Goal: Task Accomplishment & Management: Use online tool/utility

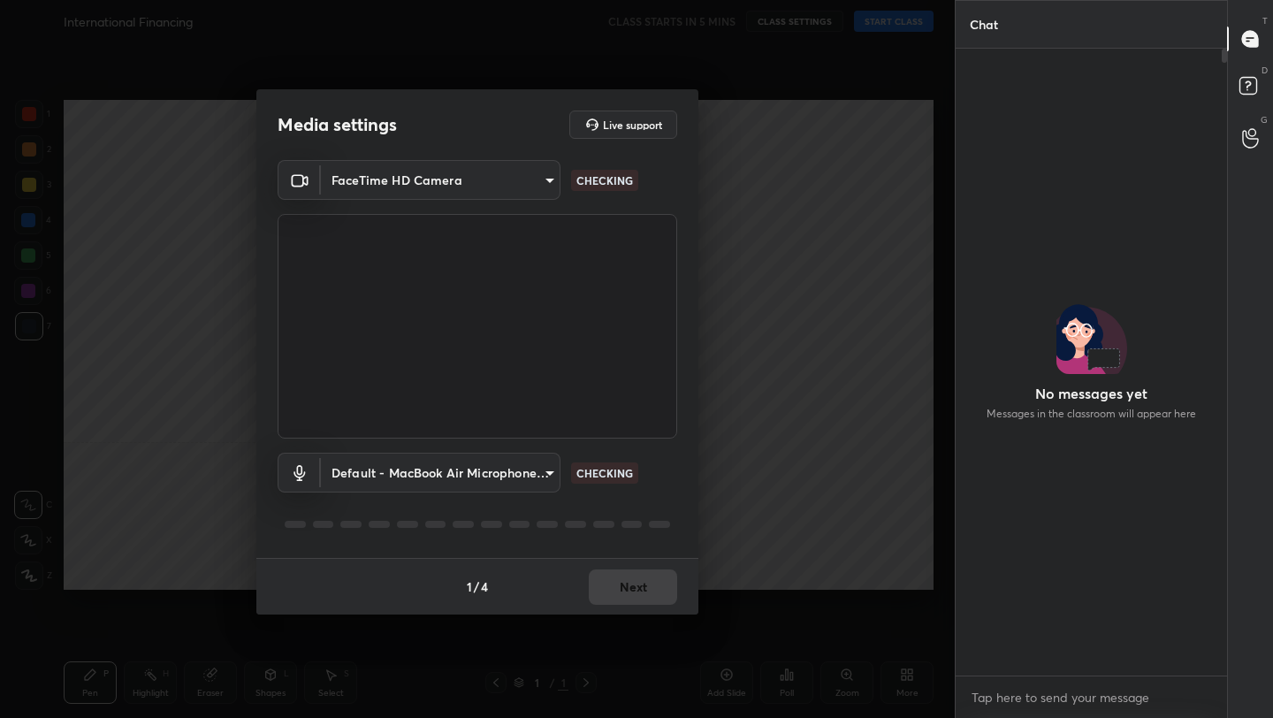
scroll to position [5, 6]
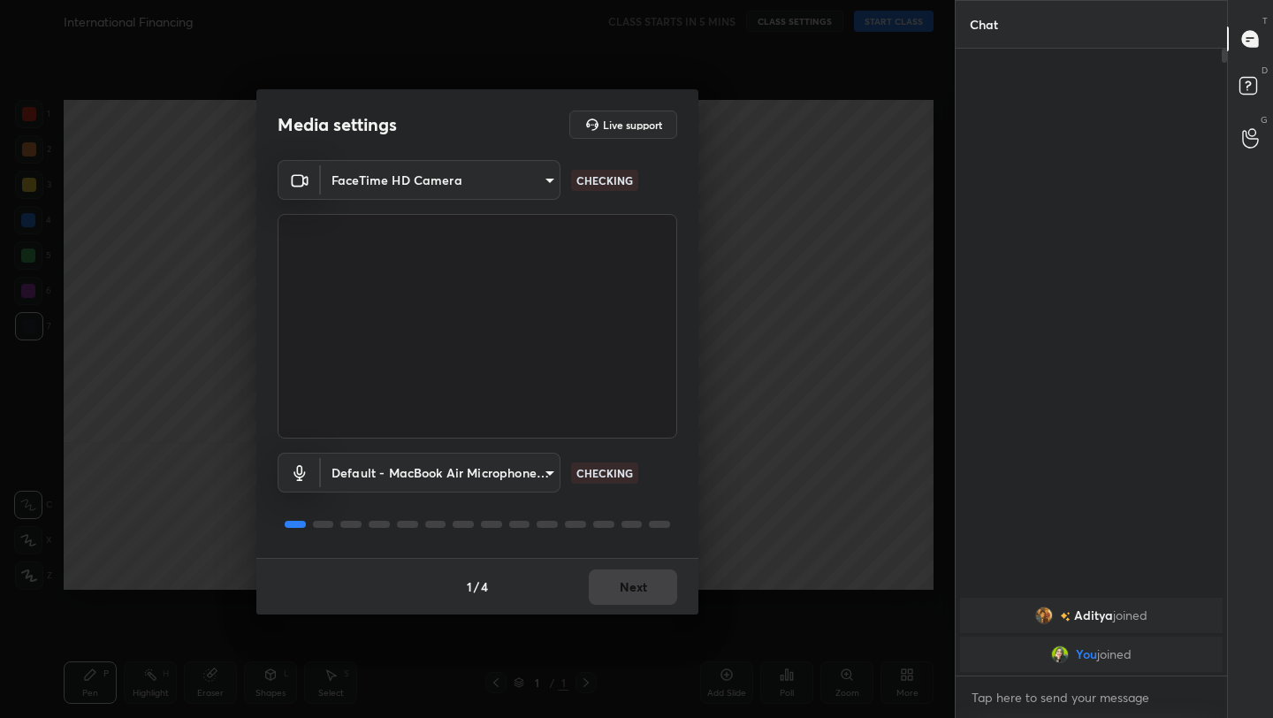
click at [642, 592] on button "Next" at bounding box center [633, 586] width 88 height 35
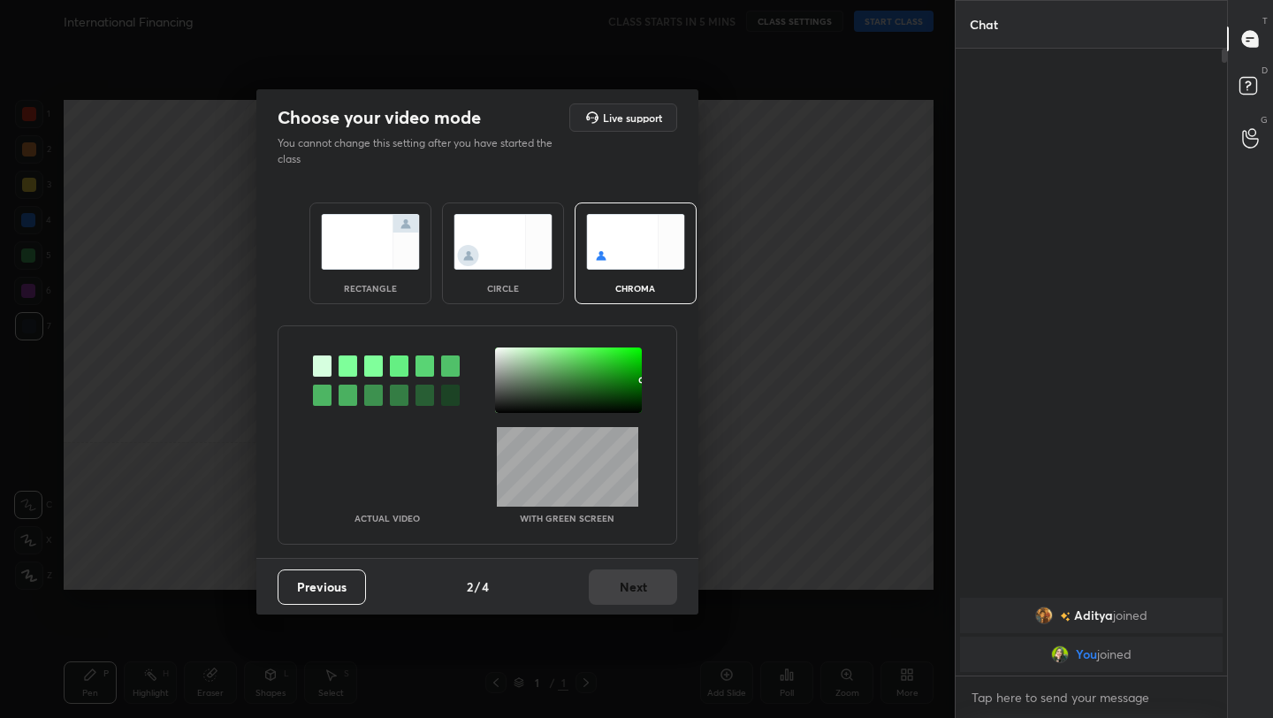
click at [351, 251] on img at bounding box center [370, 242] width 99 height 56
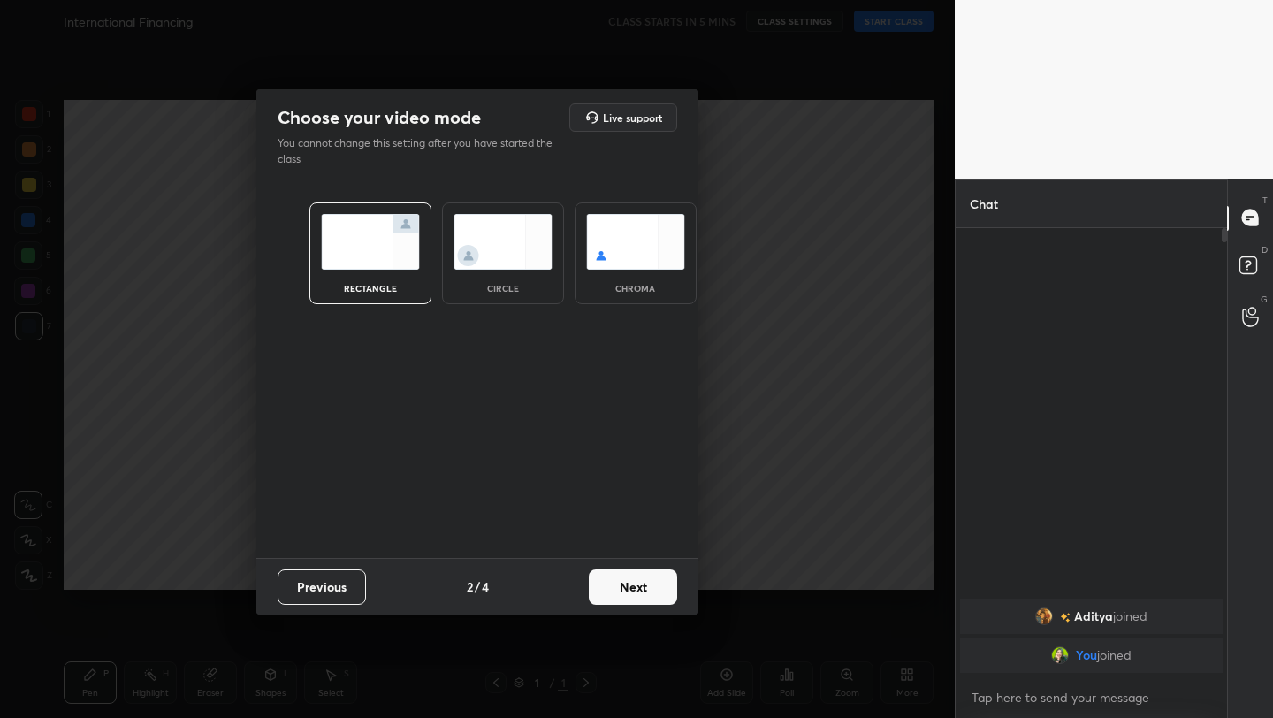
scroll to position [6, 6]
click at [645, 599] on button "Next" at bounding box center [633, 586] width 88 height 35
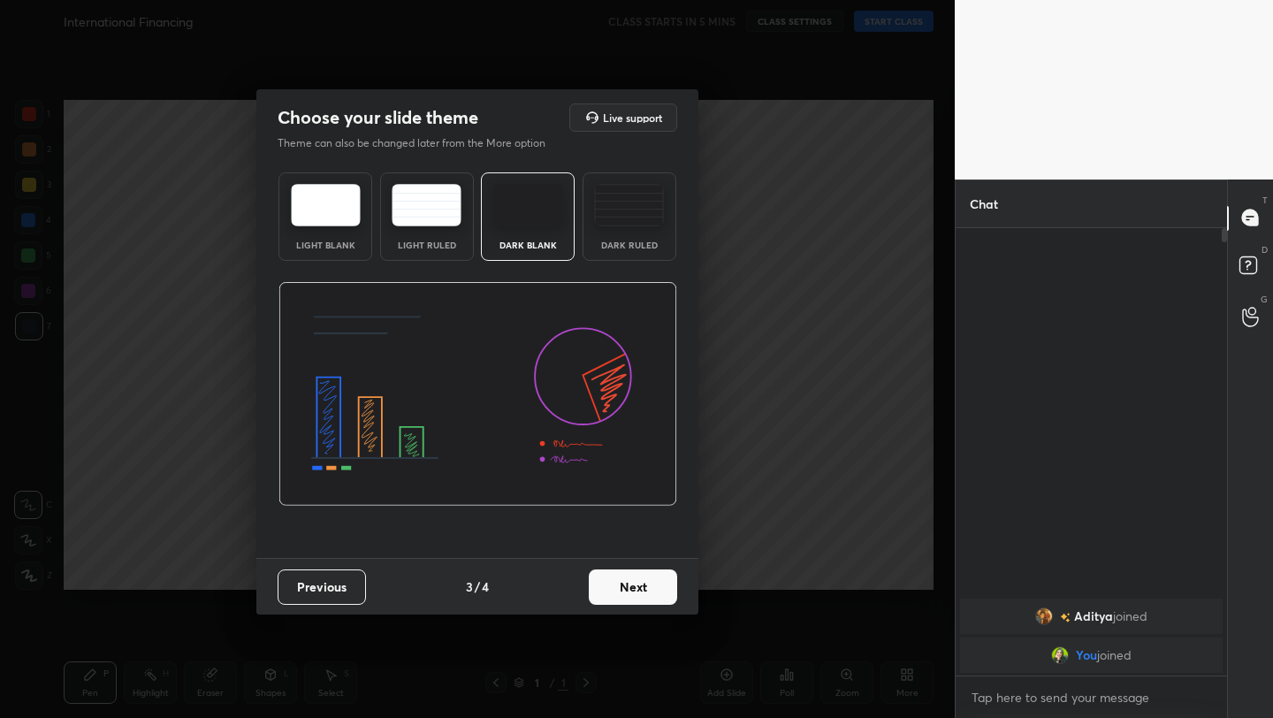
click at [641, 584] on button "Next" at bounding box center [633, 586] width 88 height 35
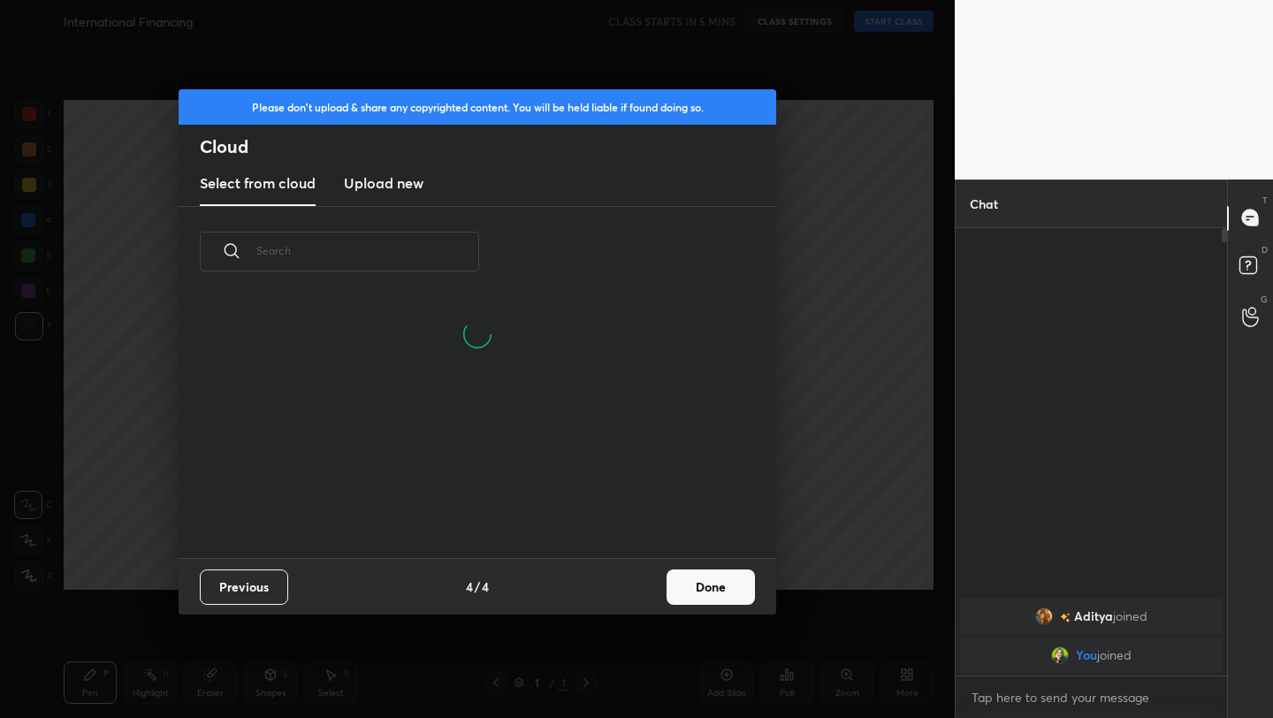
click at [683, 599] on button "Done" at bounding box center [711, 586] width 88 height 35
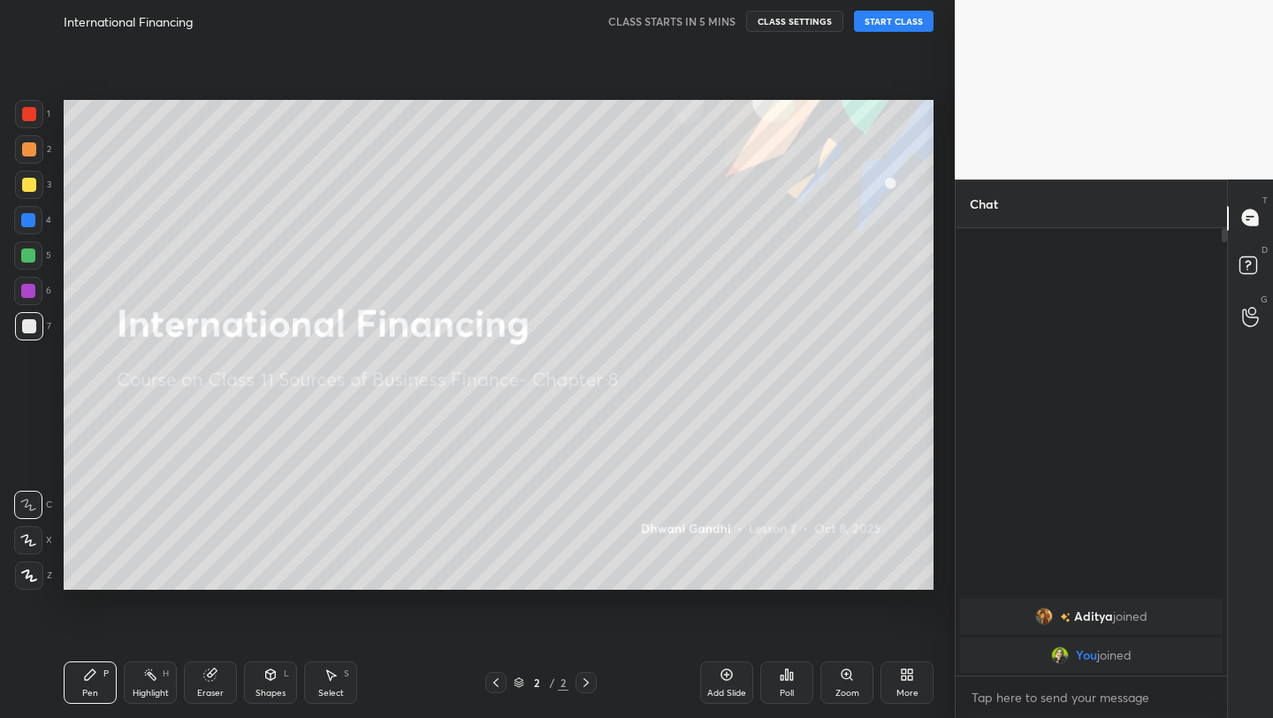
click at [1052, 706] on body "1 2 3 4 5 6 7 C X Z C X Z E E Erase all H H International Financing CLASS START…" at bounding box center [636, 359] width 1273 height 718
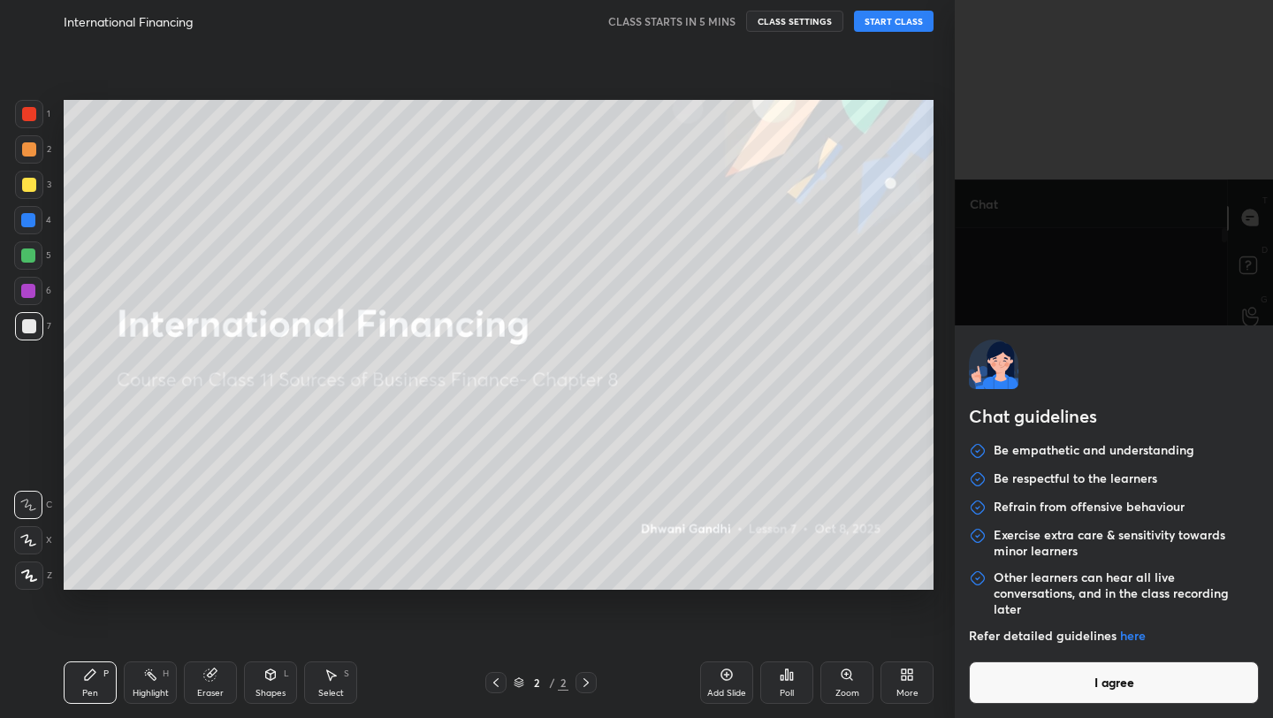
click at [1065, 687] on button "I agree" at bounding box center [1114, 682] width 290 height 42
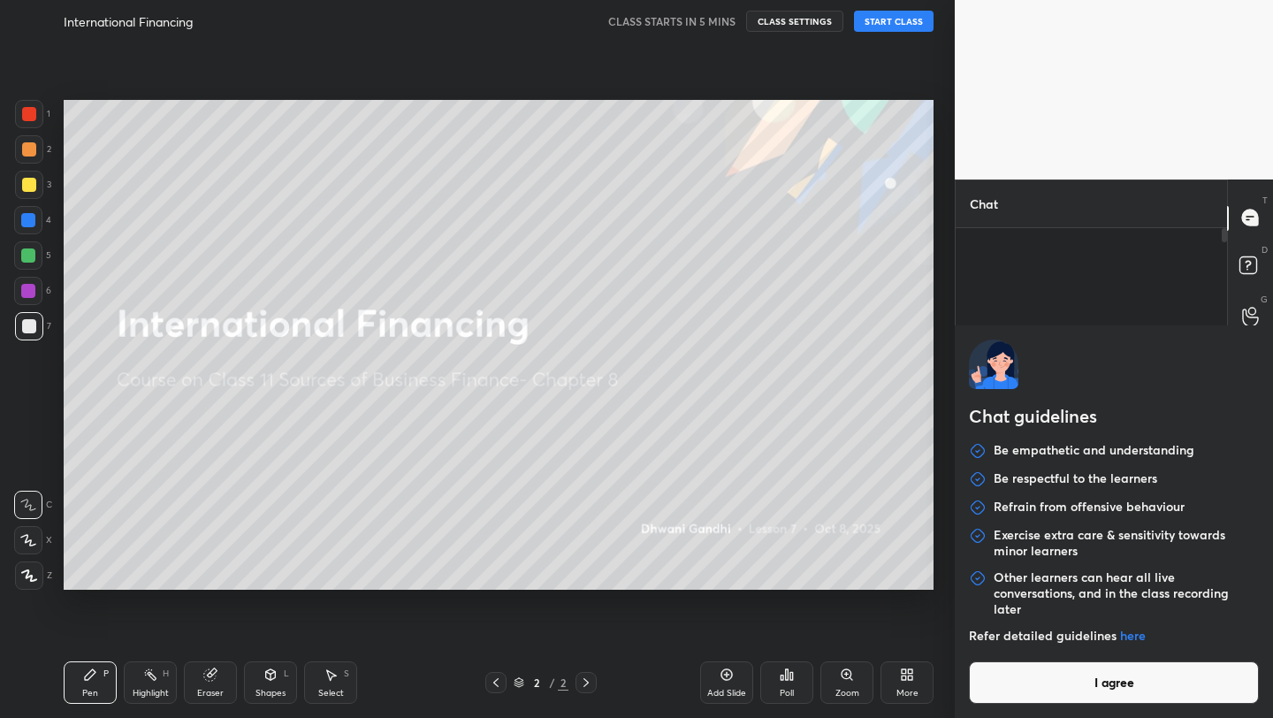
type textarea "x"
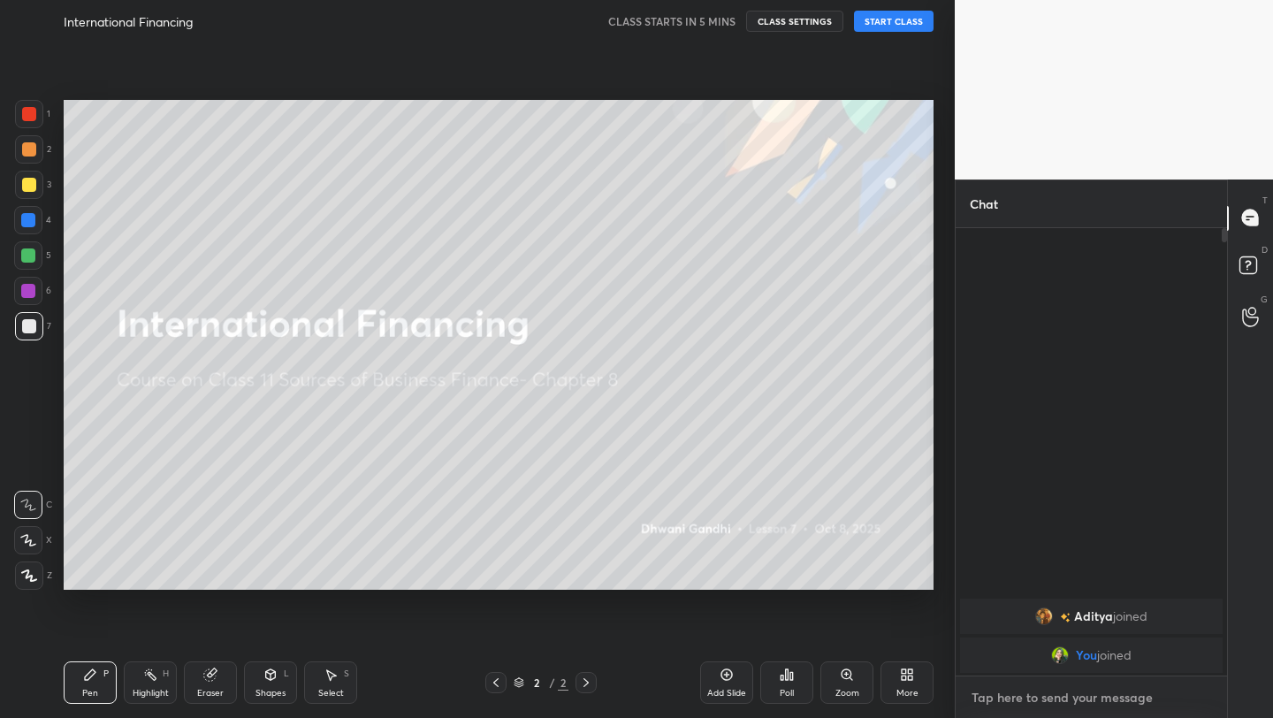
type textarea "H"
type textarea "x"
type textarea "Hi"
type textarea "x"
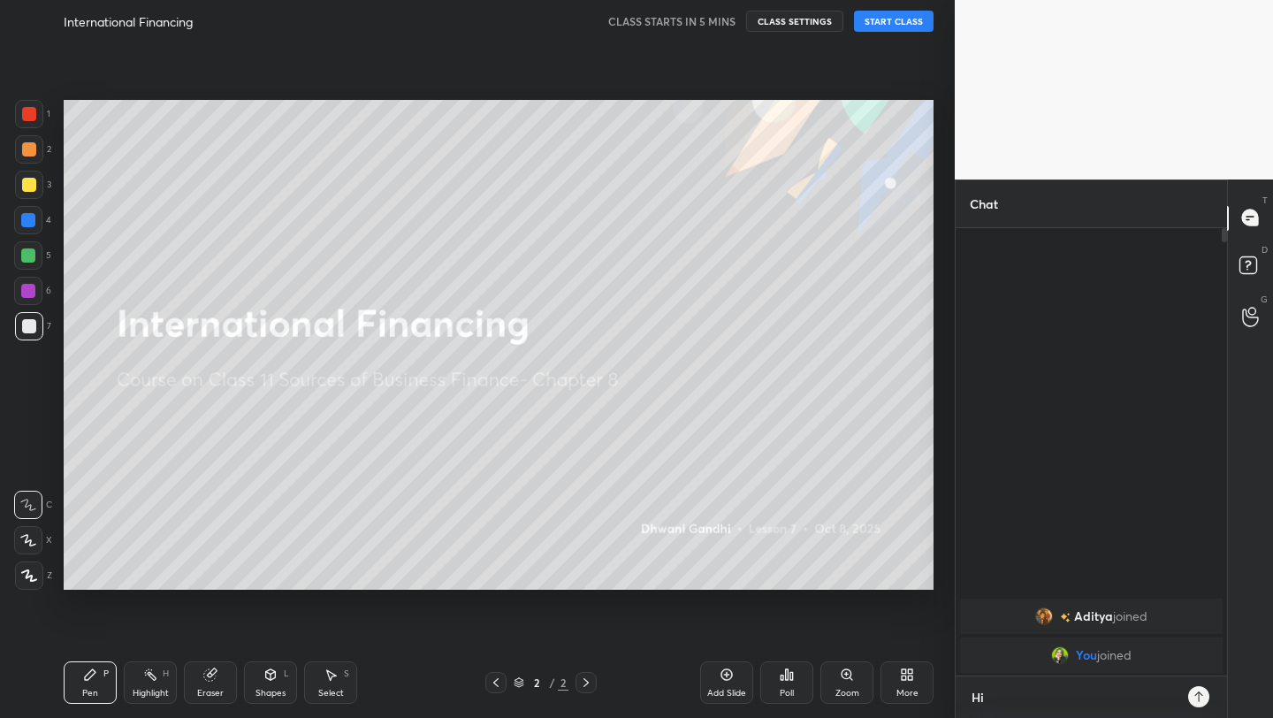
scroll to position [294, 266]
type textarea "Hi"
type textarea "x"
type textarea "Hi A"
type textarea "x"
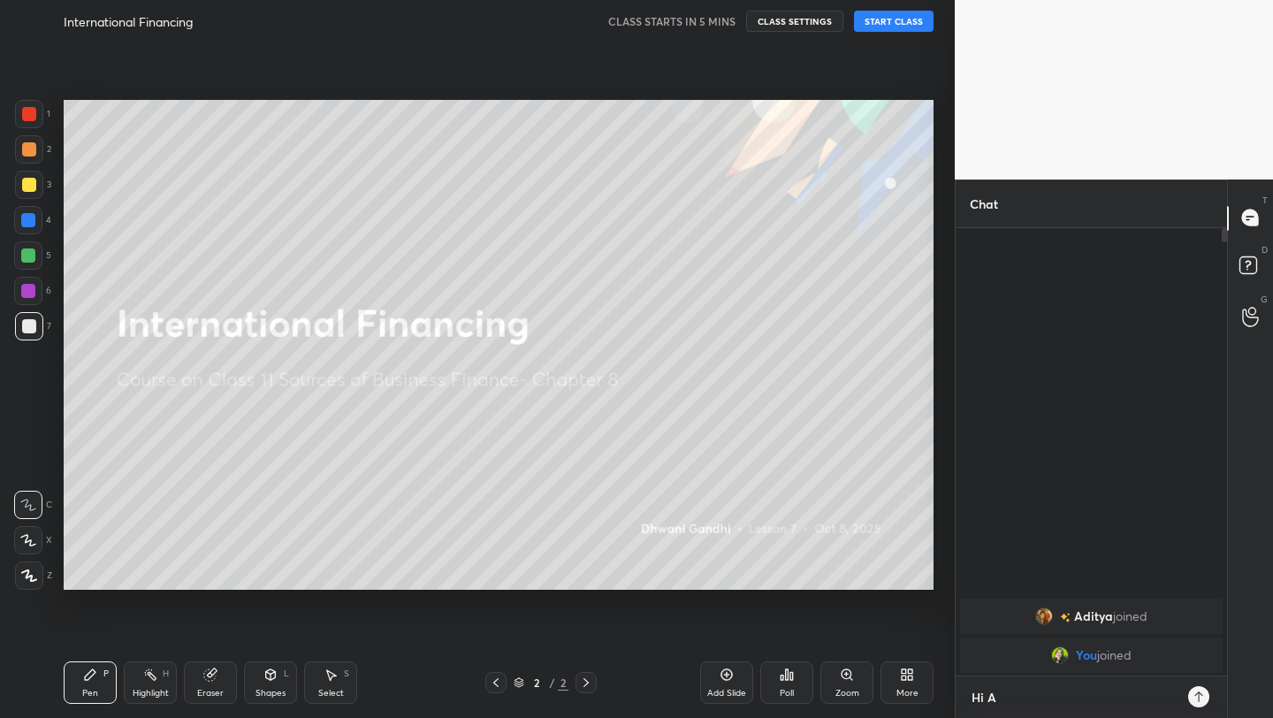
type textarea "Hi Ad"
type textarea "x"
type textarea "Hi [PERSON_NAME]"
type textarea "x"
type textarea "Hi [PERSON_NAME]"
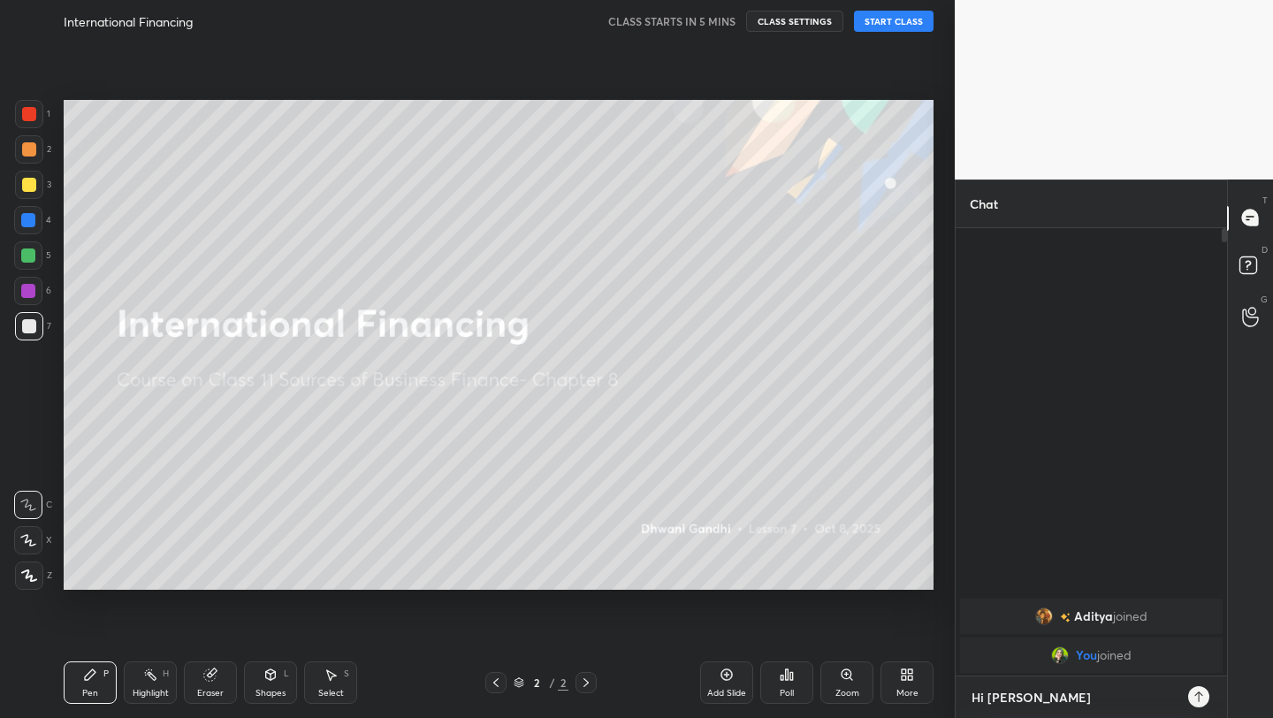
type textarea "x"
type textarea "Hi [PERSON_NAME]"
type textarea "x"
type textarea "Hi [PERSON_NAME]"
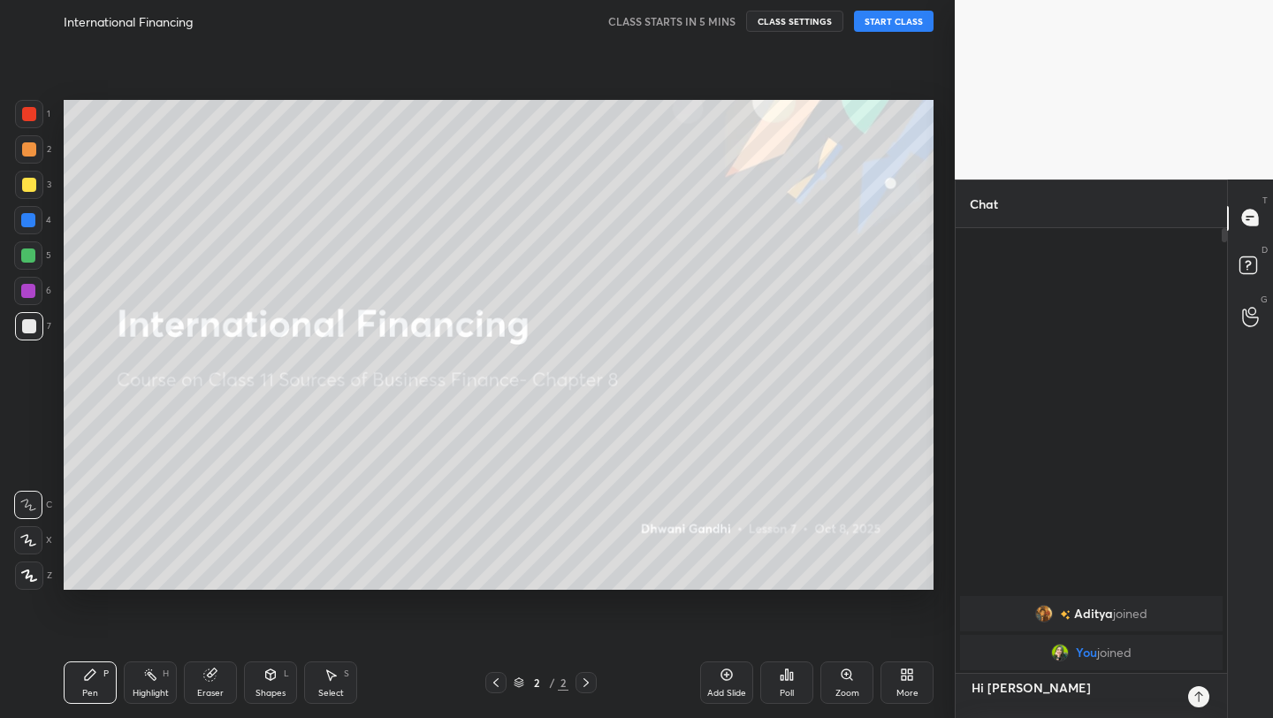
type textarea "x"
type textarea "Hi [PERSON_NAME]"
type textarea "x"
type textarea "Hi [PERSON_NAME]"
type textarea "x"
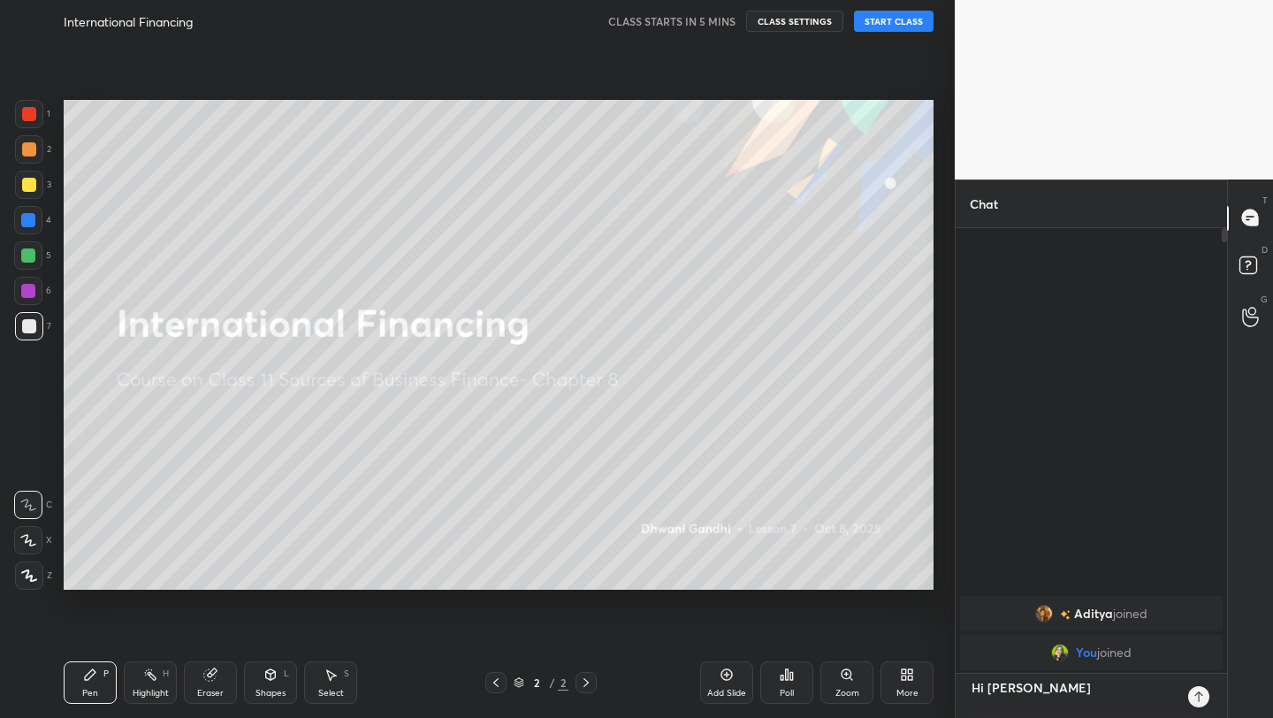
type textarea "Hi [PERSON_NAME] Please"
type textarea "x"
type textarea "Hi [PERSON_NAME] Please"
type textarea "x"
type textarea "Hi [PERSON_NAME] Please c"
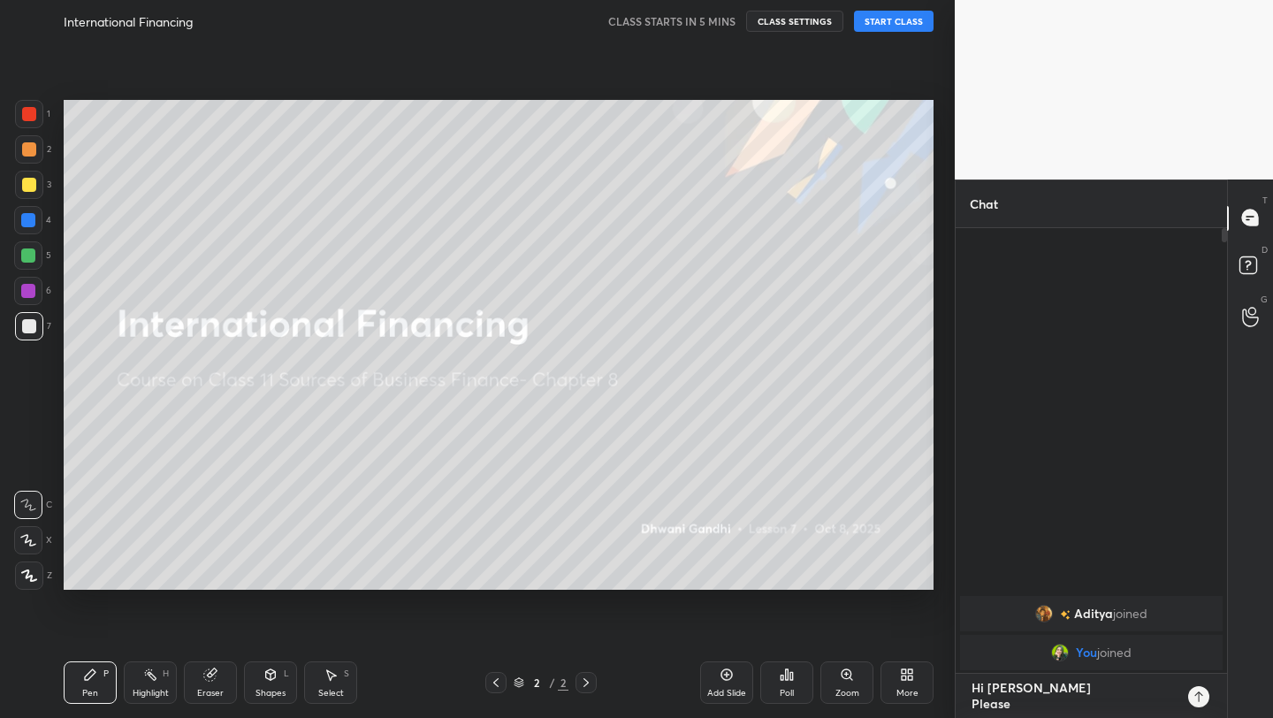
type textarea "x"
type textarea "Hi [PERSON_NAME] Please ca"
type textarea "x"
type textarea "Hi [PERSON_NAME] Please cal"
type textarea "x"
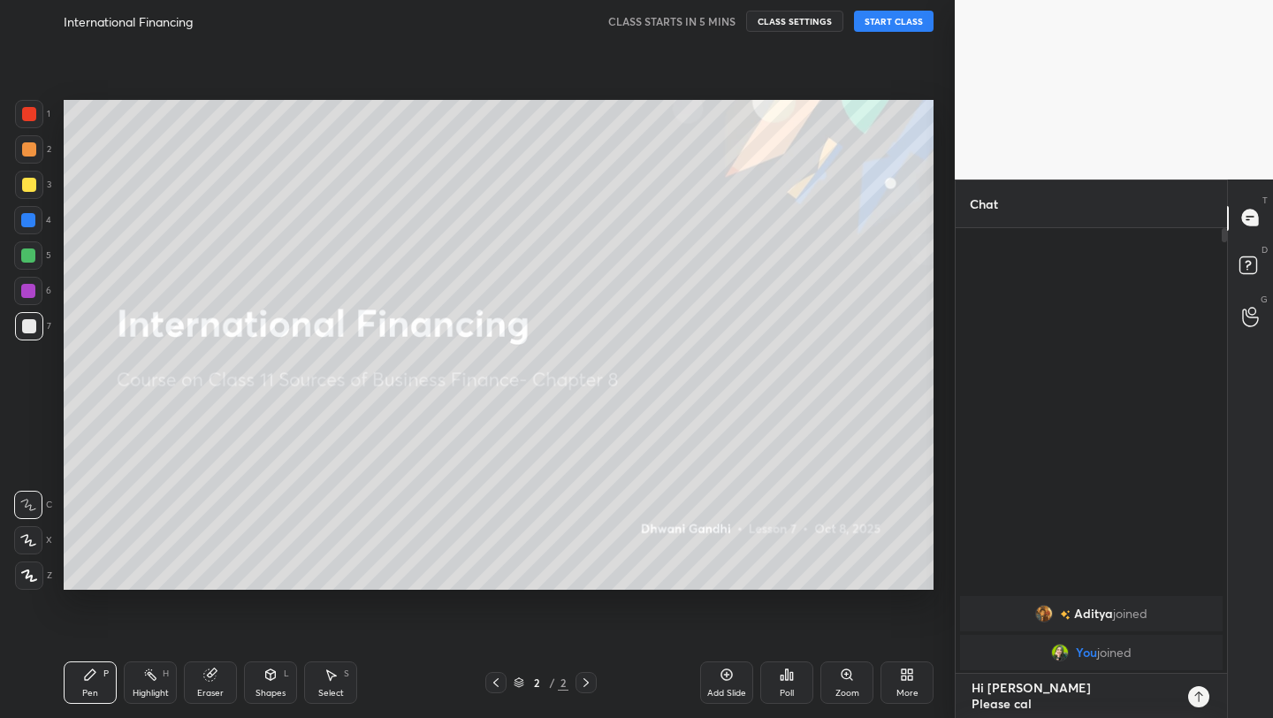
type textarea "Hi [PERSON_NAME] Please call"
type textarea "x"
type textarea "Hi [PERSON_NAME] Please call"
type textarea "x"
type textarea "Hi [PERSON_NAME] Please call e"
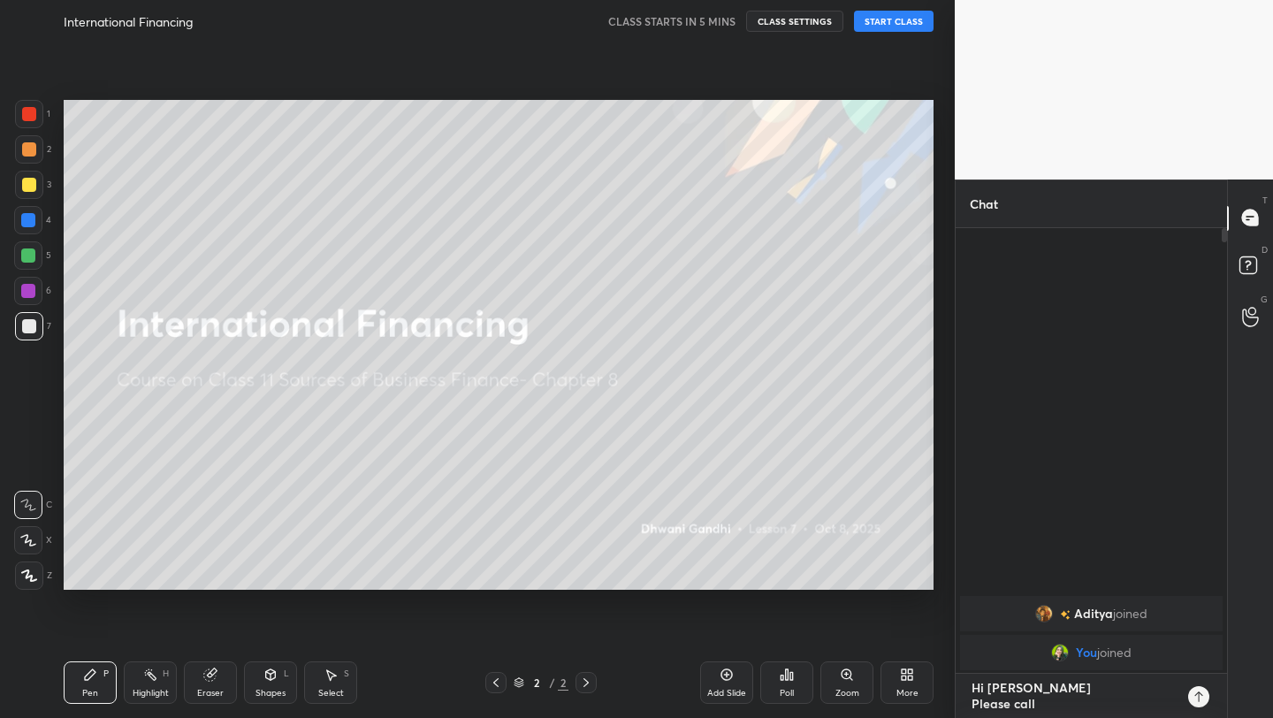
type textarea "x"
type textarea "Hi [PERSON_NAME] Please call ev"
type textarea "x"
type textarea "Hi [PERSON_NAME] Please call eve"
type textarea "x"
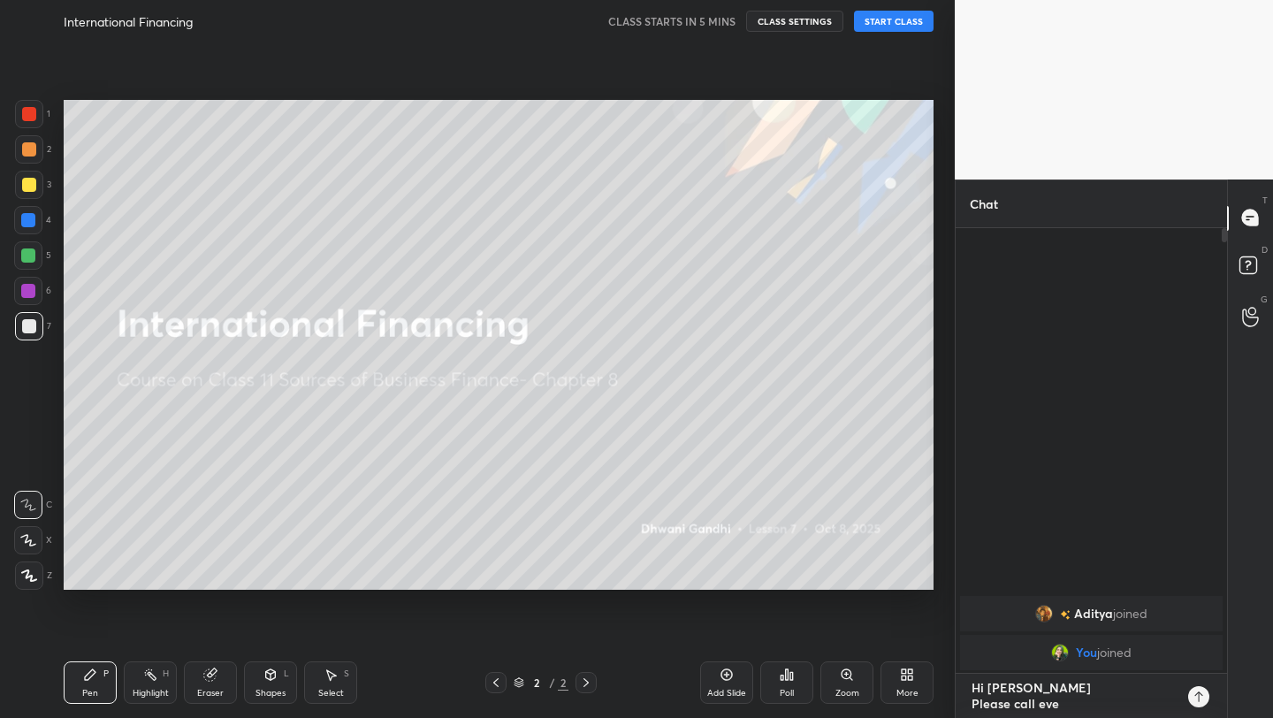
type textarea "Hi [PERSON_NAME] Please call ever"
type textarea "x"
type textarea "Hi [PERSON_NAME] Please call every"
type textarea "x"
type textarea "Hi [PERSON_NAME] Please call everyo"
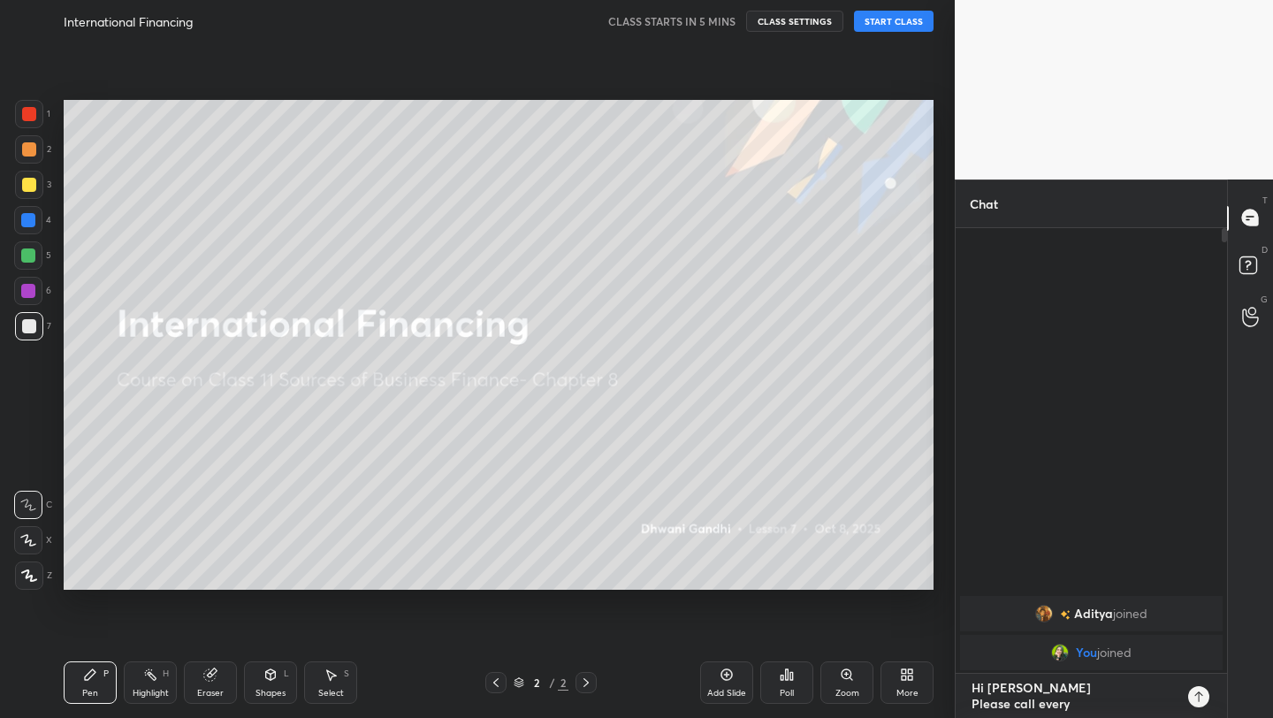
type textarea "x"
type textarea "Hi [PERSON_NAME] Please call everyon"
type textarea "x"
type textarea "Hi [PERSON_NAME] Please call everyone"
type textarea "x"
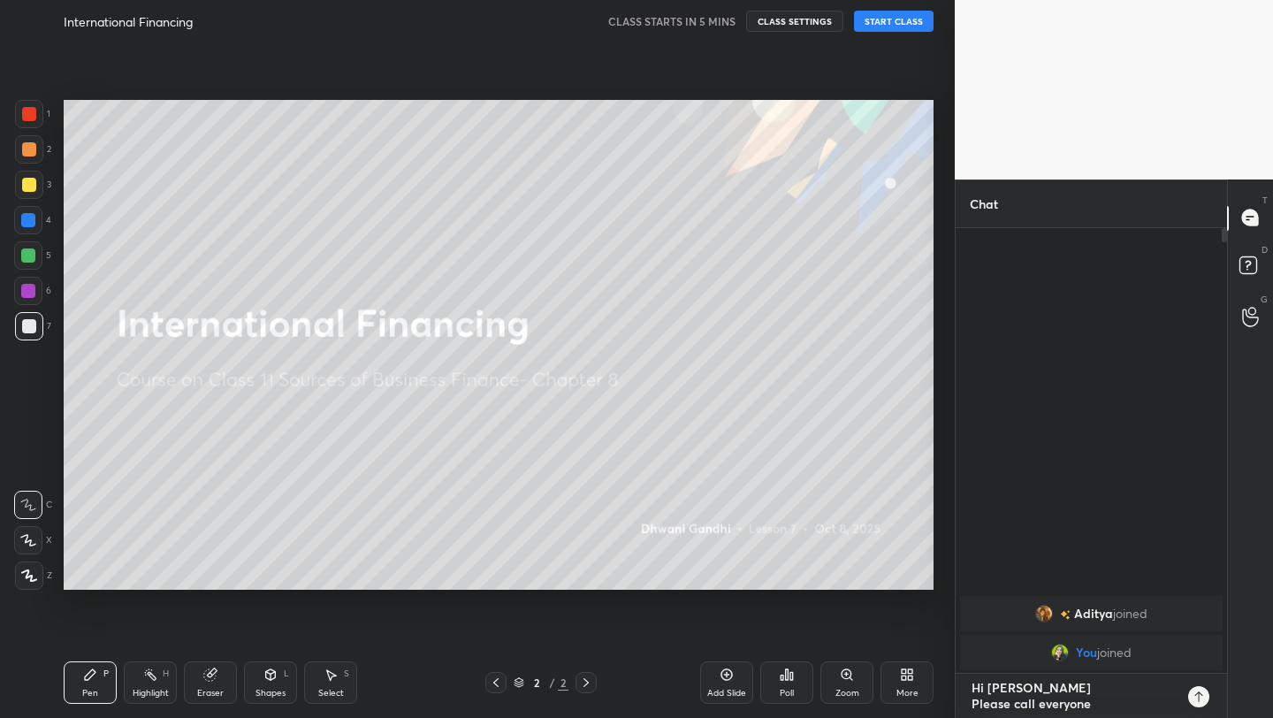
type textarea "x"
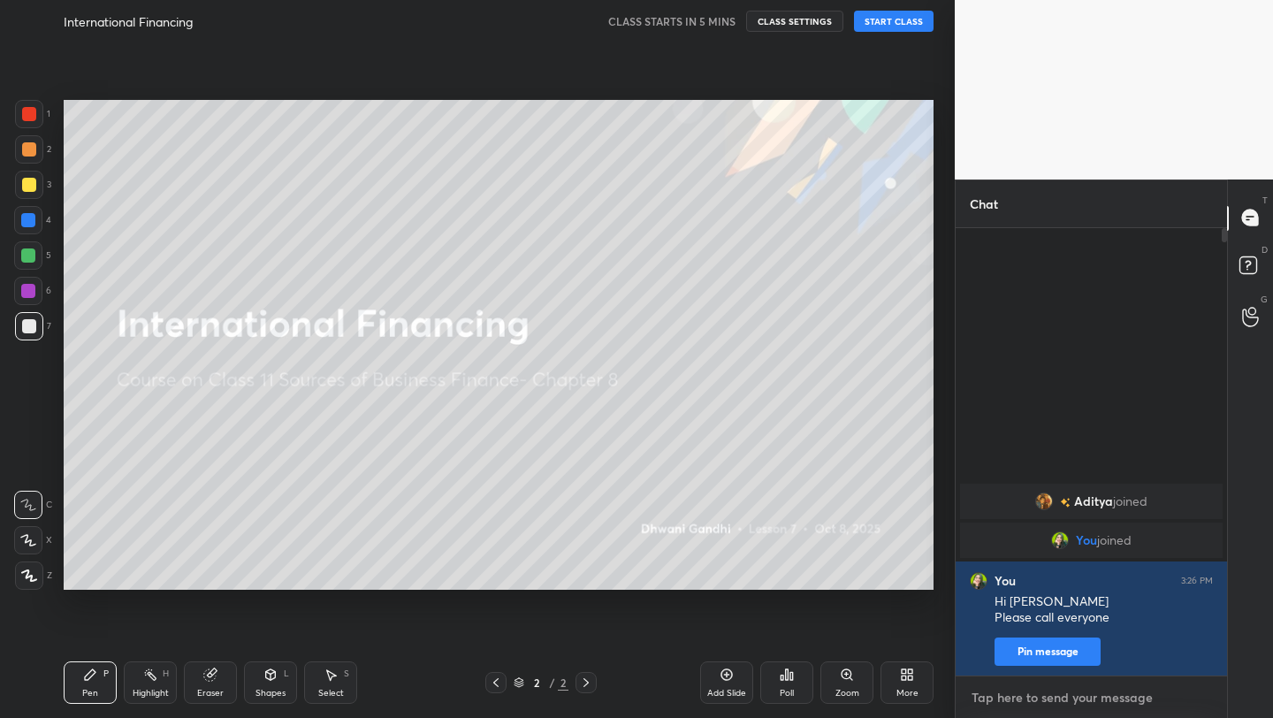
type textarea "I"
type textarea "x"
type textarea "Im"
type textarea "x"
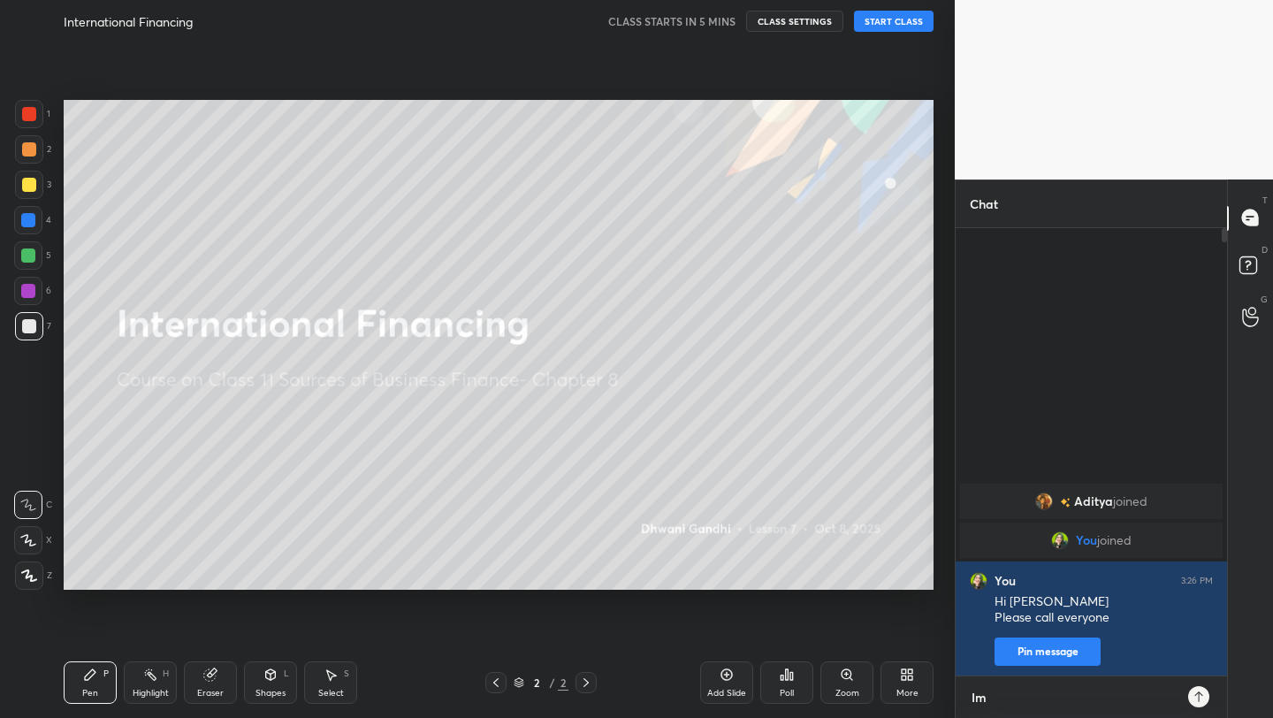
scroll to position [294, 266]
type textarea "Imp"
type textarea "x"
type textarea "Impo"
type textarea "x"
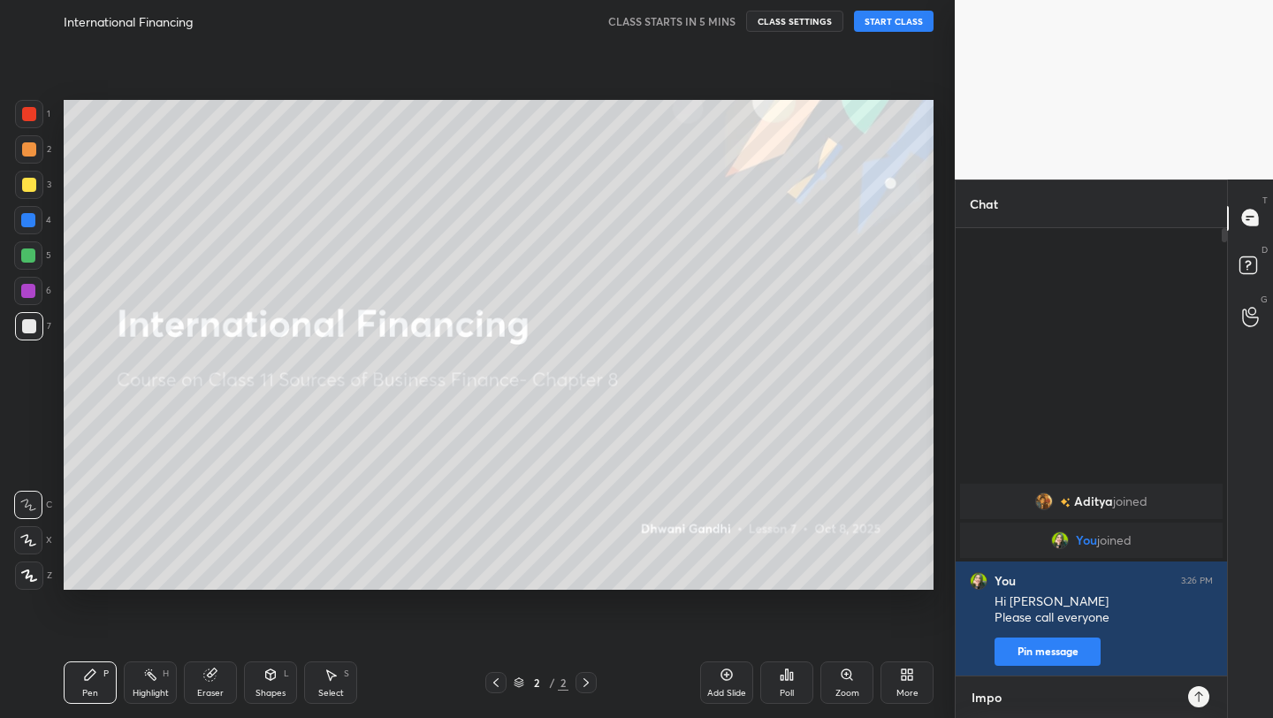
type textarea "Impor"
type textarea "x"
type textarea "Import"
type textarea "x"
type textarea "Importa"
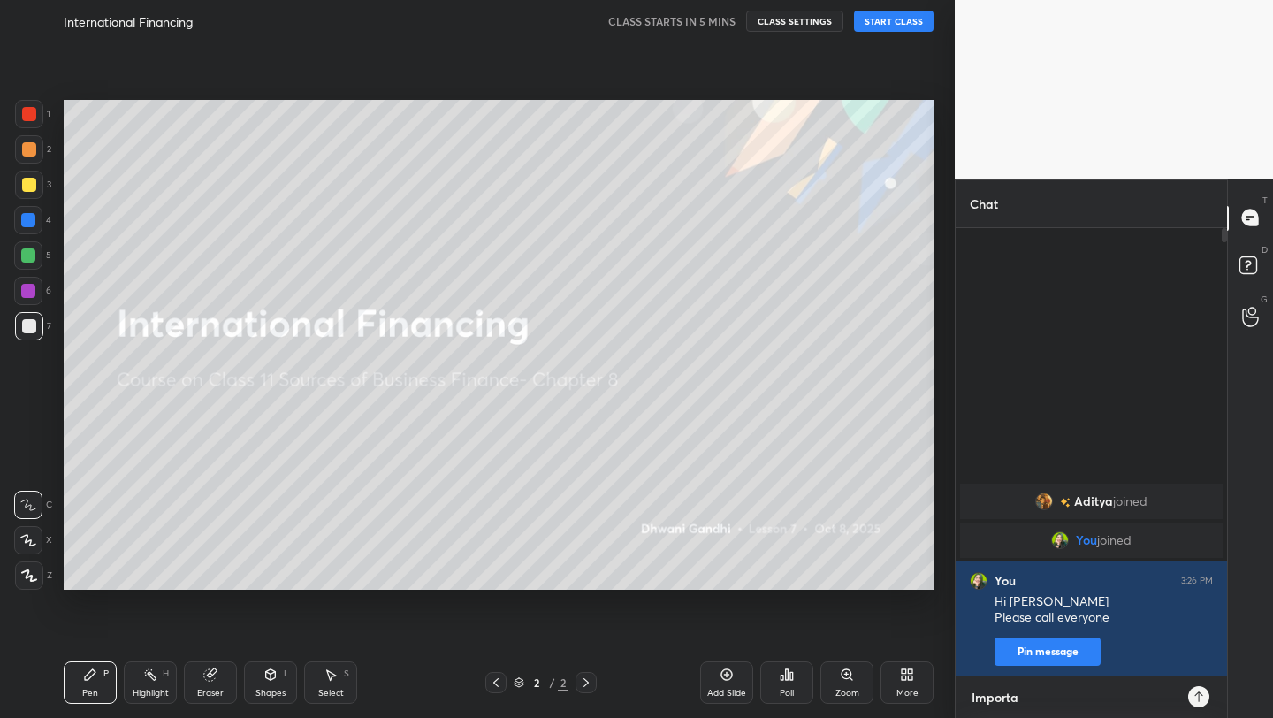
type textarea "x"
type textarea "Importan"
type textarea "x"
type textarea "Important"
type textarea "x"
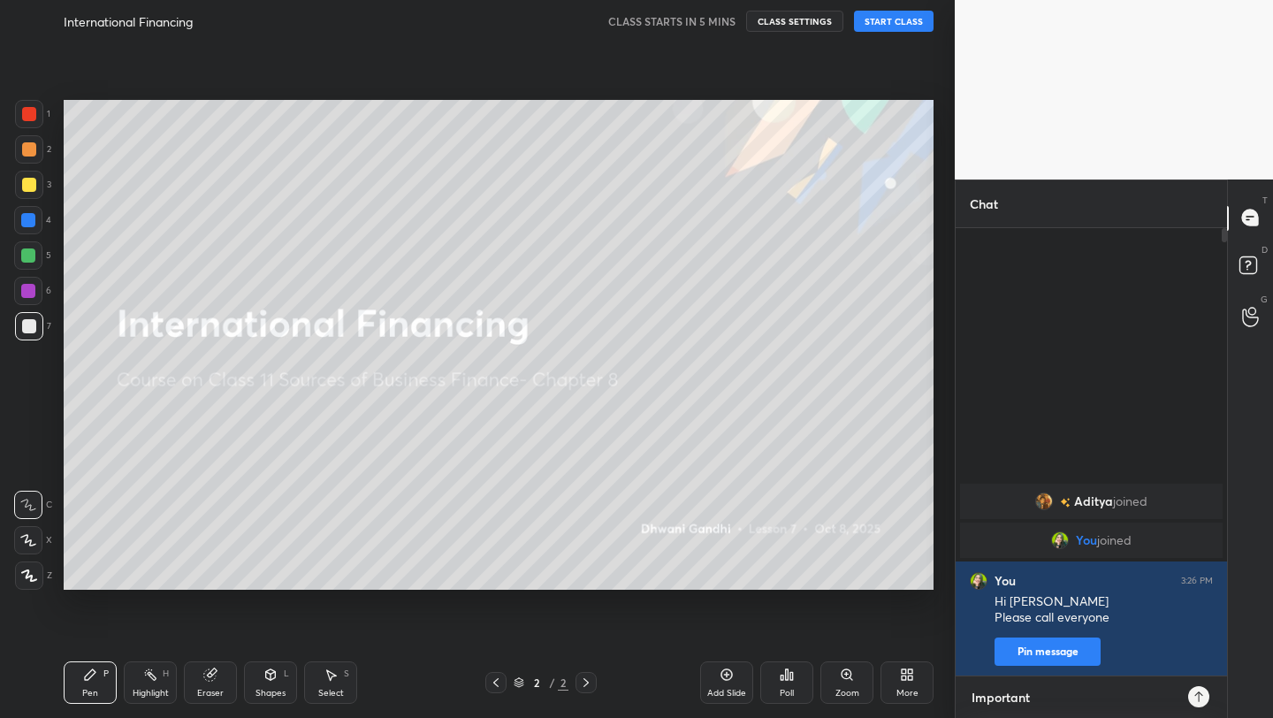
type textarea "Important"
type textarea "x"
type textarea "Important t"
type textarea "x"
type textarea "Important to"
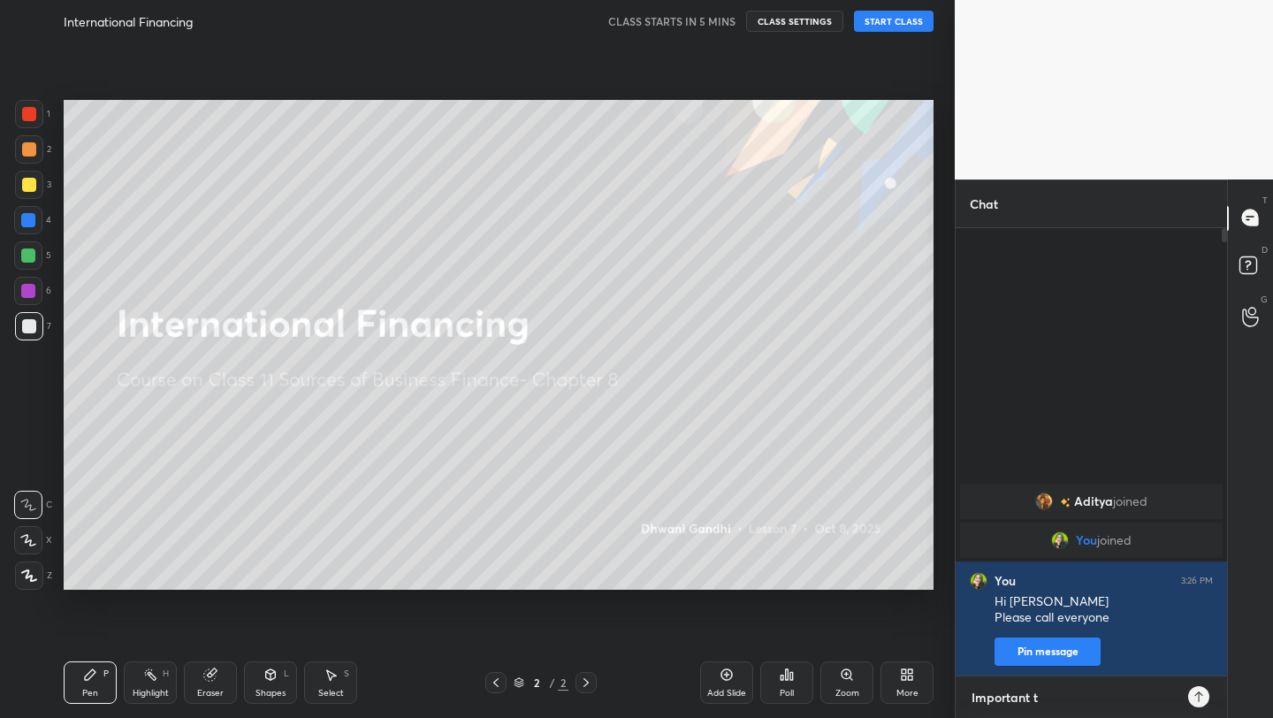
type textarea "x"
type textarea "Important top"
type textarea "x"
type textarea "Important topi"
type textarea "x"
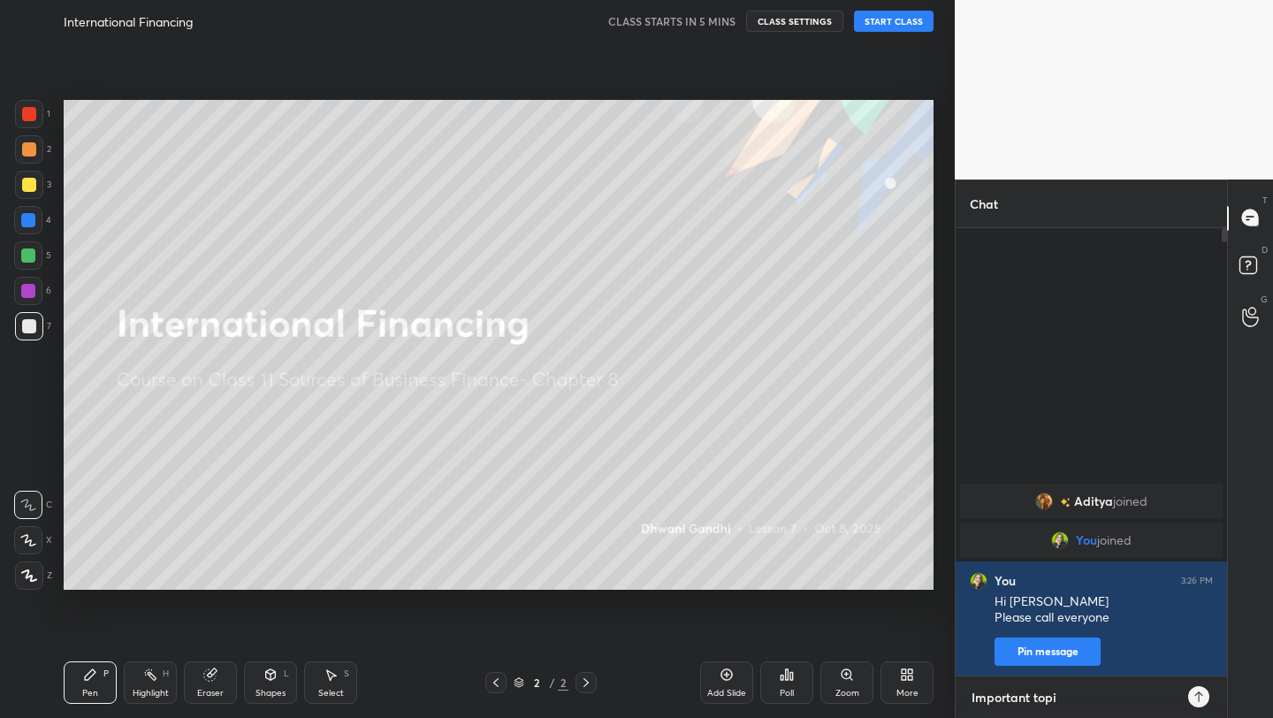
type textarea "Important topic"
type textarea "x"
type textarea "Important topic"
type textarea "x"
type textarea "Important topic t"
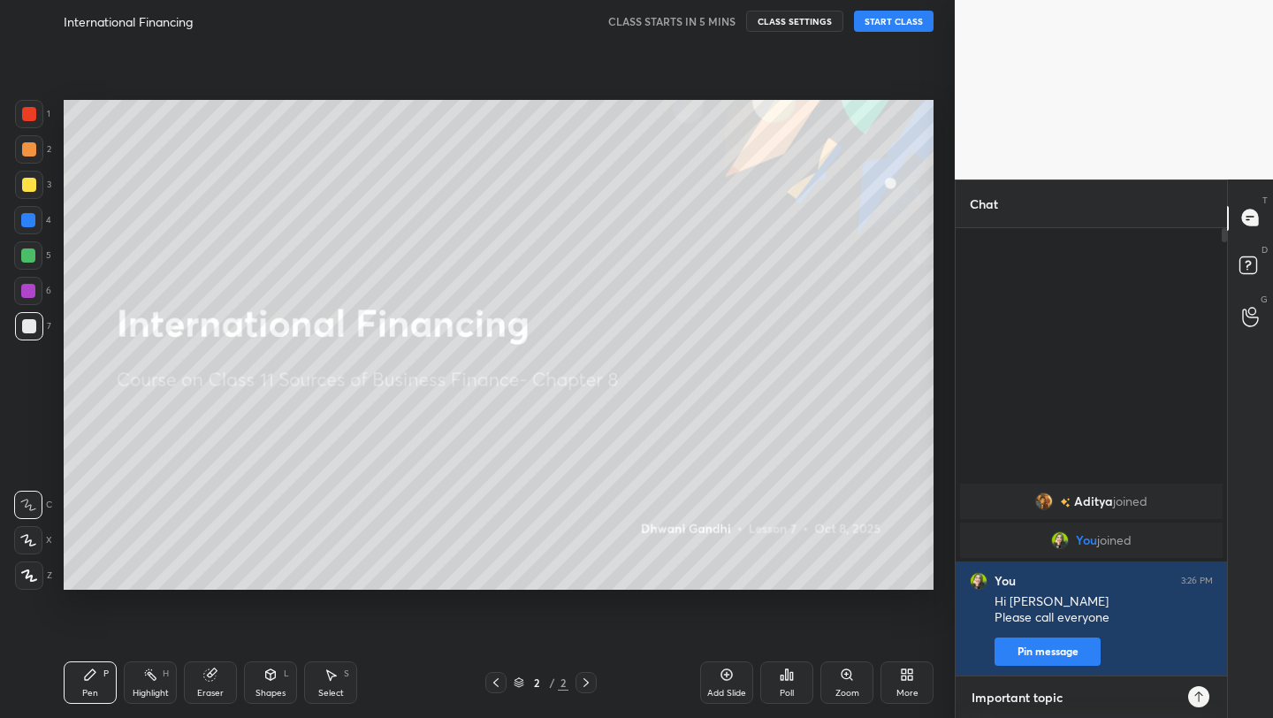
type textarea "x"
type textarea "Important topic to"
type textarea "x"
type textarea "Important topic [PERSON_NAME]"
type textarea "x"
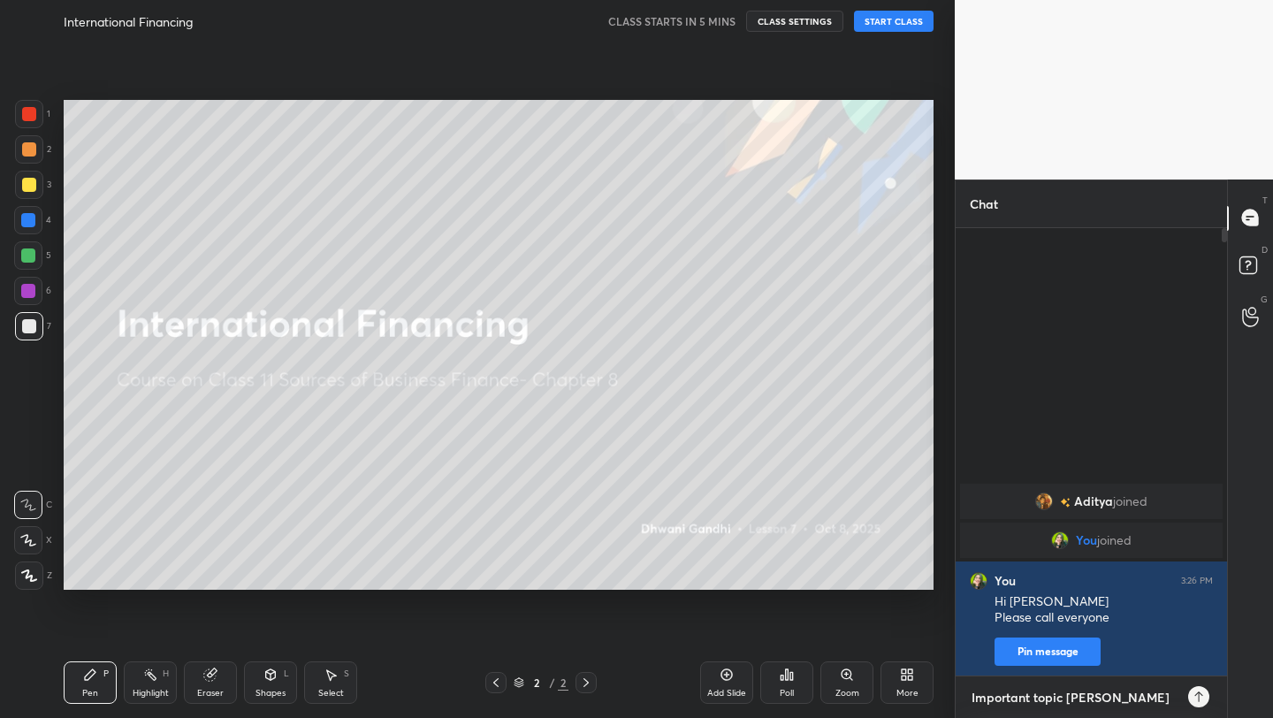
type textarea "Important topic toda"
type textarea "x"
type textarea "Important topic [DATE]"
type textarea "x"
type textarea "Important topic [DATE]\"
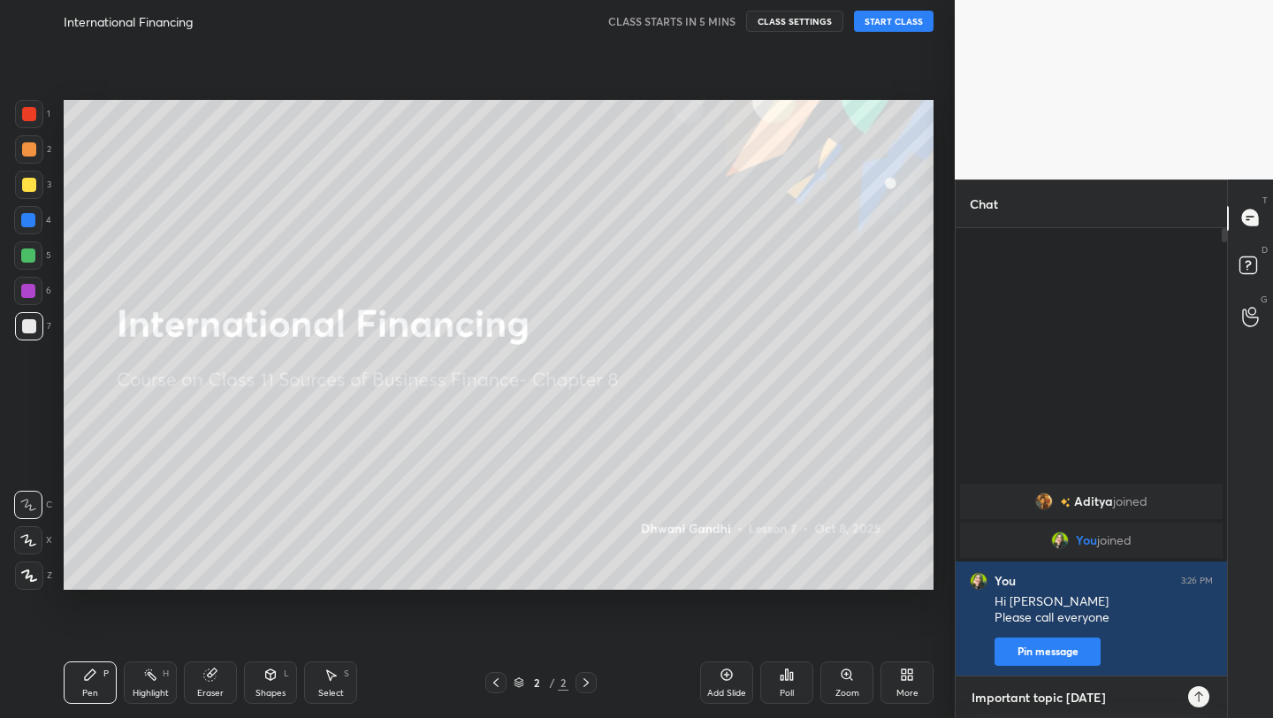
type textarea "x"
type textarea "Important topic [DATE]"
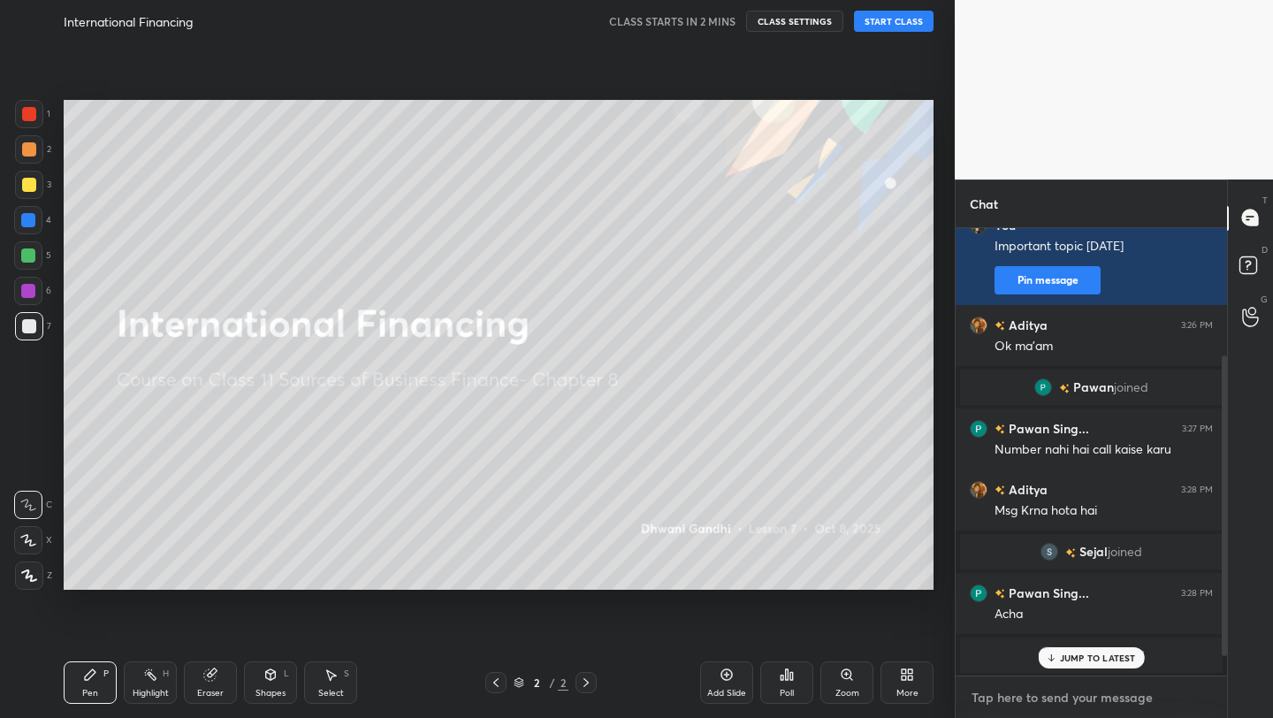
scroll to position [0, 0]
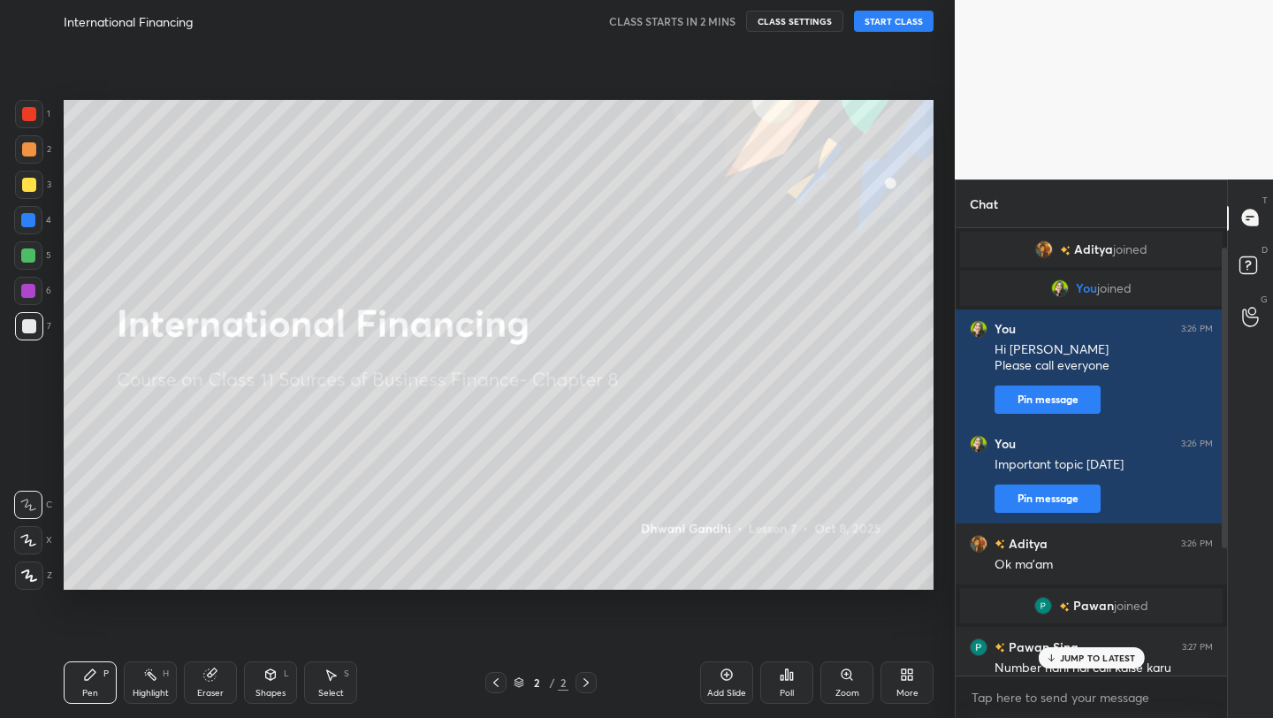
click at [924, 674] on div "More" at bounding box center [907, 682] width 53 height 42
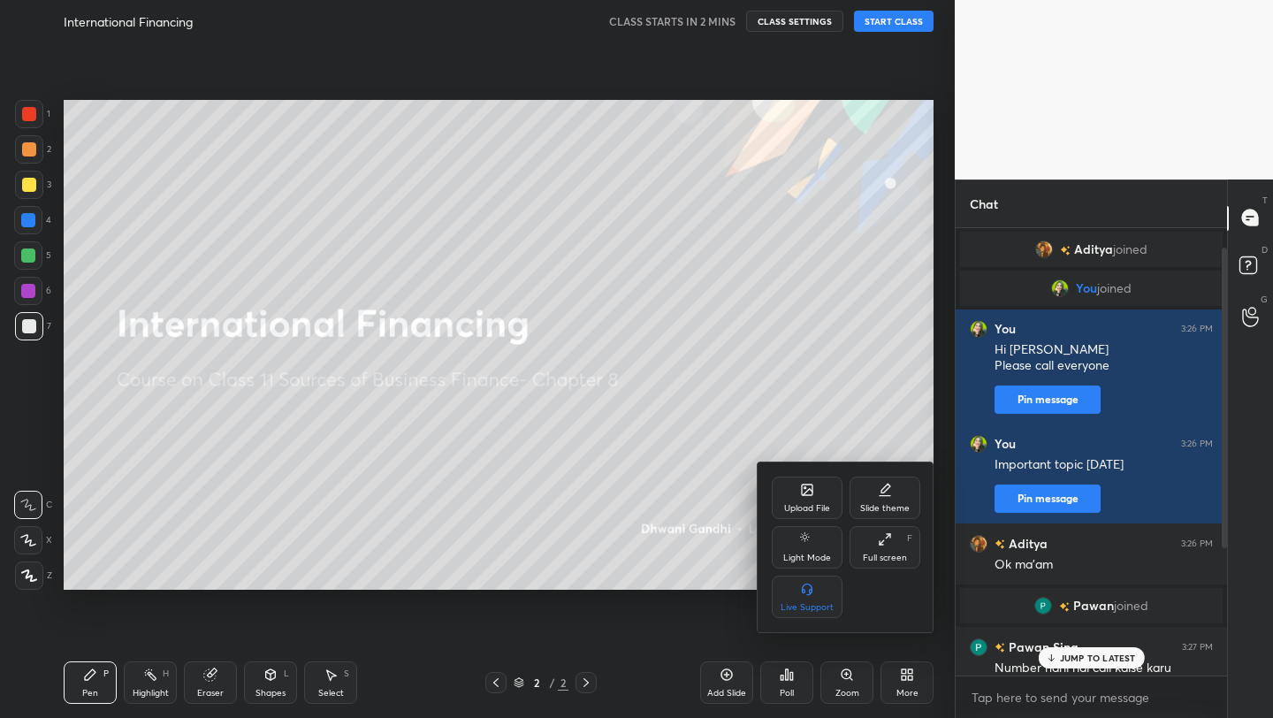
click at [789, 492] on div "Upload File" at bounding box center [807, 498] width 71 height 42
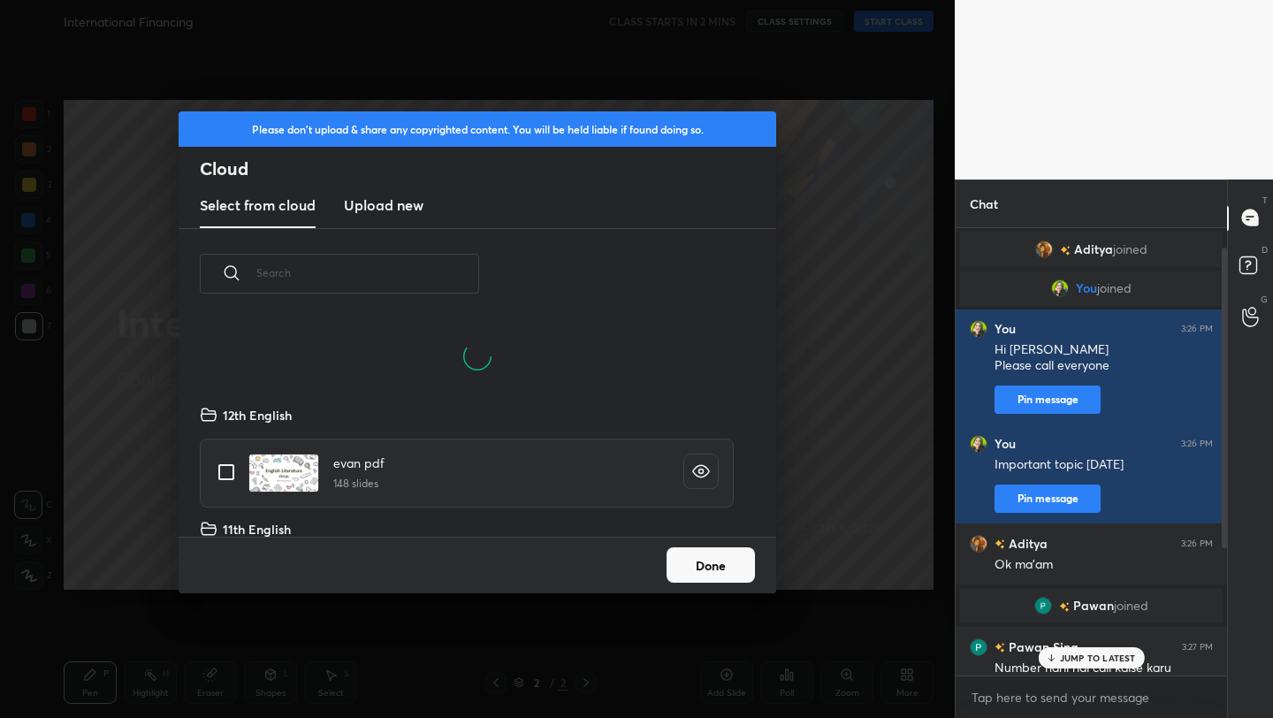
click at [394, 221] on new "Upload new" at bounding box center [384, 206] width 80 height 44
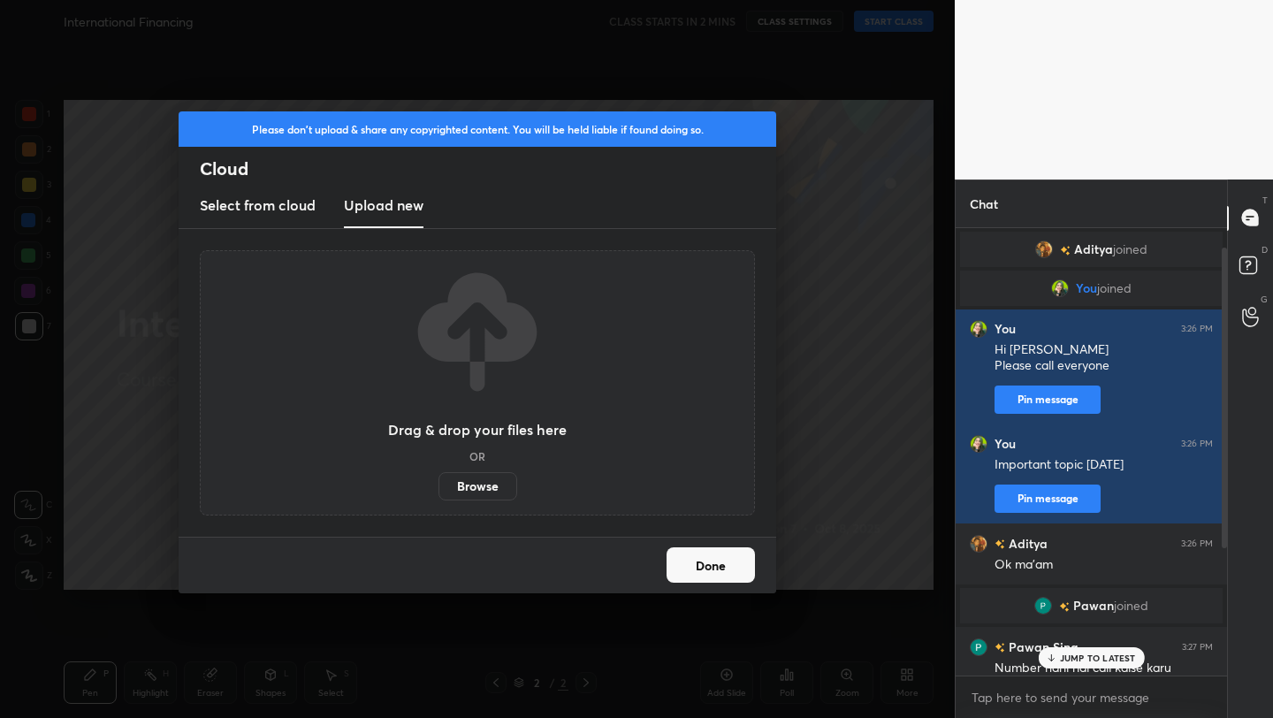
click at [482, 481] on label "Browse" at bounding box center [478, 486] width 79 height 28
click at [439, 481] on input "Browse" at bounding box center [439, 486] width 0 height 28
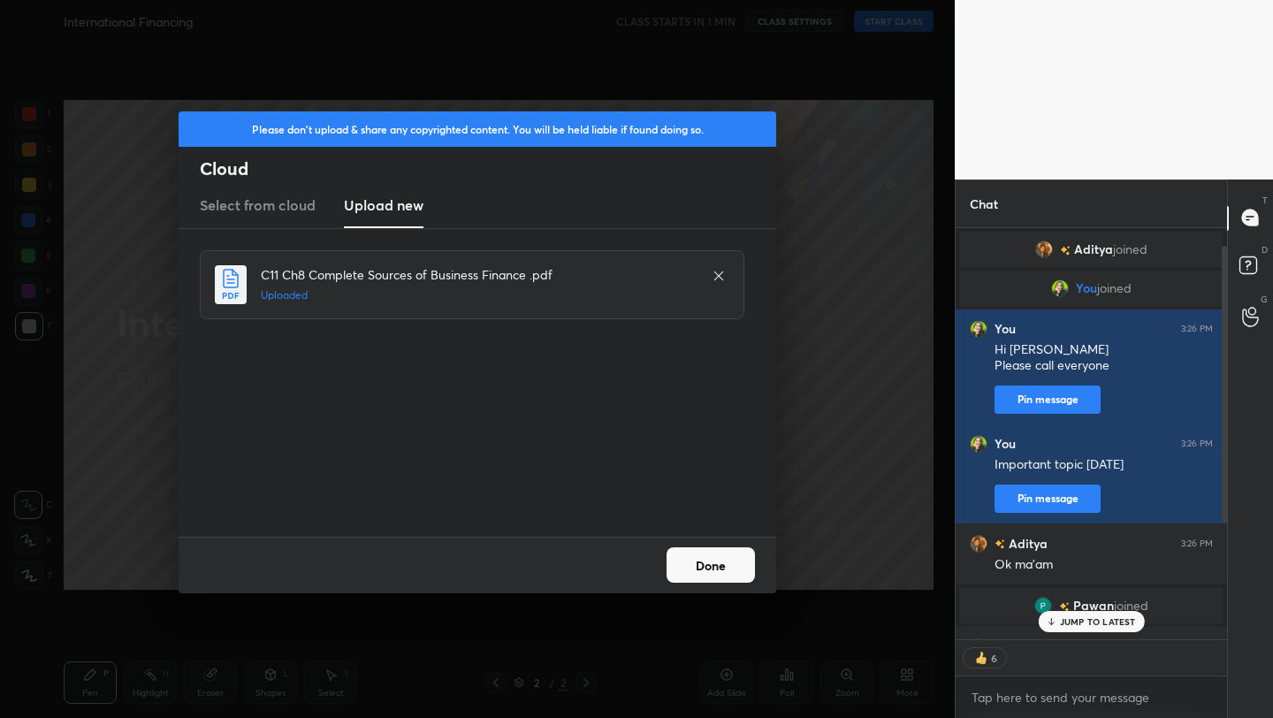
click at [719, 556] on button "Done" at bounding box center [711, 564] width 88 height 35
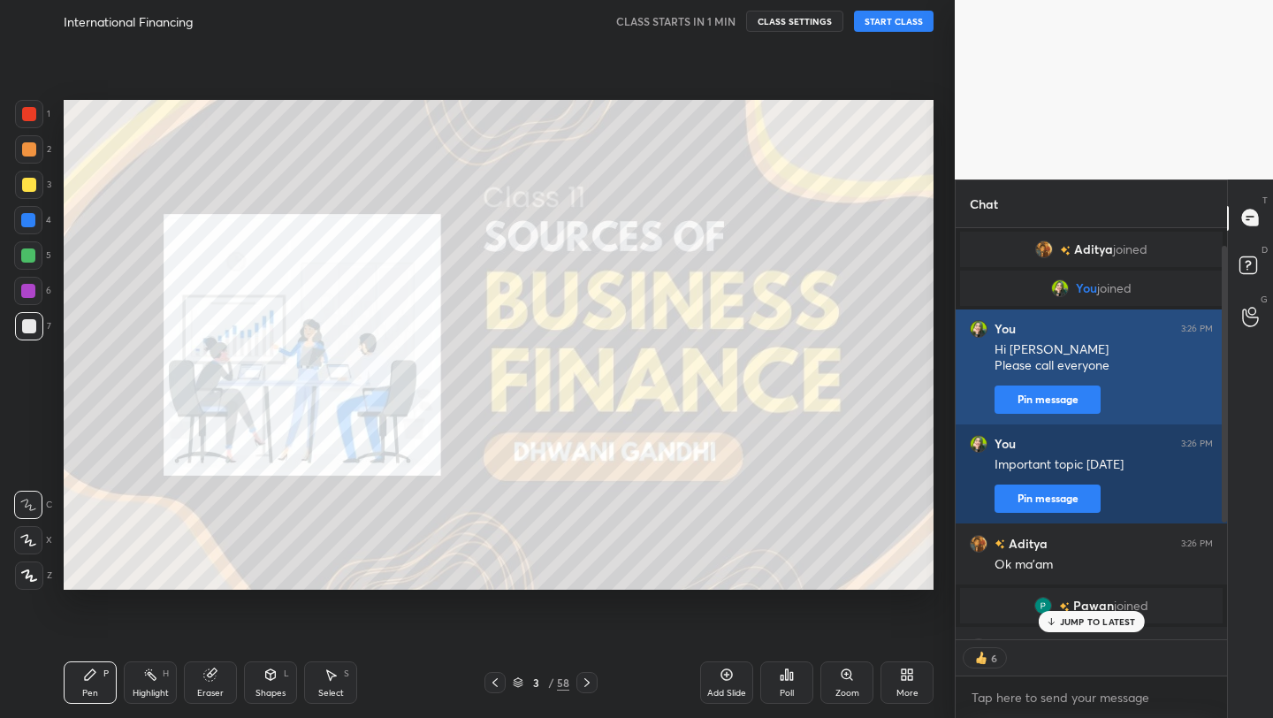
scroll to position [255, 0]
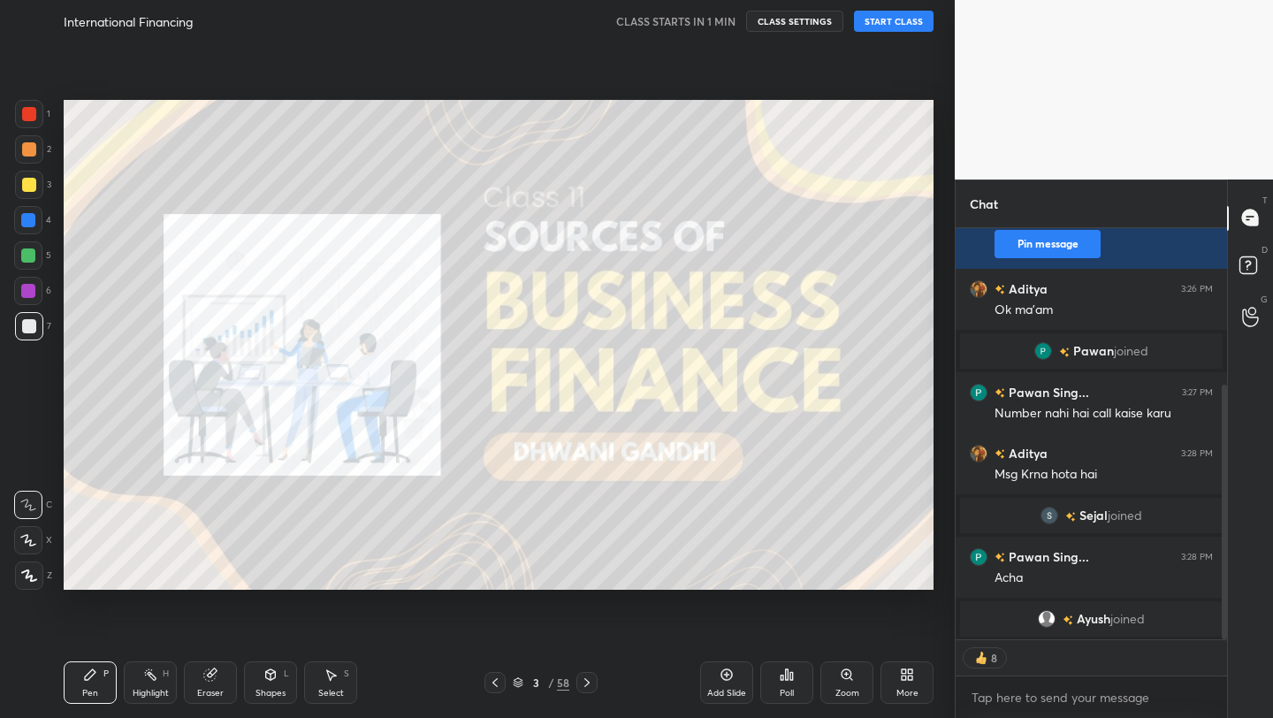
click at [906, 20] on button "START CLASS" at bounding box center [894, 21] width 80 height 21
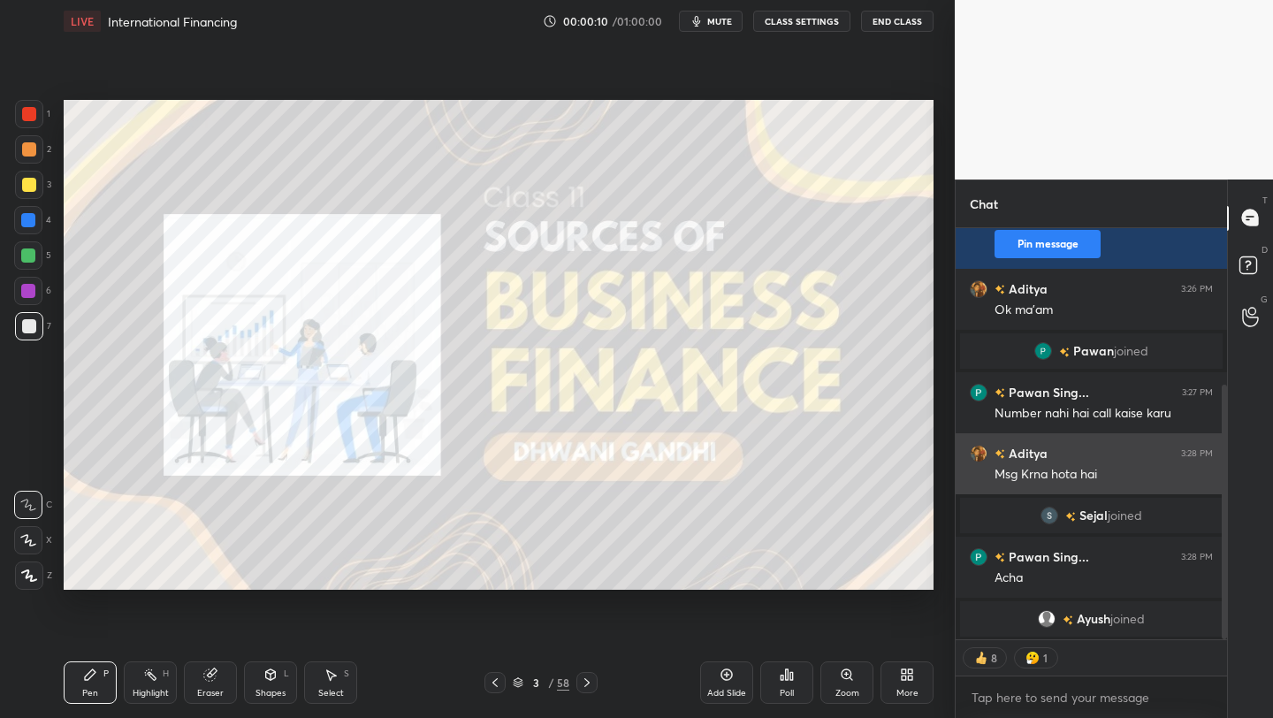
type textarea "x"
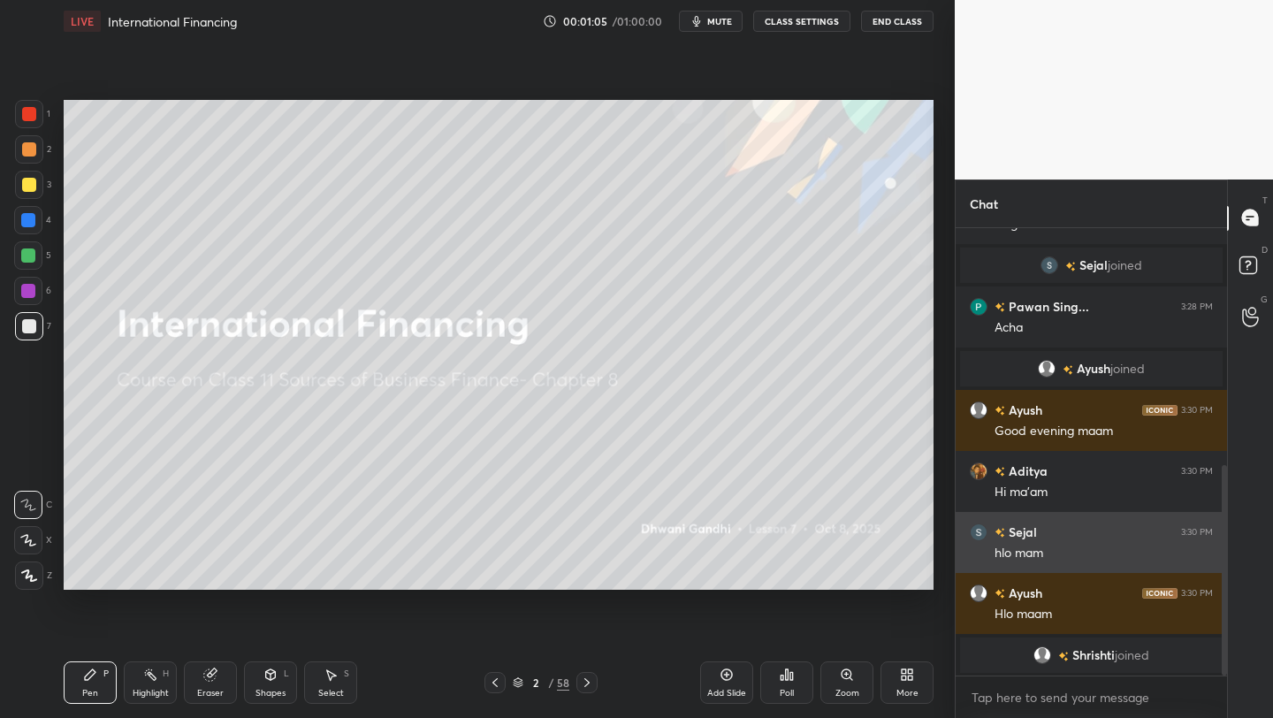
scroll to position [527, 0]
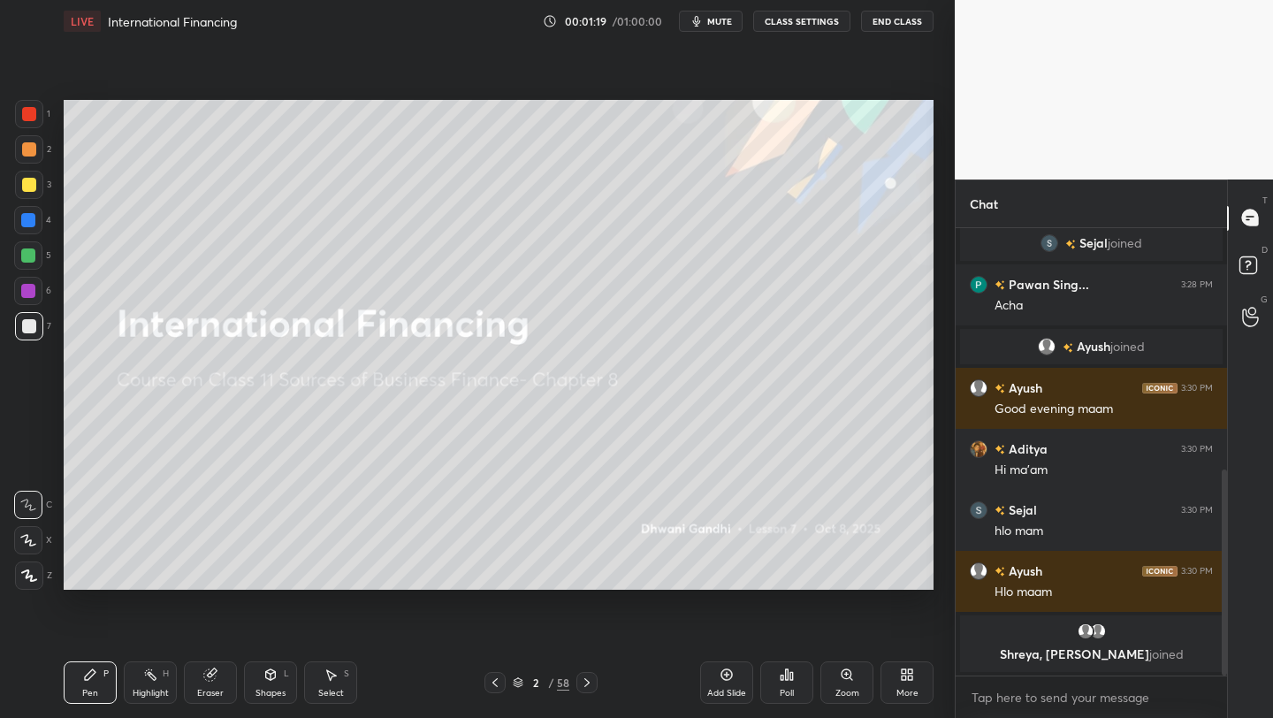
click at [523, 681] on icon at bounding box center [518, 682] width 11 height 11
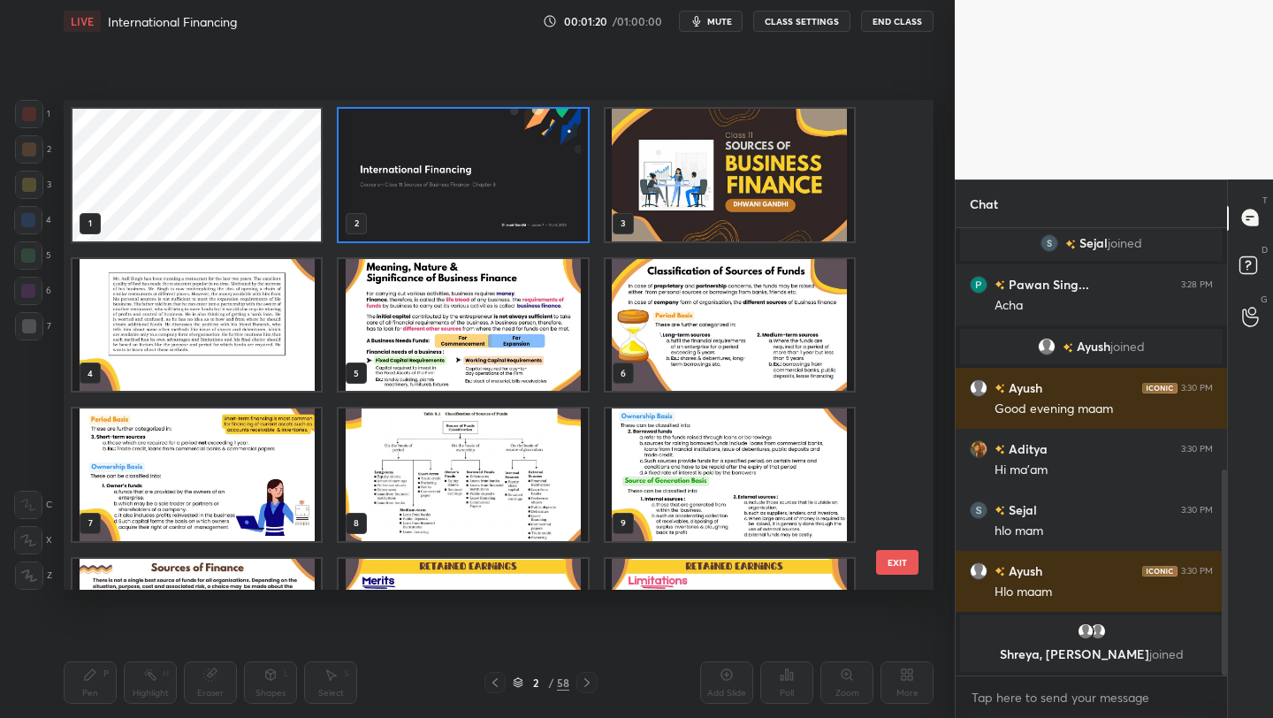
scroll to position [484, 861]
click at [406, 533] on img "grid" at bounding box center [463, 474] width 248 height 133
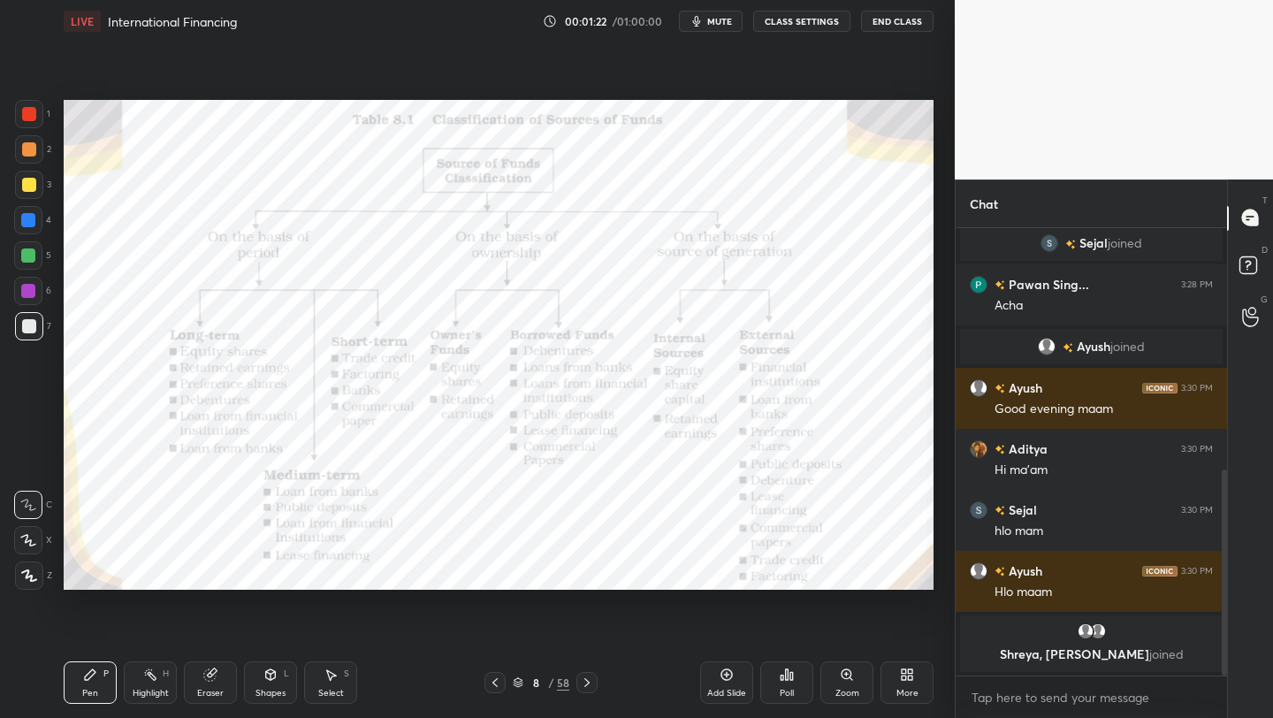
click at [406, 533] on img "grid" at bounding box center [463, 474] width 248 height 133
click at [29, 116] on div at bounding box center [29, 114] width 14 height 14
click at [29, 569] on icon at bounding box center [29, 575] width 16 height 12
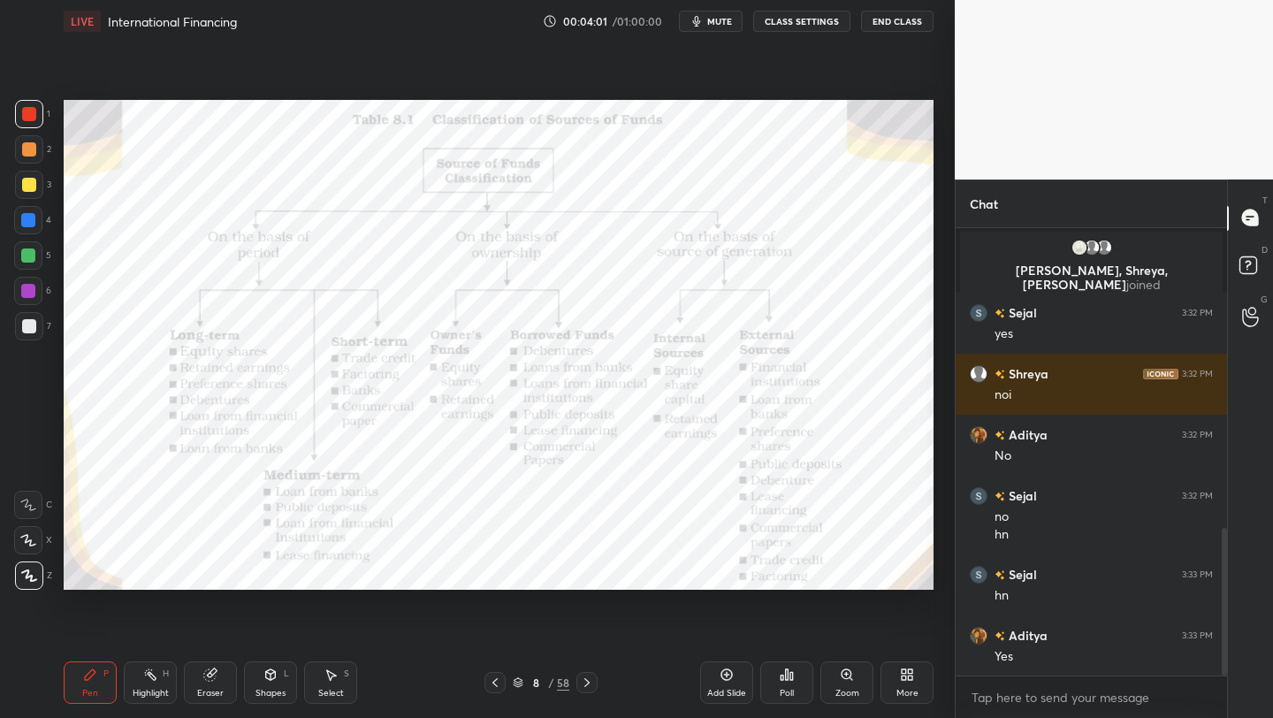
scroll to position [972, 0]
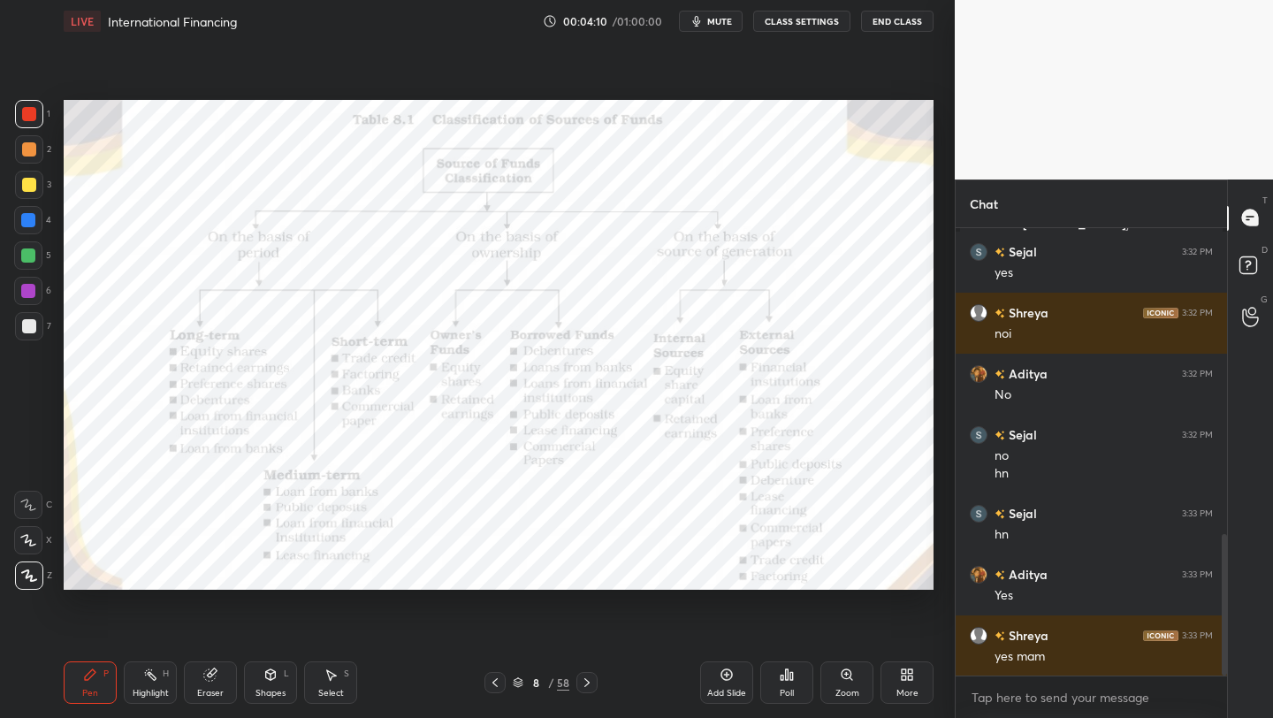
click at [519, 683] on icon at bounding box center [518, 682] width 11 height 11
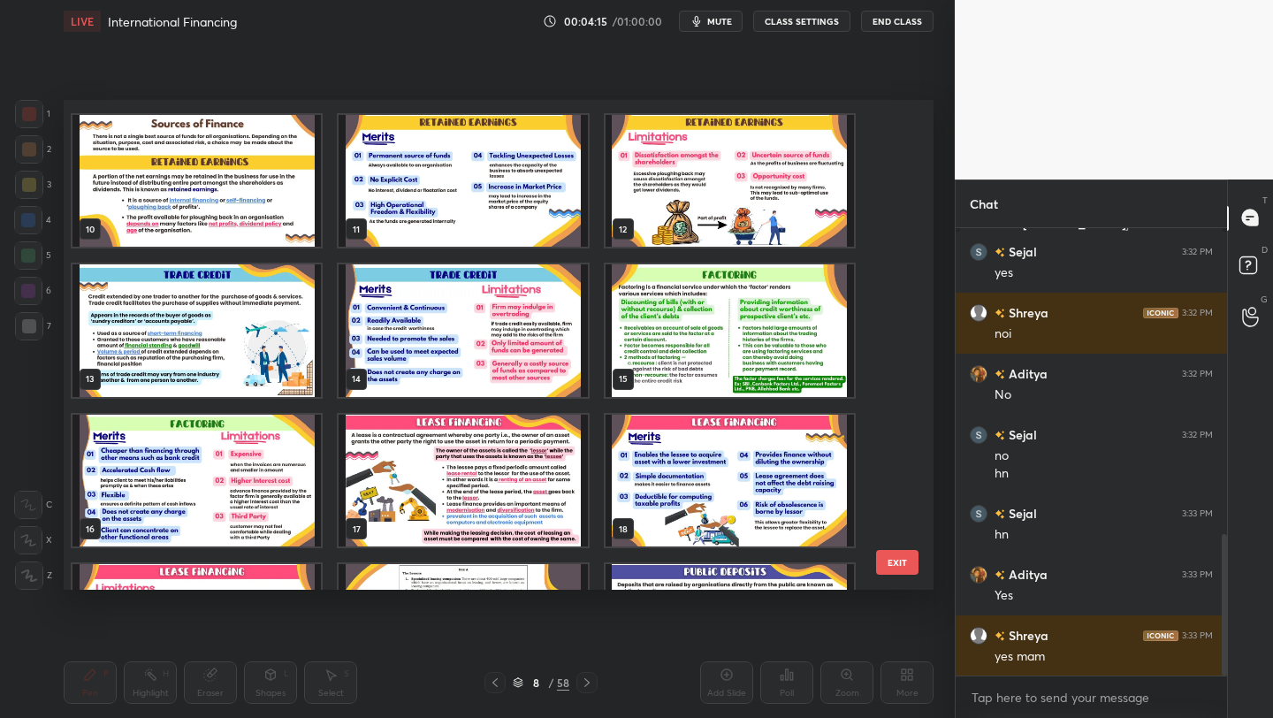
scroll to position [1033, 0]
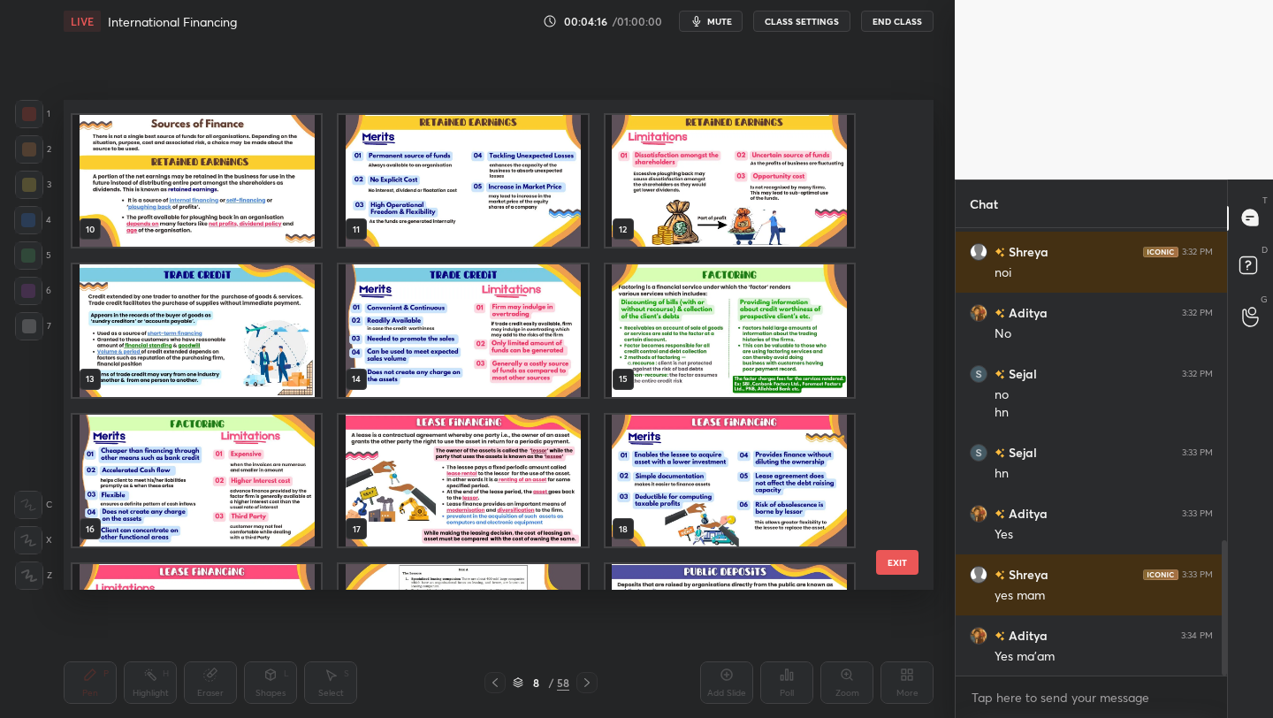
click at [687, 357] on img "grid" at bounding box center [730, 330] width 248 height 133
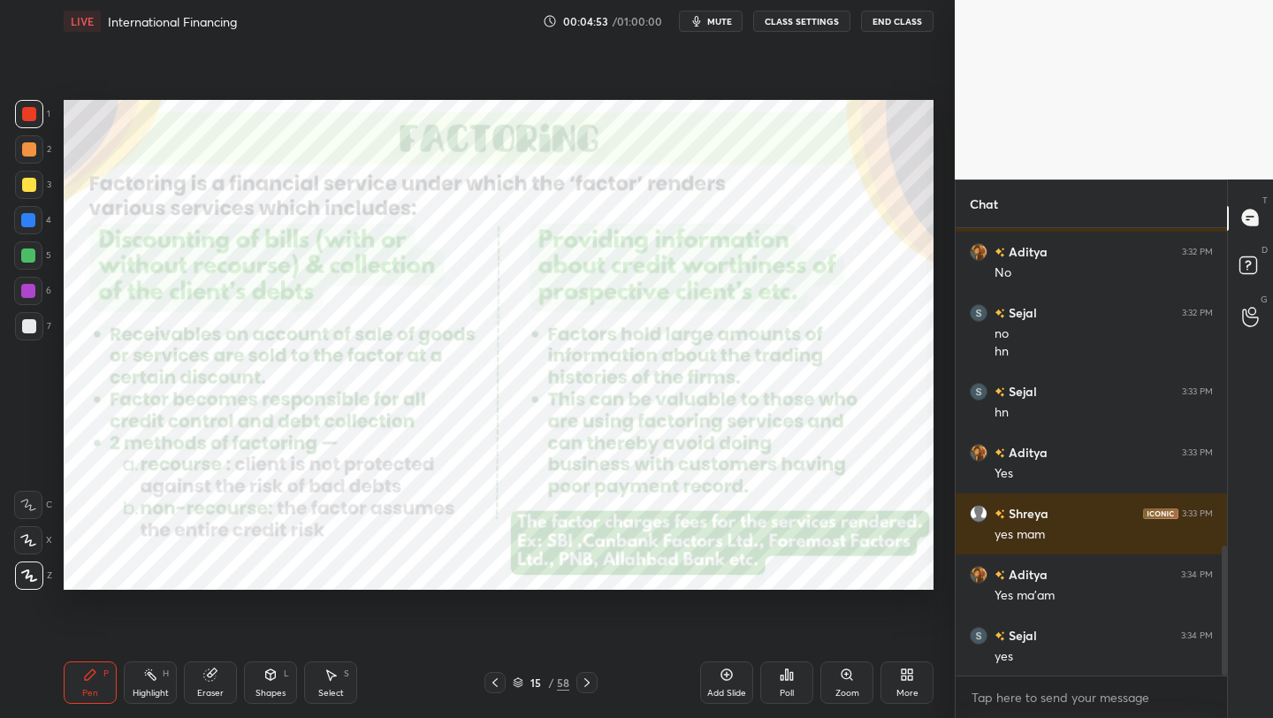
scroll to position [1136, 0]
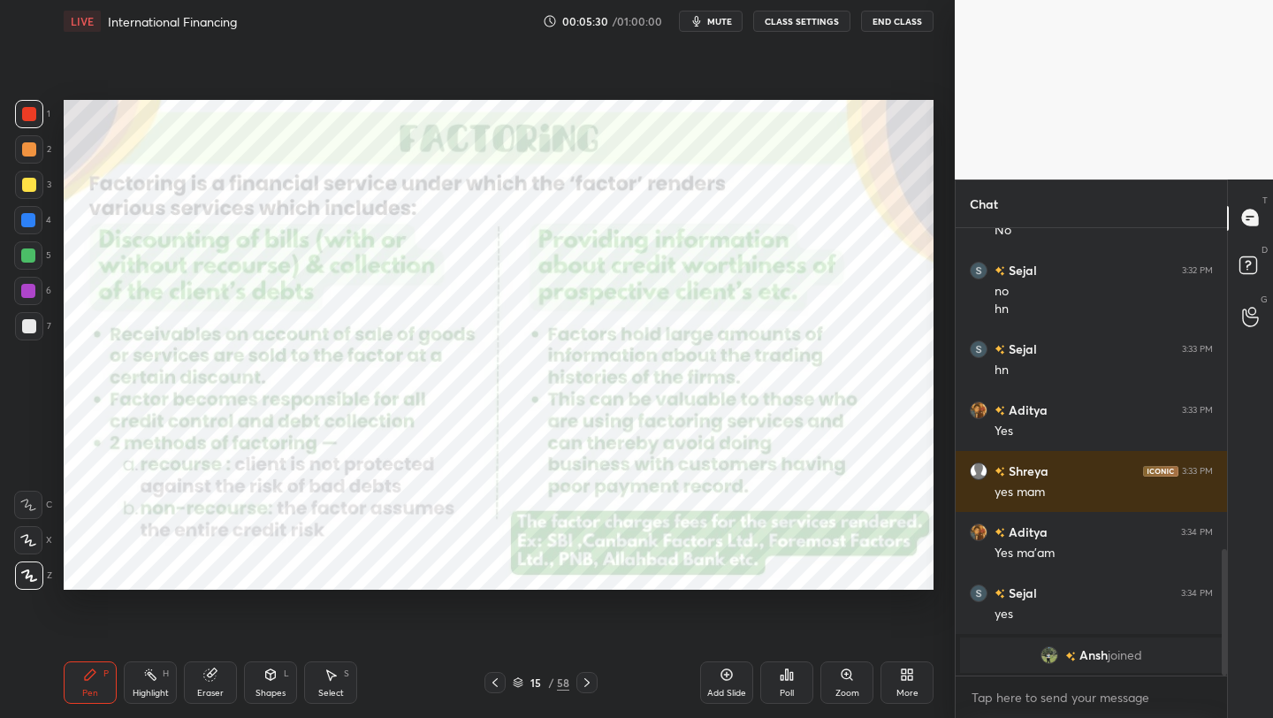
click at [519, 683] on icon at bounding box center [518, 682] width 11 height 11
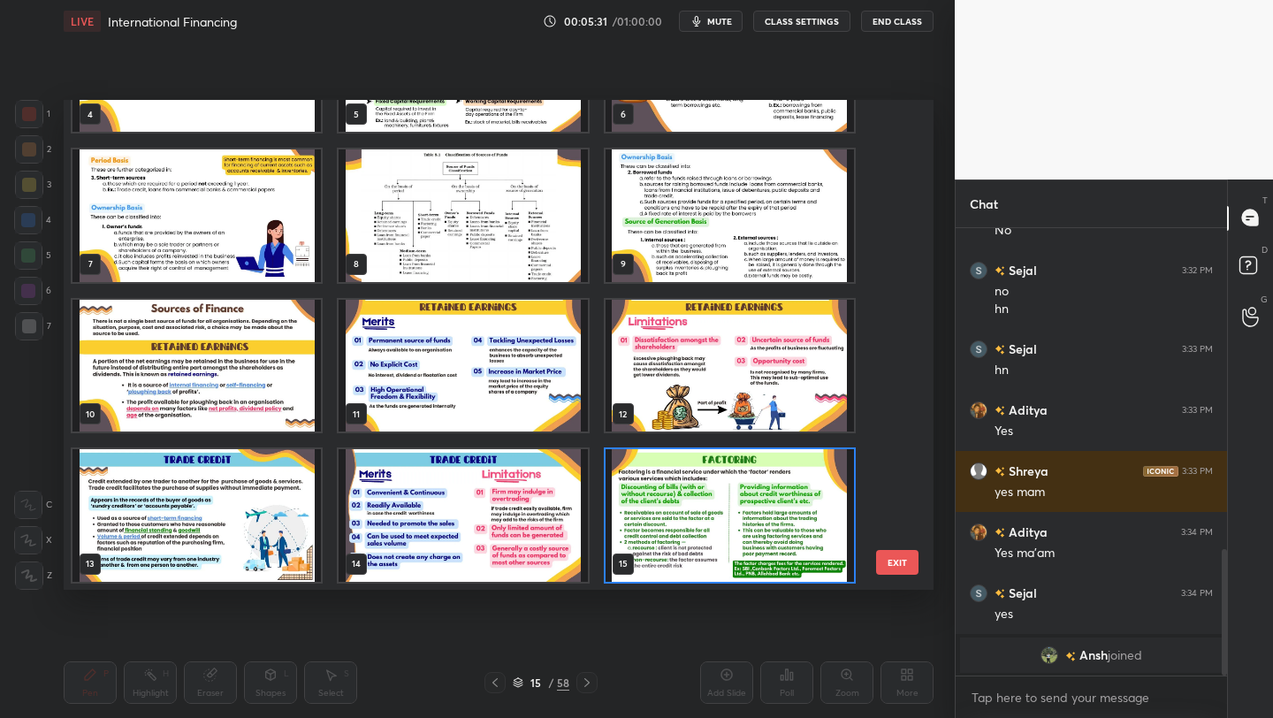
scroll to position [0, 0]
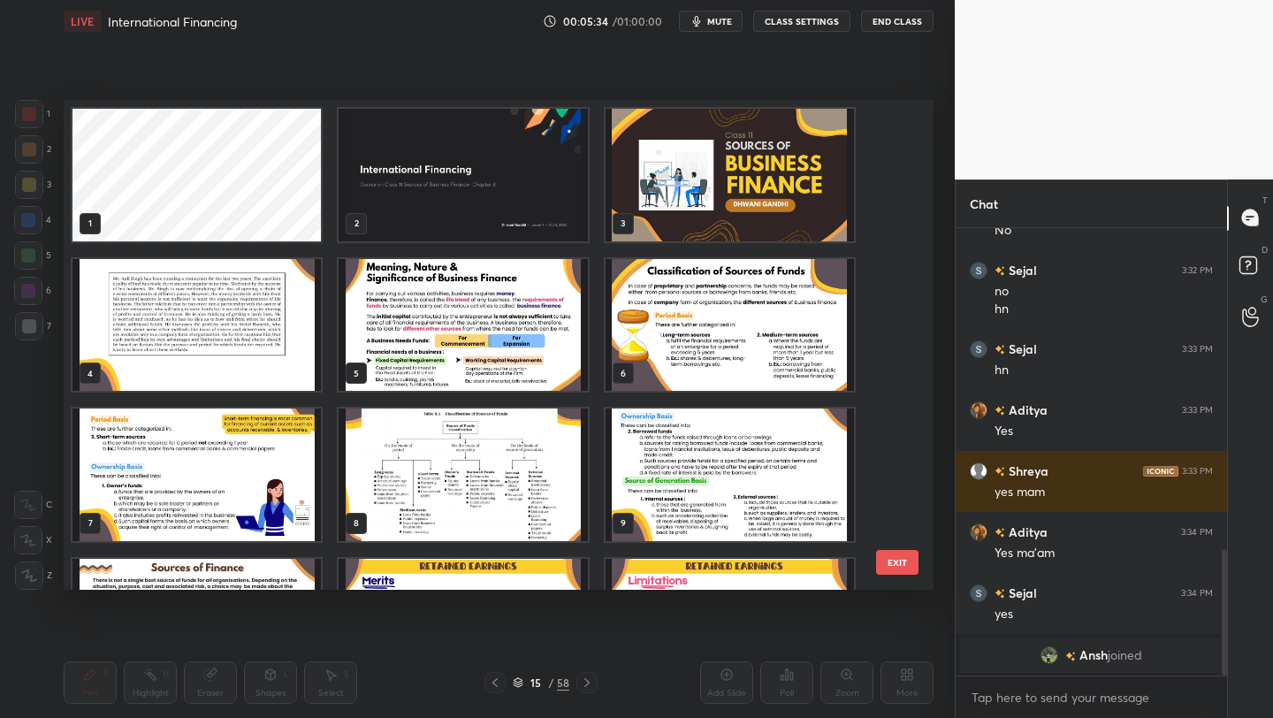
click at [512, 465] on img "grid" at bounding box center [463, 474] width 248 height 133
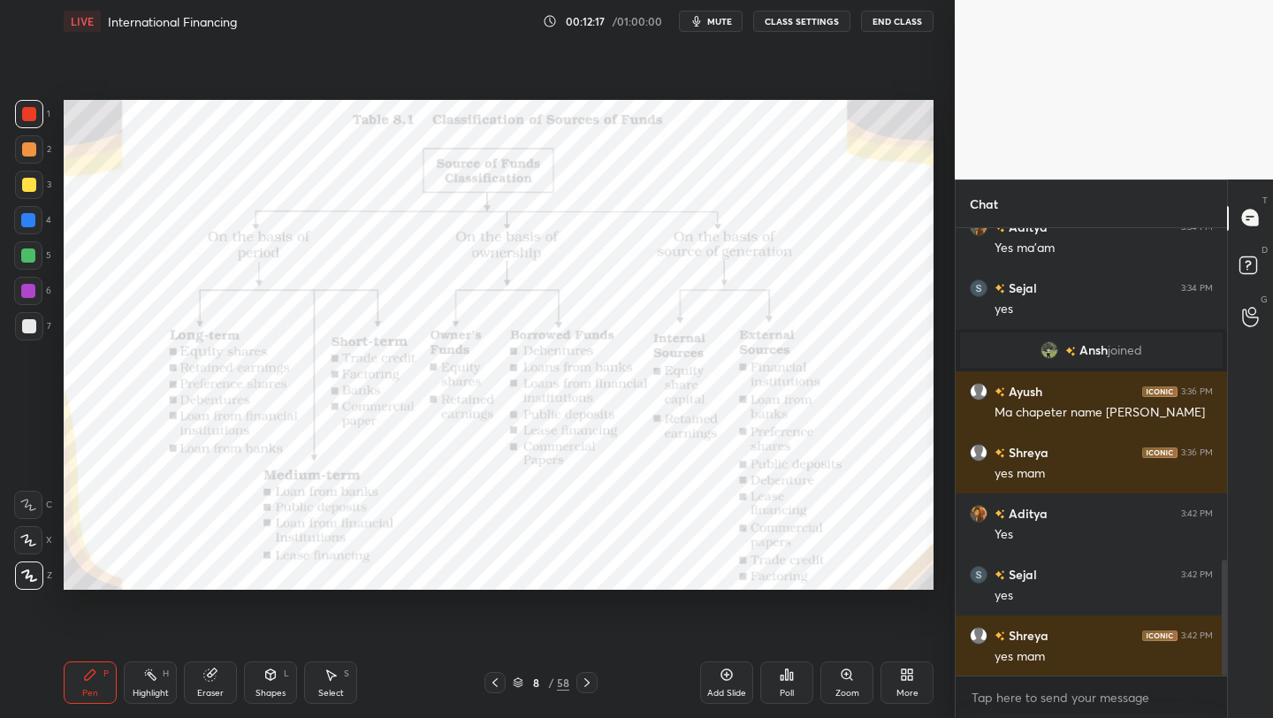
scroll to position [1352, 0]
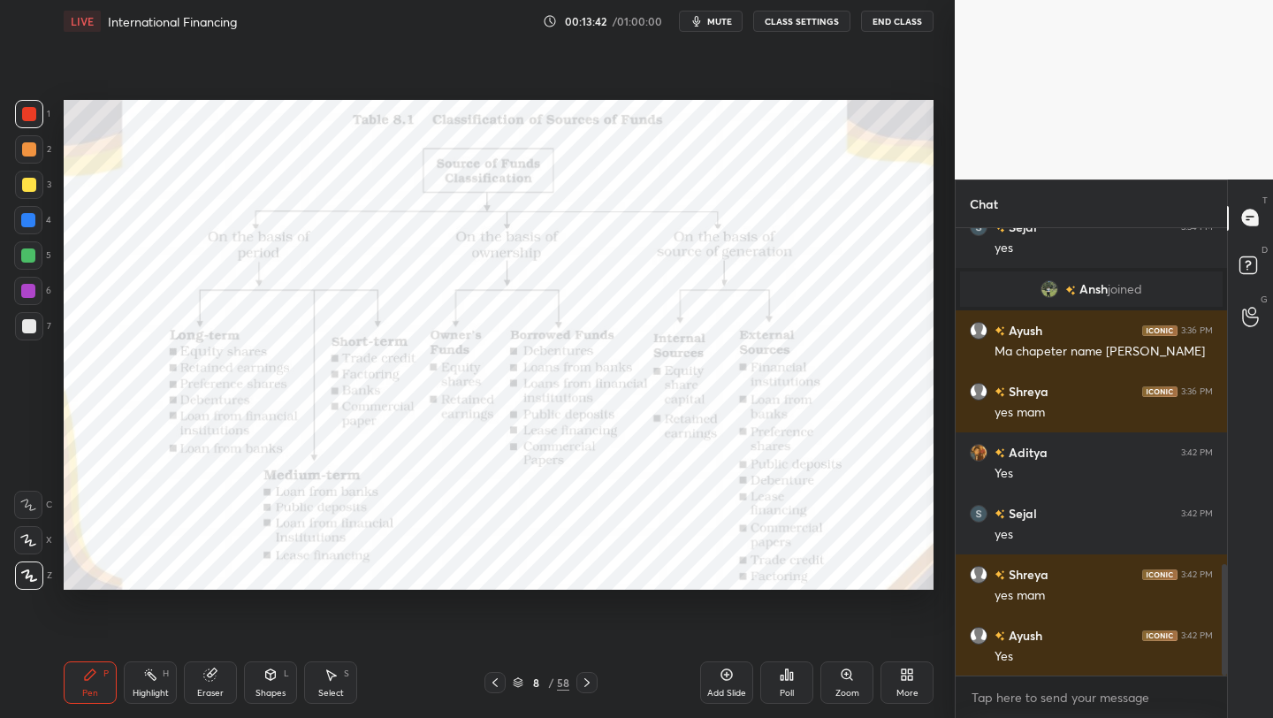
click at [522, 677] on icon at bounding box center [518, 682] width 11 height 11
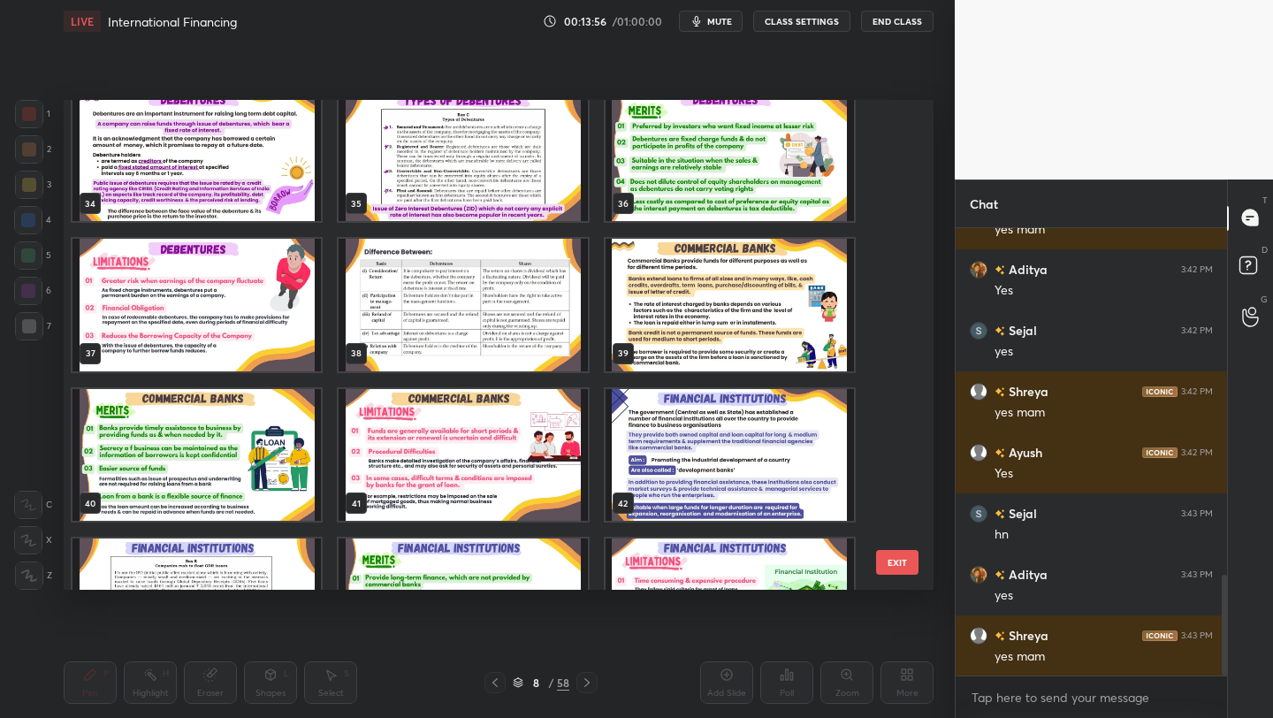
scroll to position [1596, 0]
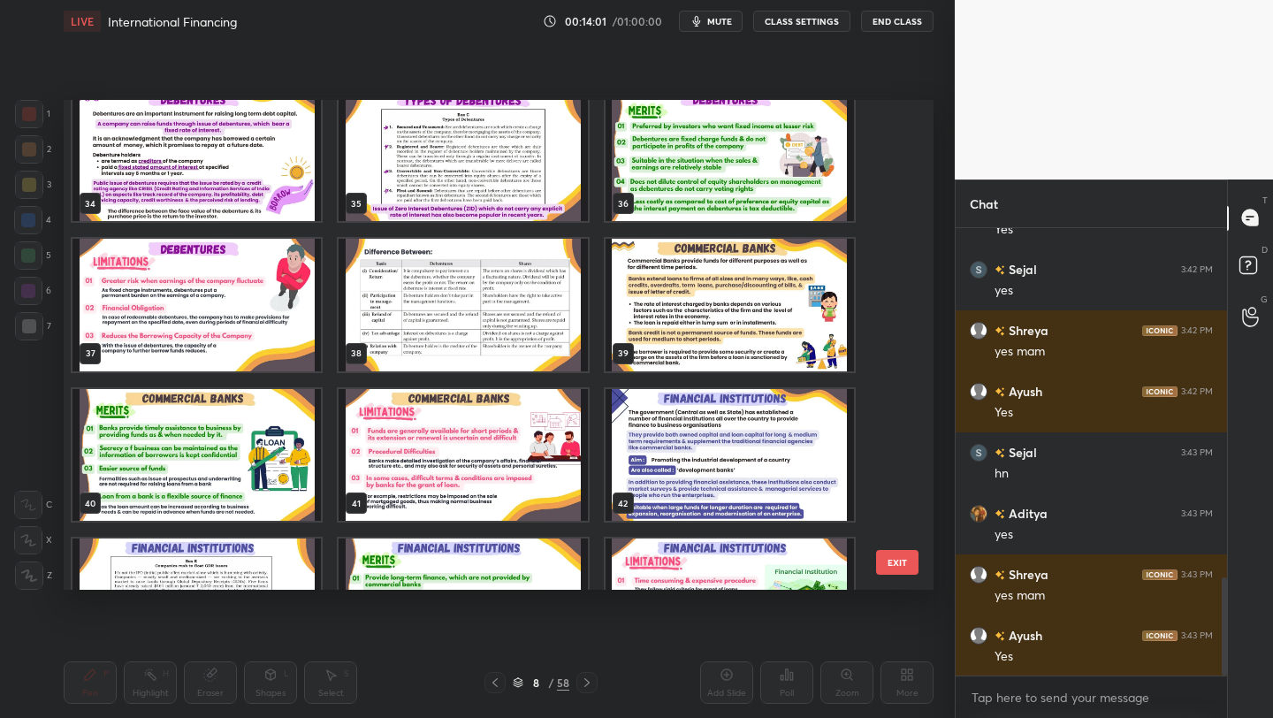
click at [718, 435] on img "grid" at bounding box center [730, 455] width 248 height 133
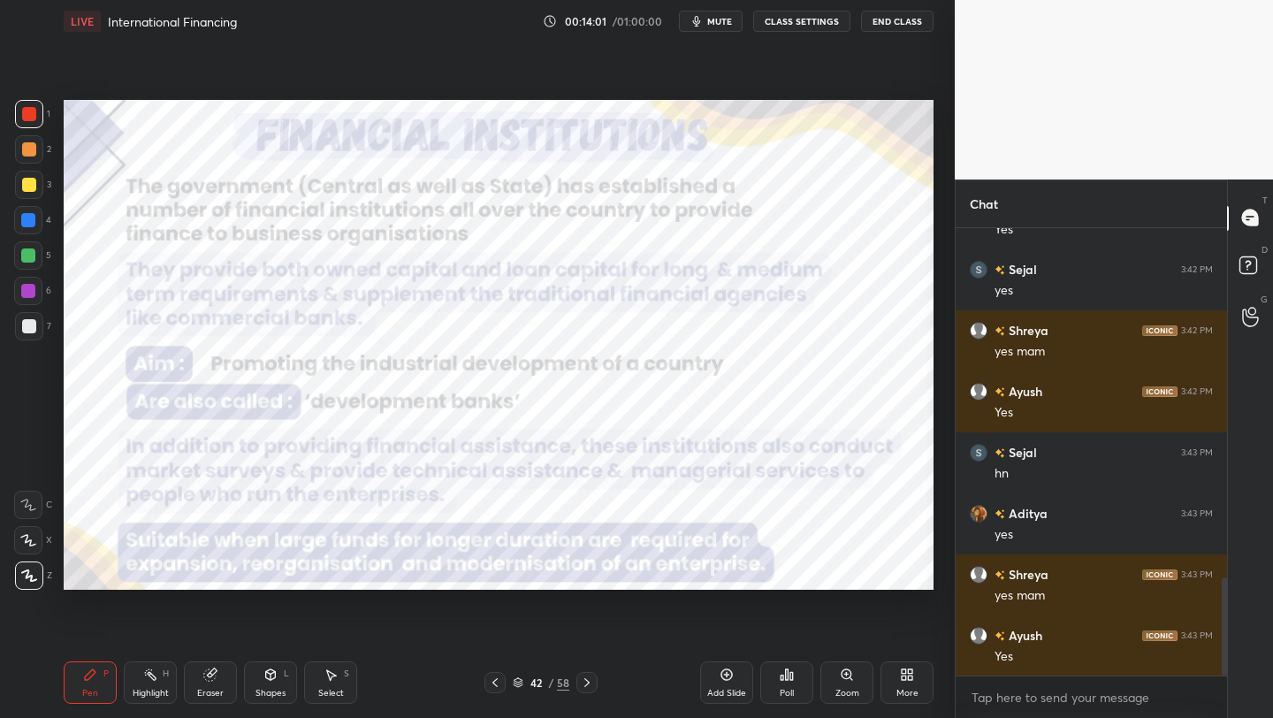
click at [718, 435] on img "grid" at bounding box center [730, 455] width 248 height 133
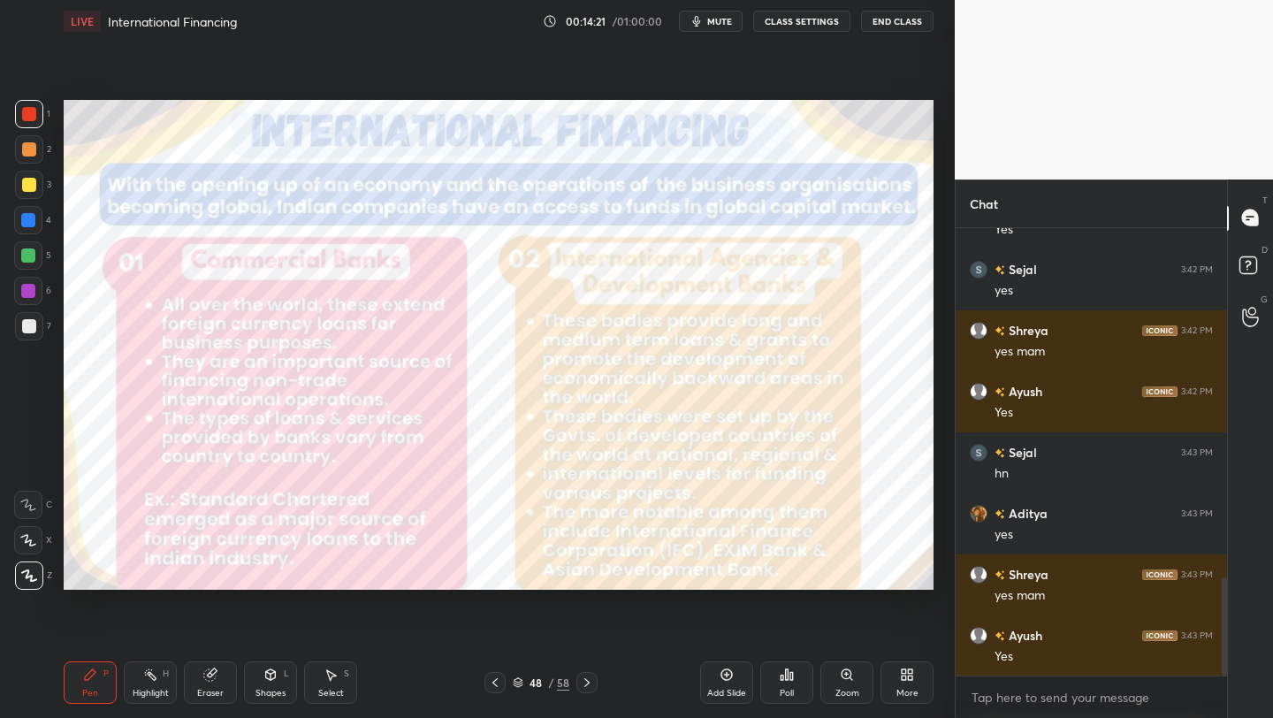
click at [518, 681] on icon at bounding box center [518, 682] width 11 height 11
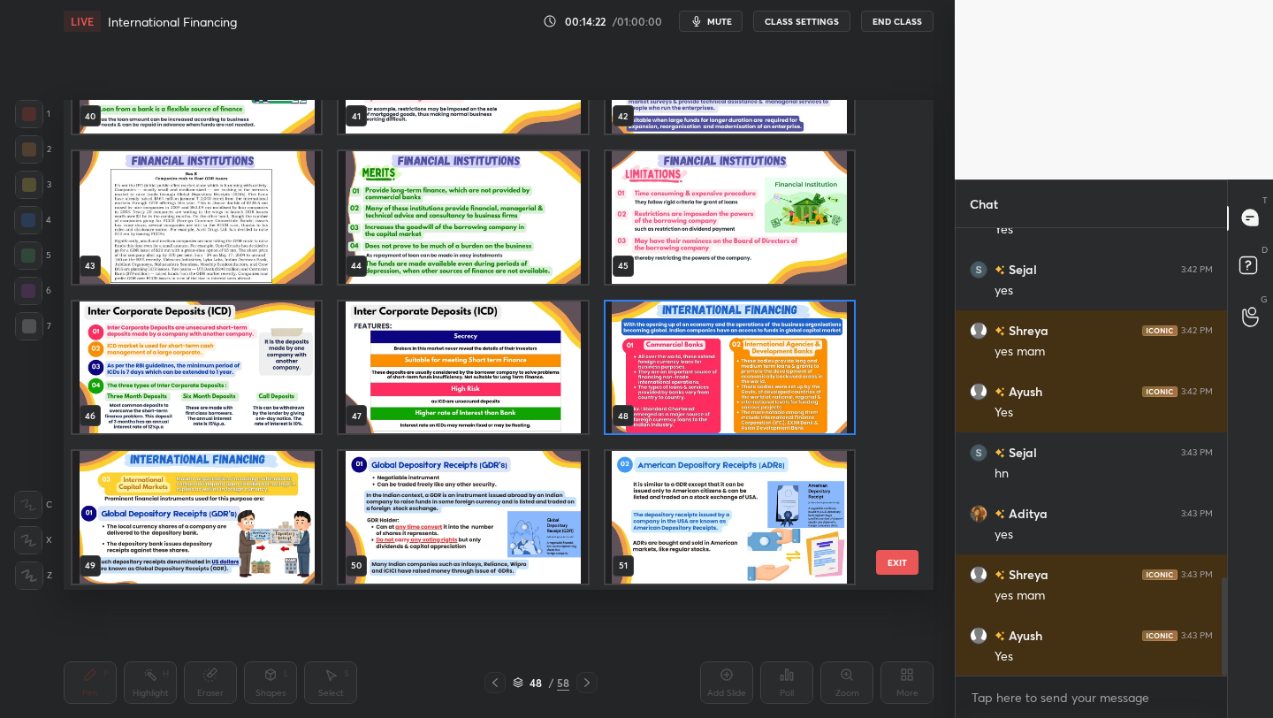
scroll to position [2063, 0]
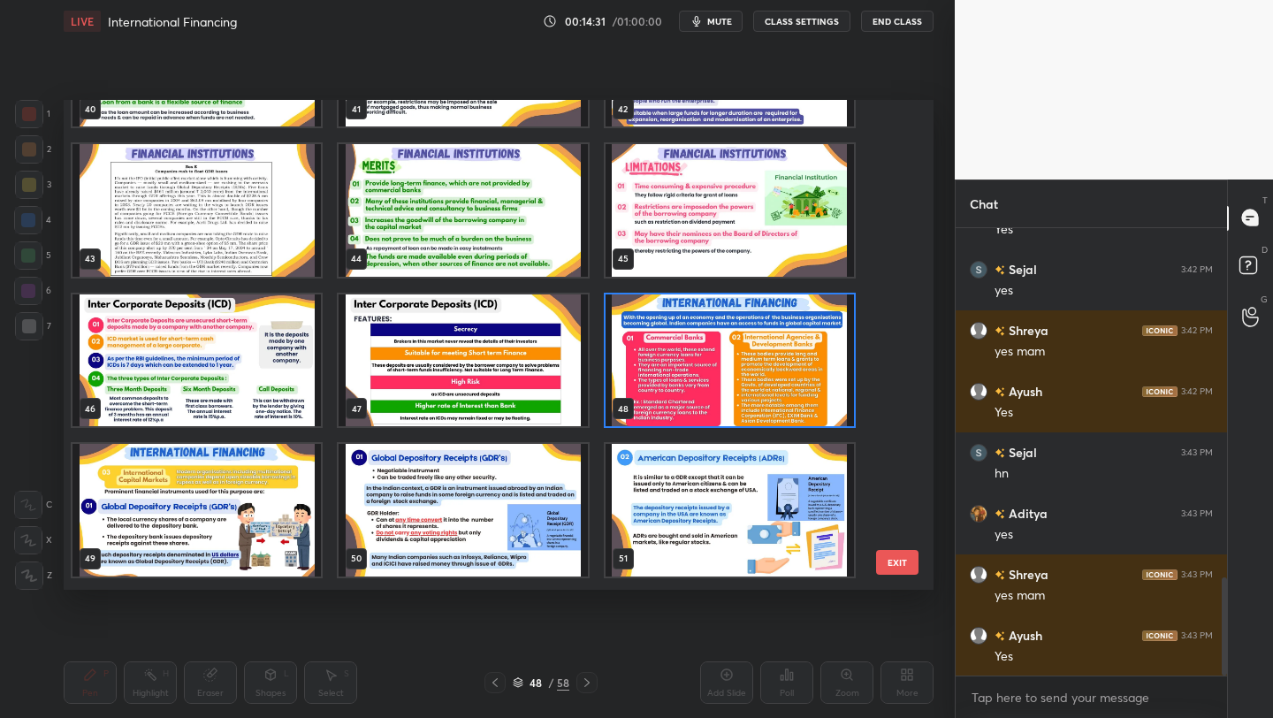
click at [660, 383] on img "grid" at bounding box center [730, 360] width 248 height 133
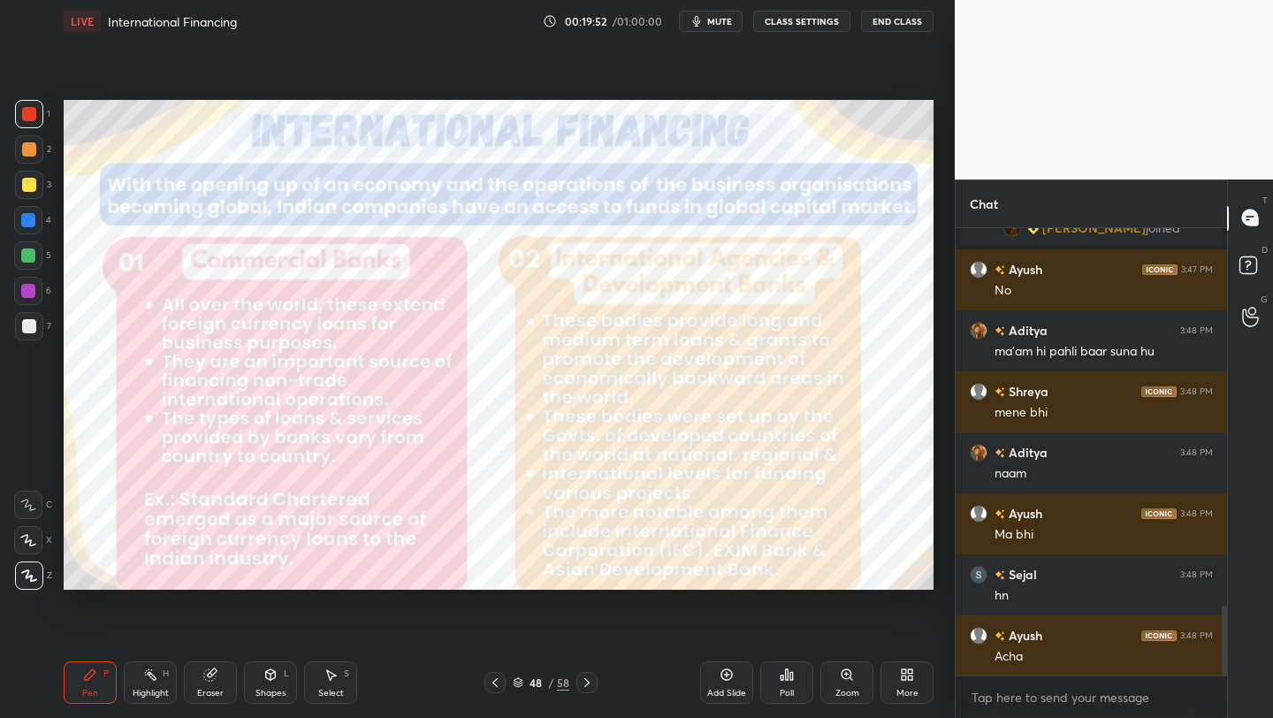
scroll to position [2436, 0]
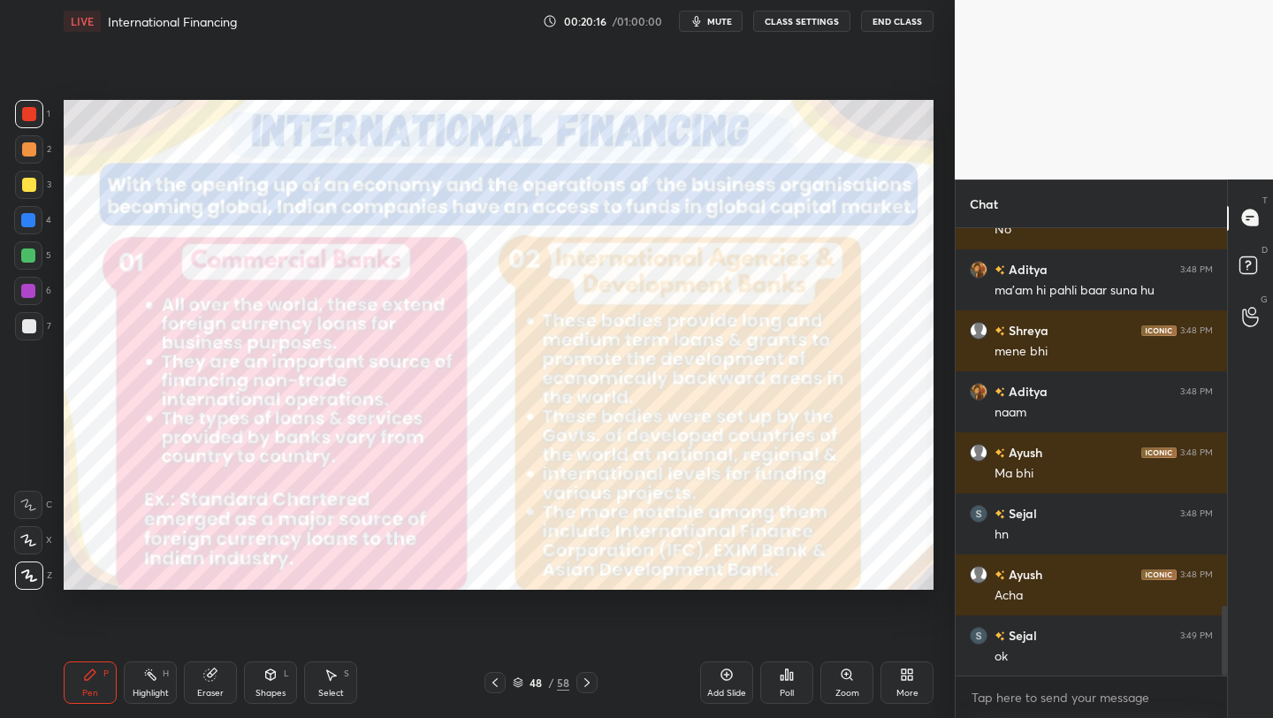
click at [712, 16] on span "mute" at bounding box center [719, 21] width 25 height 12
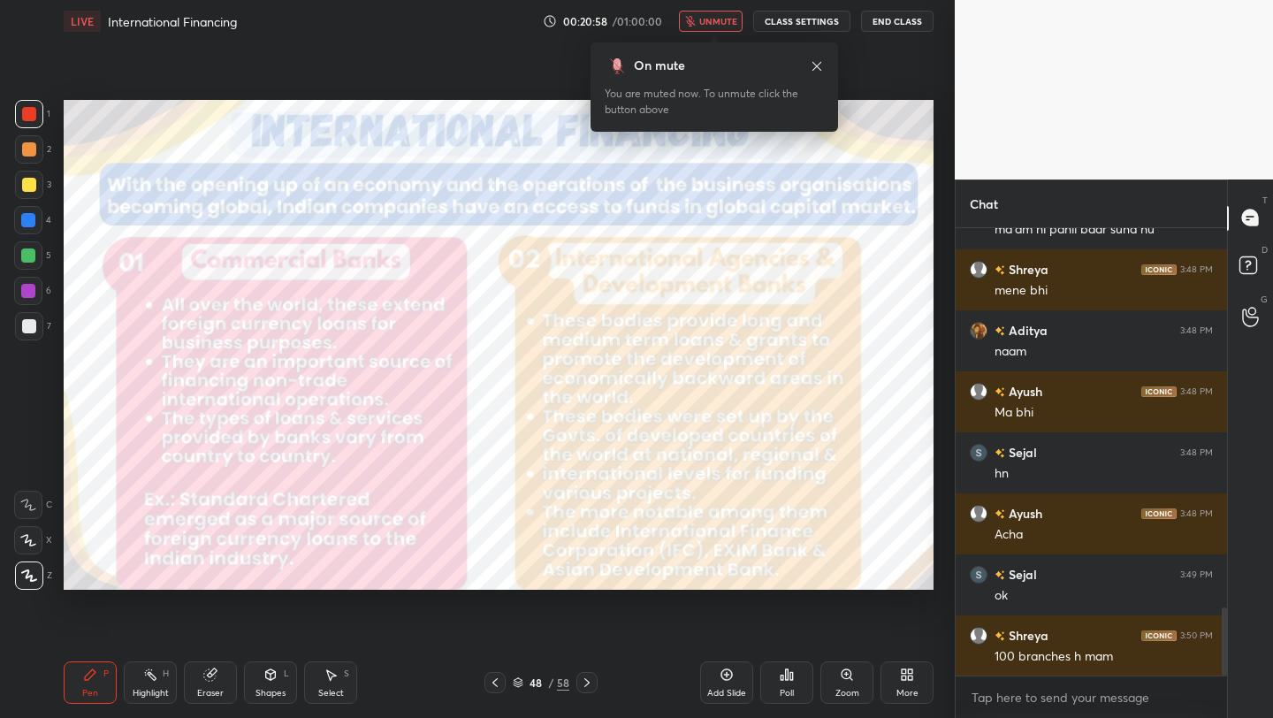
scroll to position [2574, 0]
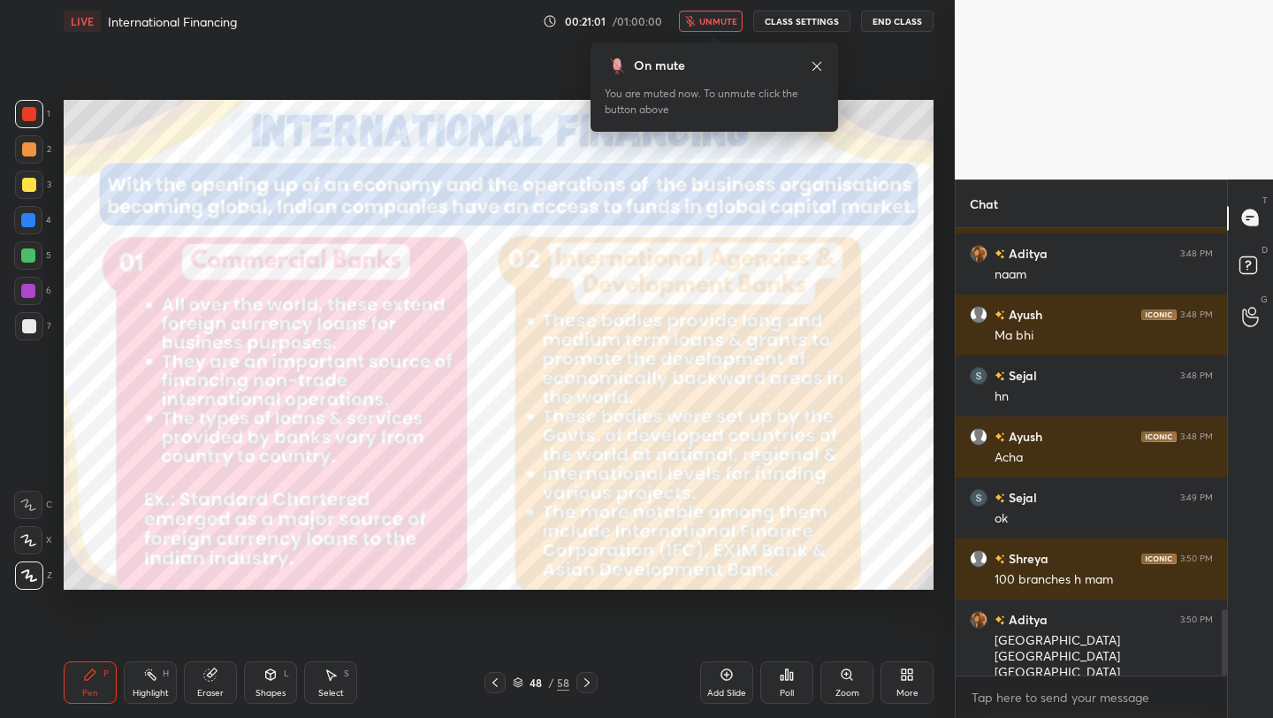
click at [712, 17] on span "unmute" at bounding box center [718, 21] width 38 height 12
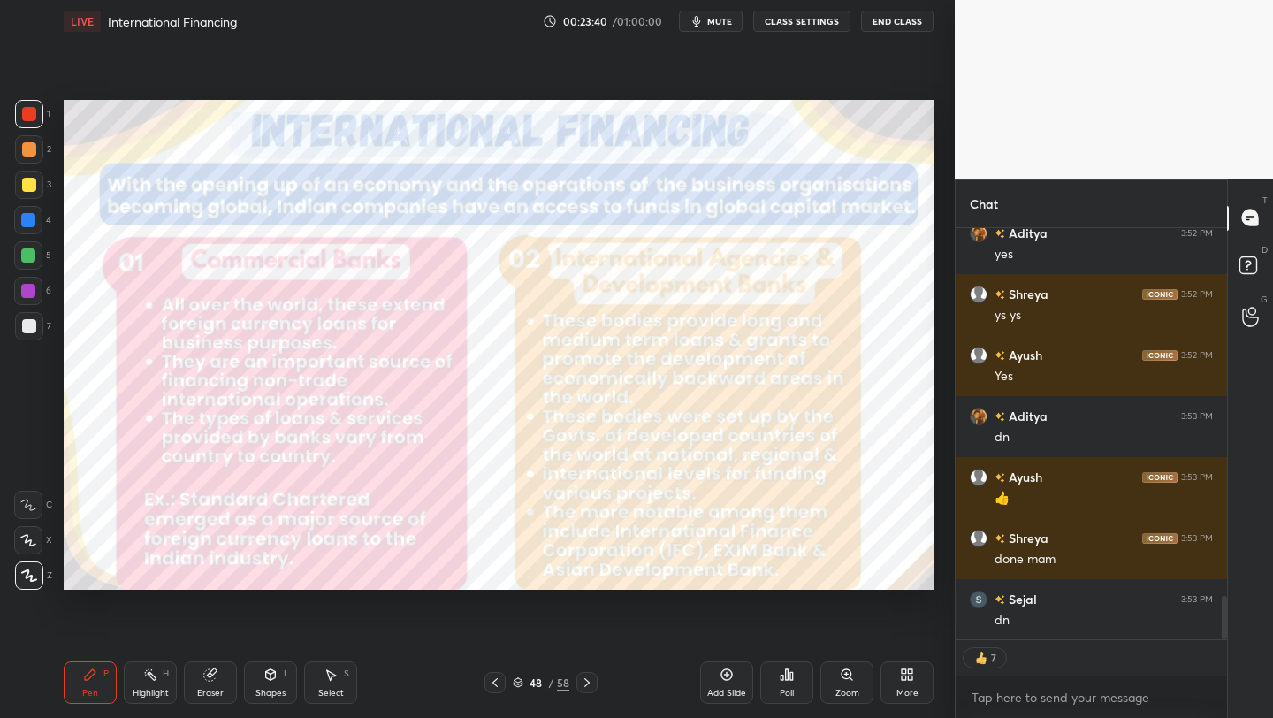
scroll to position [3464, 0]
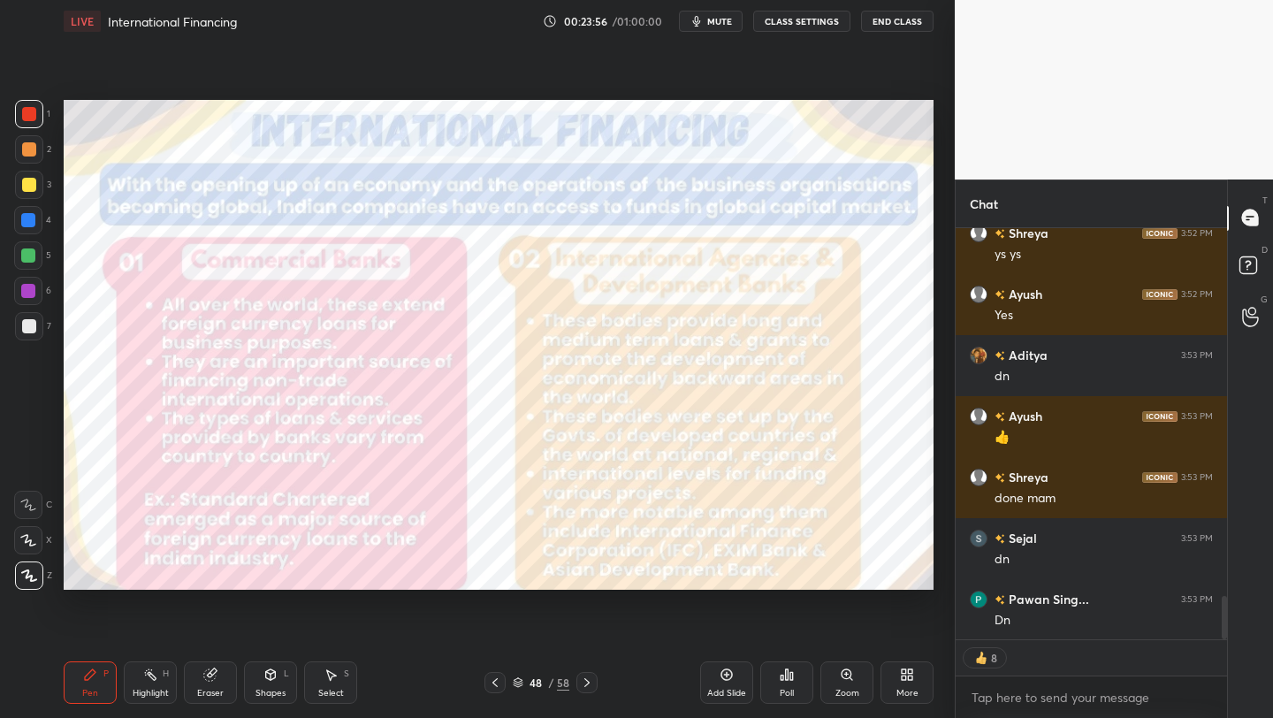
type textarea "x"
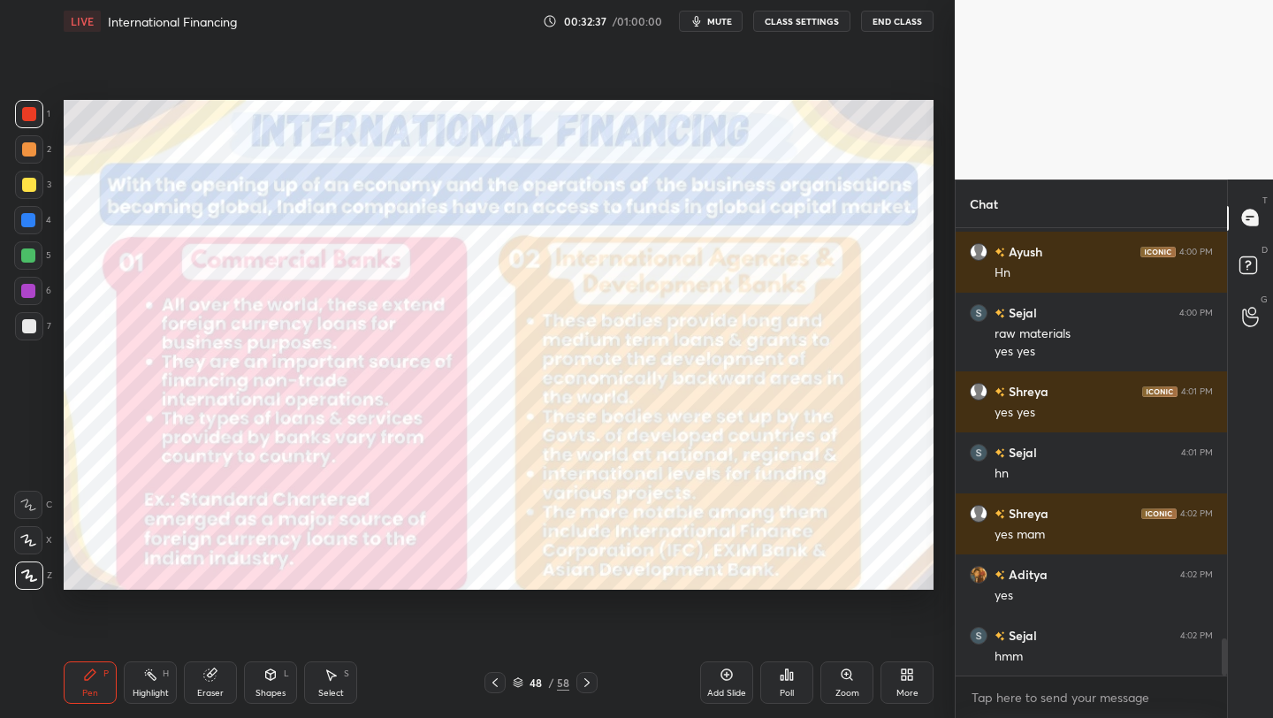
scroll to position [4979, 0]
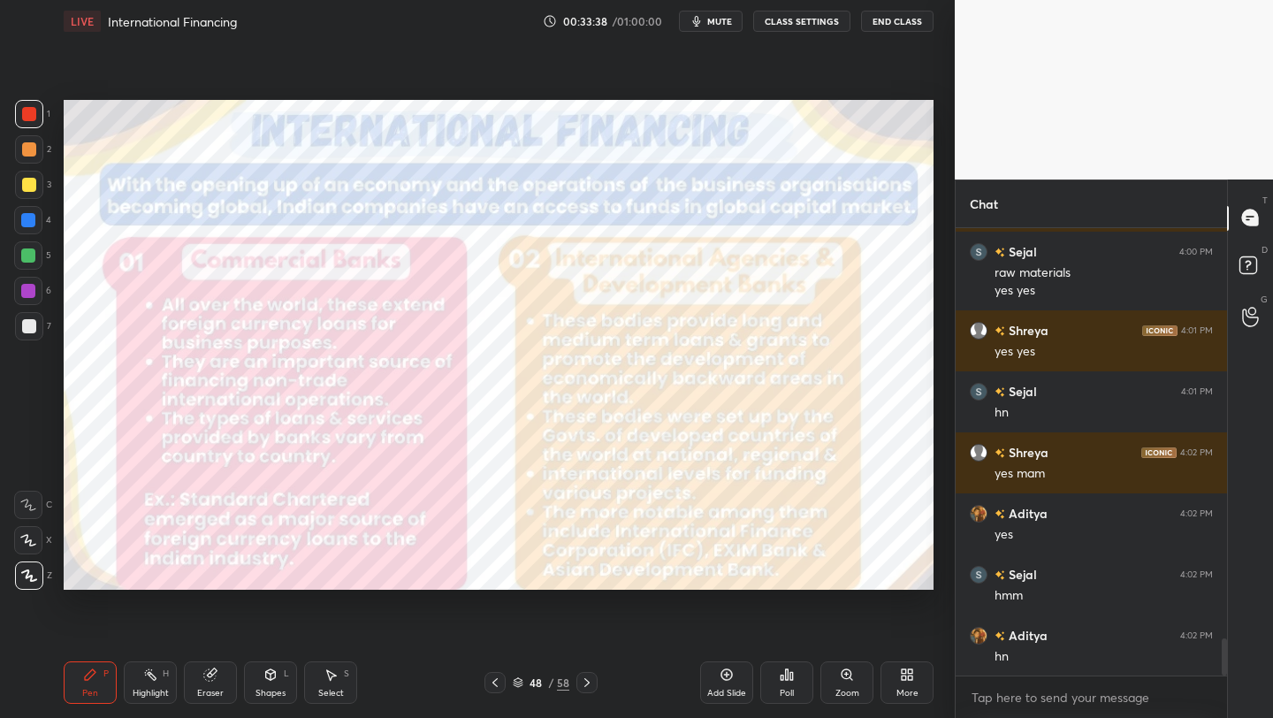
click at [721, 19] on span "mute" at bounding box center [719, 21] width 25 height 12
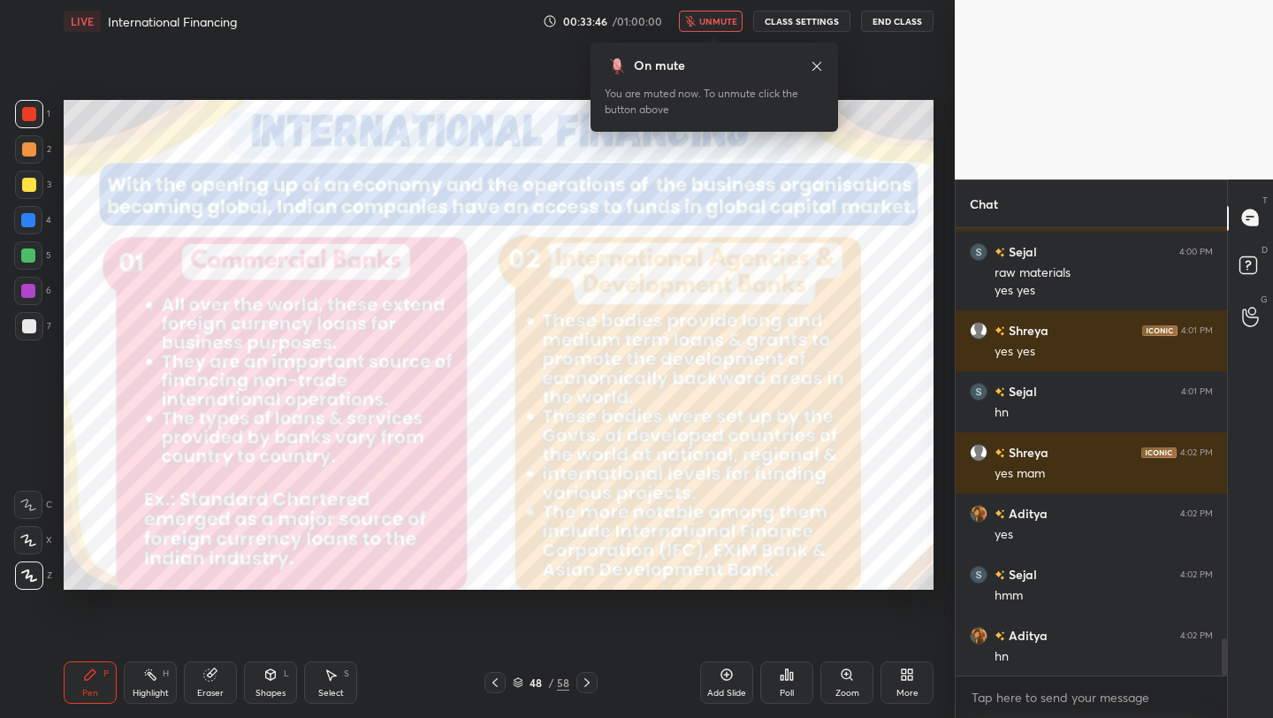
click at [721, 19] on span "unmute" at bounding box center [718, 21] width 38 height 12
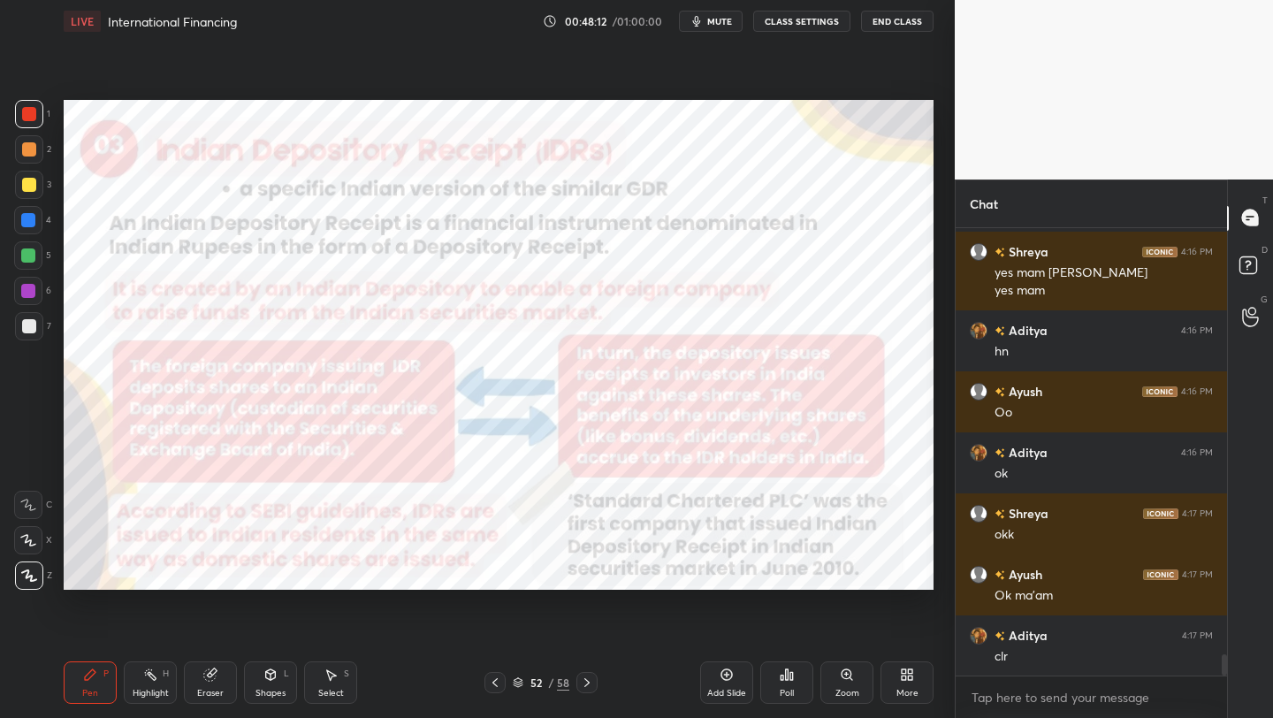
scroll to position [8926, 0]
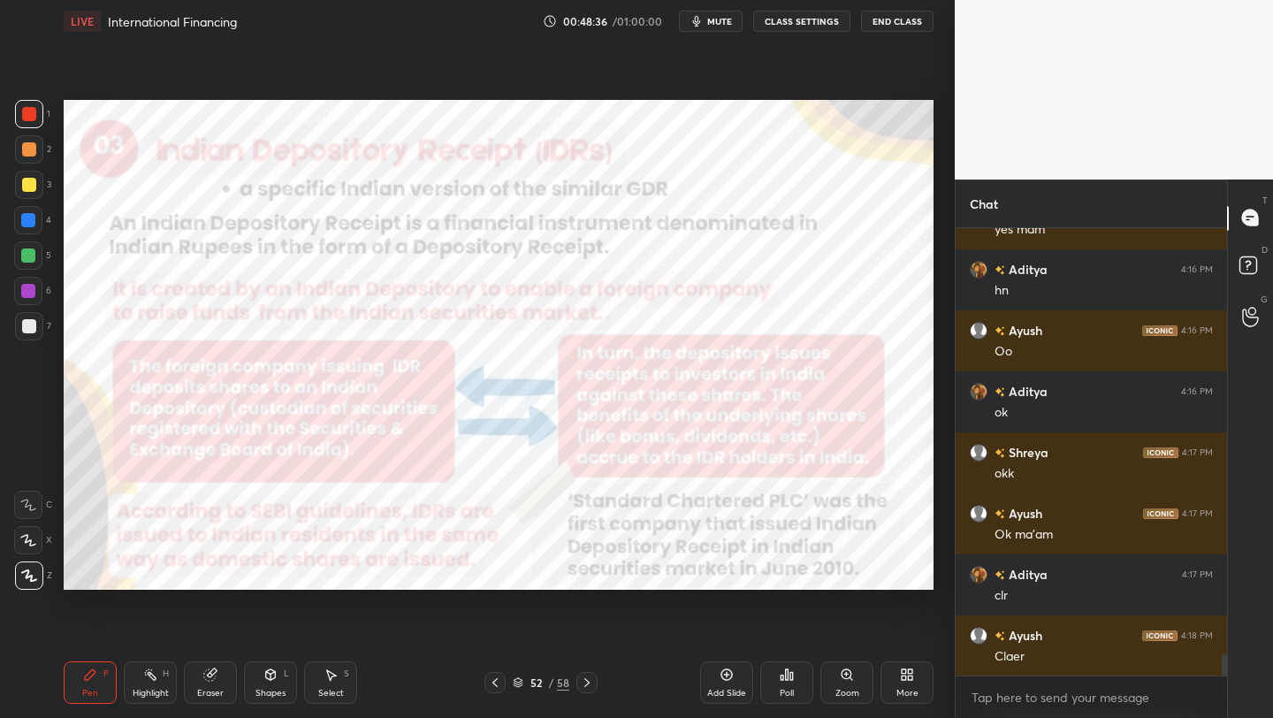
click at [515, 683] on icon at bounding box center [518, 684] width 9 height 3
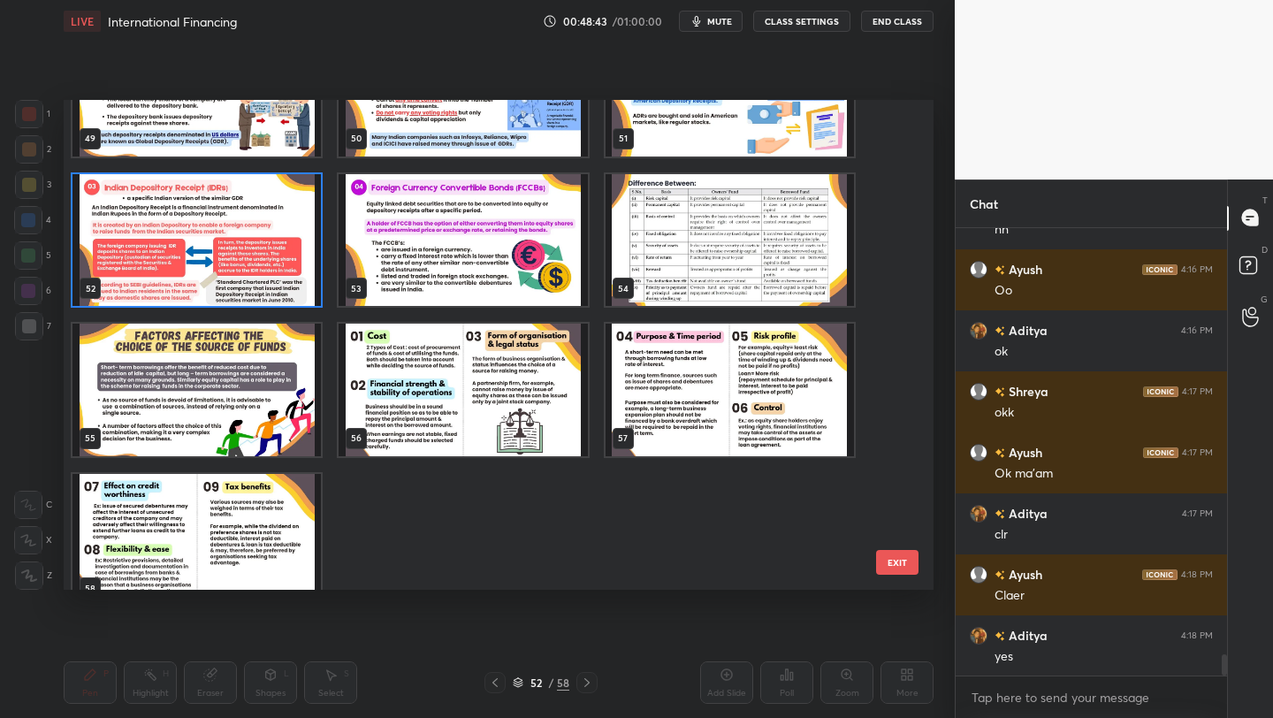
scroll to position [9048, 0]
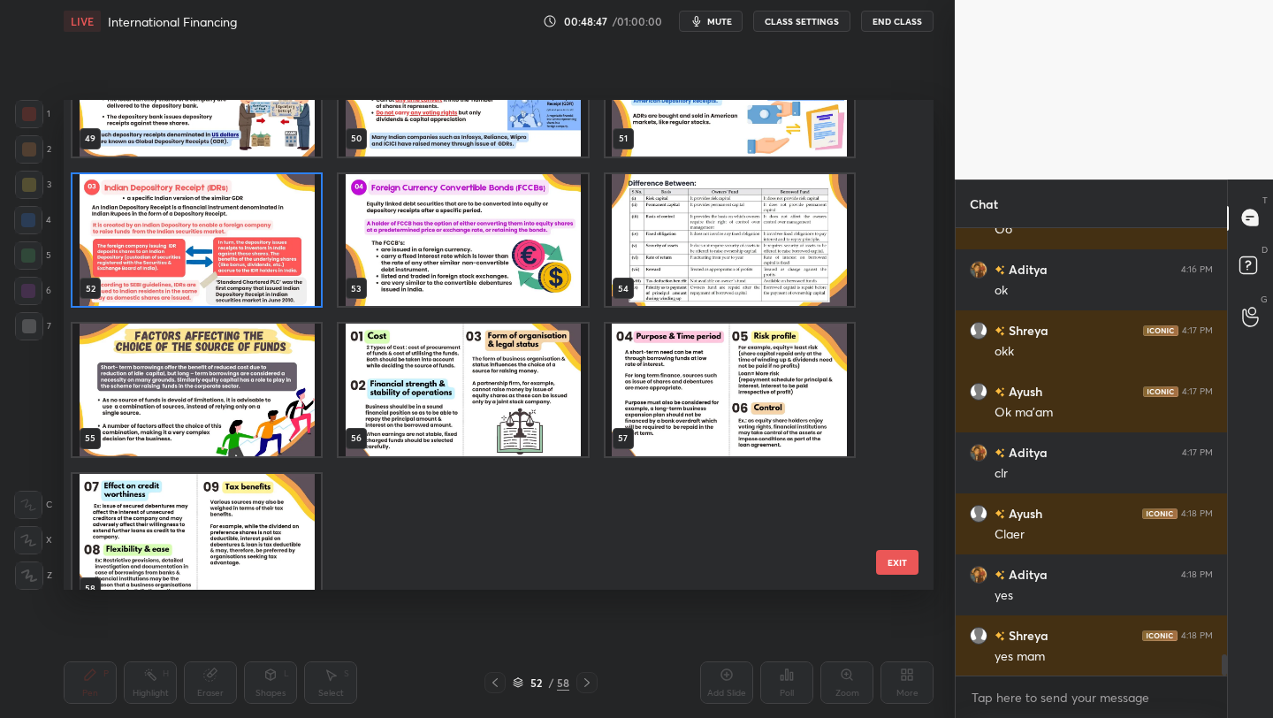
click at [514, 226] on img "grid" at bounding box center [463, 240] width 248 height 133
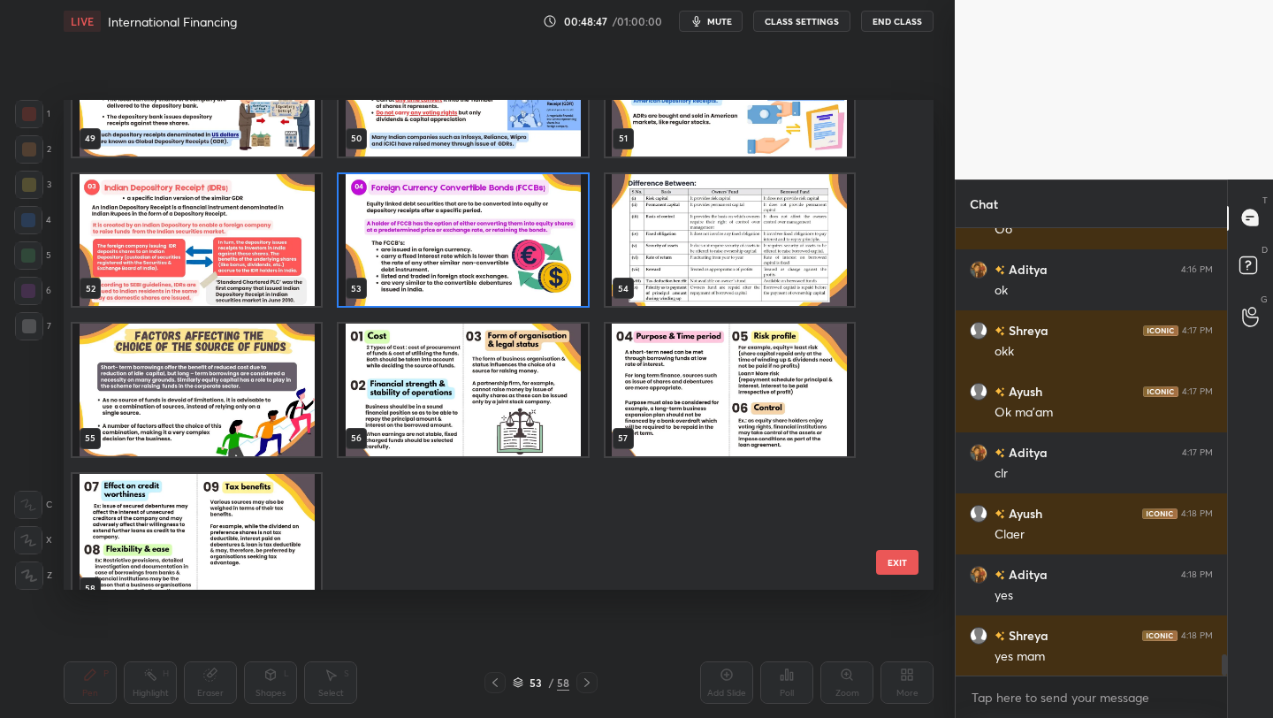
click at [514, 226] on img "grid" at bounding box center [463, 240] width 248 height 133
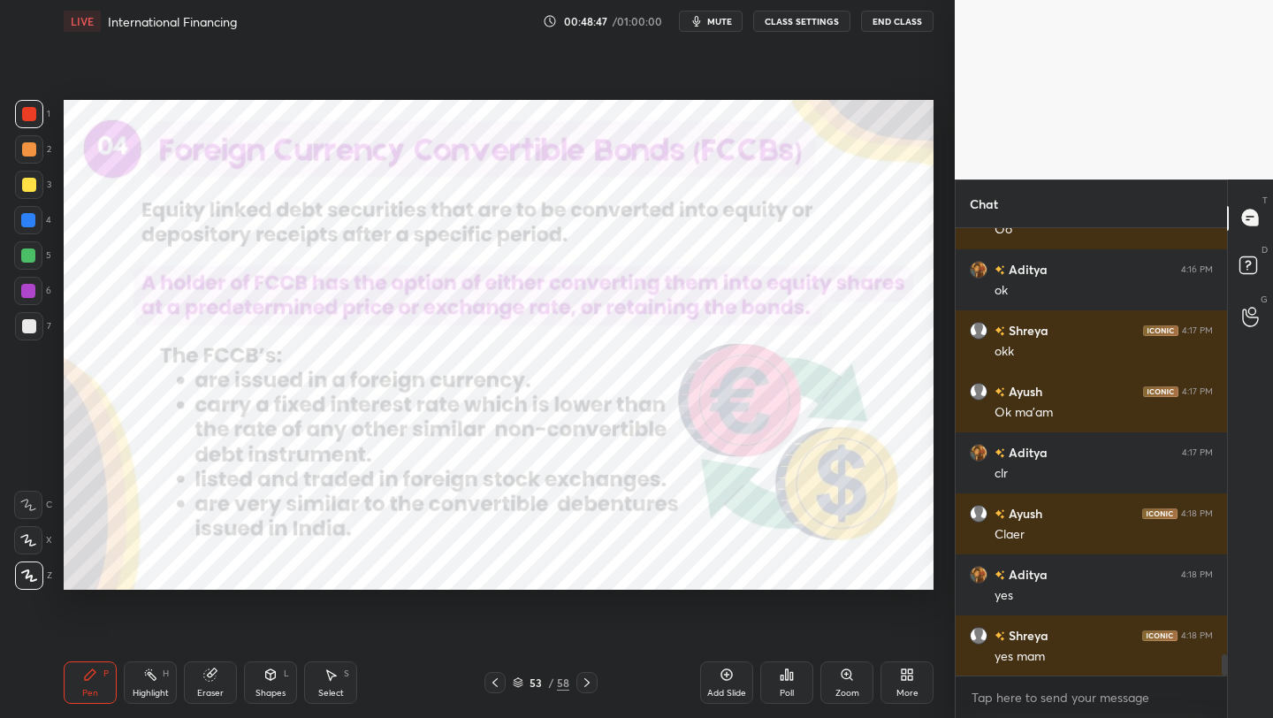
click at [514, 226] on img "grid" at bounding box center [463, 240] width 248 height 133
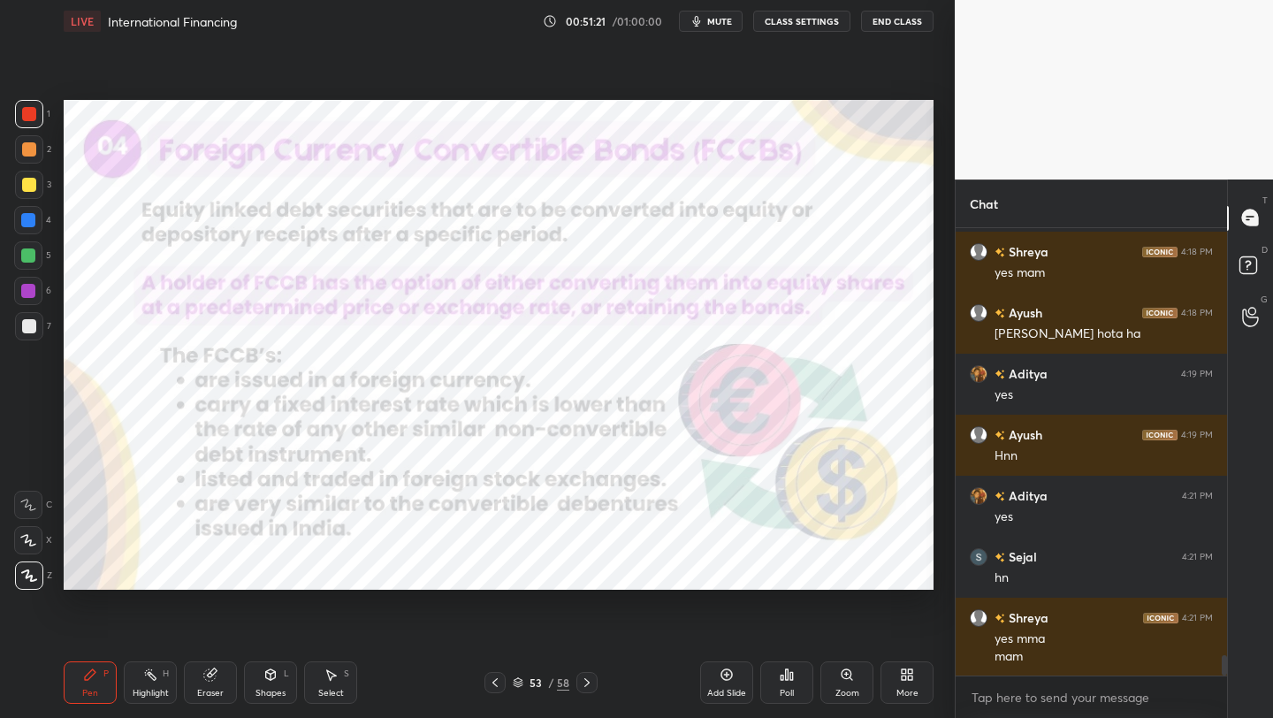
scroll to position [9493, 0]
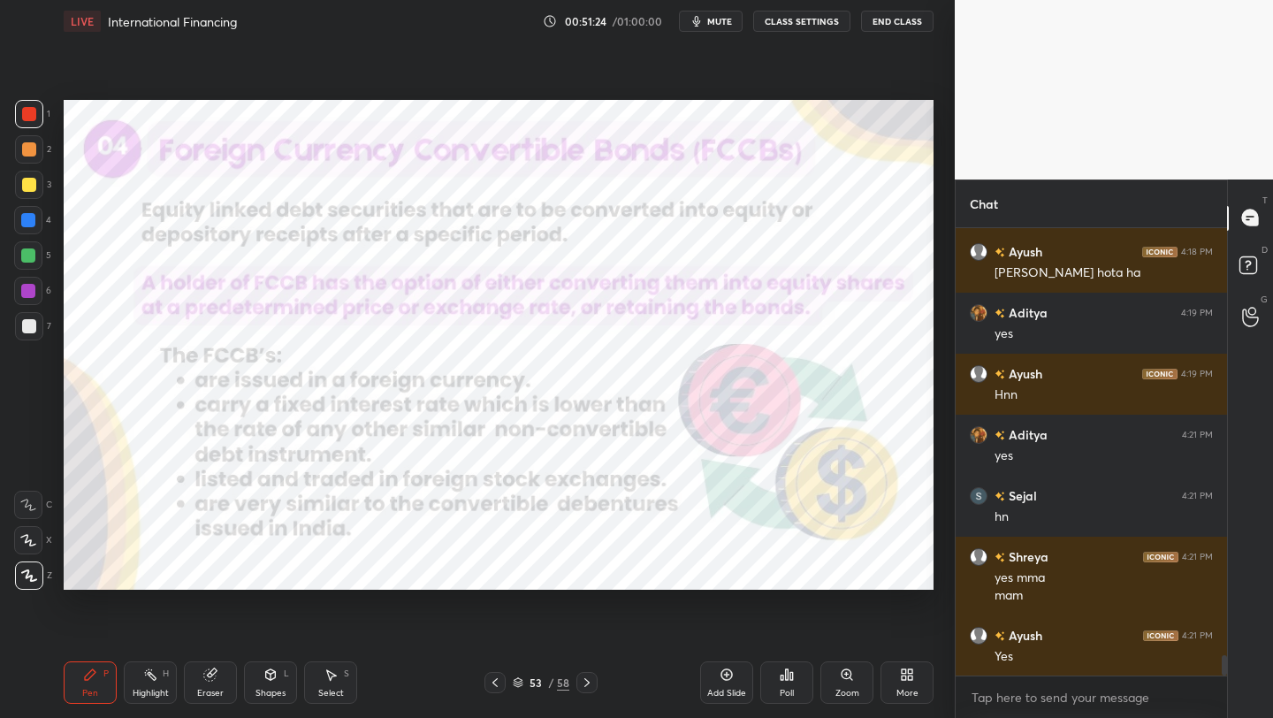
click at [521, 683] on icon at bounding box center [518, 682] width 11 height 11
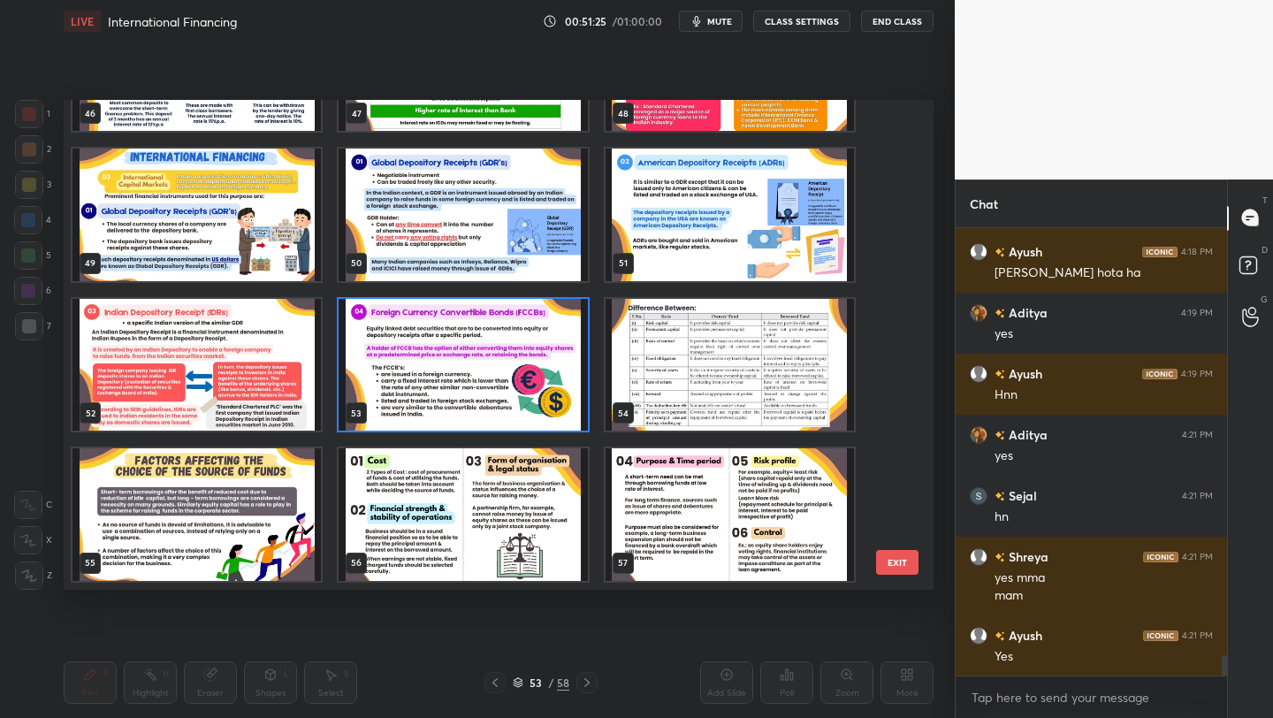
scroll to position [2360, 0]
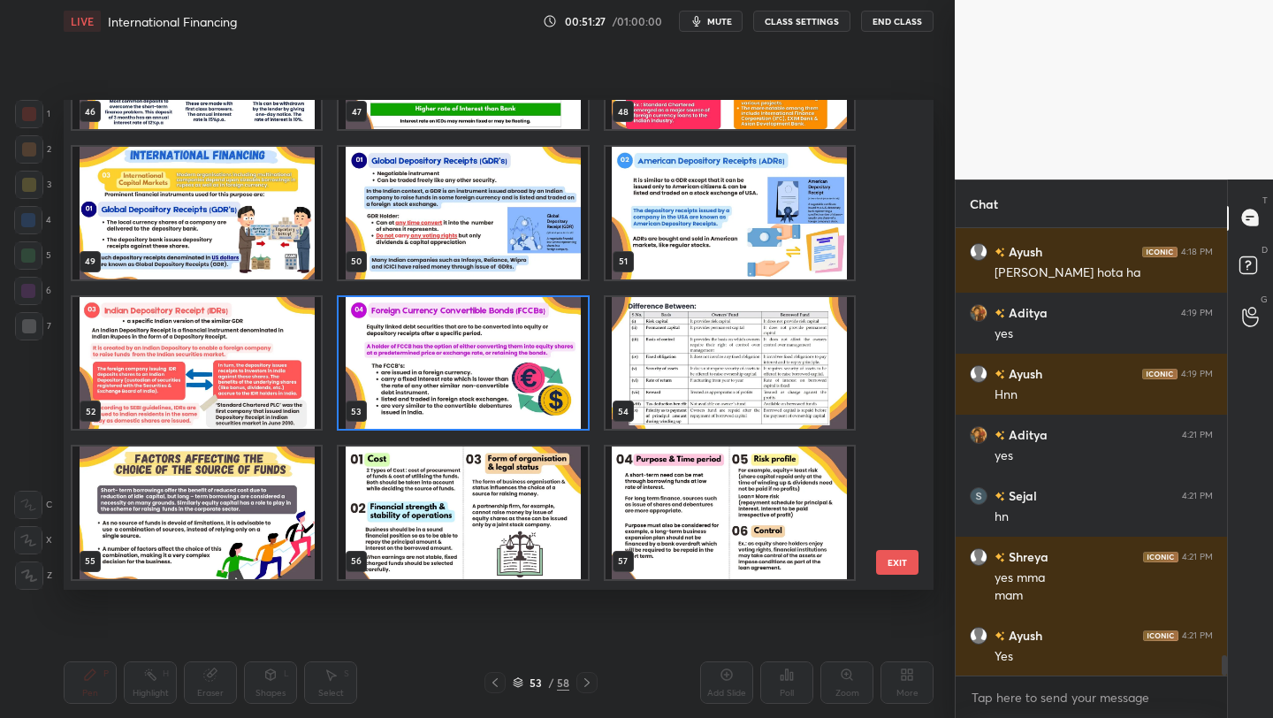
click at [762, 370] on img "grid" at bounding box center [730, 363] width 248 height 133
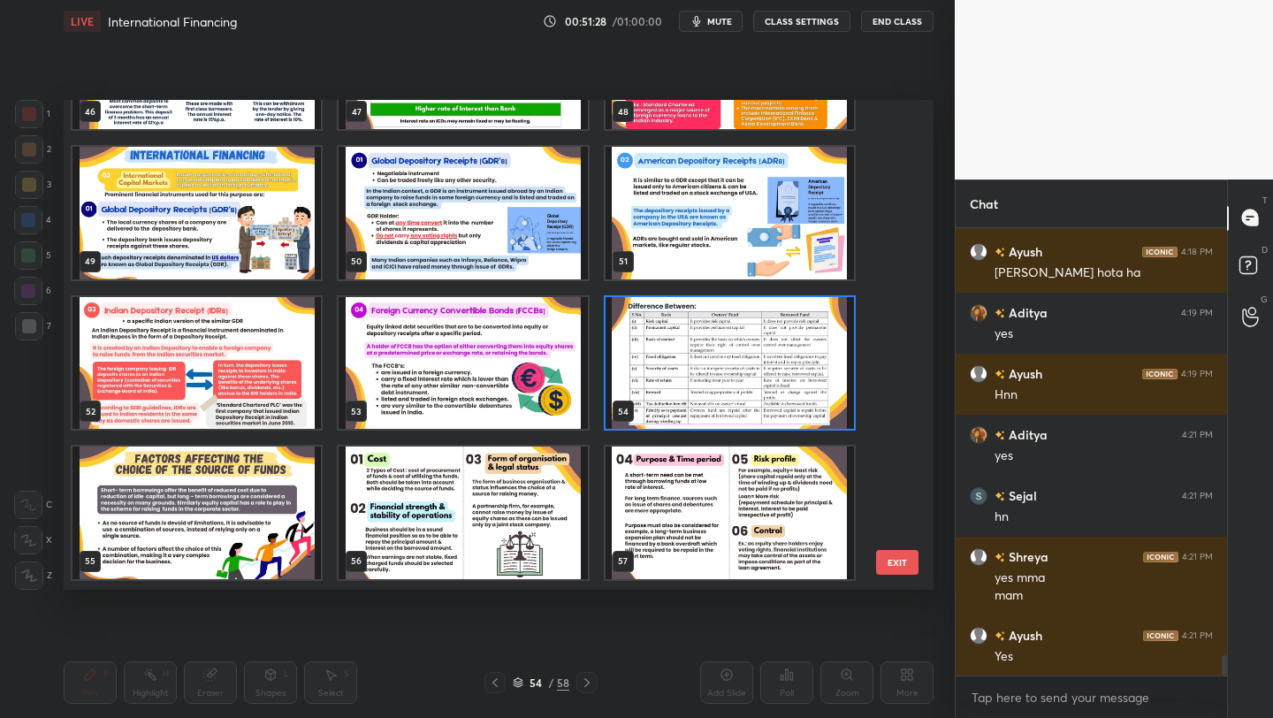
click at [762, 370] on img "grid" at bounding box center [730, 363] width 248 height 133
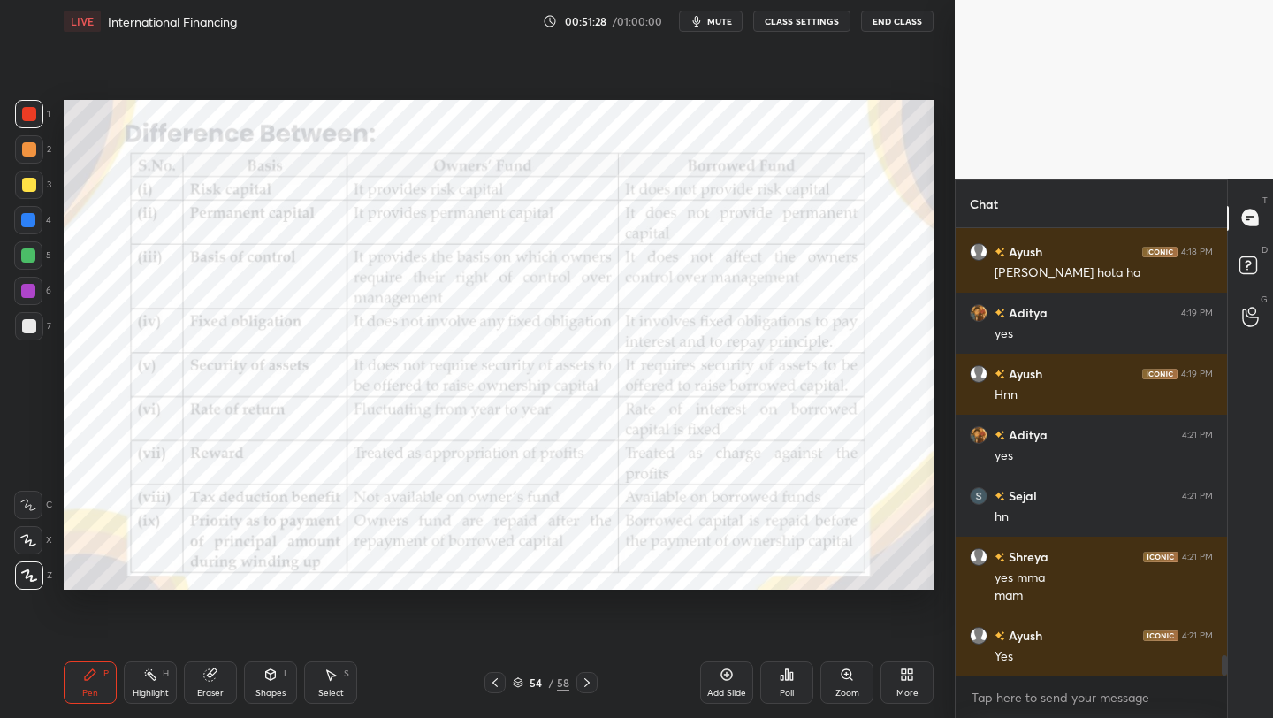
click at [762, 376] on img "grid" at bounding box center [730, 363] width 248 height 133
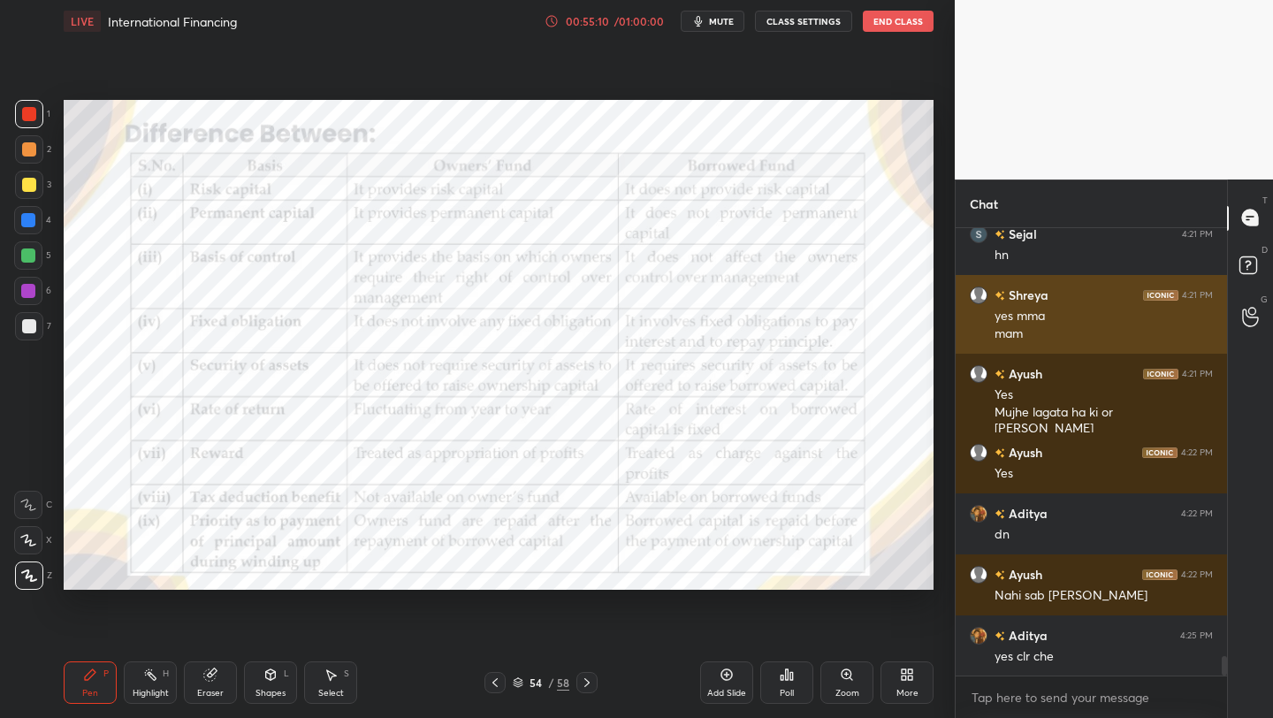
scroll to position [9816, 0]
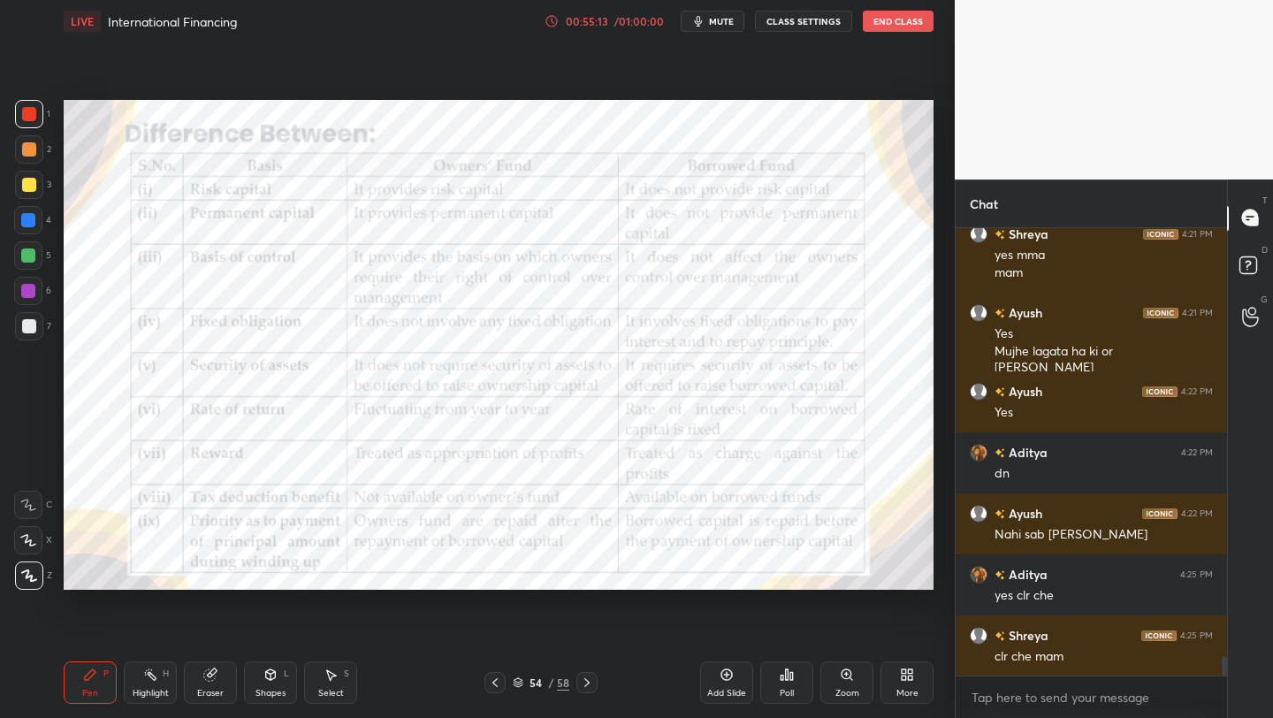
click at [520, 680] on icon at bounding box center [518, 682] width 11 height 11
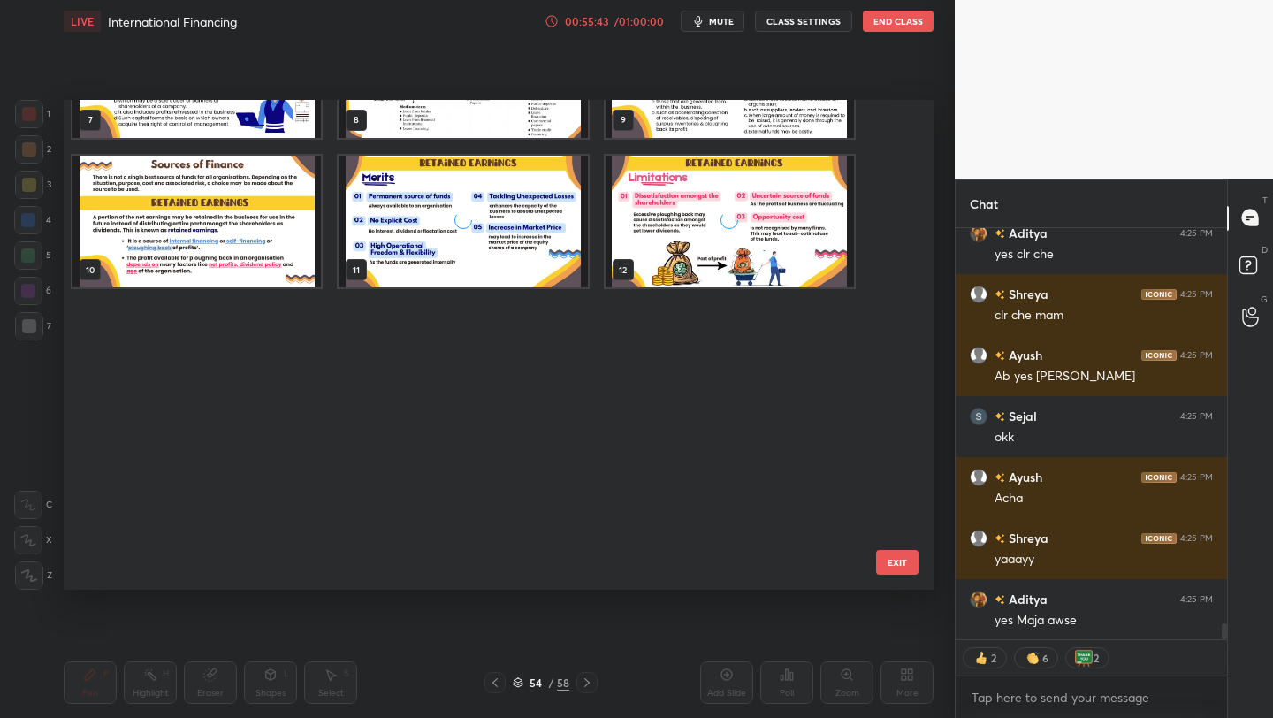
scroll to position [0, 0]
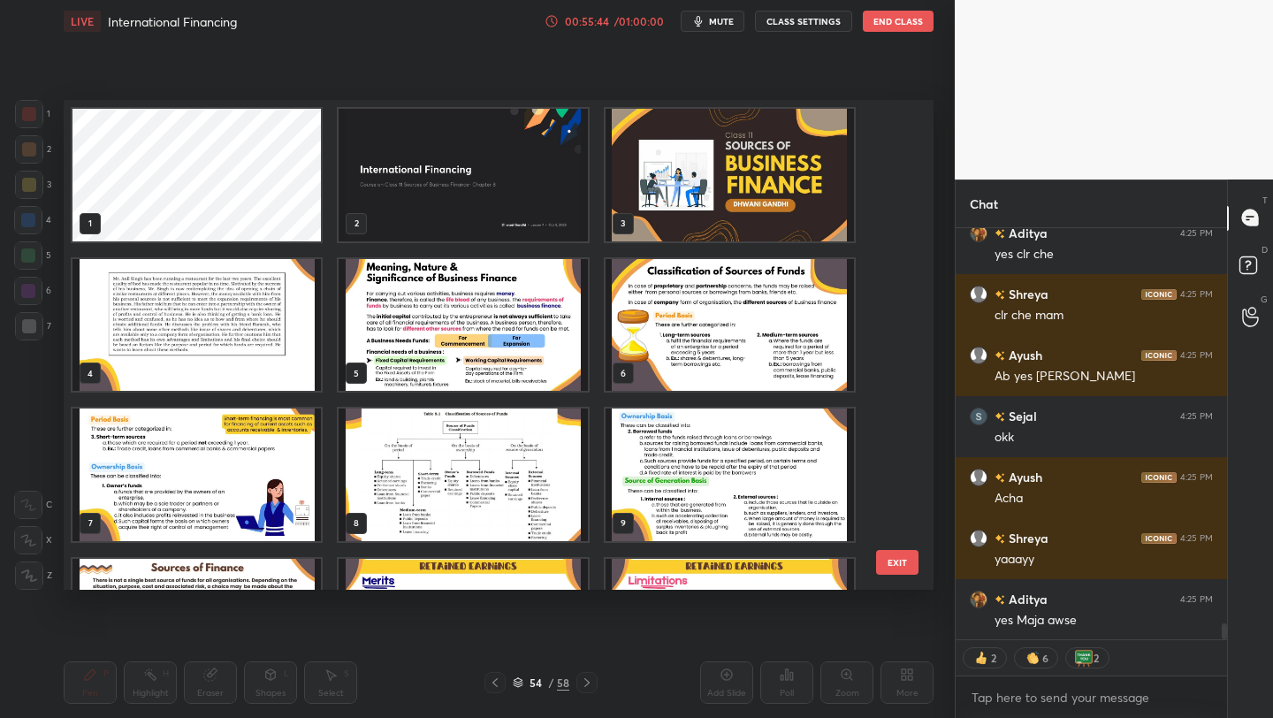
click at [678, 183] on img "grid" at bounding box center [730, 175] width 248 height 133
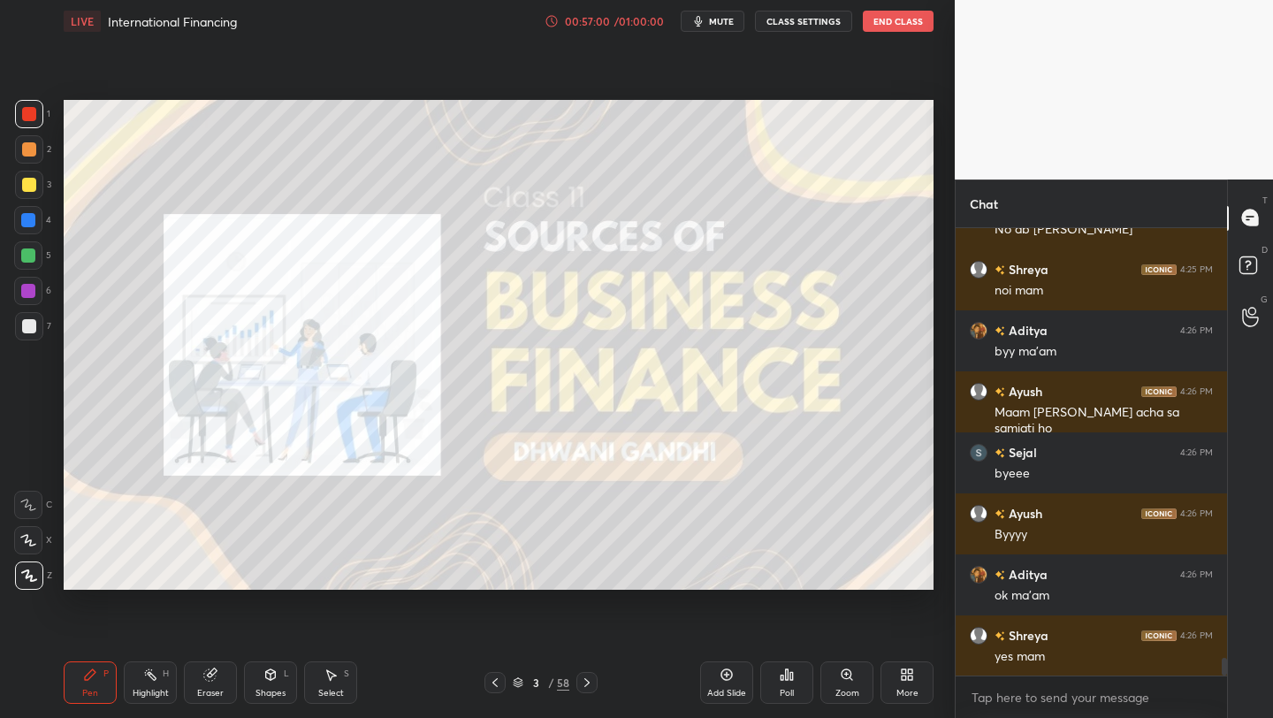
scroll to position [10792, 0]
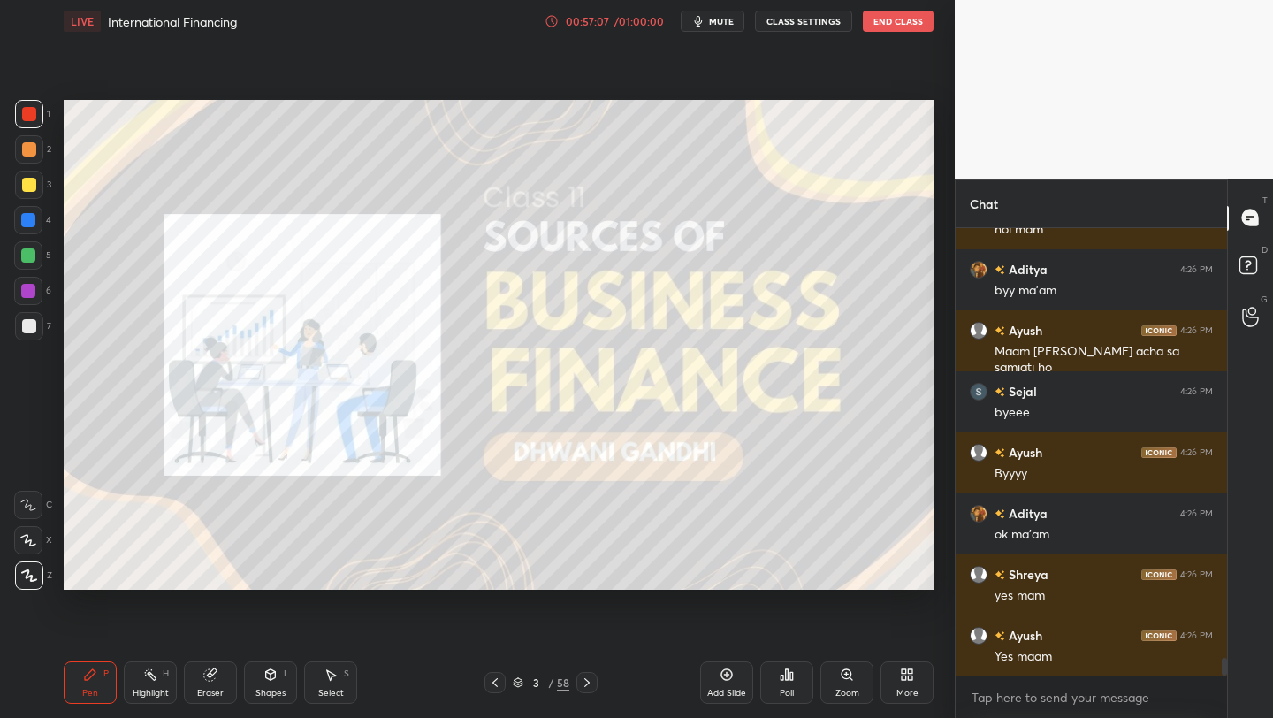
click at [903, 28] on button "End Class" at bounding box center [898, 21] width 71 height 21
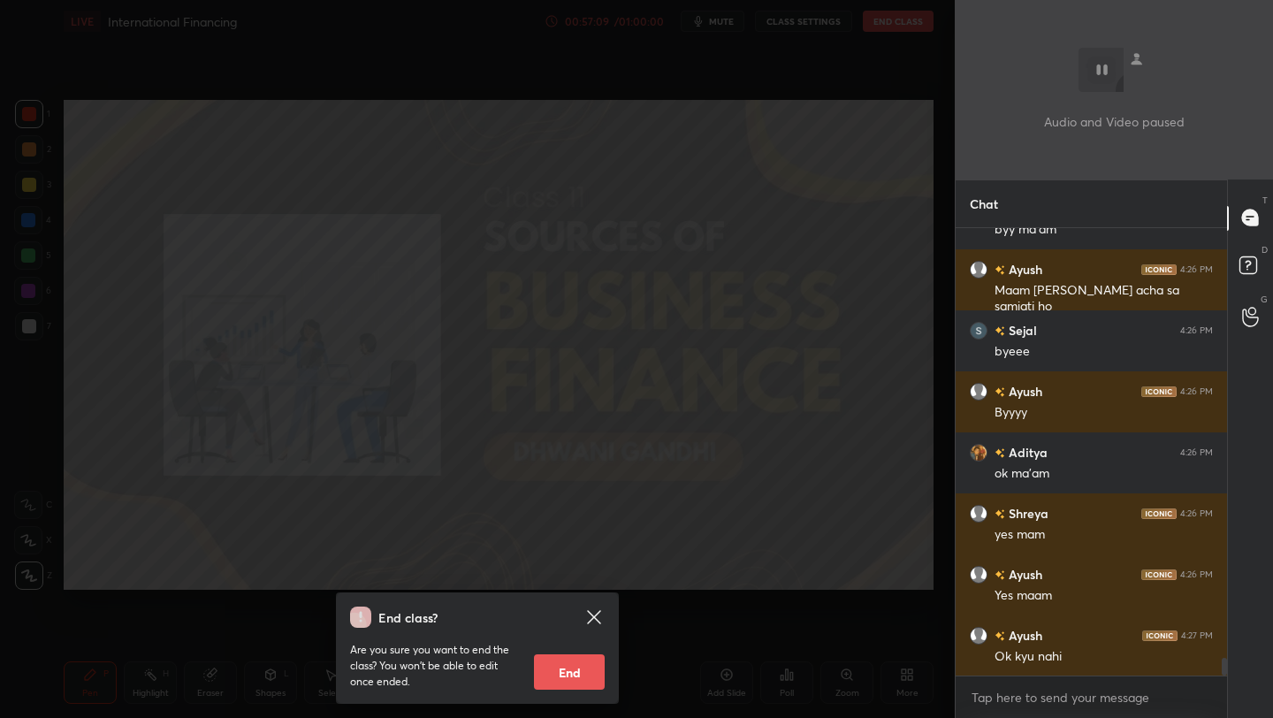
scroll to position [10914, 0]
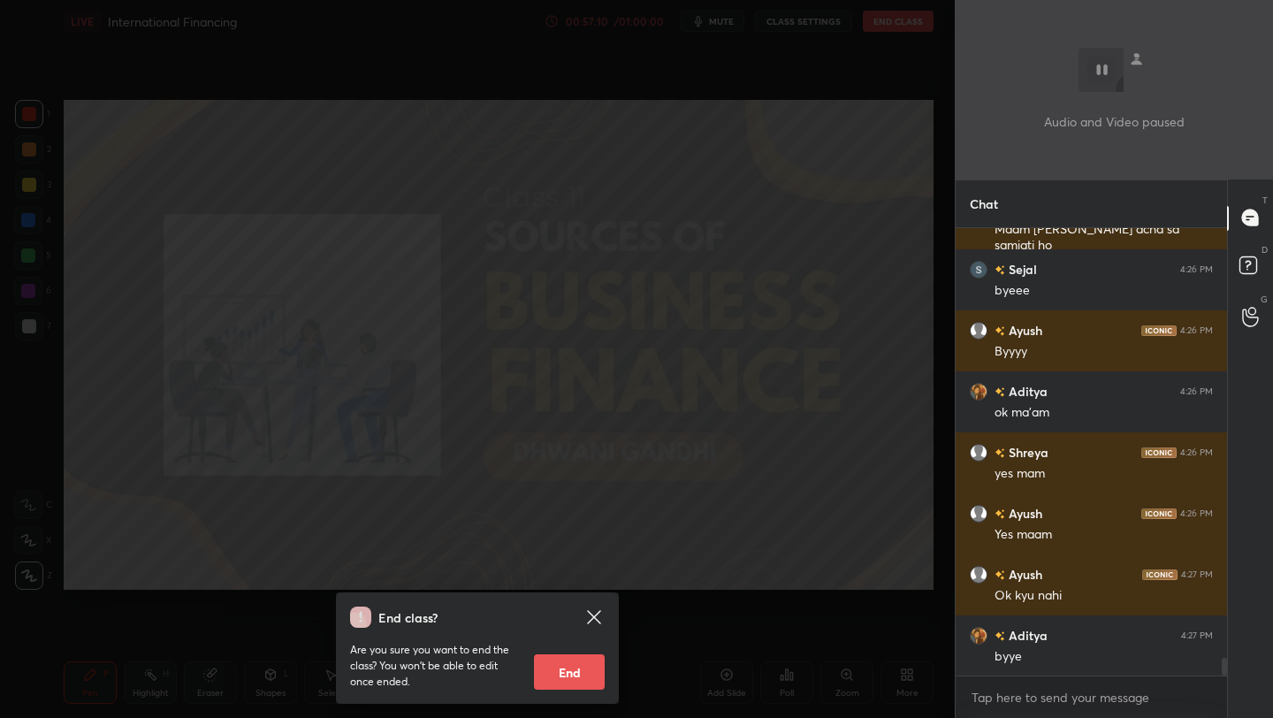
click at [578, 666] on button "End" at bounding box center [569, 671] width 71 height 35
type textarea "x"
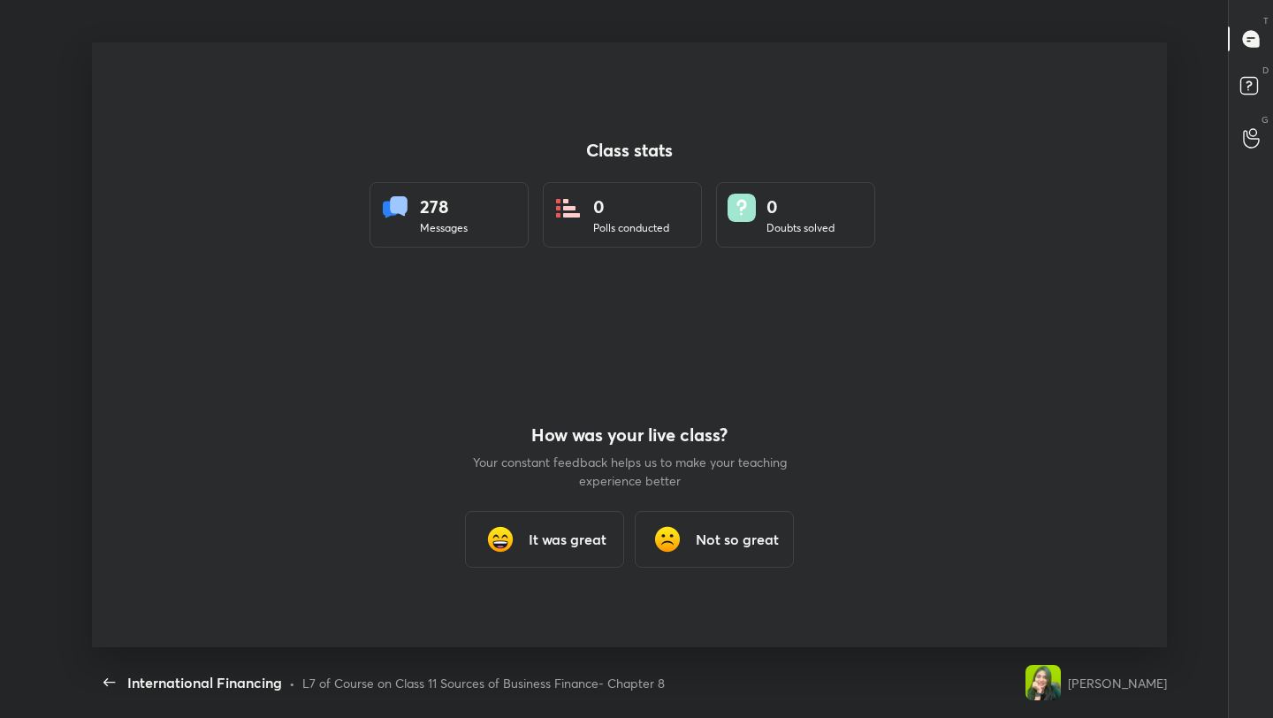
scroll to position [0, 0]
click at [889, 122] on div "Class stats 278 Messages 0 Polls conducted 0 Doubts solved" at bounding box center [630, 193] width 520 height 302
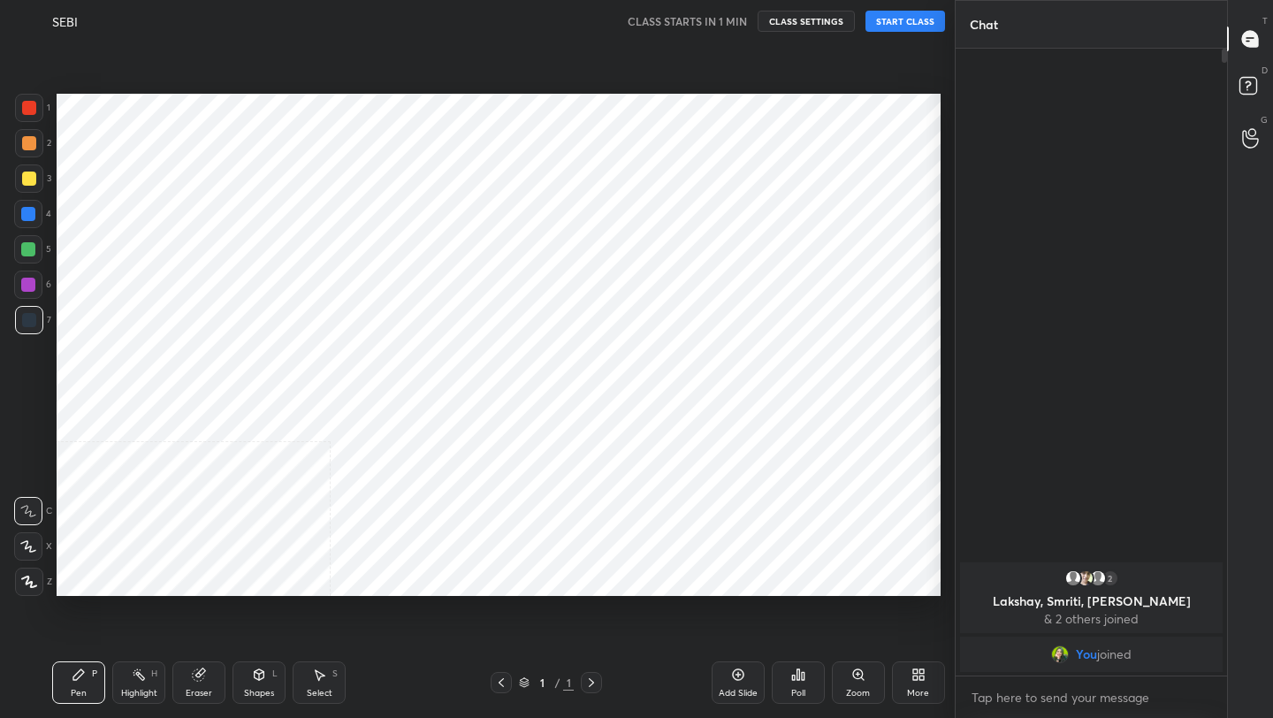
scroll to position [87808, 87528]
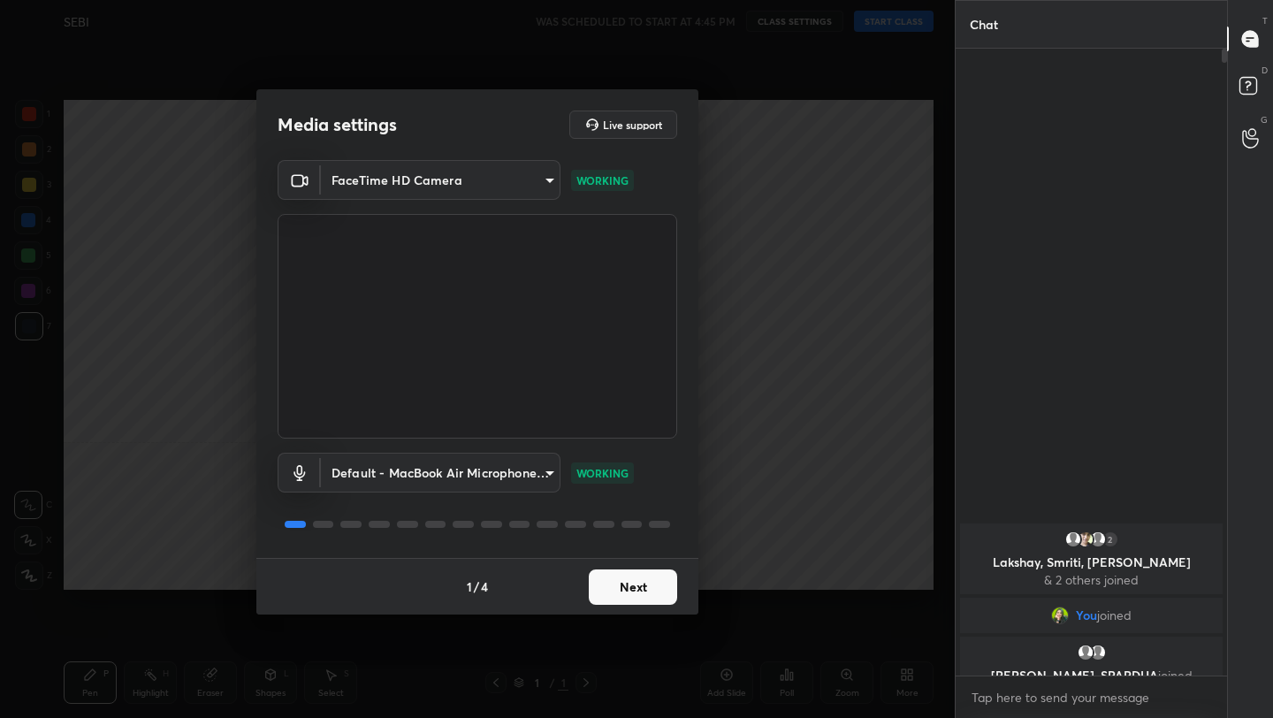
click at [652, 574] on button "Next" at bounding box center [633, 586] width 88 height 35
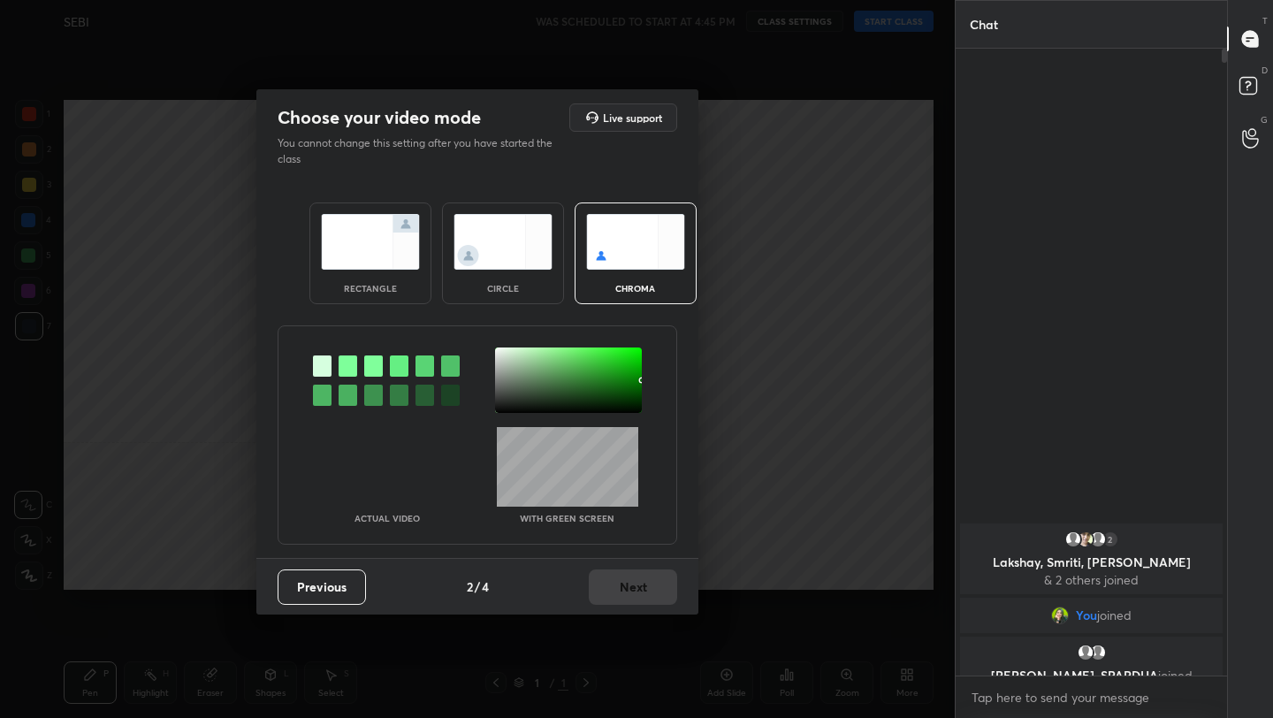
click at [397, 263] on img at bounding box center [370, 242] width 99 height 56
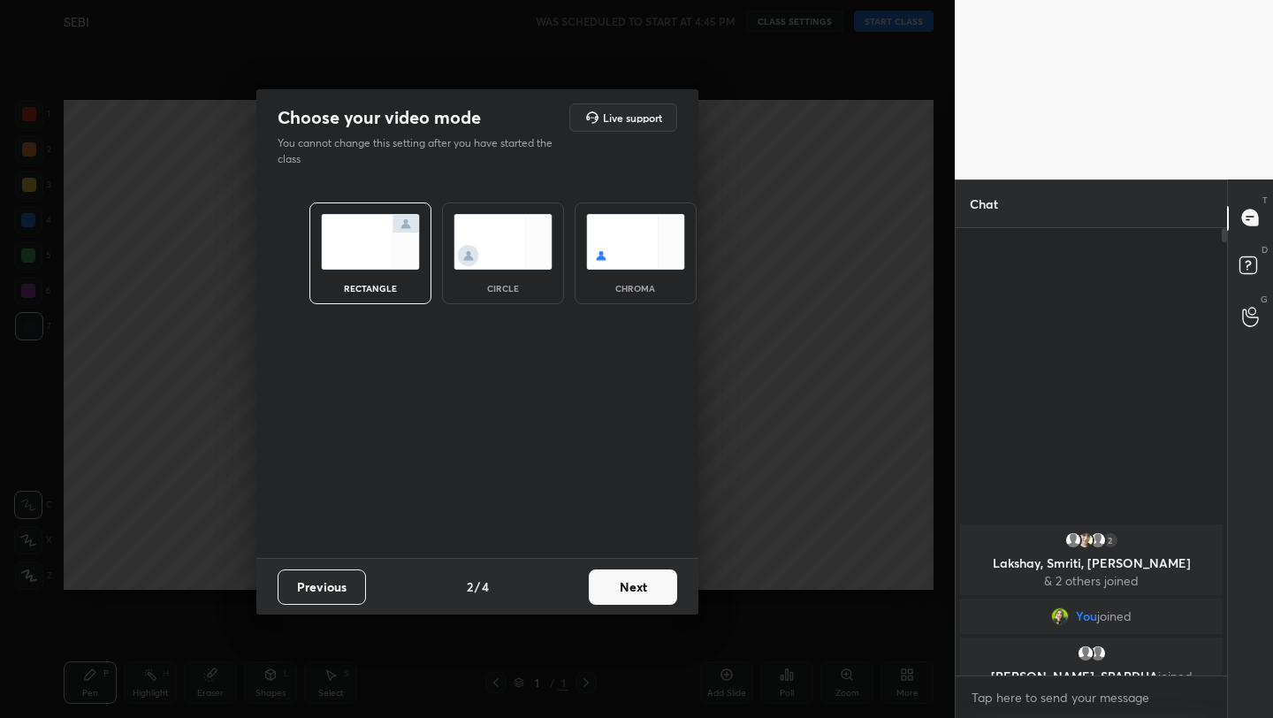
click at [627, 603] on button "Next" at bounding box center [633, 586] width 88 height 35
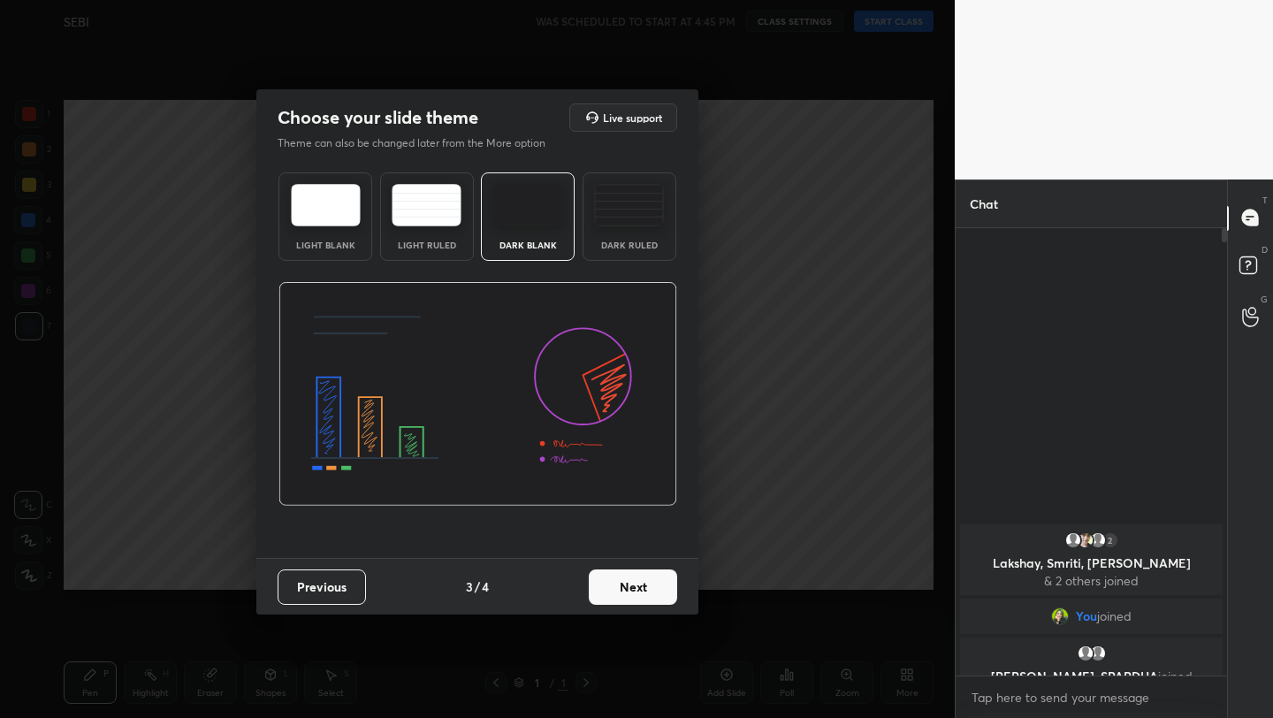
click at [643, 598] on button "Next" at bounding box center [633, 586] width 88 height 35
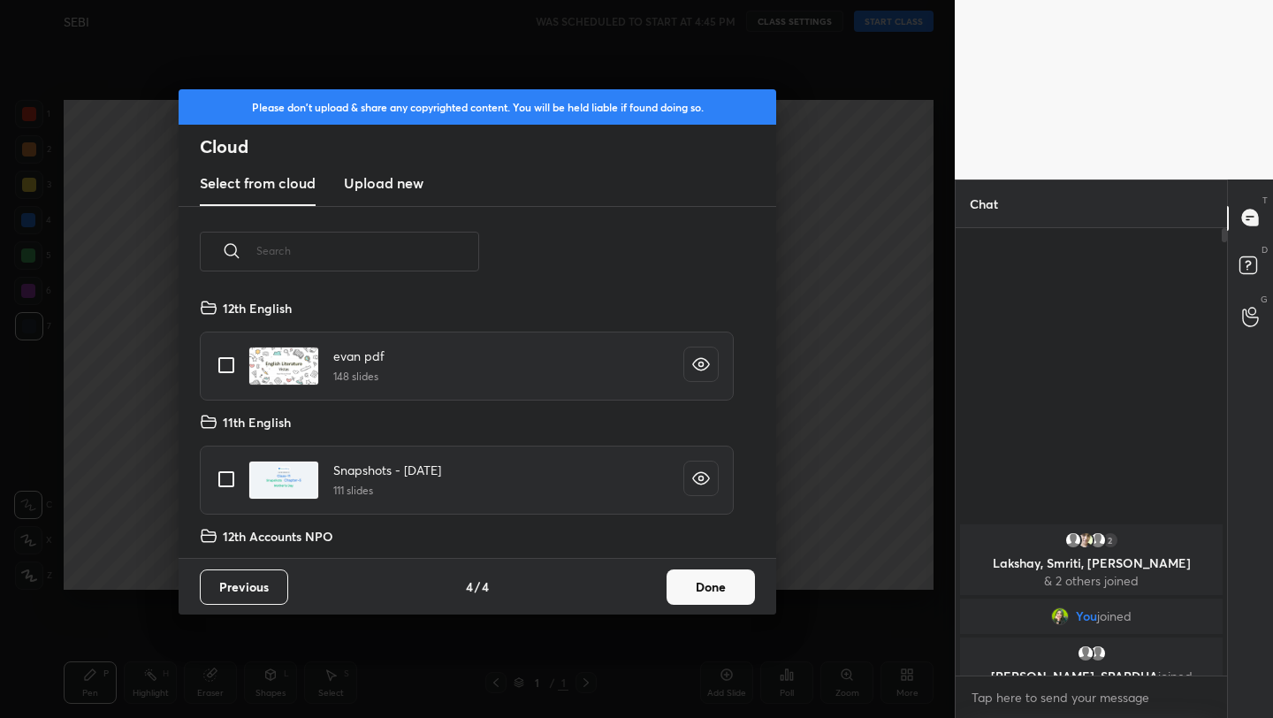
click at [705, 596] on button "Done" at bounding box center [711, 586] width 88 height 35
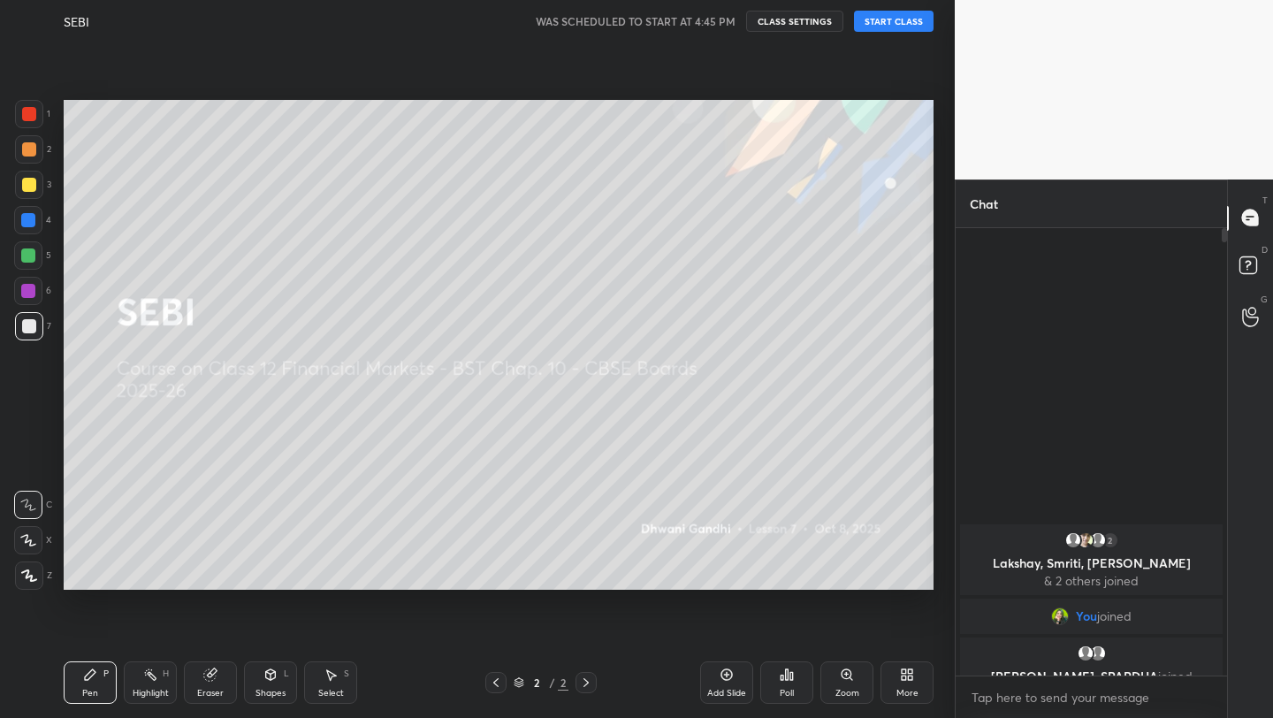
click at [879, 23] on button "START CLASS" at bounding box center [894, 21] width 80 height 21
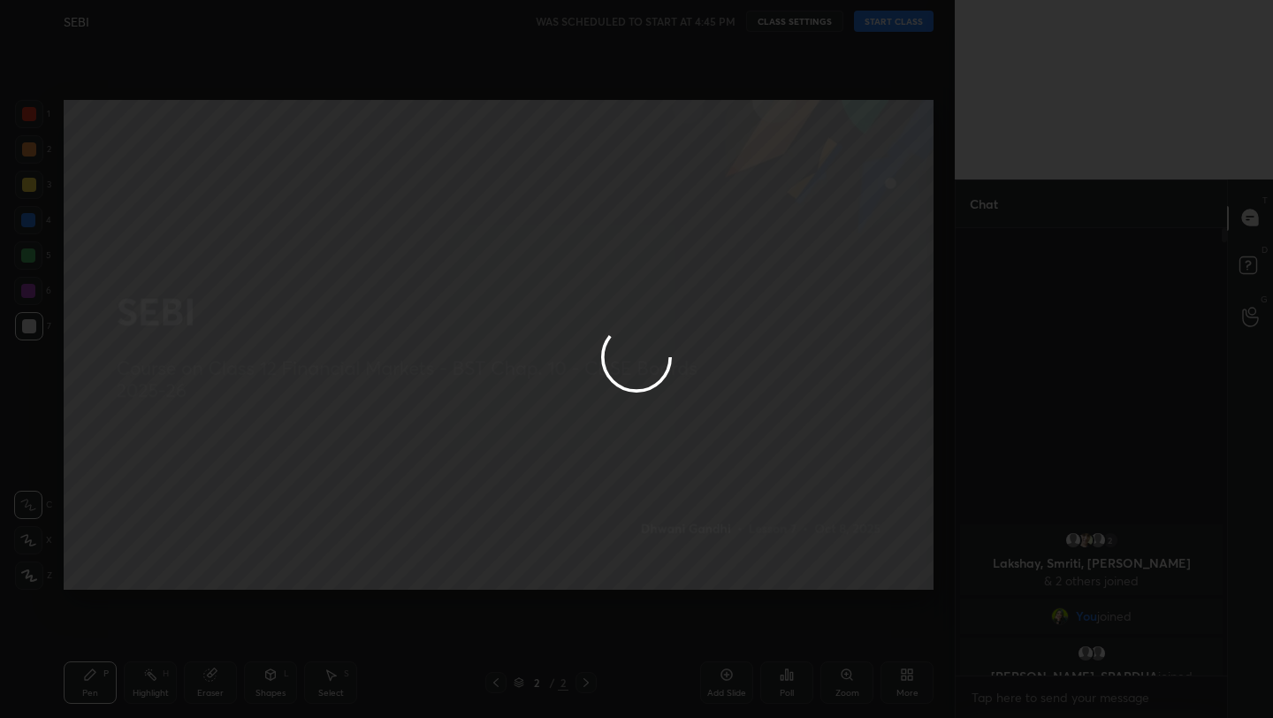
type textarea "x"
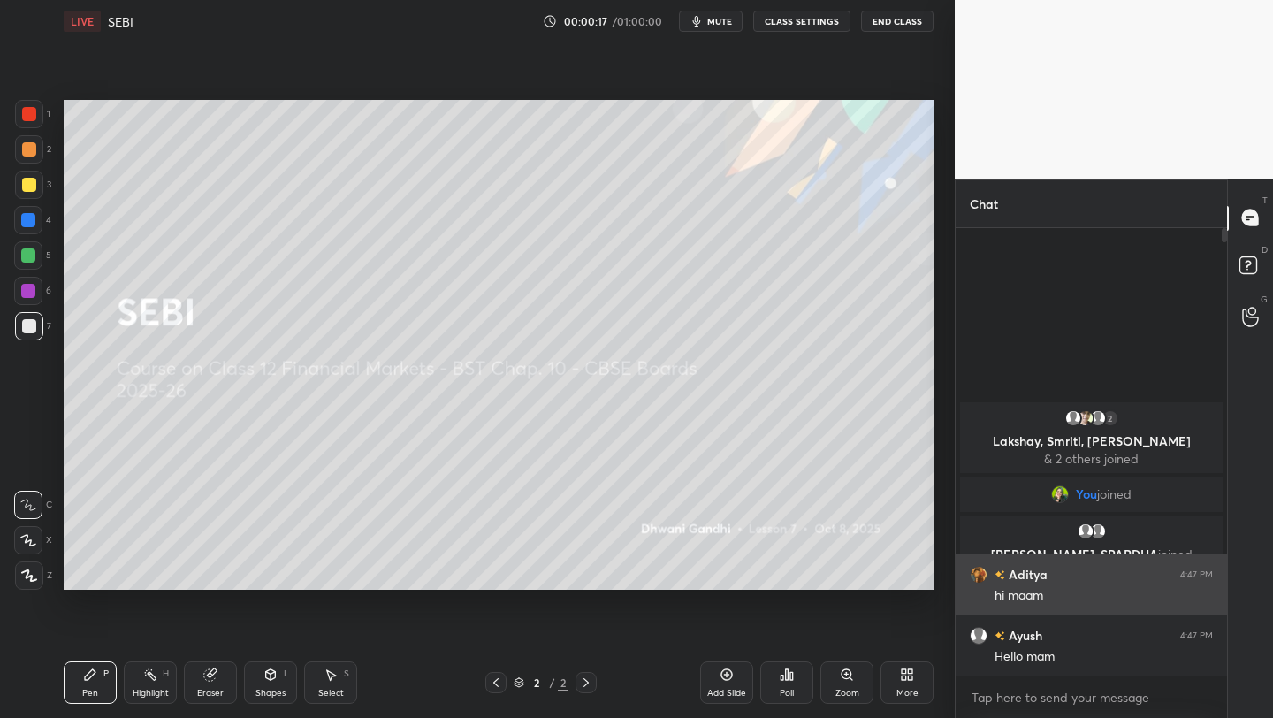
click at [1033, 581] on h6 "Aditya" at bounding box center [1026, 574] width 42 height 19
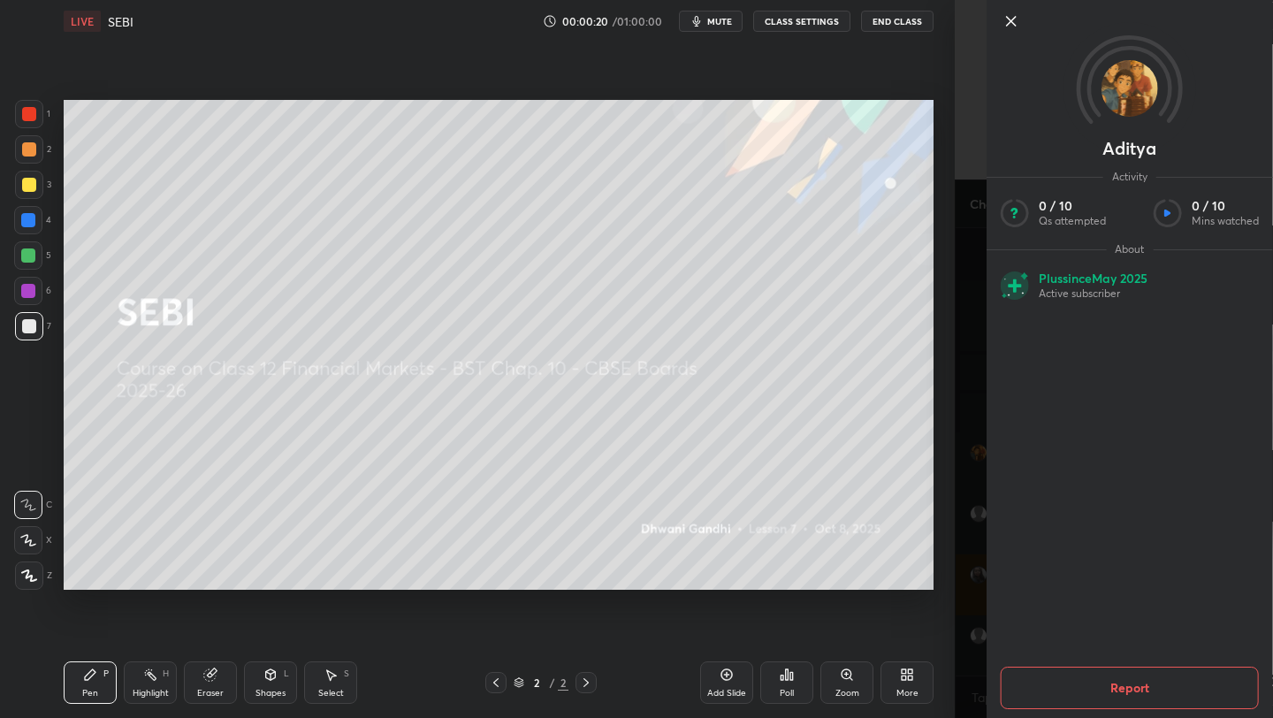
click at [1019, 23] on icon at bounding box center [1011, 21] width 21 height 21
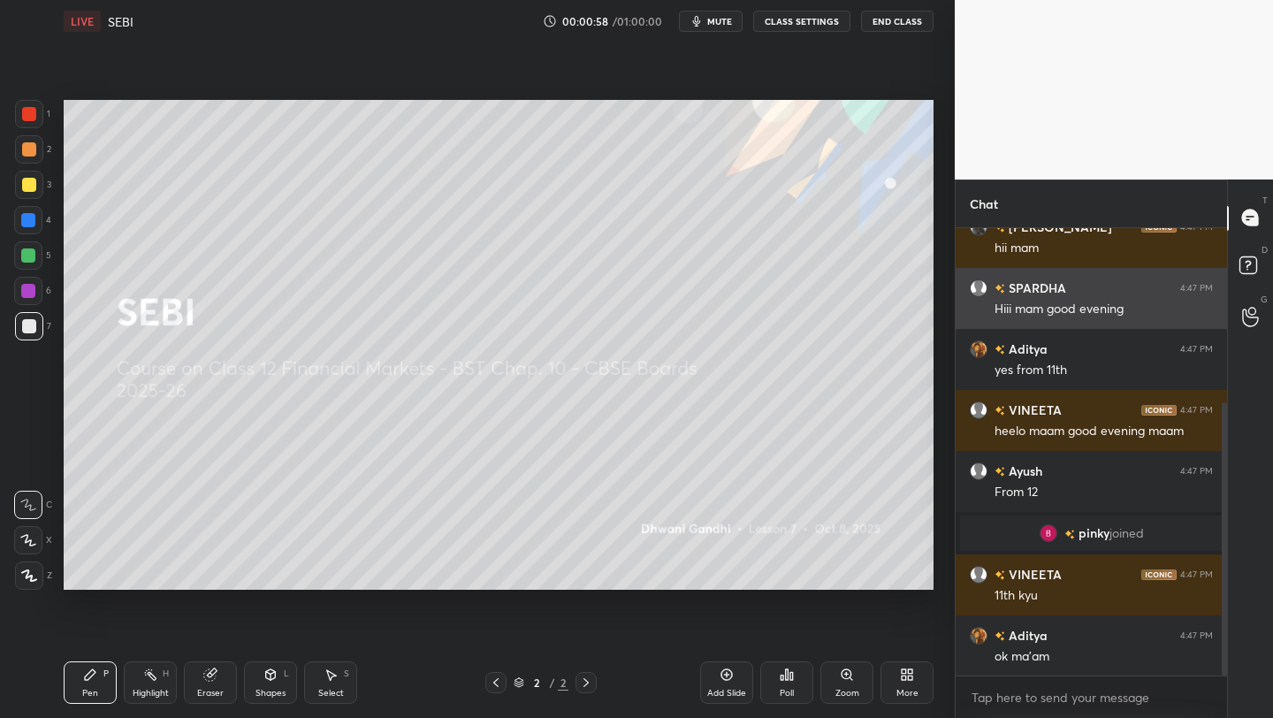
scroll to position [348, 0]
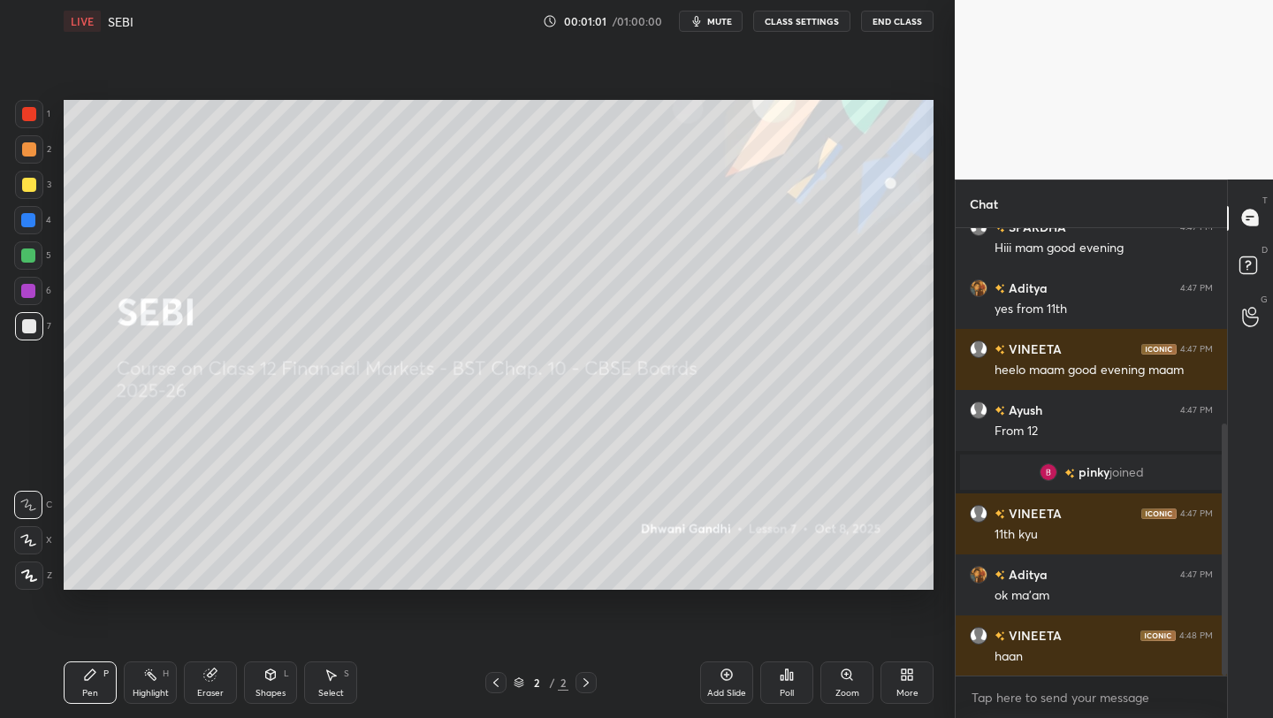
click at [814, 30] on button "CLASS SETTINGS" at bounding box center [801, 21] width 97 height 21
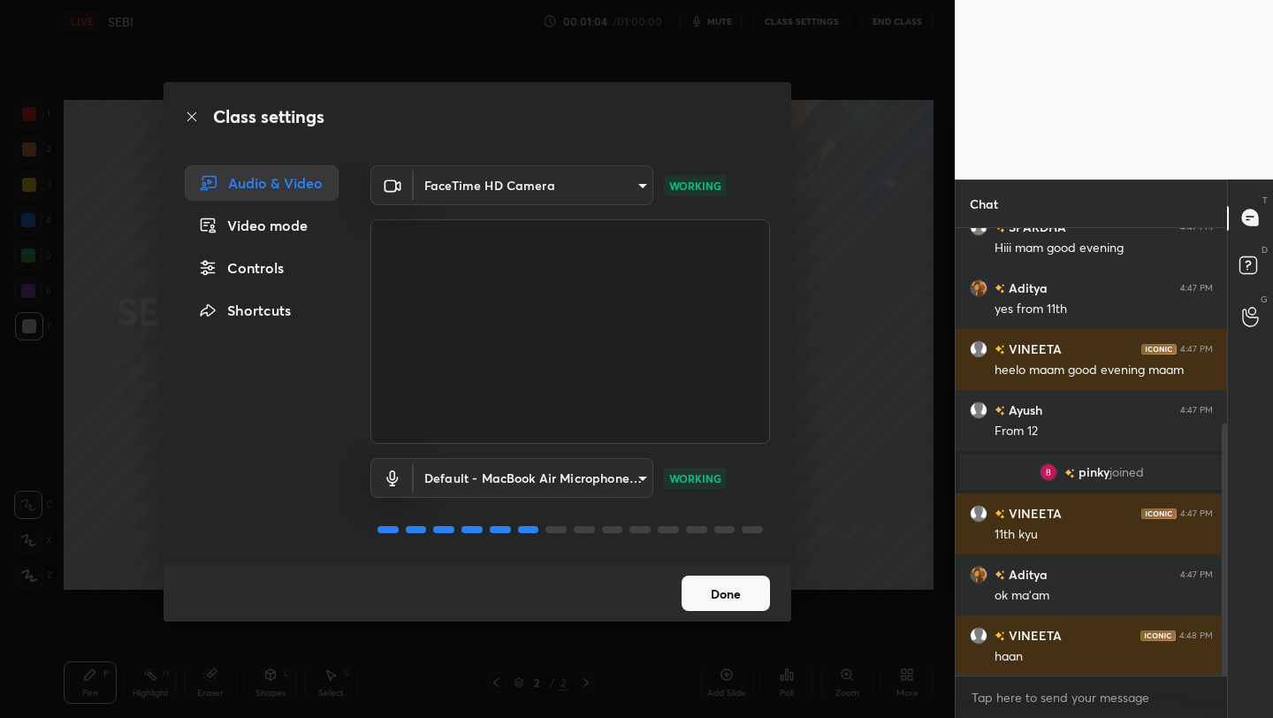
click at [816, 431] on div "Class settings Audio & Video Video mode Controls Shortcuts FaceTime HD Camera 5…" at bounding box center [477, 359] width 955 height 718
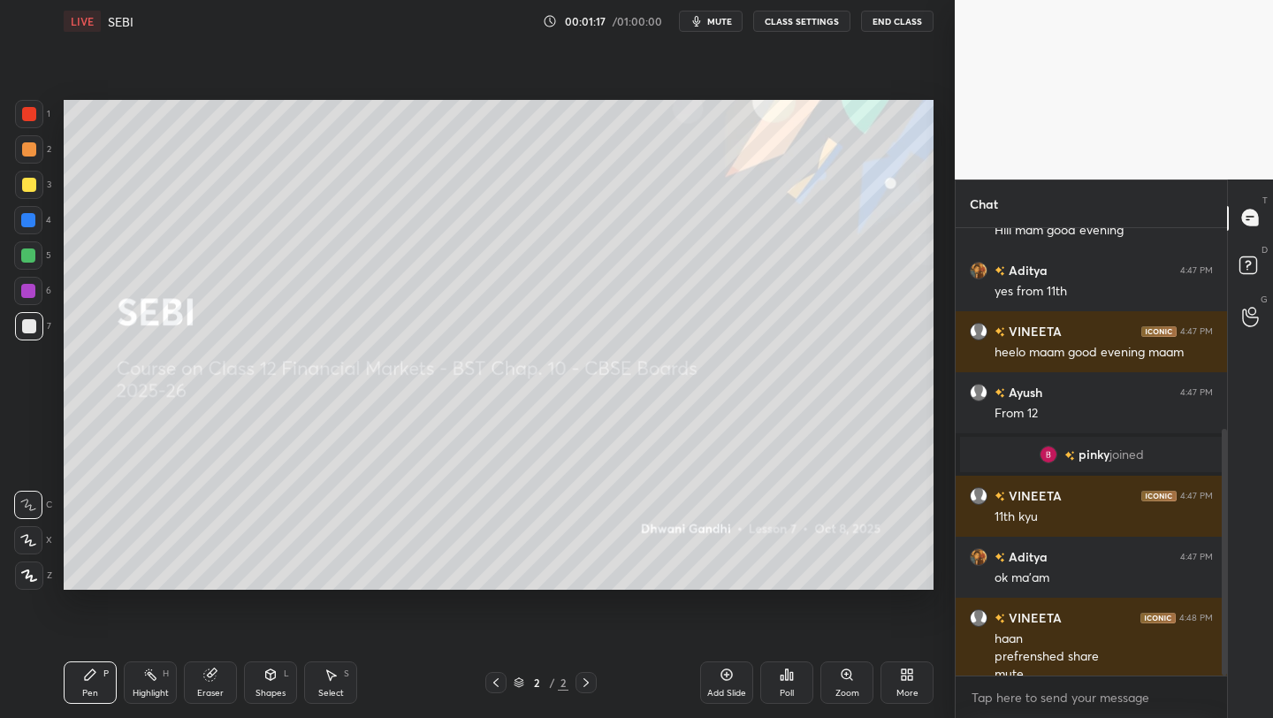
scroll to position [384, 0]
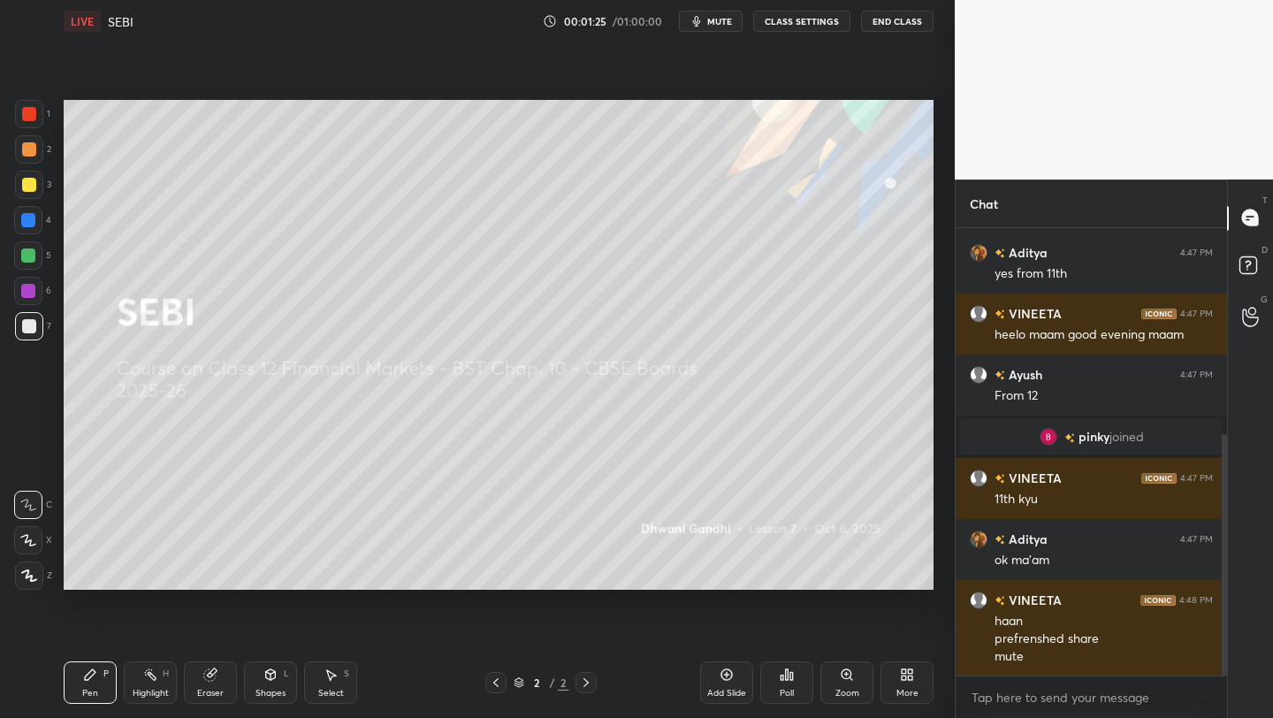
click at [797, 29] on button "CLASS SETTINGS" at bounding box center [801, 21] width 97 height 21
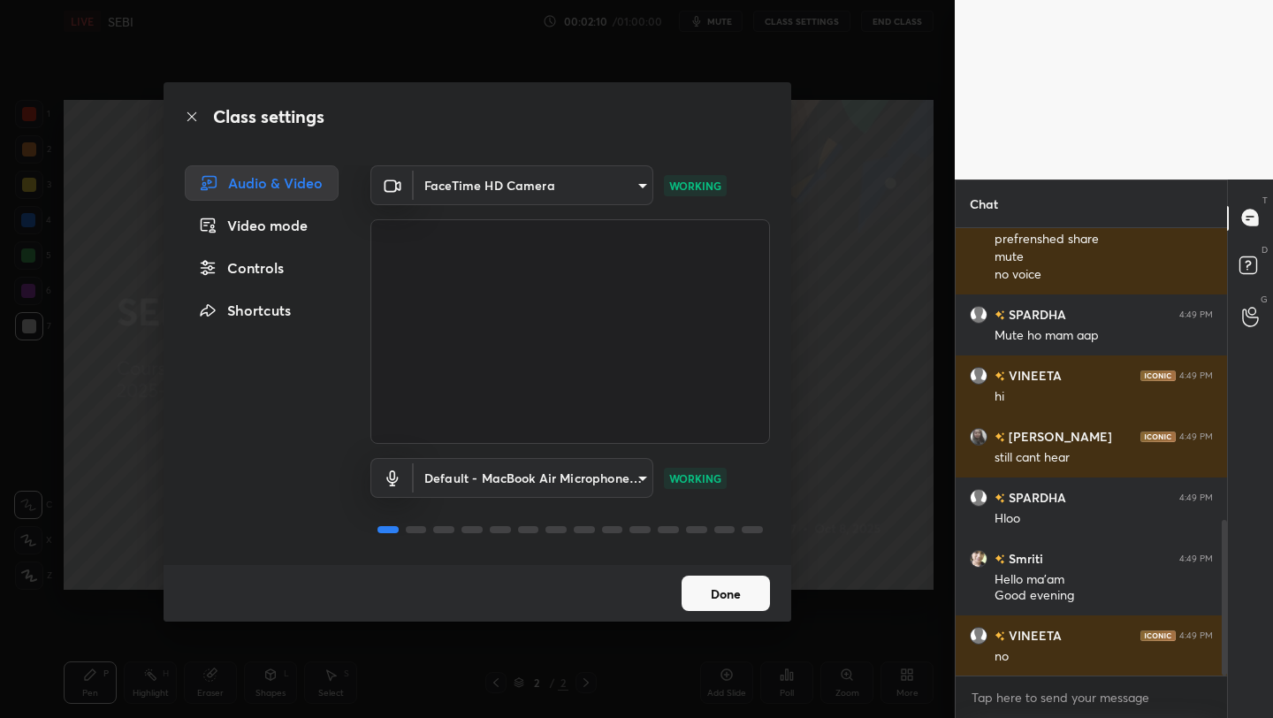
scroll to position [844, 0]
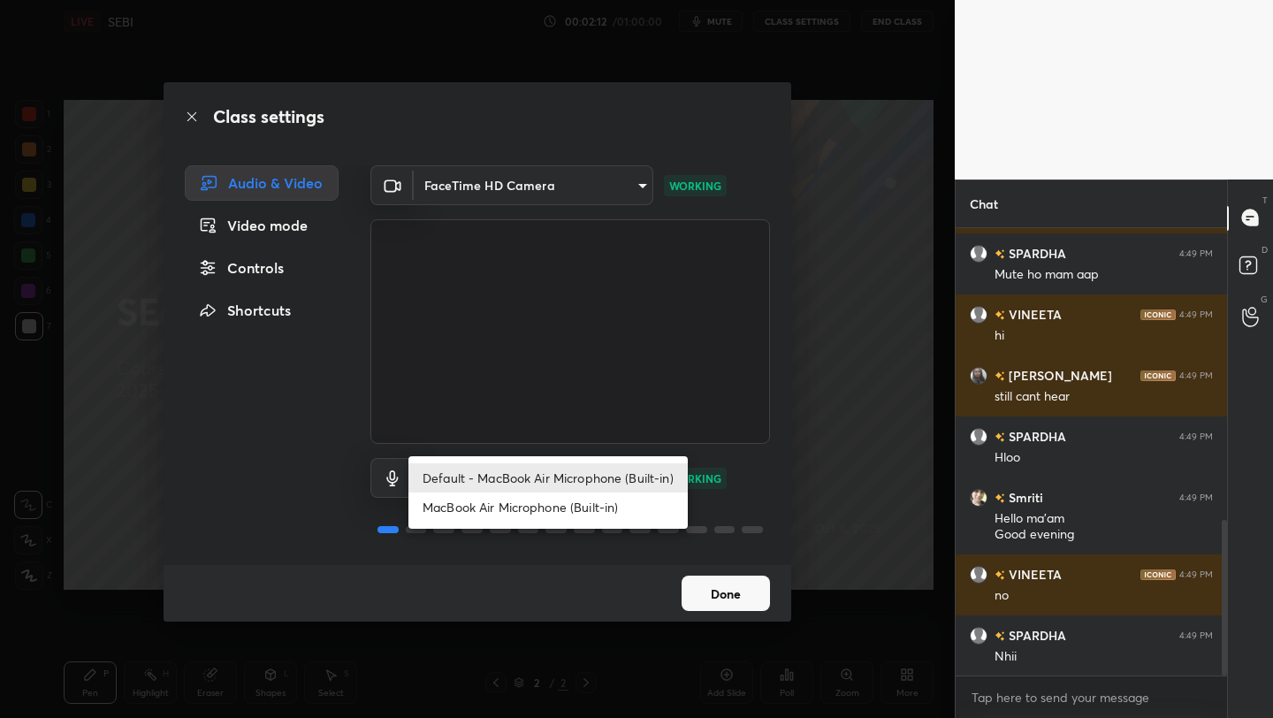
click at [588, 485] on body "1 2 3 4 5 6 7 C X Z C X Z E E Erase all H H LIVE SEBI 00:02:12 / 01:00:00 mute …" at bounding box center [636, 359] width 1273 height 718
click at [582, 498] on li "MacBook Air Microphone (Built-in)" at bounding box center [547, 506] width 279 height 29
type input "a651a33d915d4c8229835bfcf002ddf7f41a5bc977aa644d6caa8bc172cf4415"
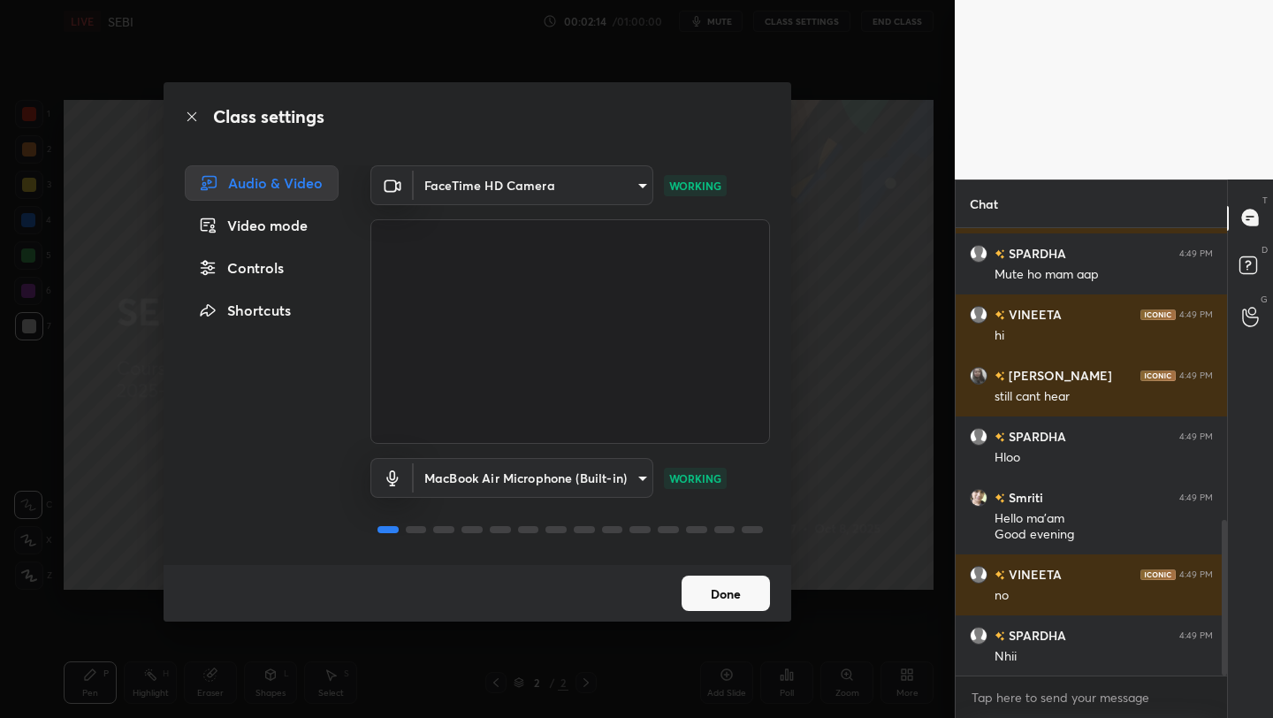
click at [698, 586] on button "Done" at bounding box center [726, 593] width 88 height 35
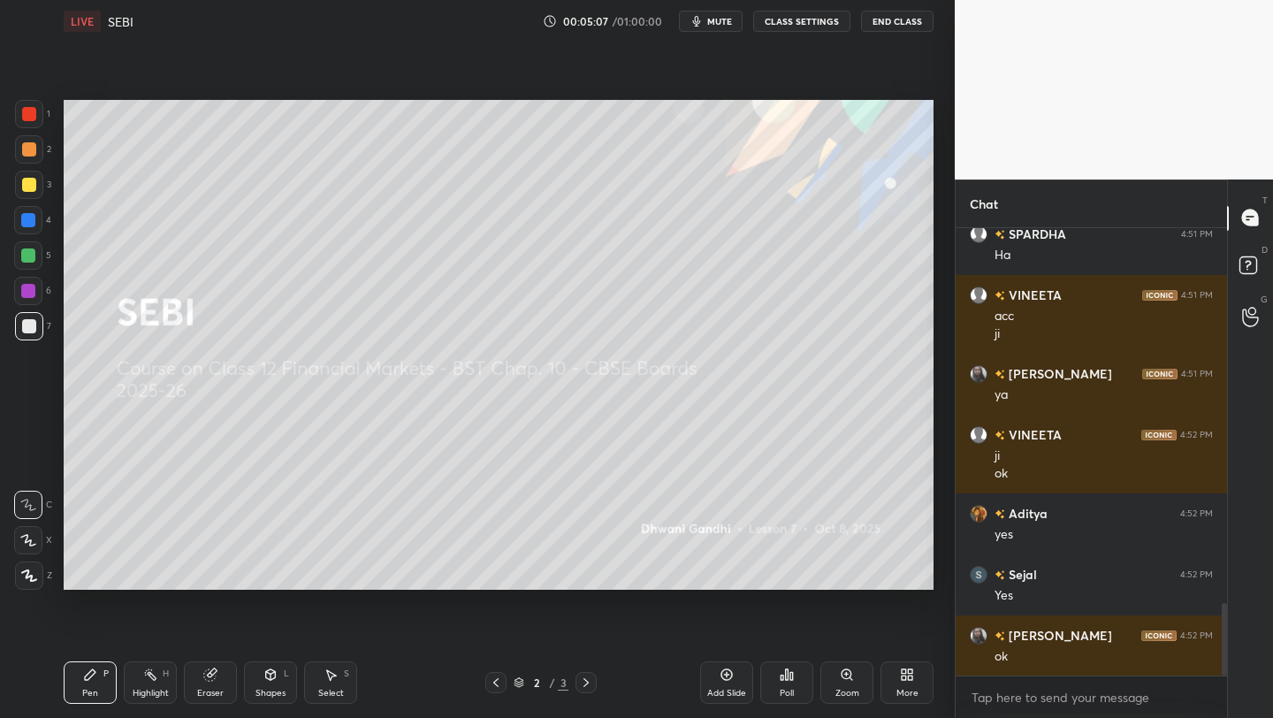
scroll to position [2372, 0]
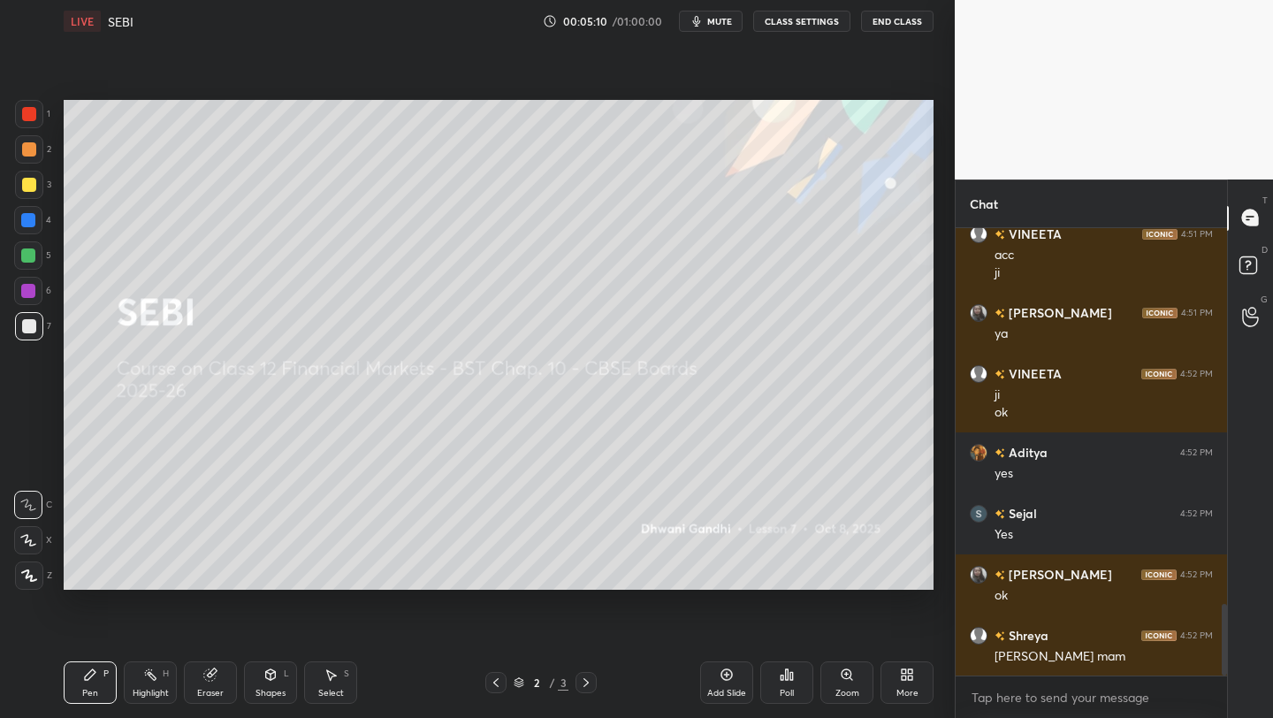
click at [520, 680] on icon at bounding box center [519, 682] width 11 height 11
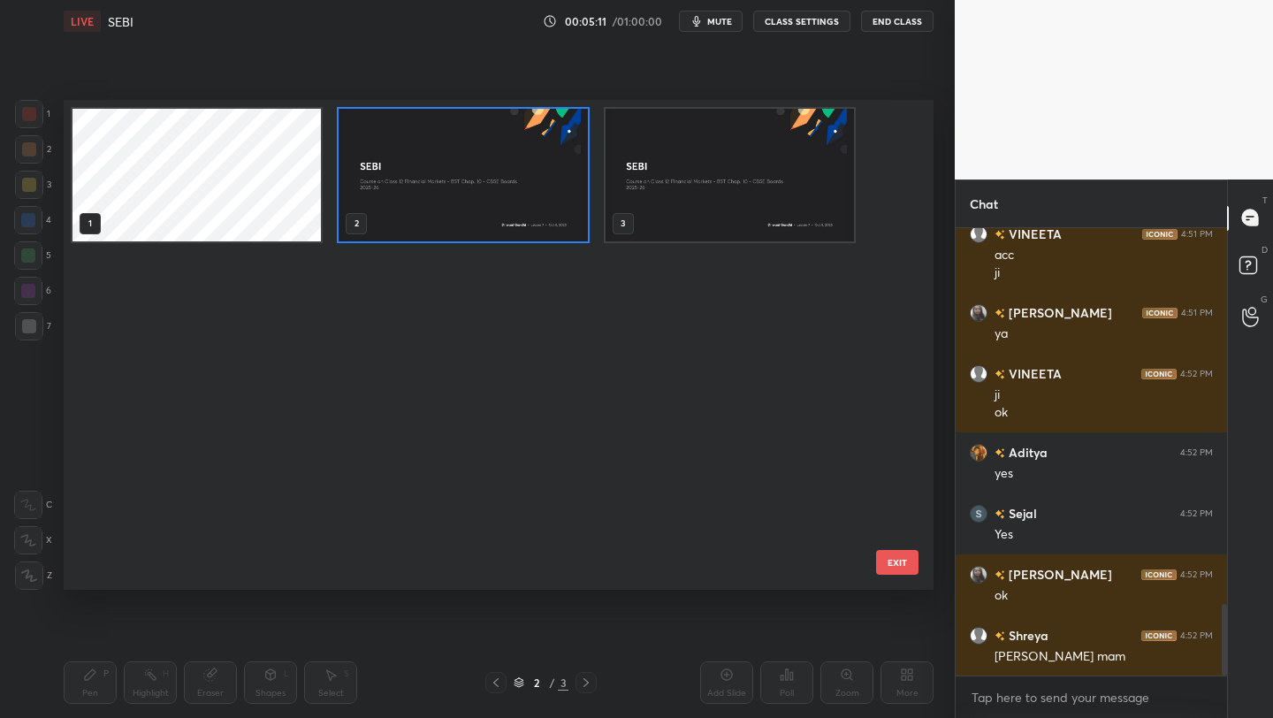
scroll to position [484, 861]
click at [501, 161] on img "grid" at bounding box center [463, 175] width 248 height 133
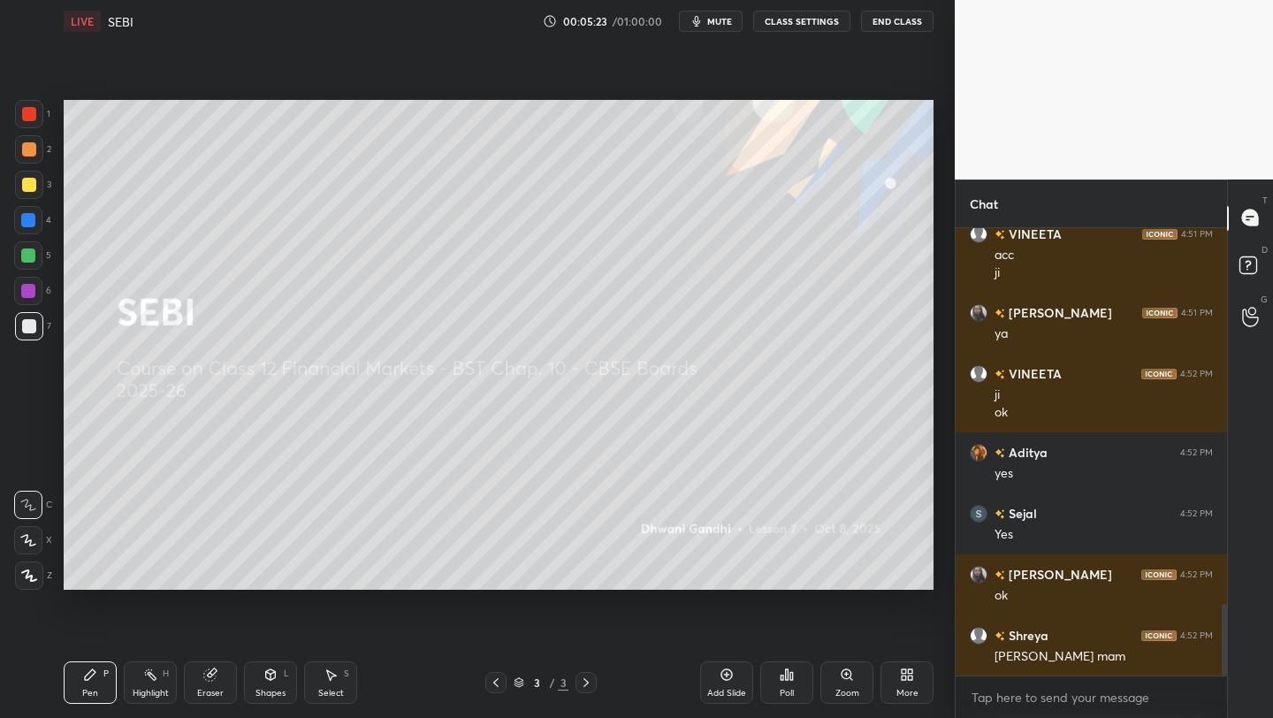
click at [516, 686] on icon at bounding box center [519, 685] width 9 height 3
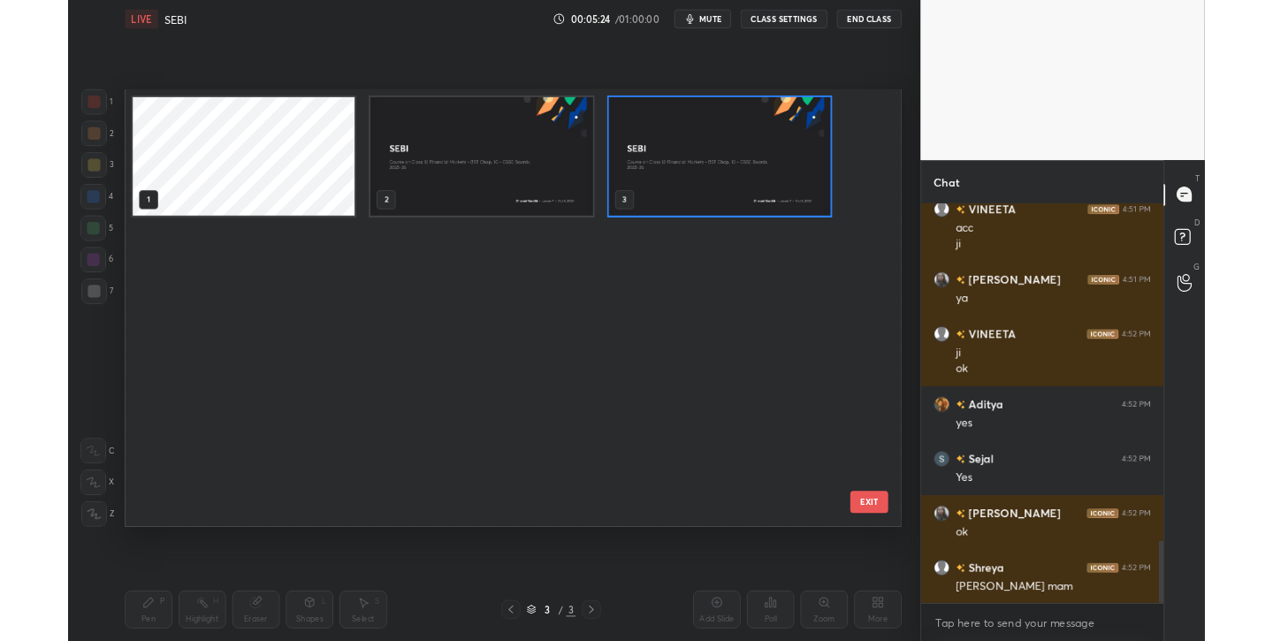
scroll to position [2433, 0]
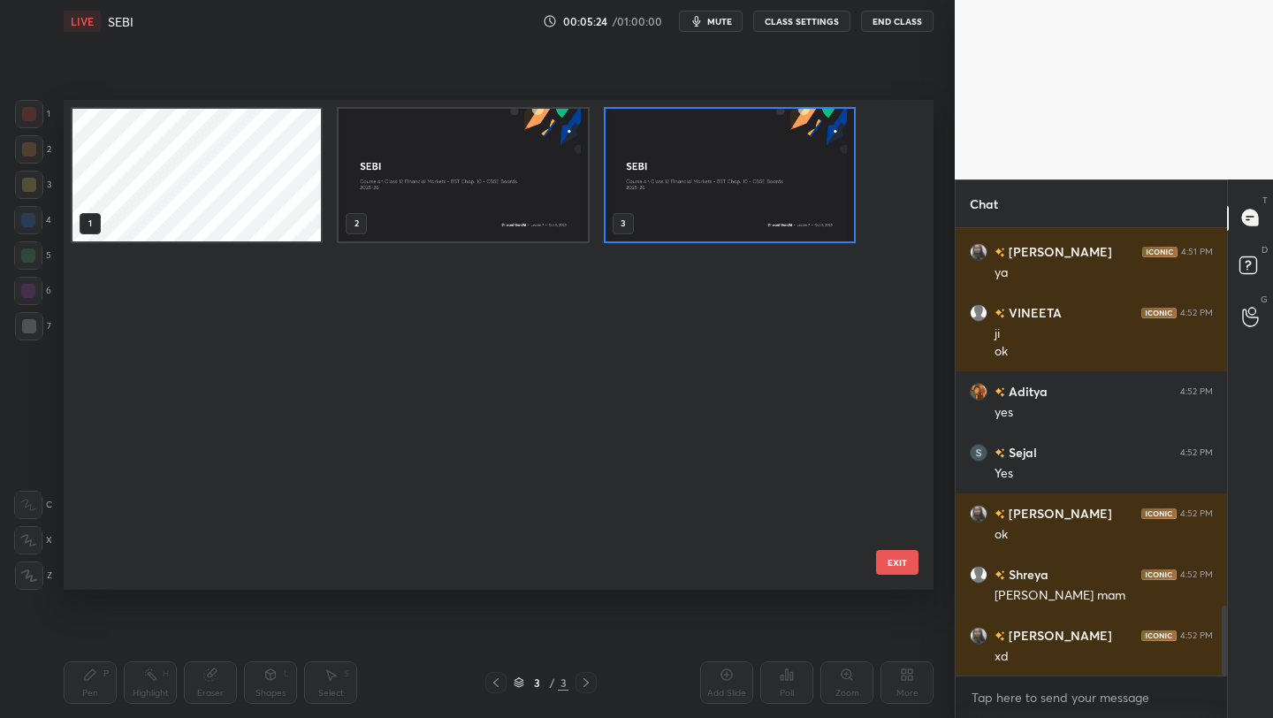
click at [479, 171] on img "grid" at bounding box center [463, 175] width 248 height 133
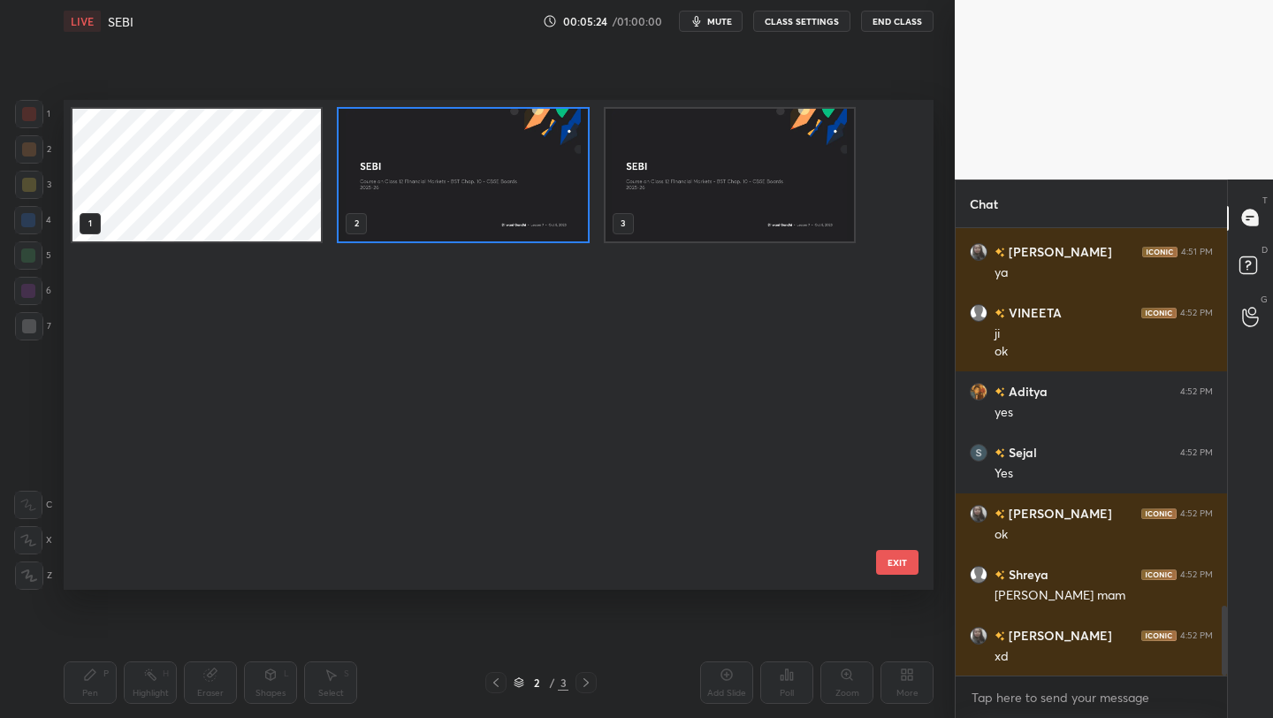
click at [479, 171] on img "grid" at bounding box center [463, 175] width 248 height 133
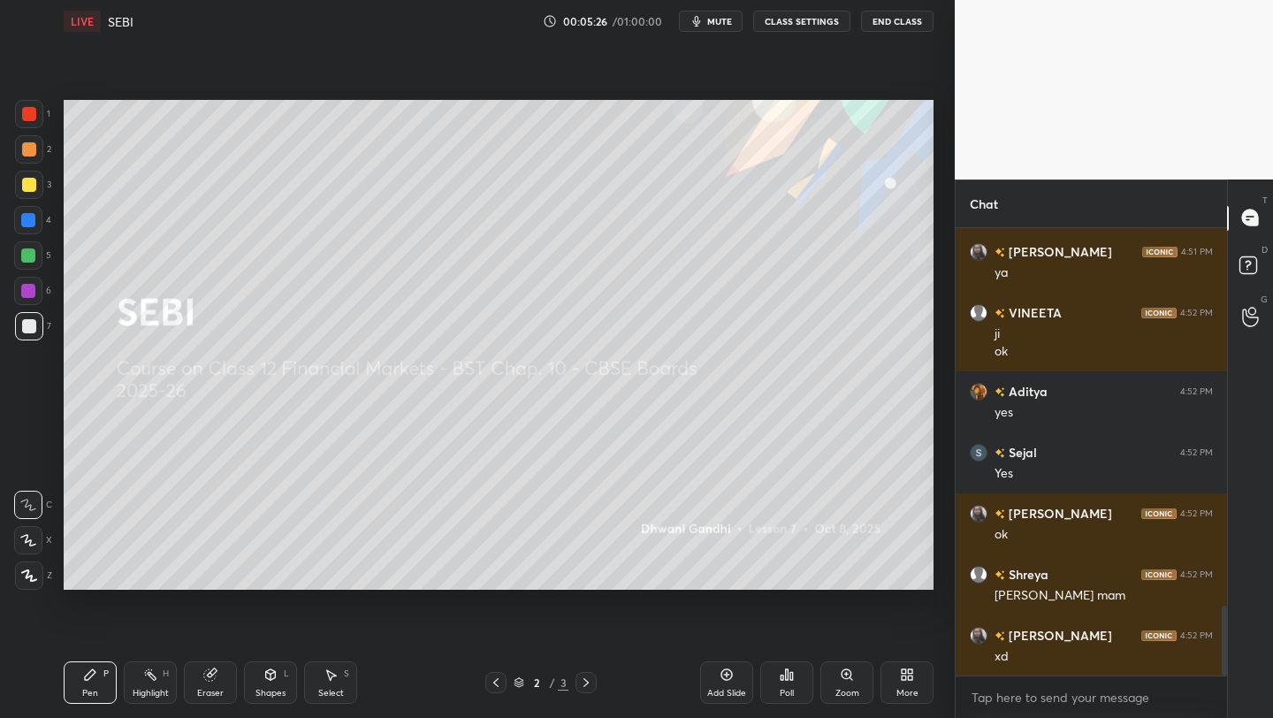
click at [917, 678] on div "More" at bounding box center [907, 682] width 53 height 42
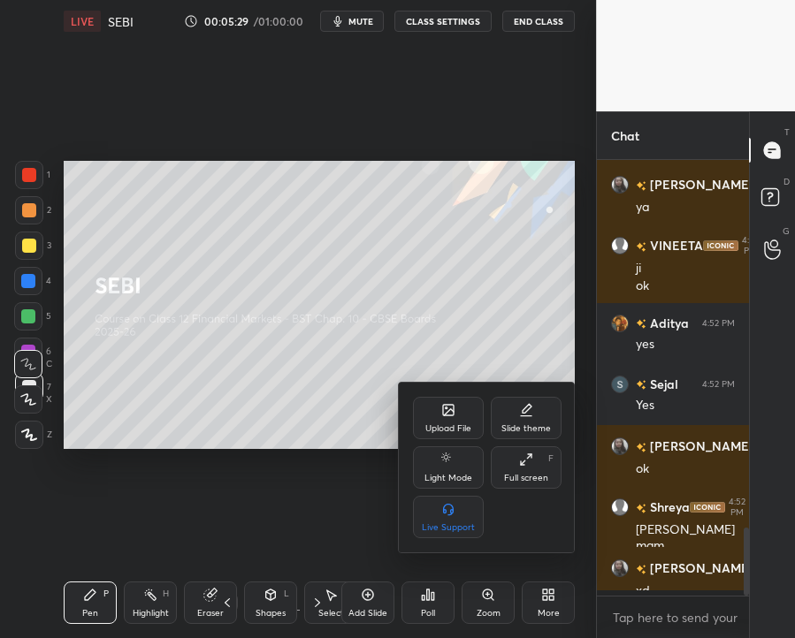
scroll to position [0, 0]
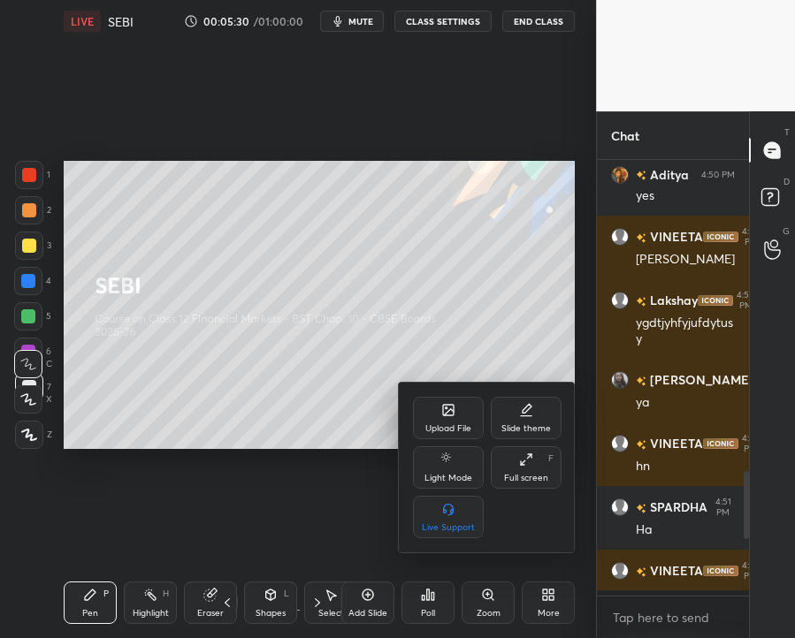
click at [458, 410] on div "Upload File" at bounding box center [448, 418] width 71 height 42
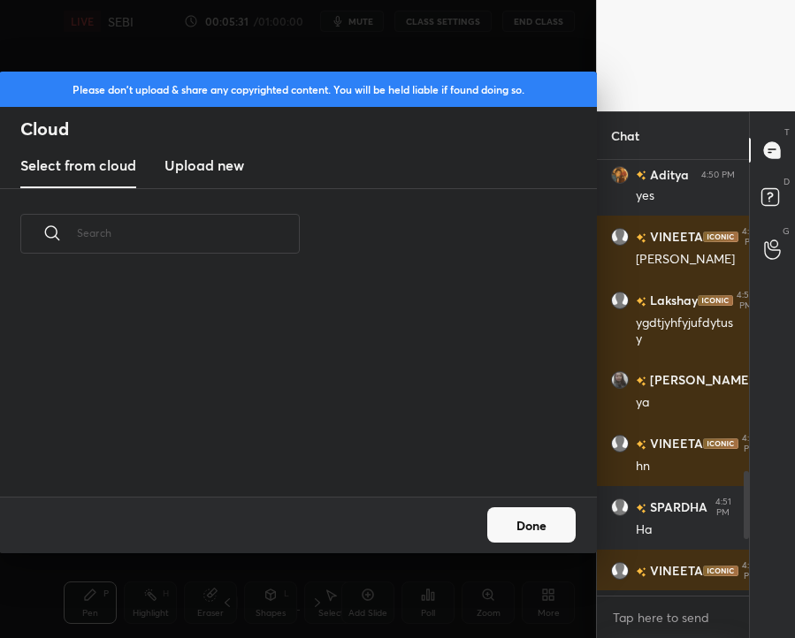
scroll to position [2293, 0]
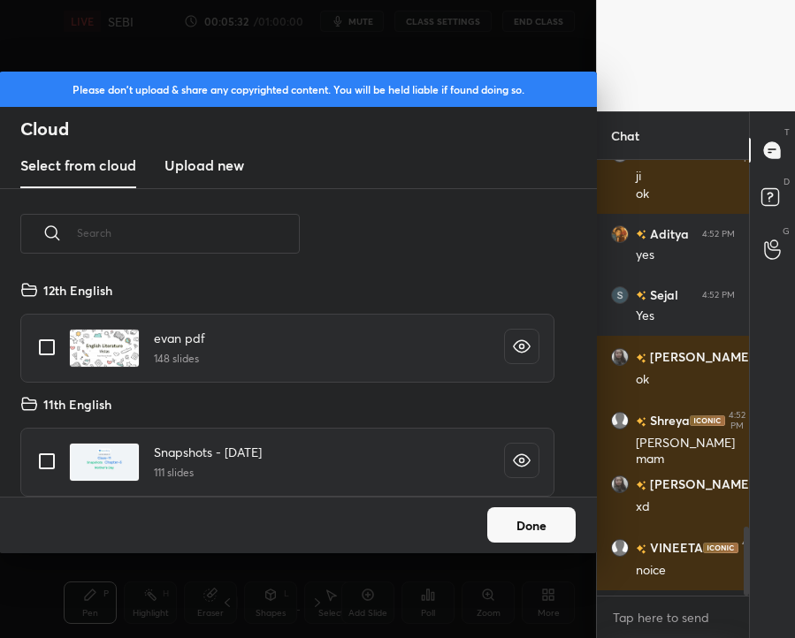
click at [188, 164] on h3 "Upload new" at bounding box center [204, 165] width 80 height 21
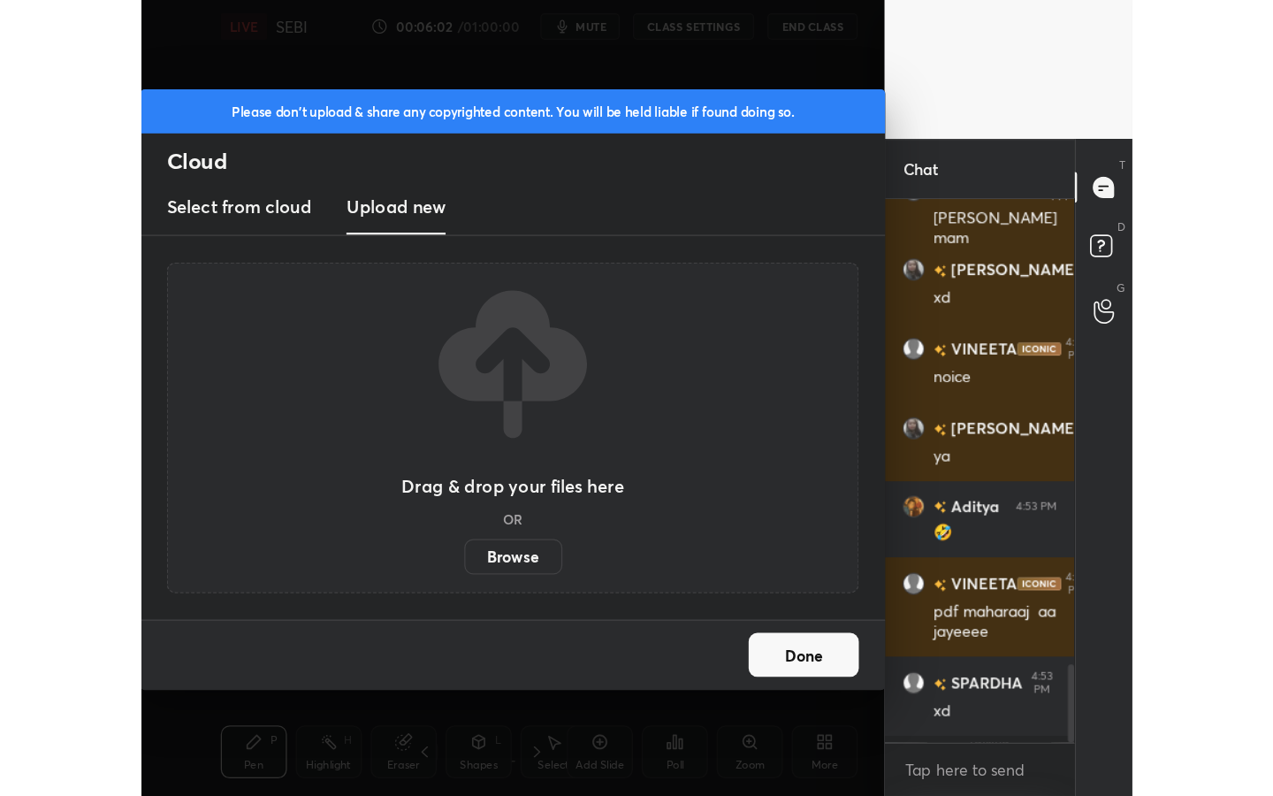
scroll to position [2624, 0]
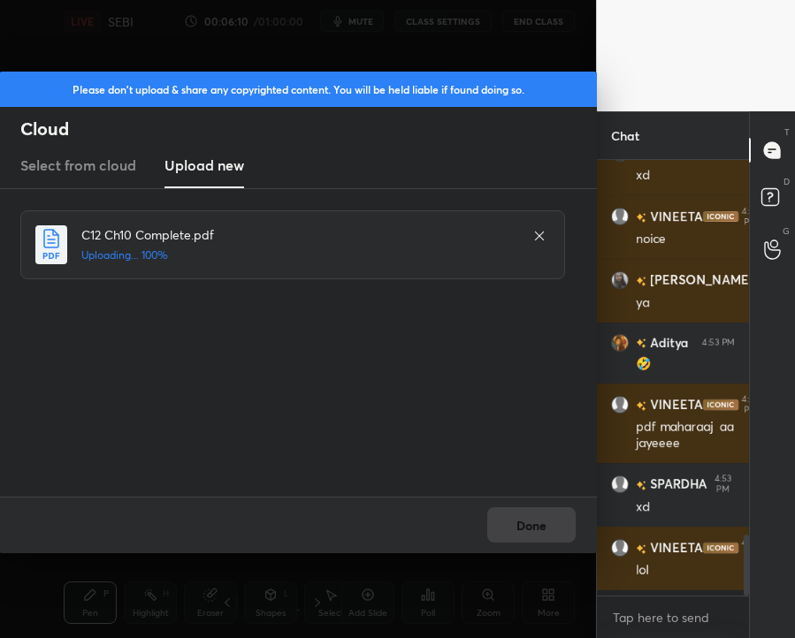
click at [520, 530] on div "Done" at bounding box center [298, 525] width 598 height 57
click at [520, 530] on button "Done" at bounding box center [531, 524] width 88 height 35
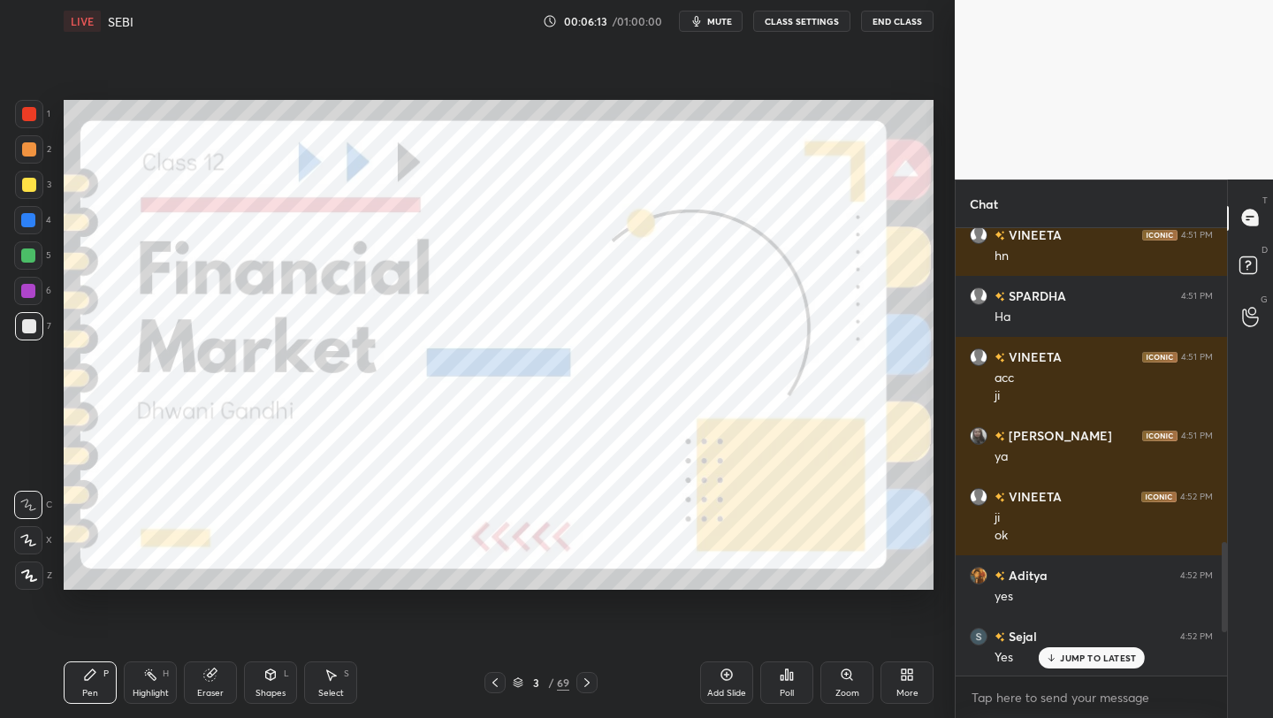
scroll to position [605, 884]
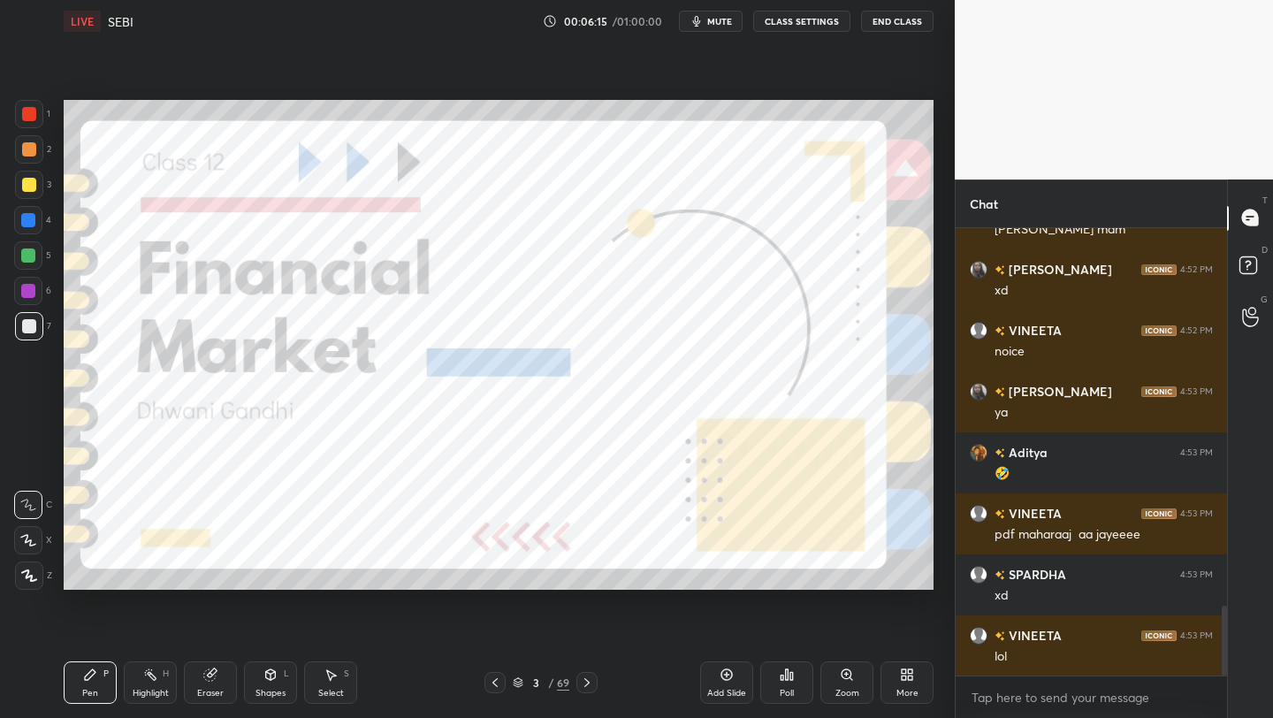
click at [518, 685] on icon at bounding box center [518, 682] width 11 height 11
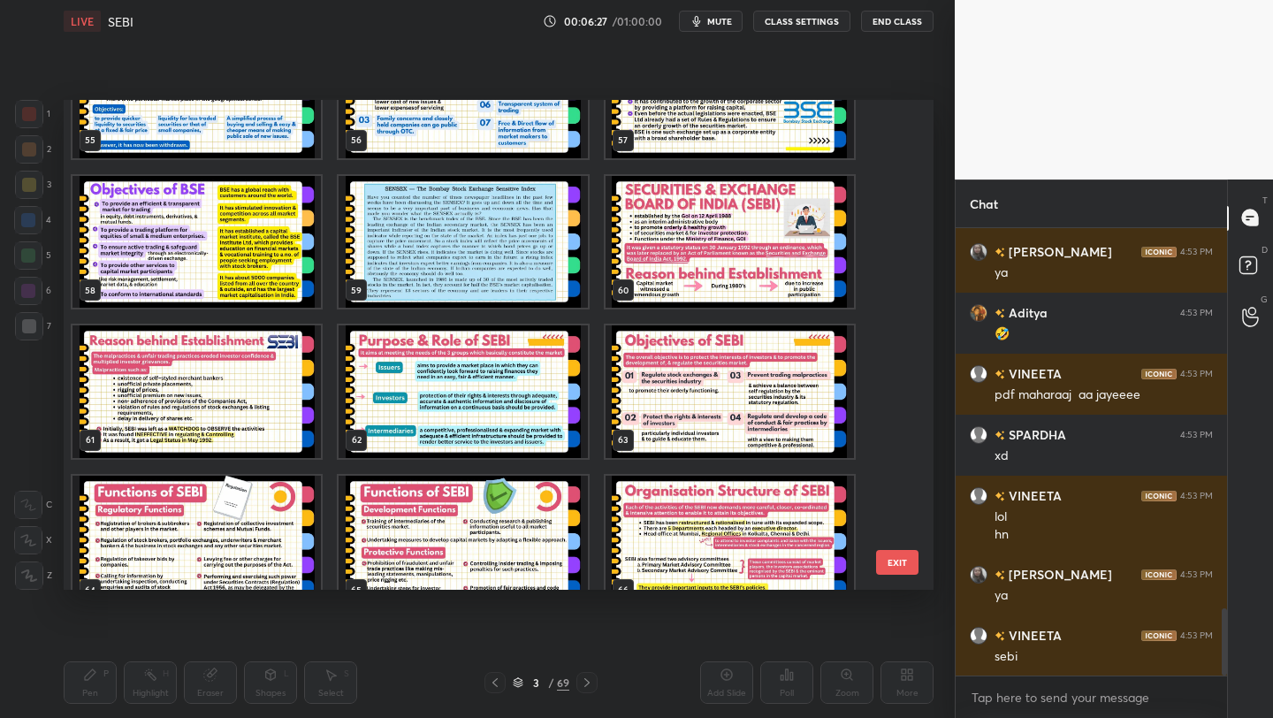
click at [752, 263] on img "grid" at bounding box center [730, 242] width 248 height 133
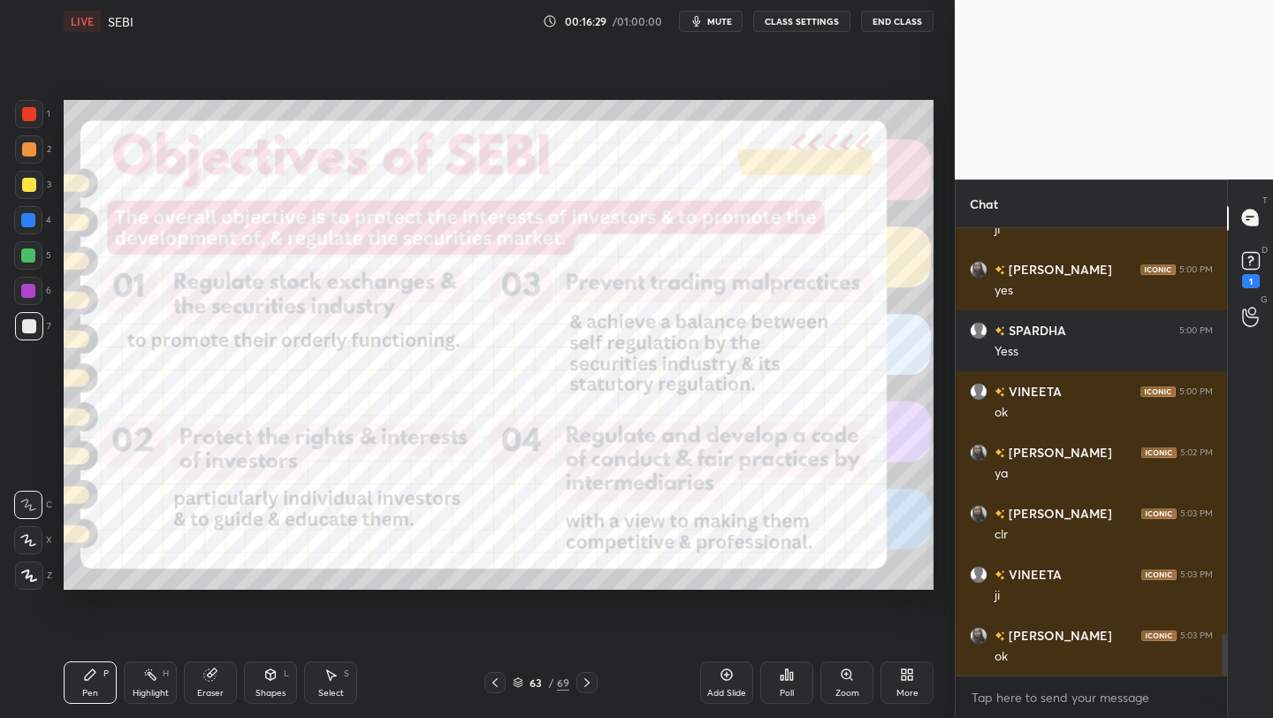
scroll to position [4399, 0]
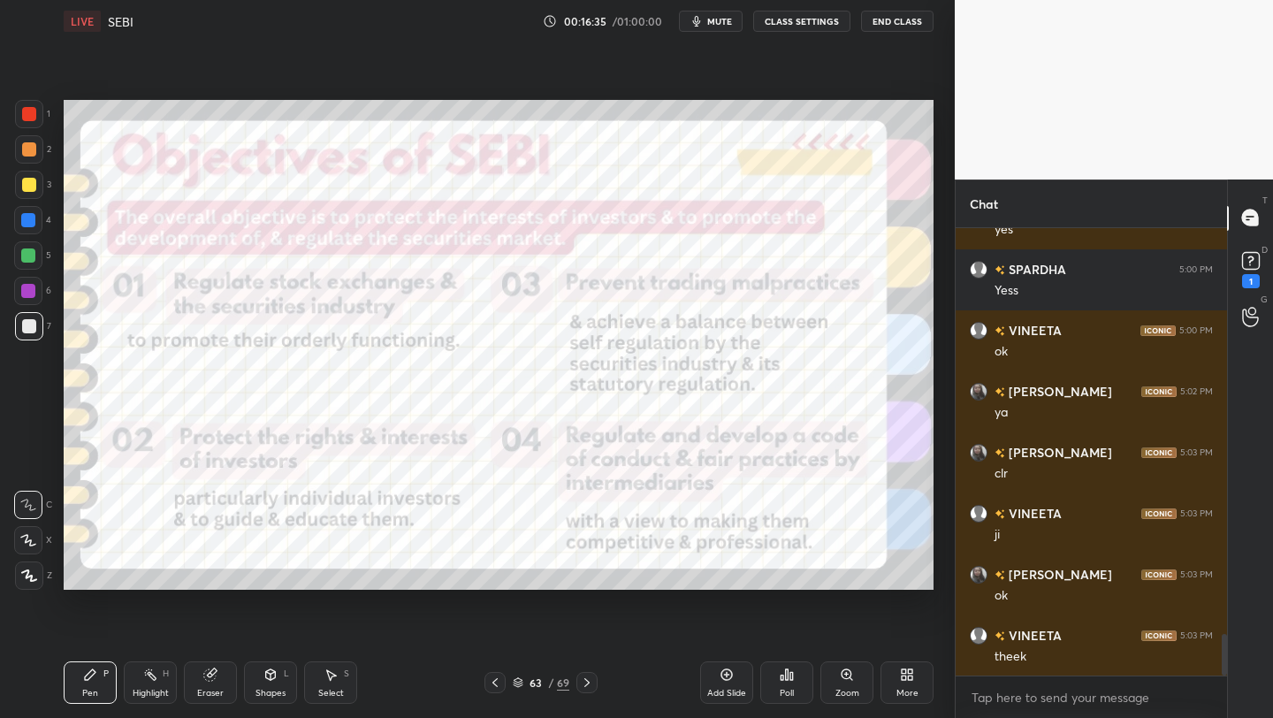
click at [518, 685] on icon at bounding box center [518, 682] width 11 height 11
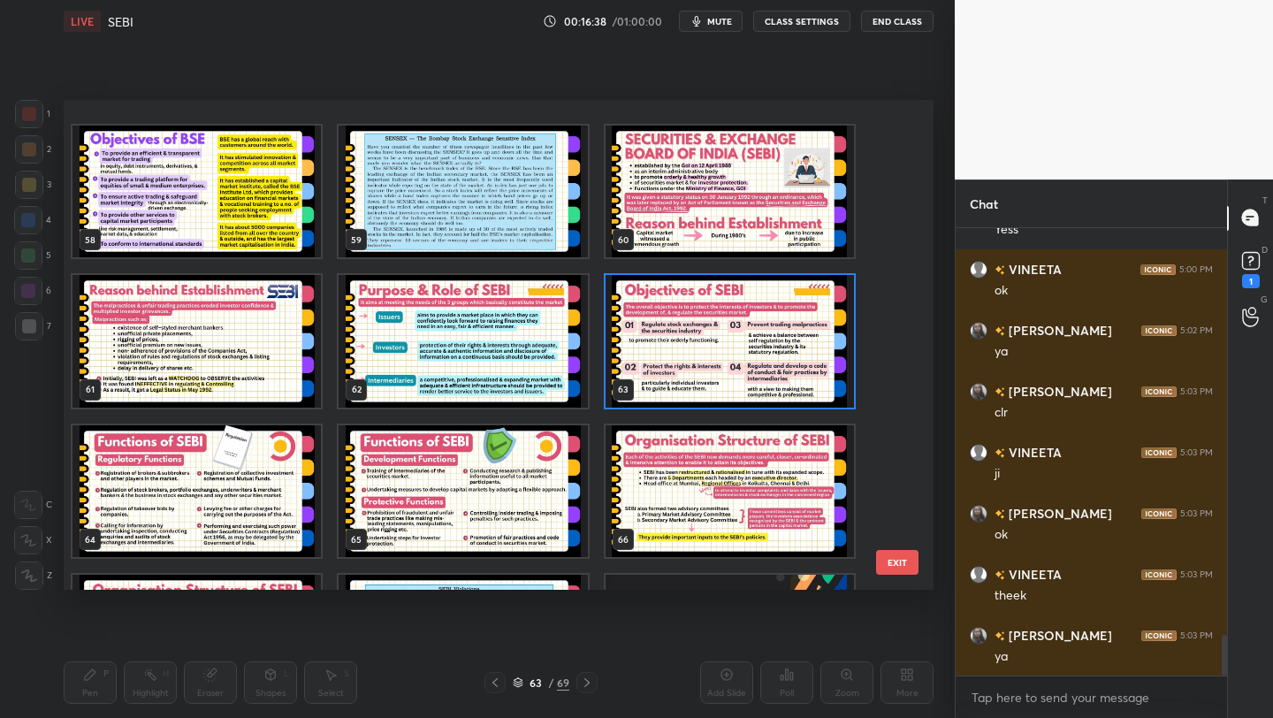
scroll to position [2957, 0]
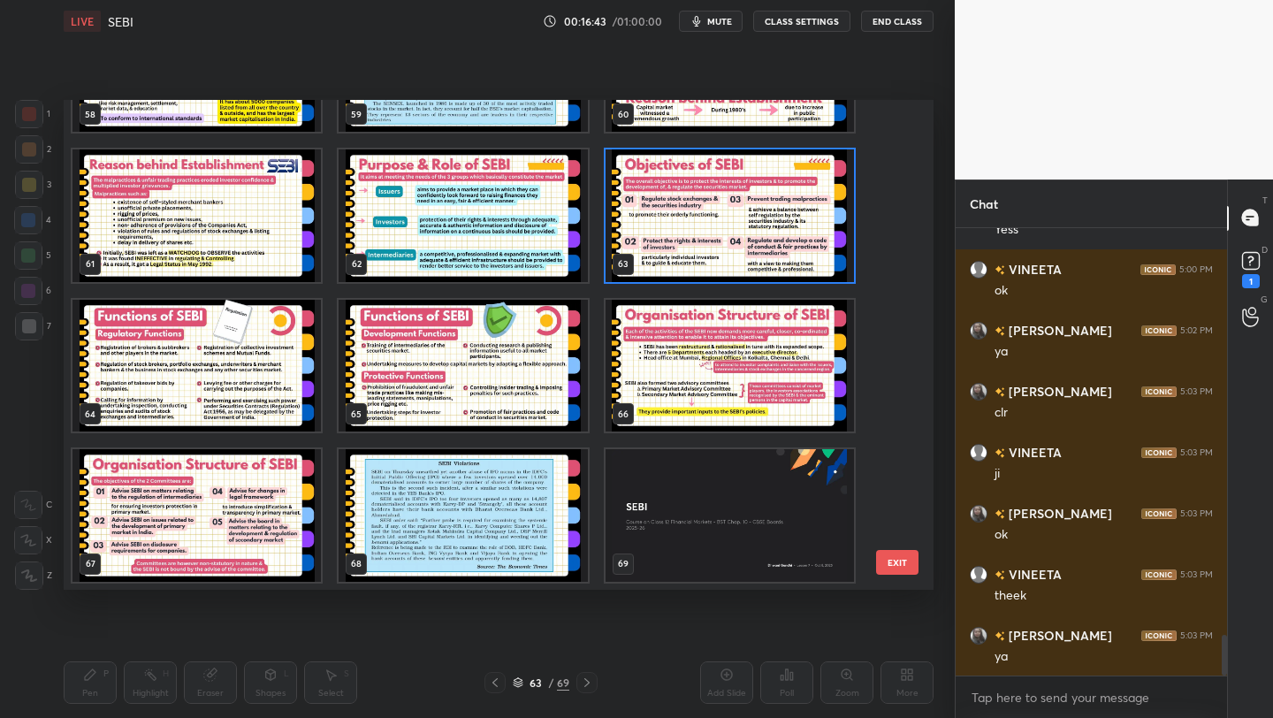
click at [736, 217] on img "grid" at bounding box center [730, 215] width 248 height 133
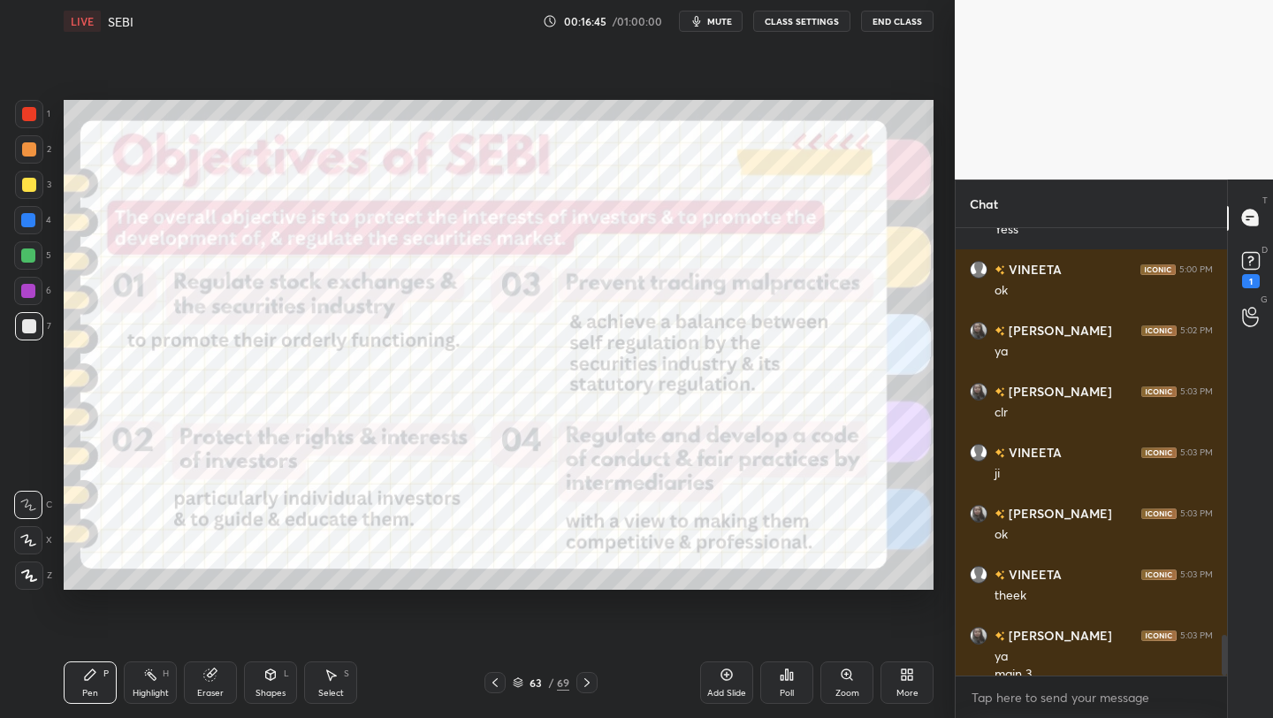
scroll to position [4478, 0]
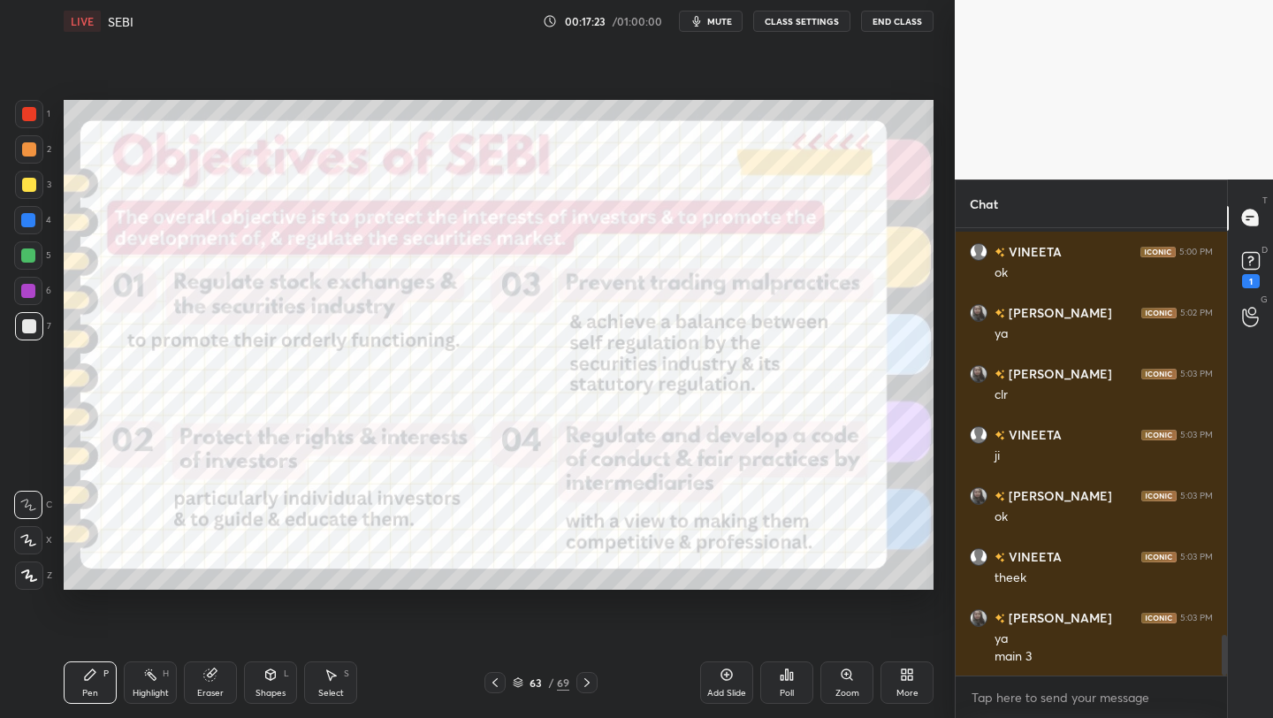
click at [1236, 249] on div "D Doubts (D) 1" at bounding box center [1250, 268] width 45 height 50
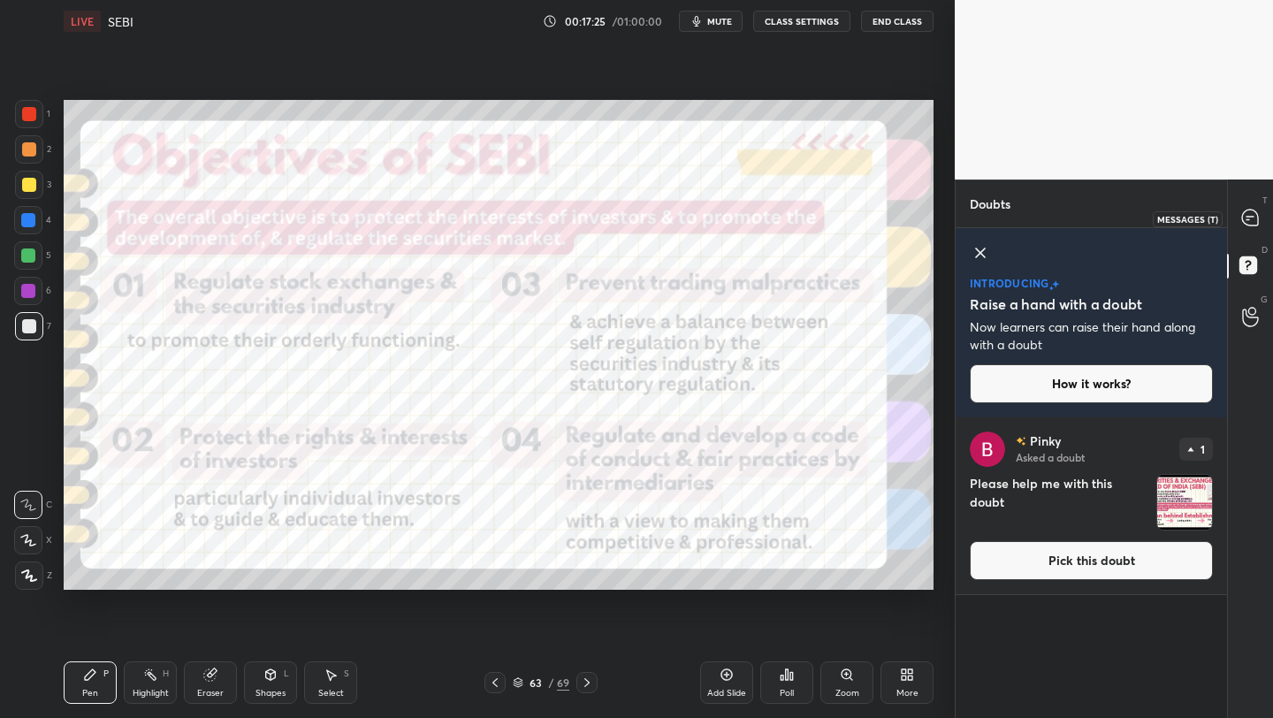
click at [1253, 217] on icon at bounding box center [1250, 218] width 16 height 16
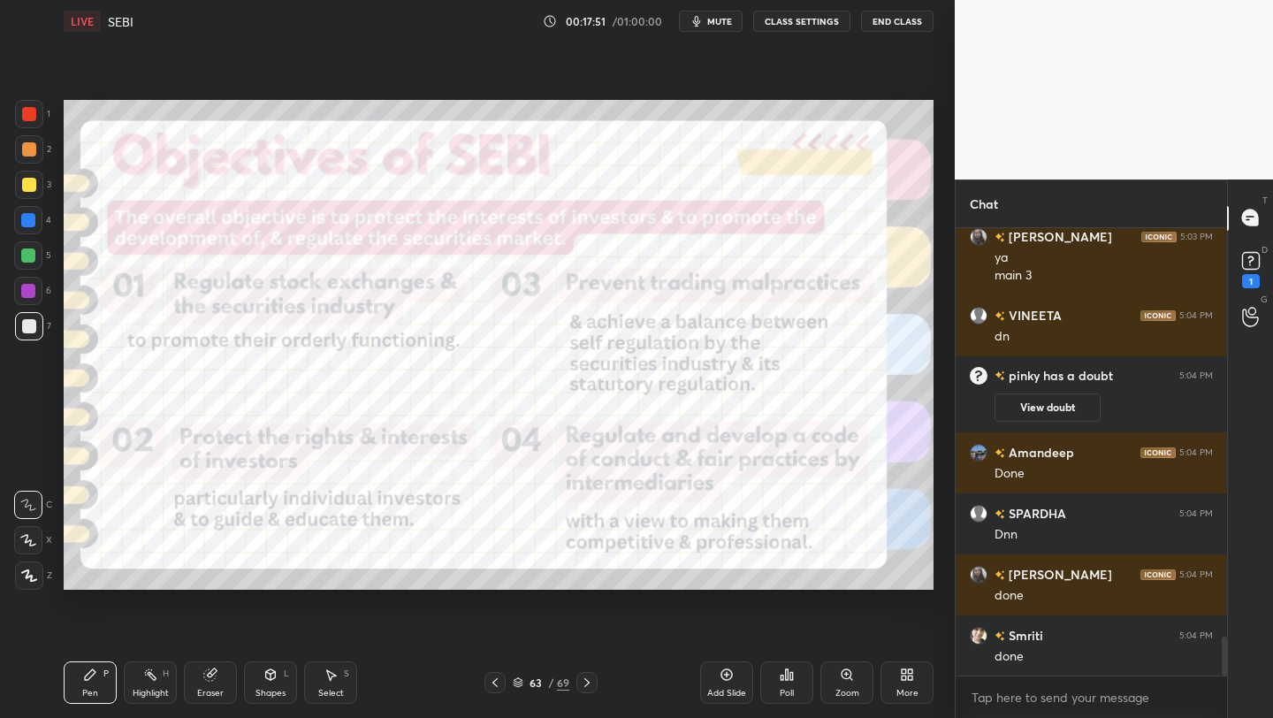
scroll to position [4683, 0]
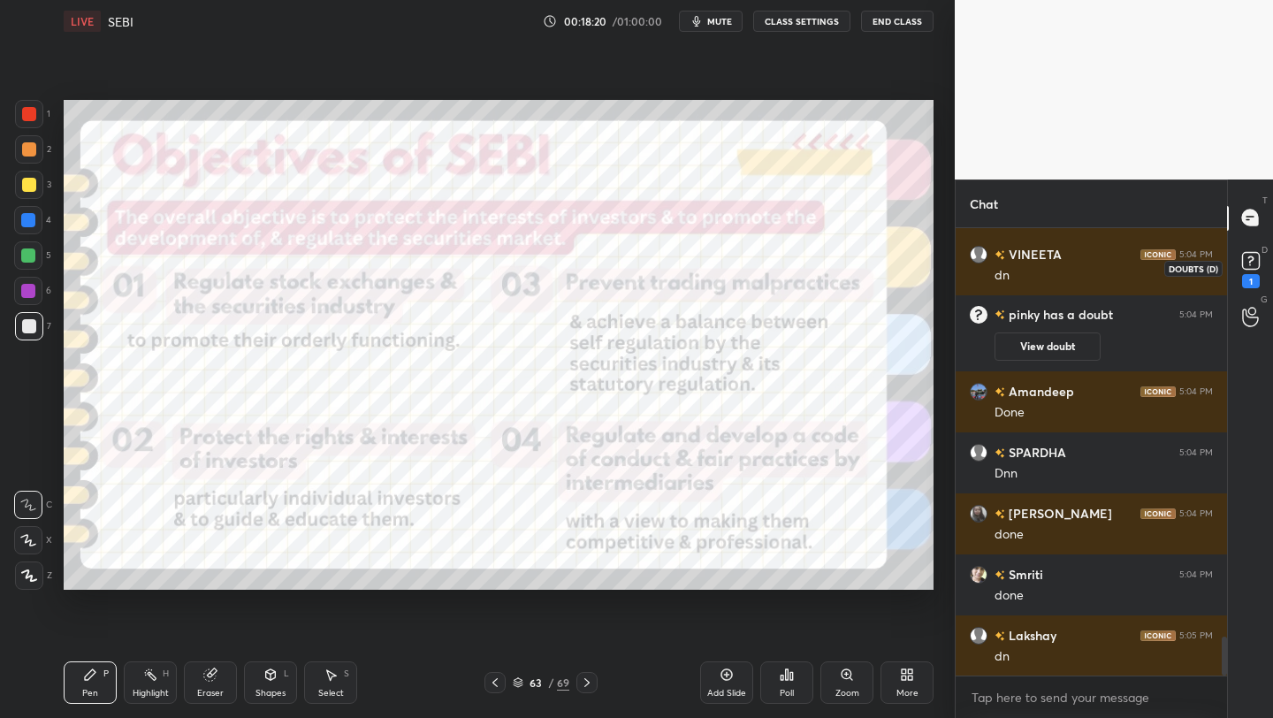
click at [1251, 256] on icon at bounding box center [1250, 259] width 6 height 7
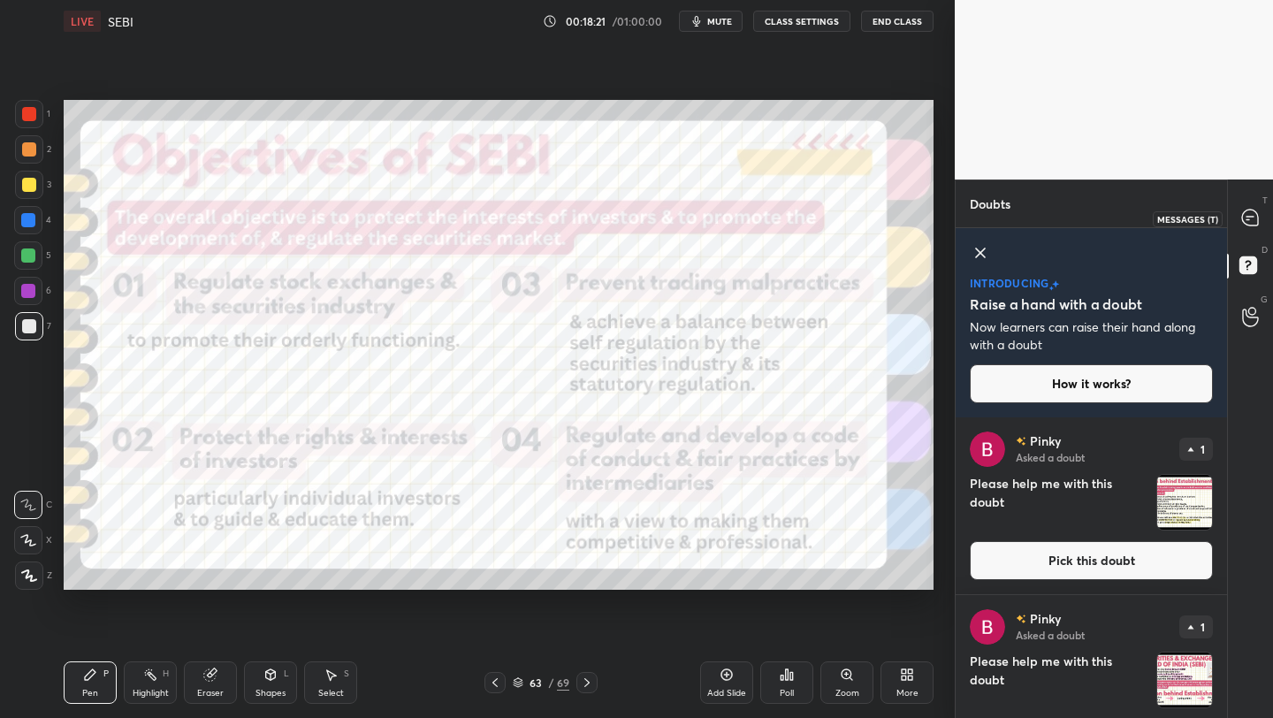
click at [1251, 217] on icon at bounding box center [1250, 217] width 7 height 0
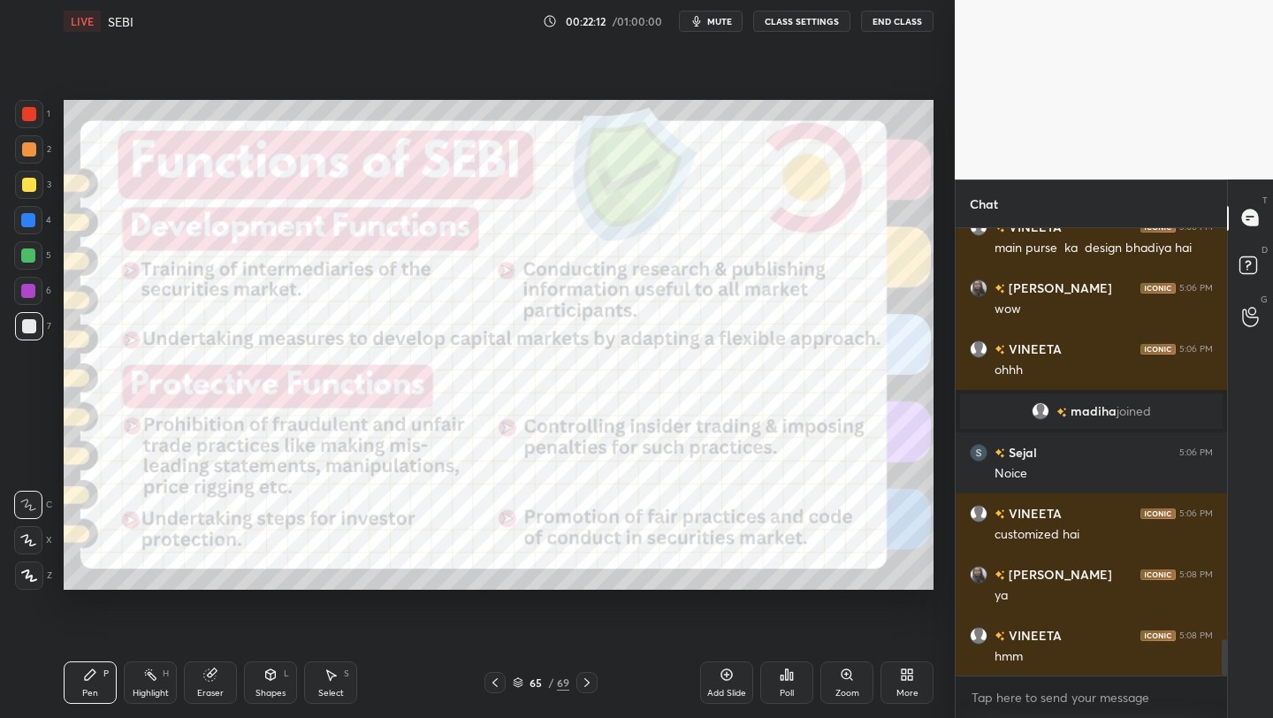
scroll to position [5174, 0]
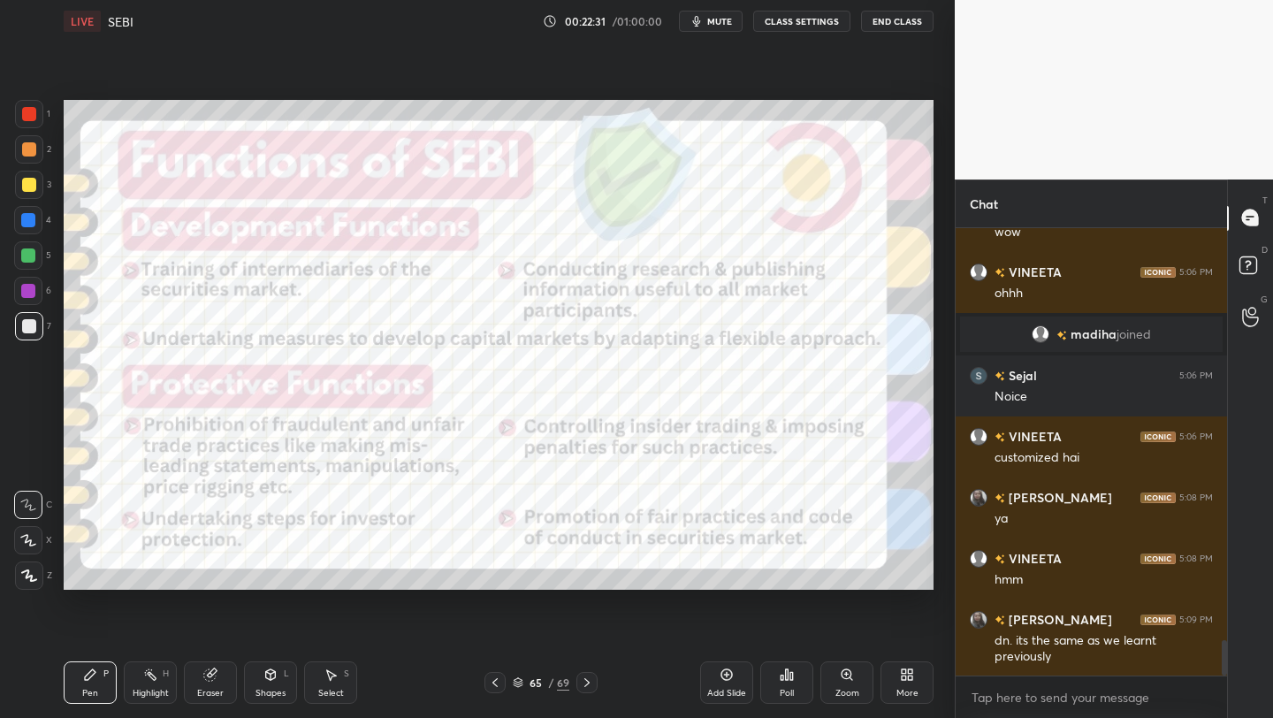
click at [1147, 441] on div "VINEETA 5:06 PM" at bounding box center [1091, 436] width 243 height 19
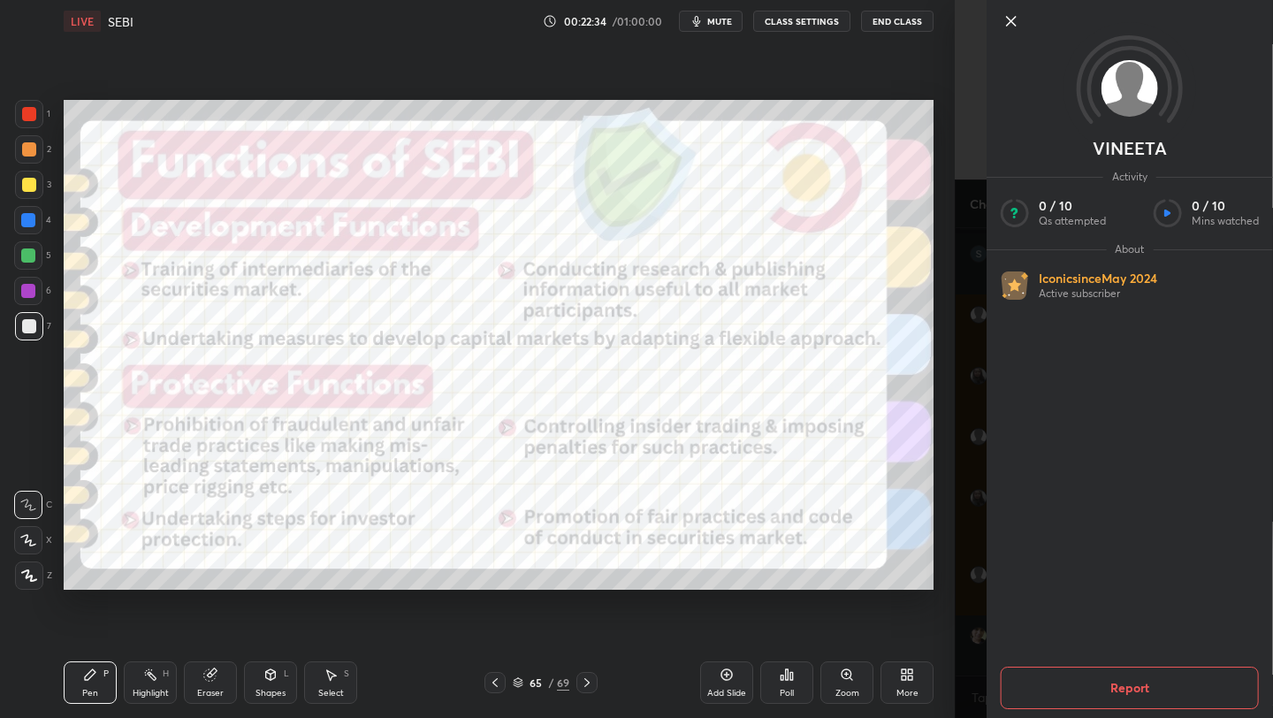
scroll to position [5357, 0]
click at [1001, 13] on icon at bounding box center [1011, 21] width 21 height 21
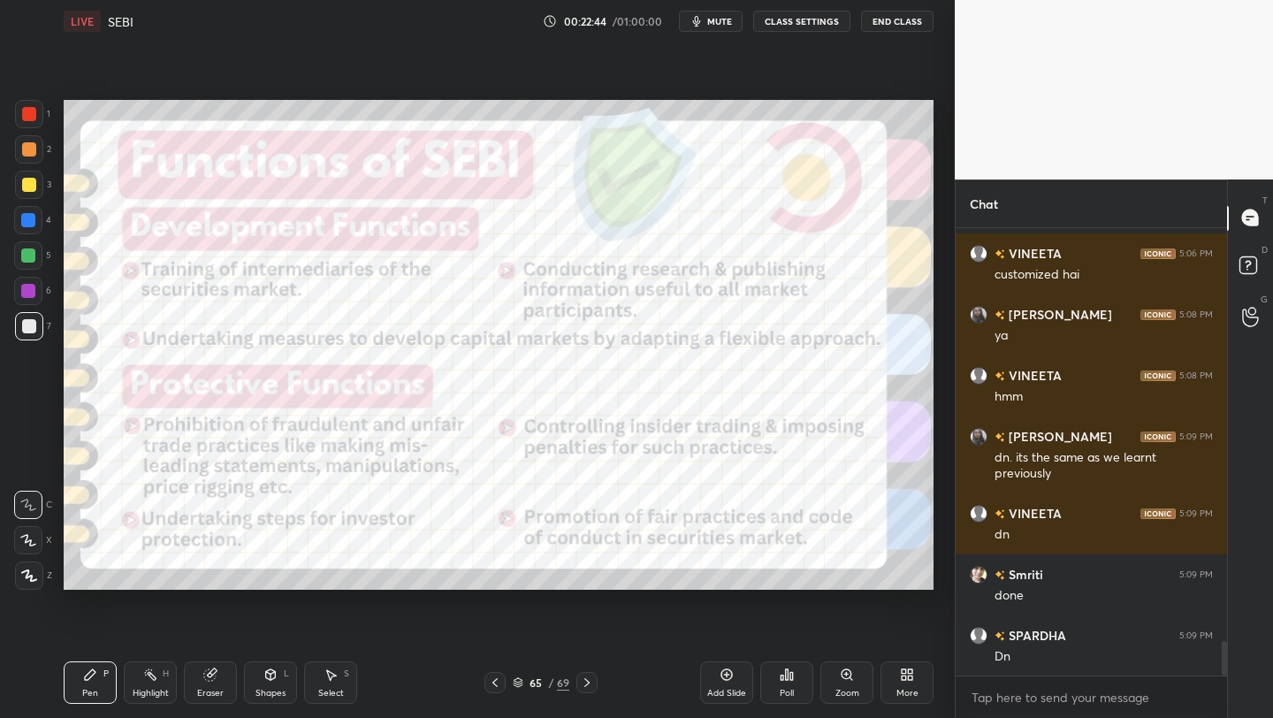
scroll to position [5418, 0]
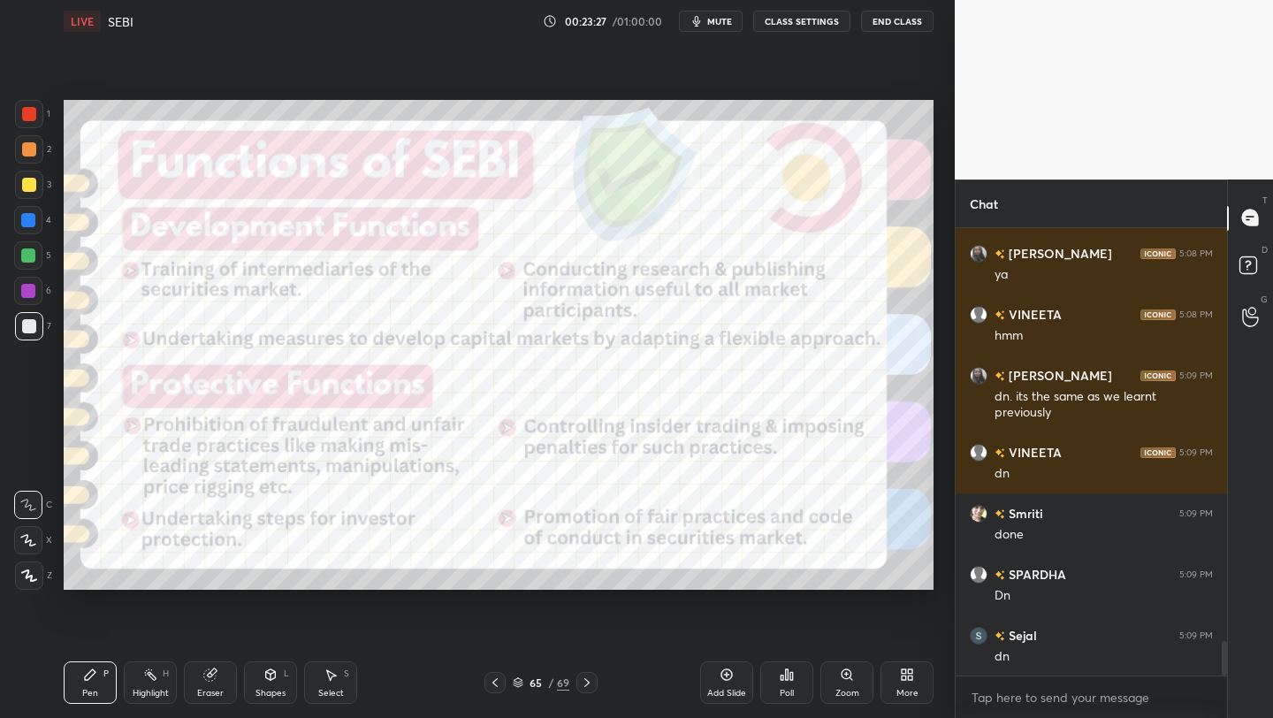
click at [29, 115] on div at bounding box center [29, 114] width 14 height 14
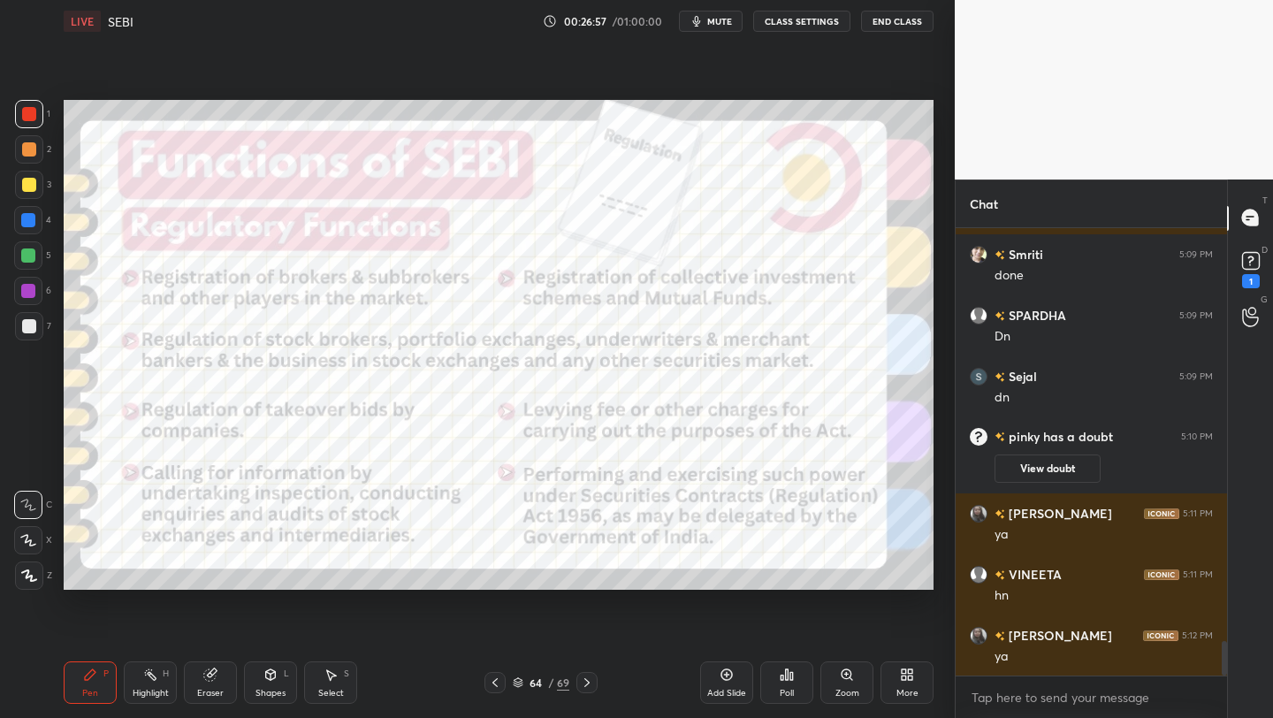
scroll to position [5504, 0]
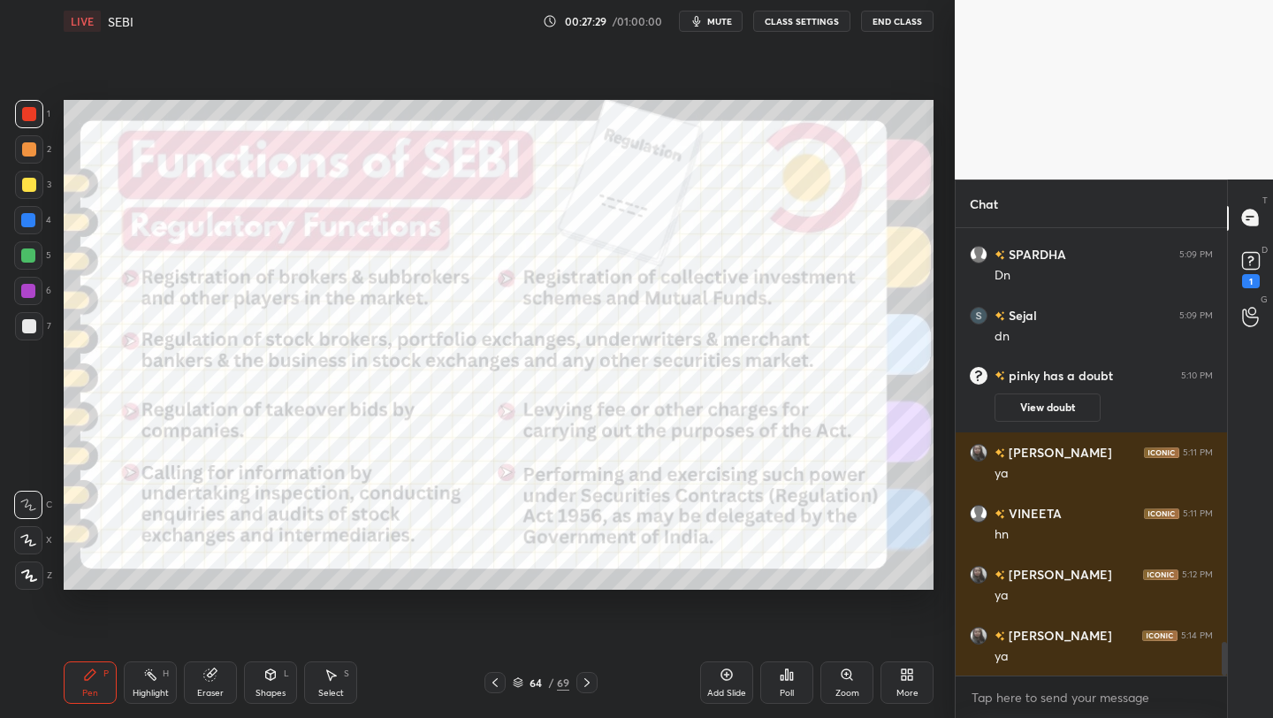
click at [517, 680] on icon at bounding box center [518, 682] width 11 height 11
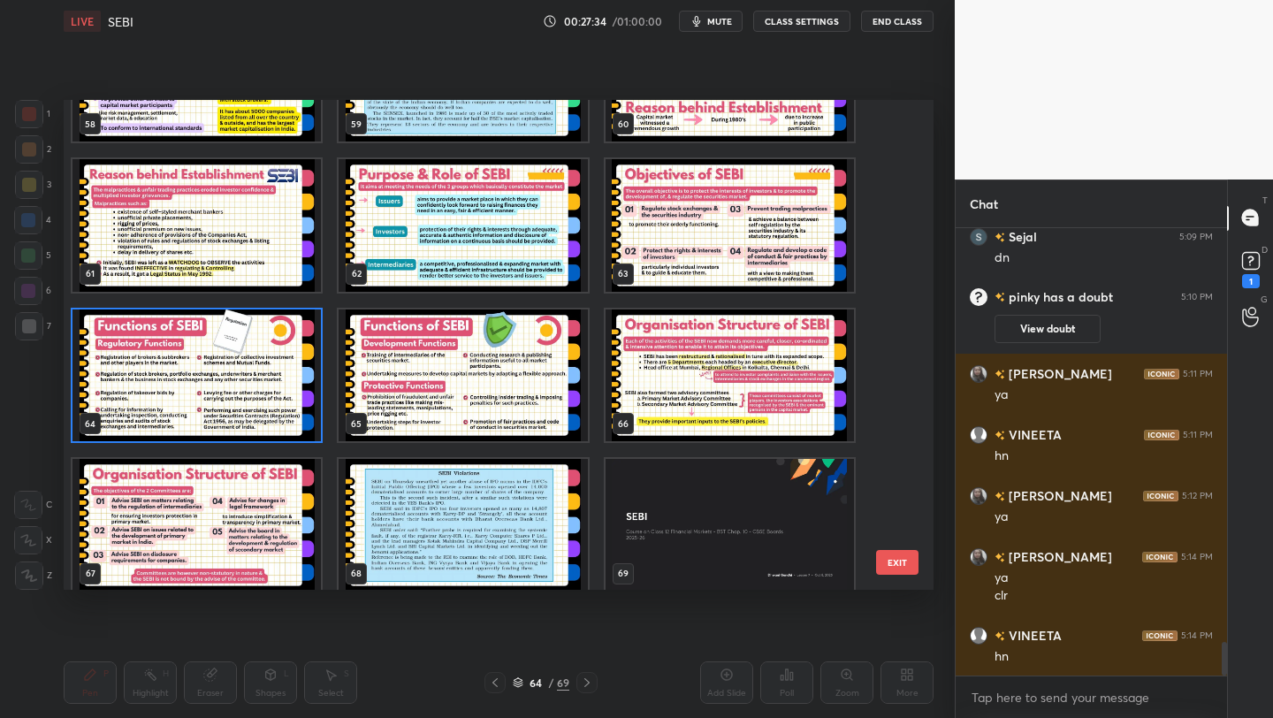
scroll to position [5643, 0]
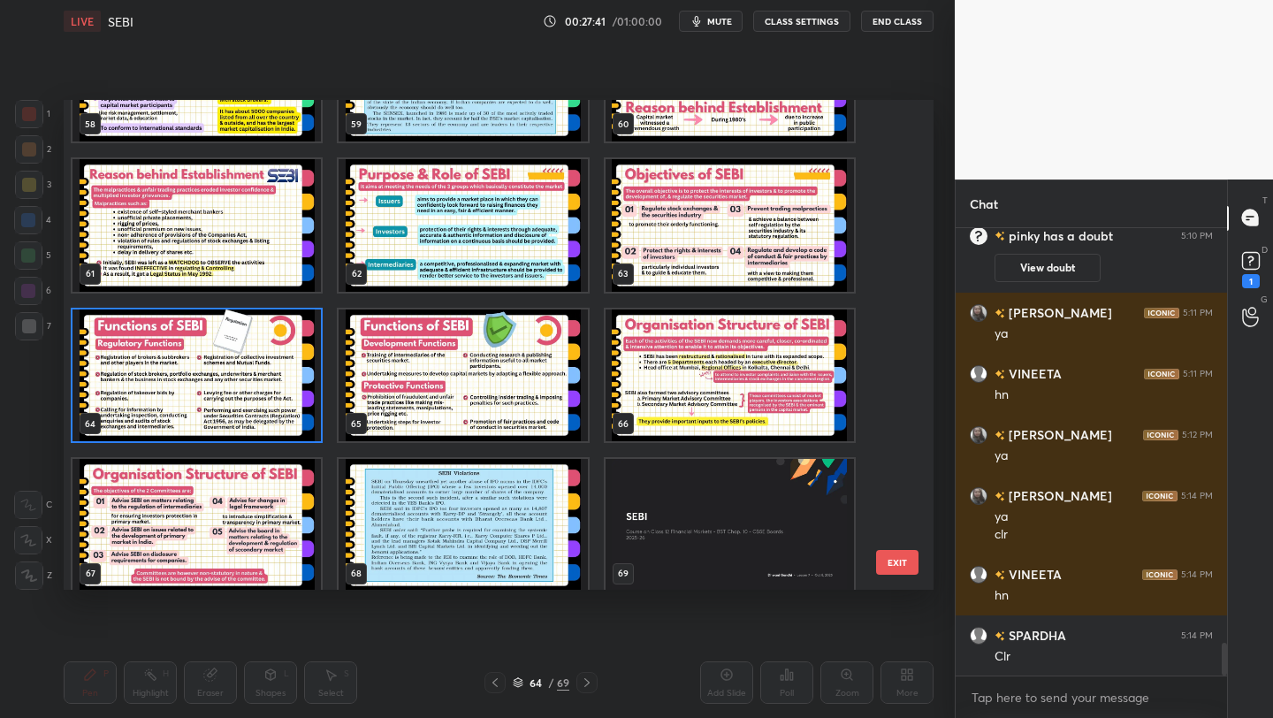
click at [724, 383] on img "grid" at bounding box center [730, 375] width 248 height 133
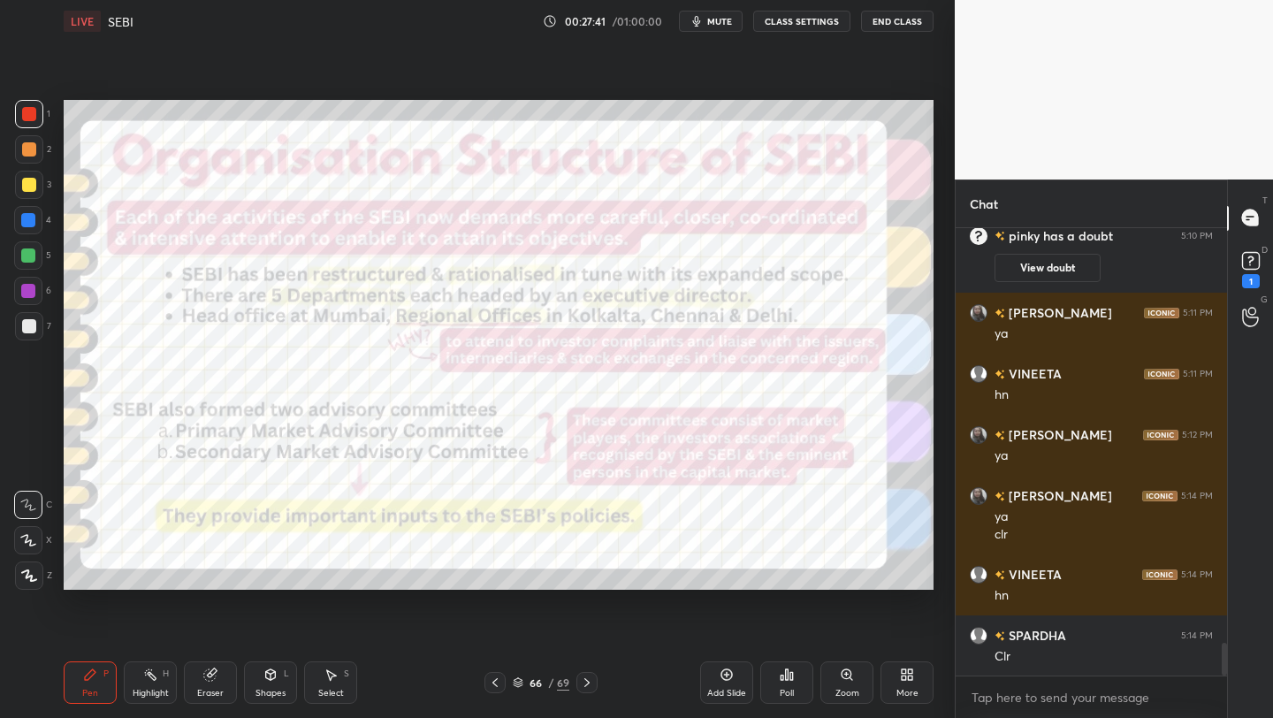
click at [724, 383] on img "grid" at bounding box center [730, 375] width 248 height 133
click at [1255, 252] on rect at bounding box center [1250, 260] width 17 height 17
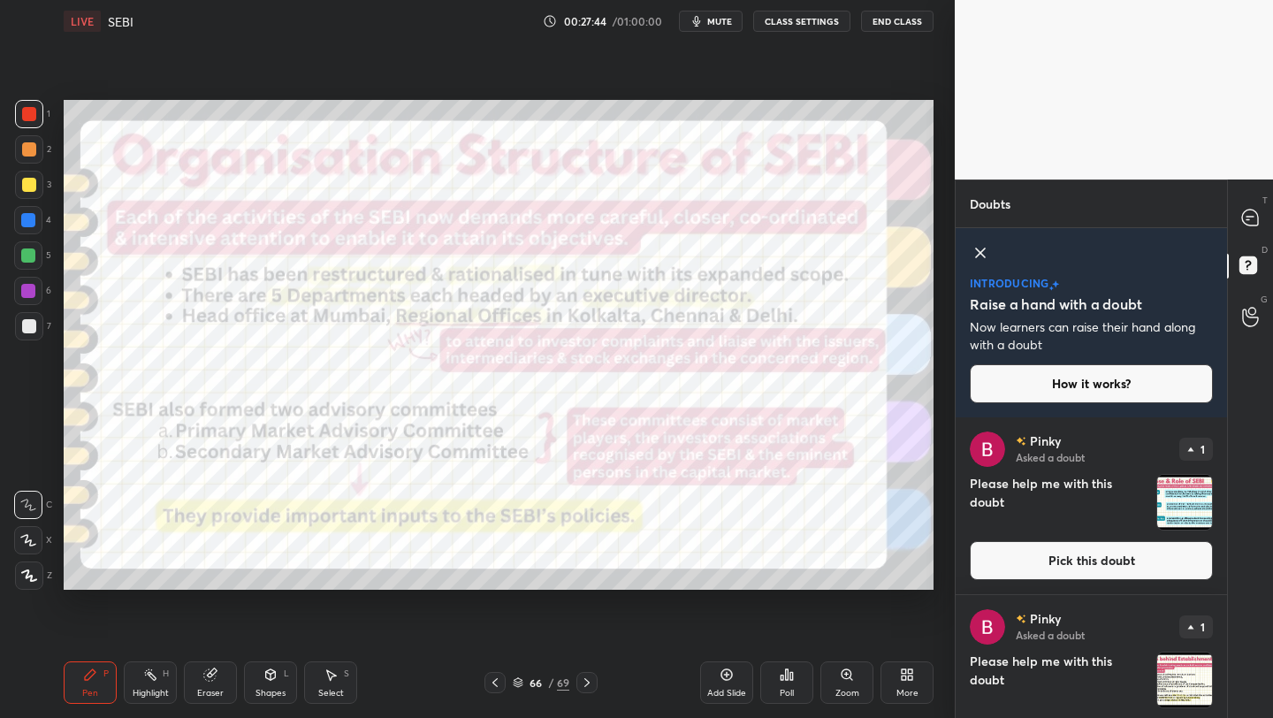
scroll to position [233, 0]
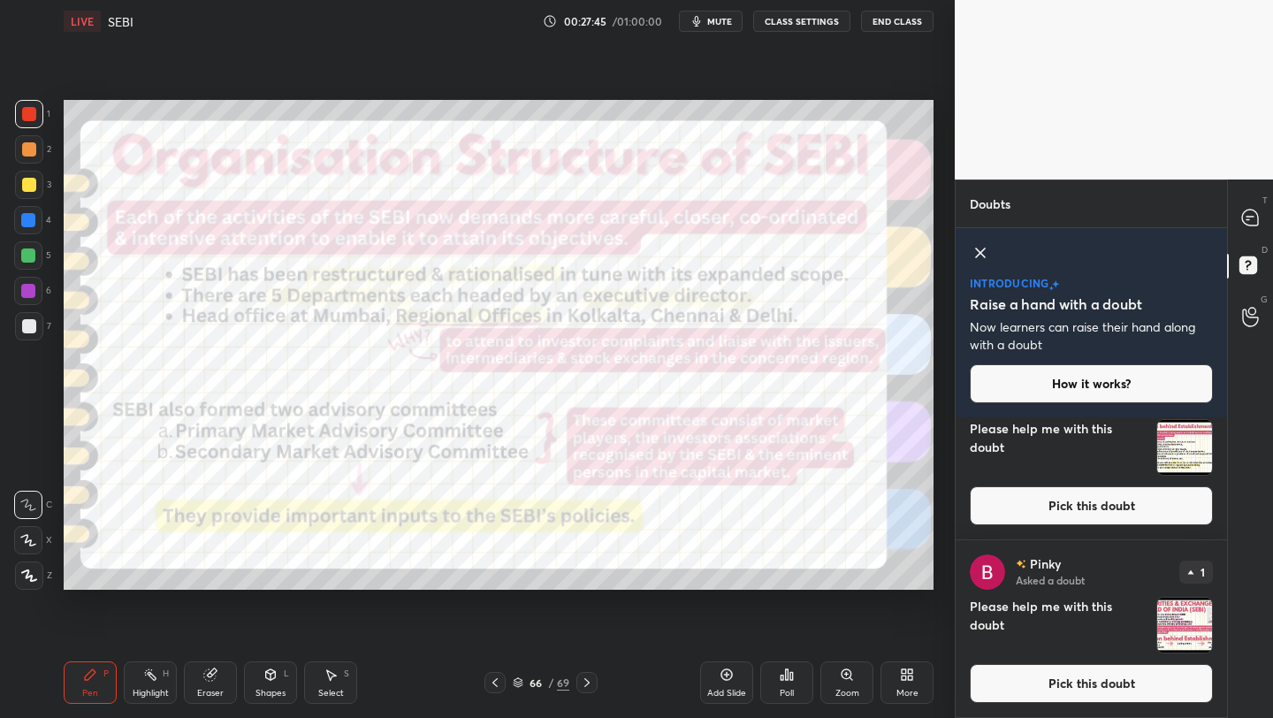
click at [1259, 201] on div "T Messages (T)" at bounding box center [1250, 219] width 45 height 50
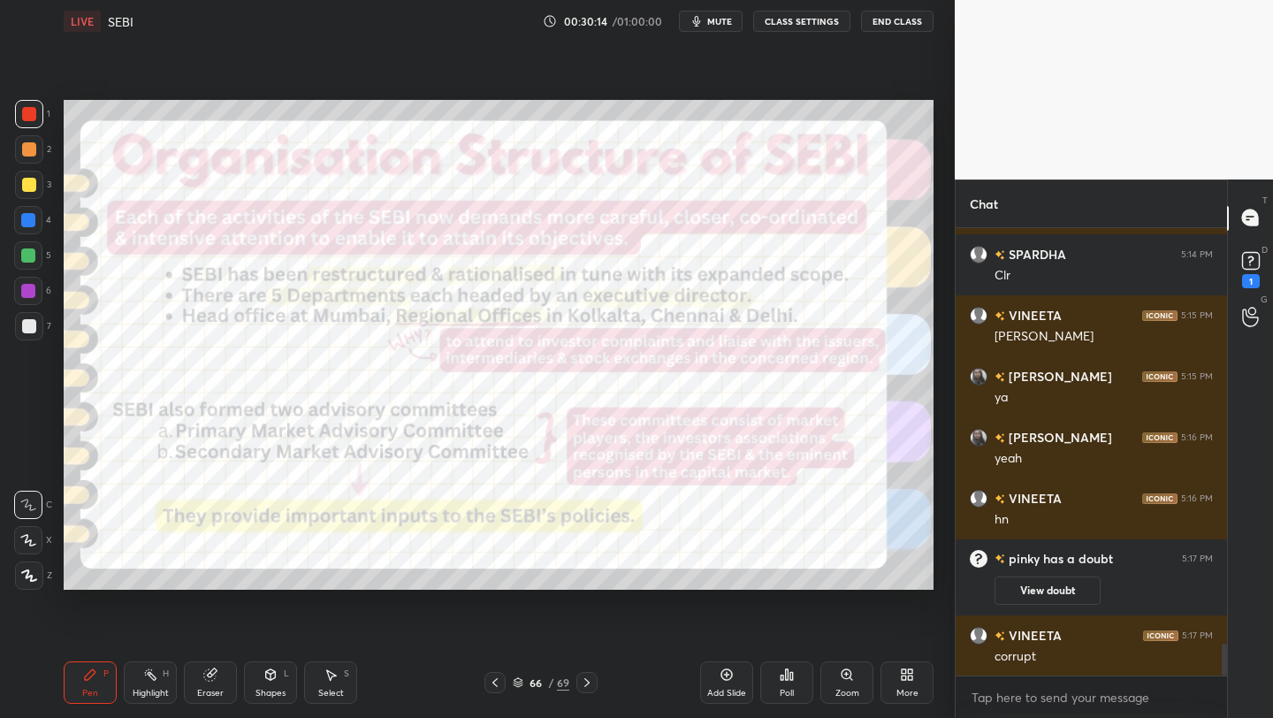
scroll to position [5936, 0]
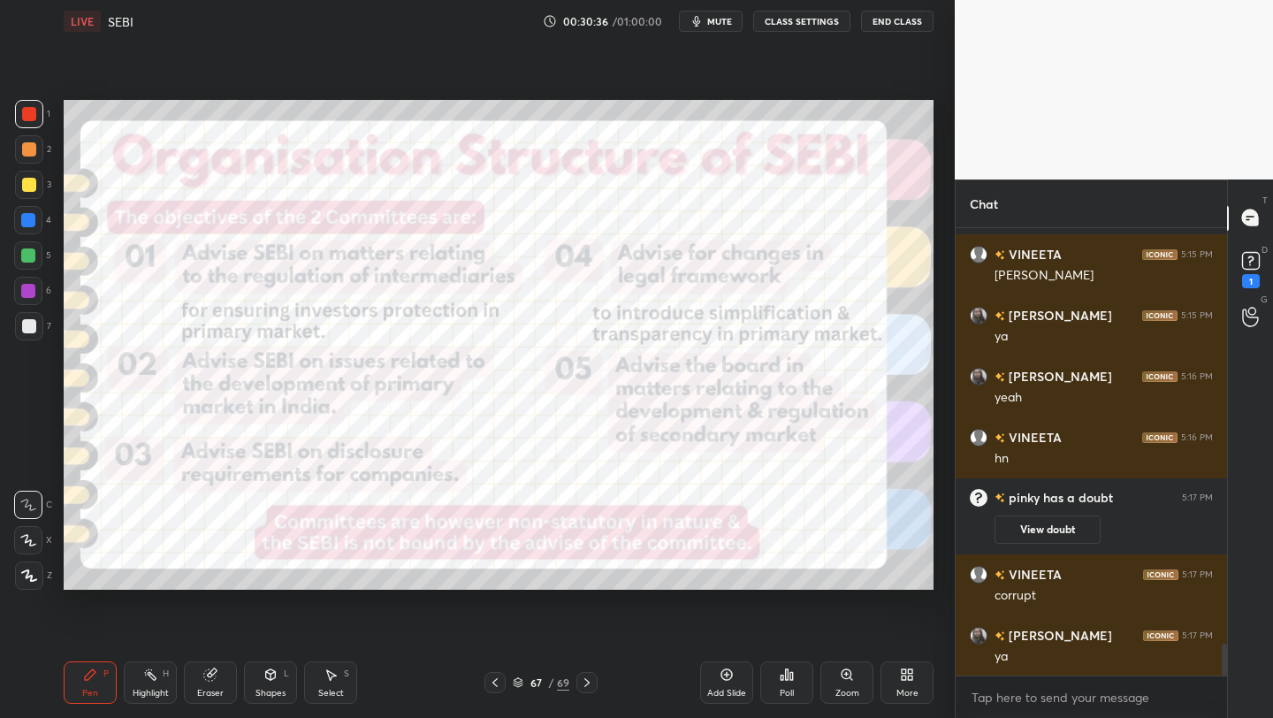
click at [518, 683] on icon at bounding box center [518, 682] width 11 height 11
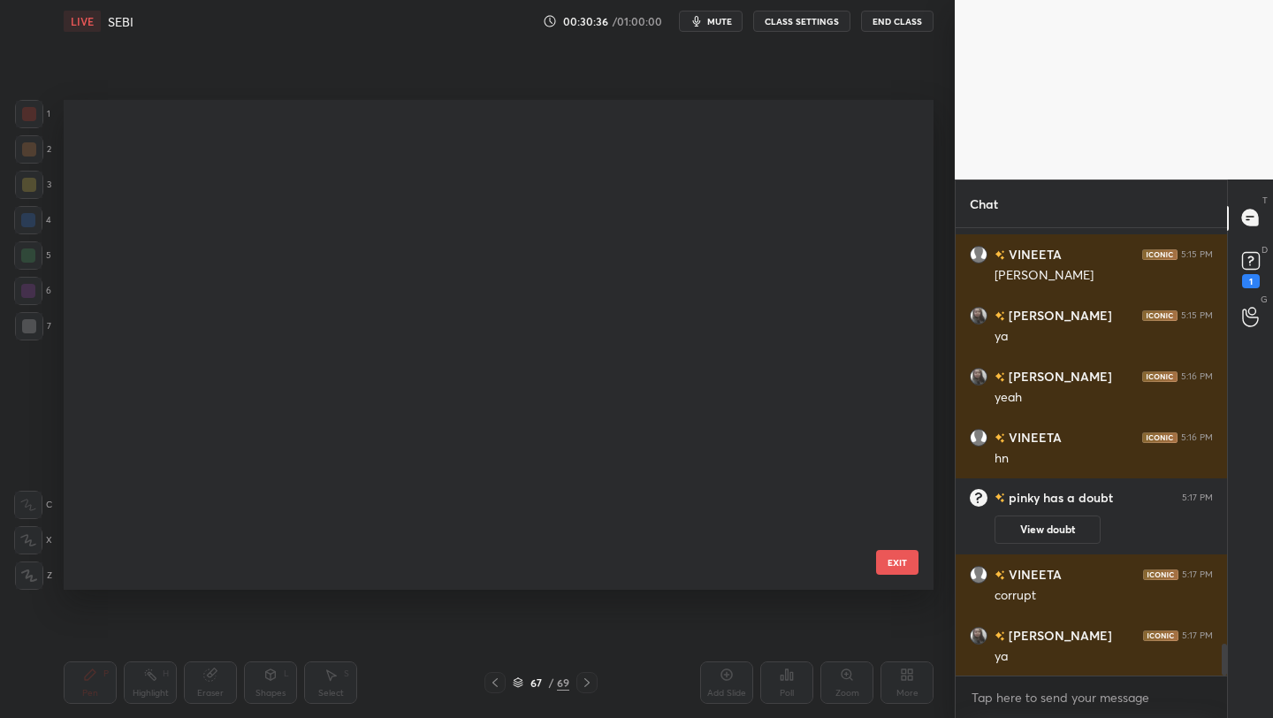
scroll to position [484, 861]
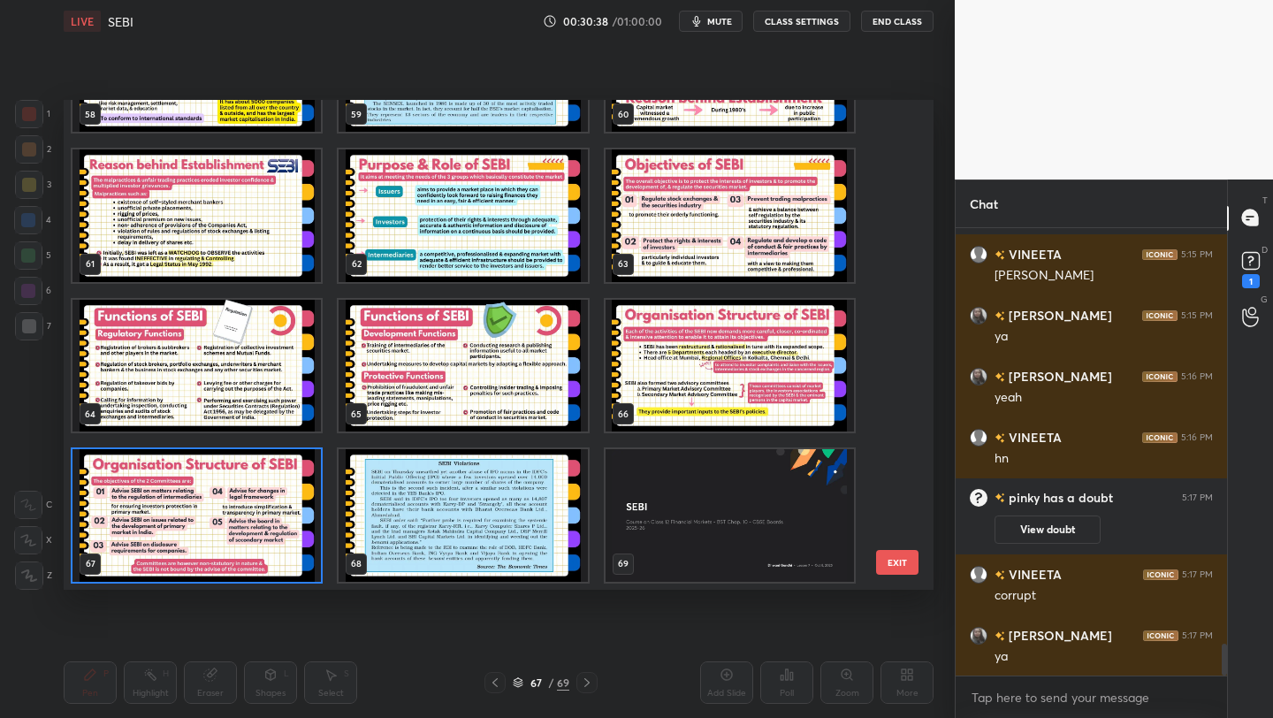
click at [149, 475] on img "grid" at bounding box center [196, 515] width 248 height 133
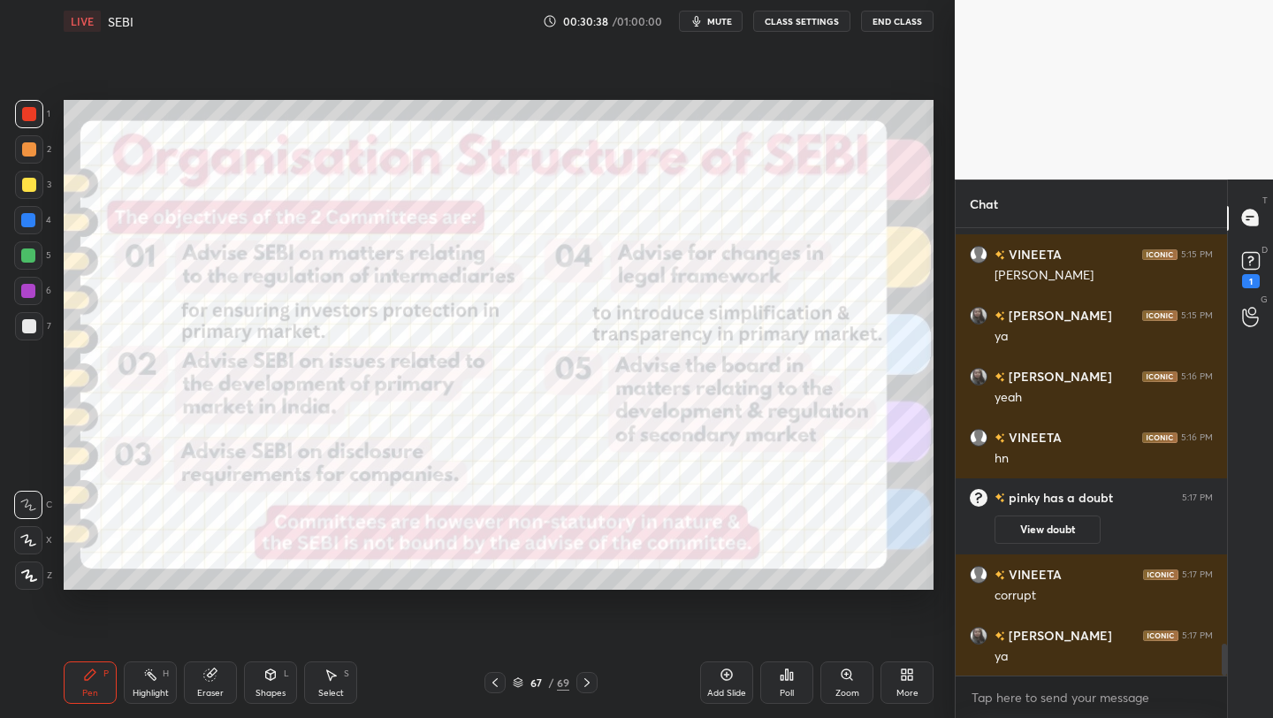
click at [149, 475] on img "grid" at bounding box center [196, 515] width 248 height 133
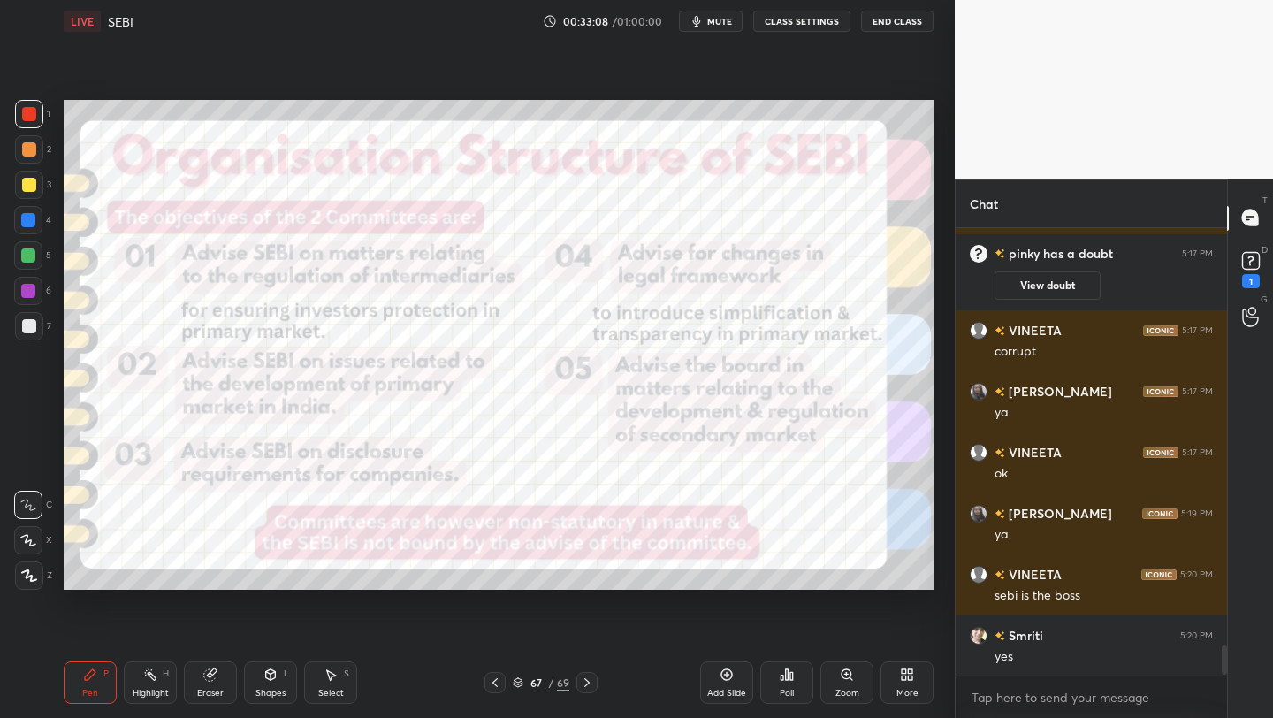
scroll to position [6, 6]
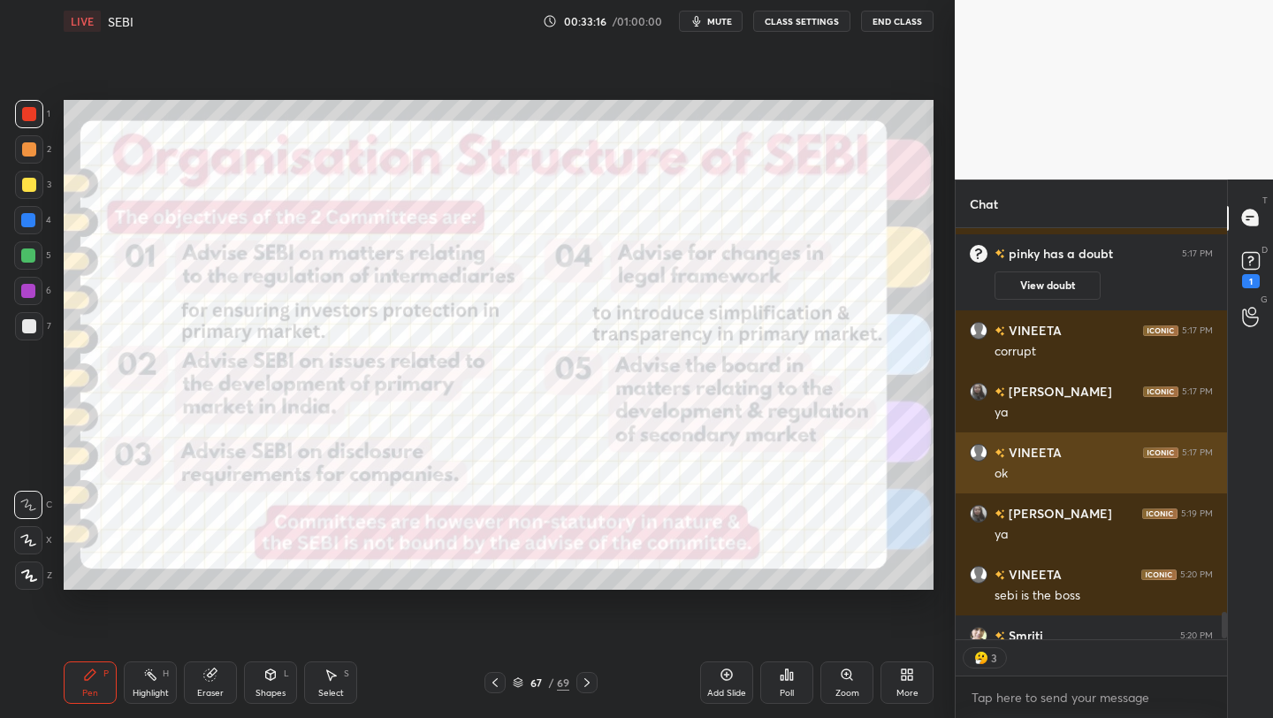
click at [1057, 443] on h6 "VINEETA" at bounding box center [1033, 452] width 57 height 19
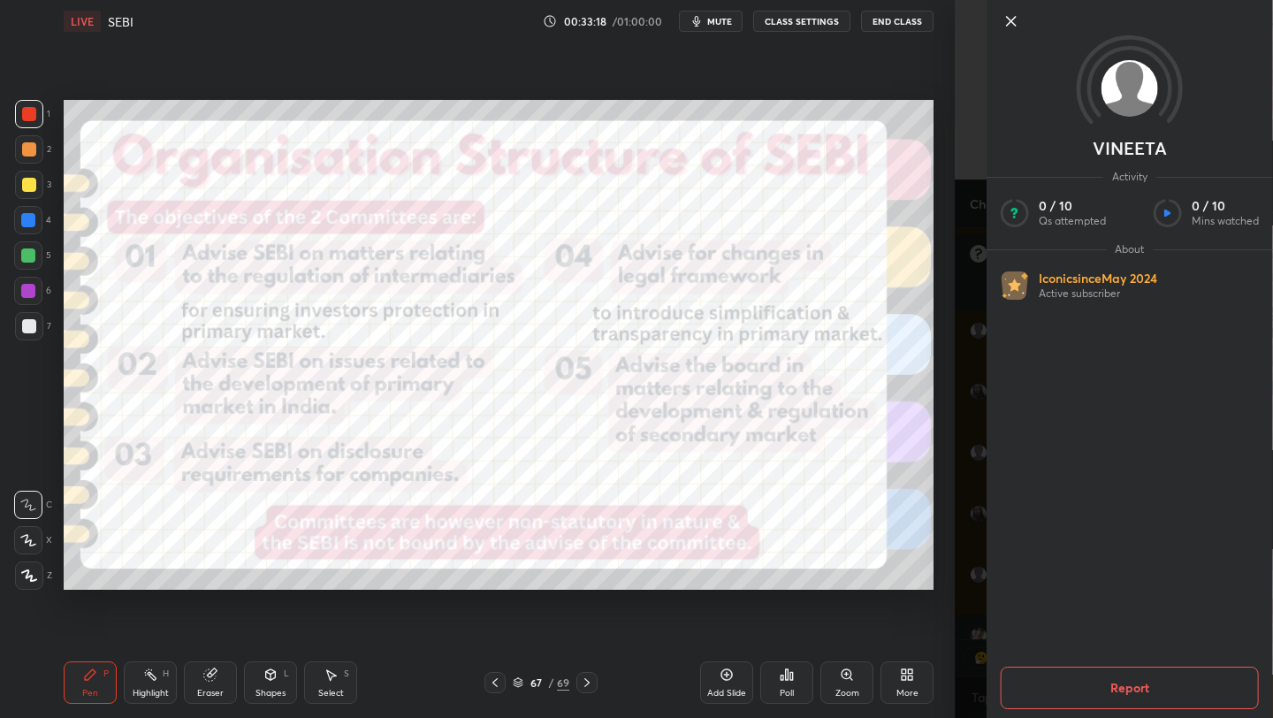
click at [1011, 22] on icon at bounding box center [1011, 21] width 9 height 9
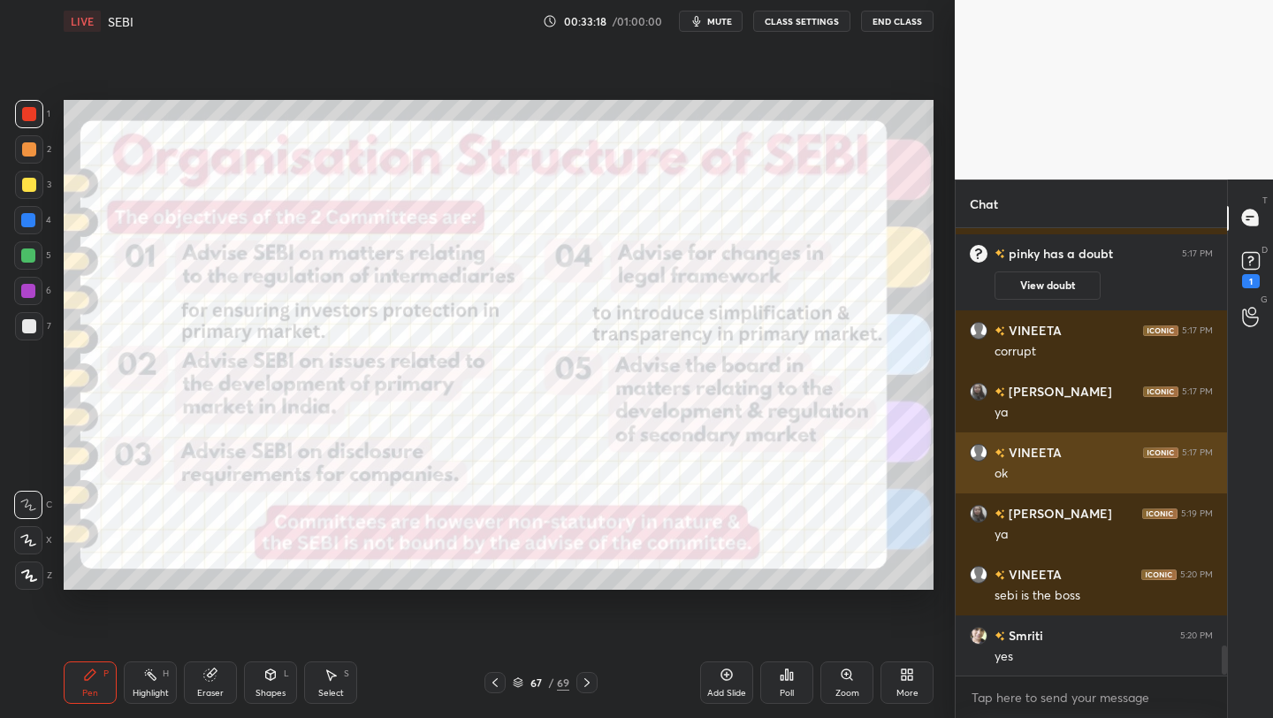
scroll to position [442, 266]
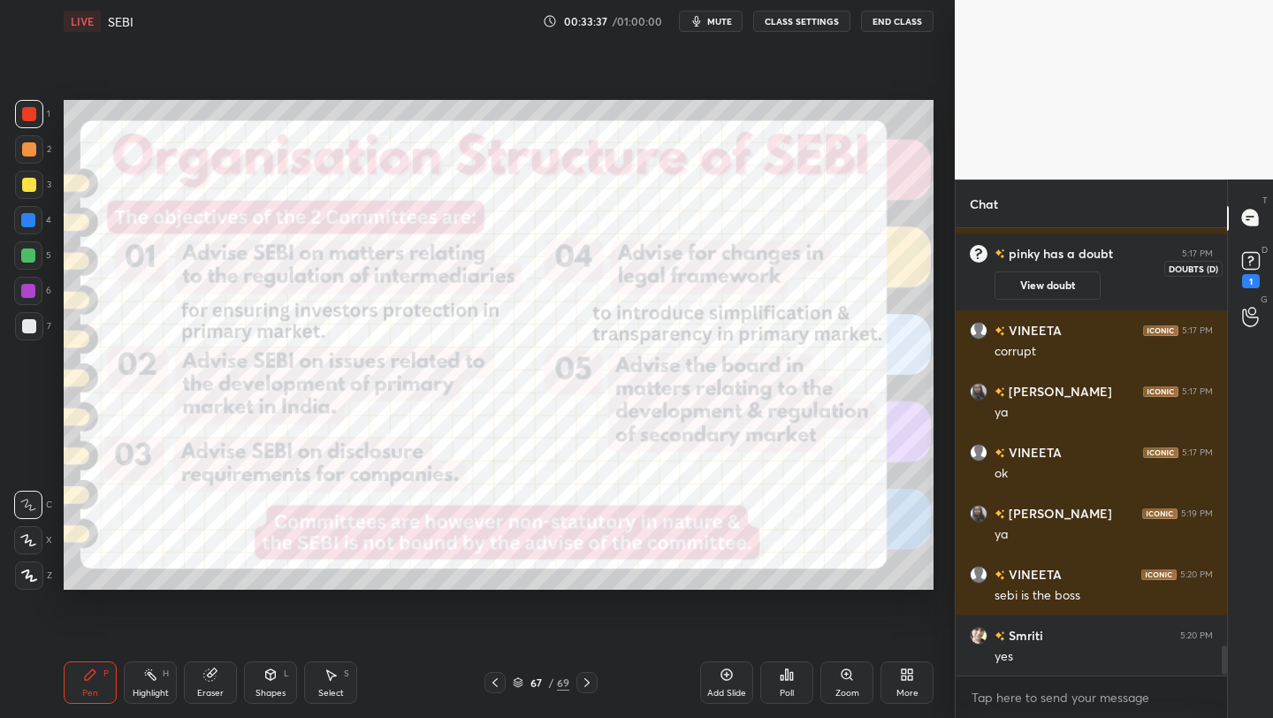
click at [1251, 260] on icon at bounding box center [1250, 259] width 6 height 7
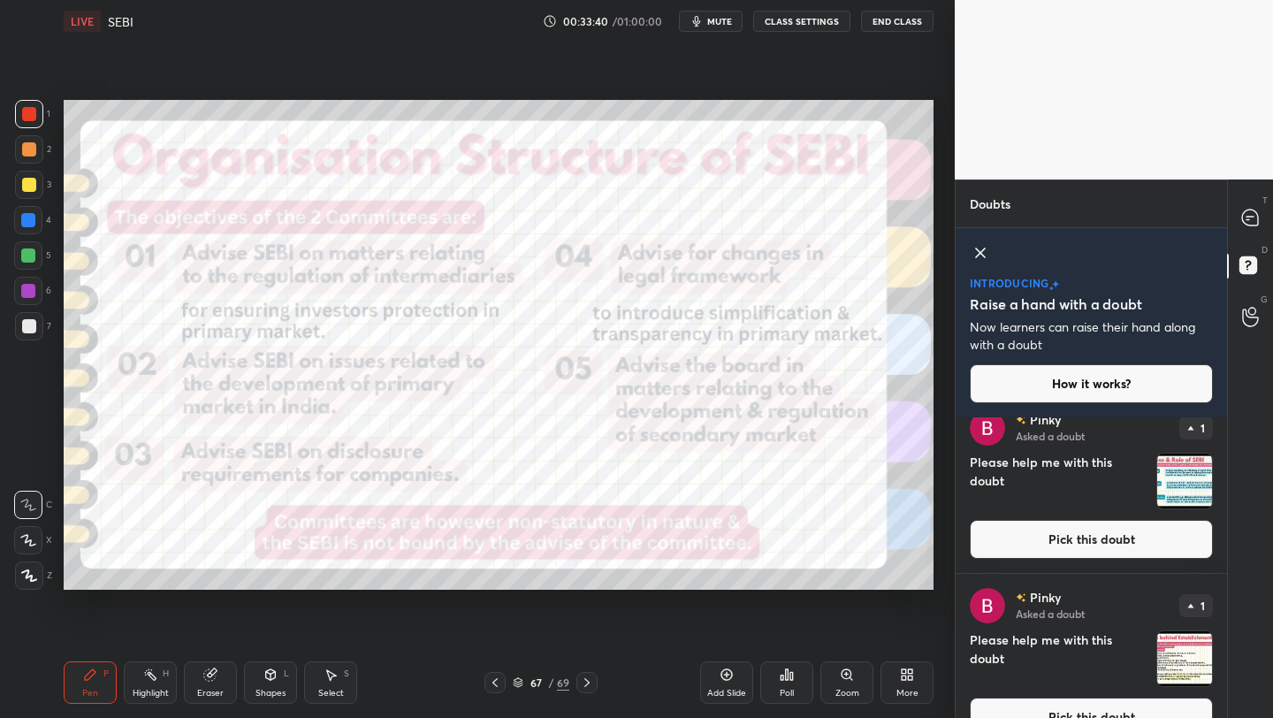
scroll to position [0, 0]
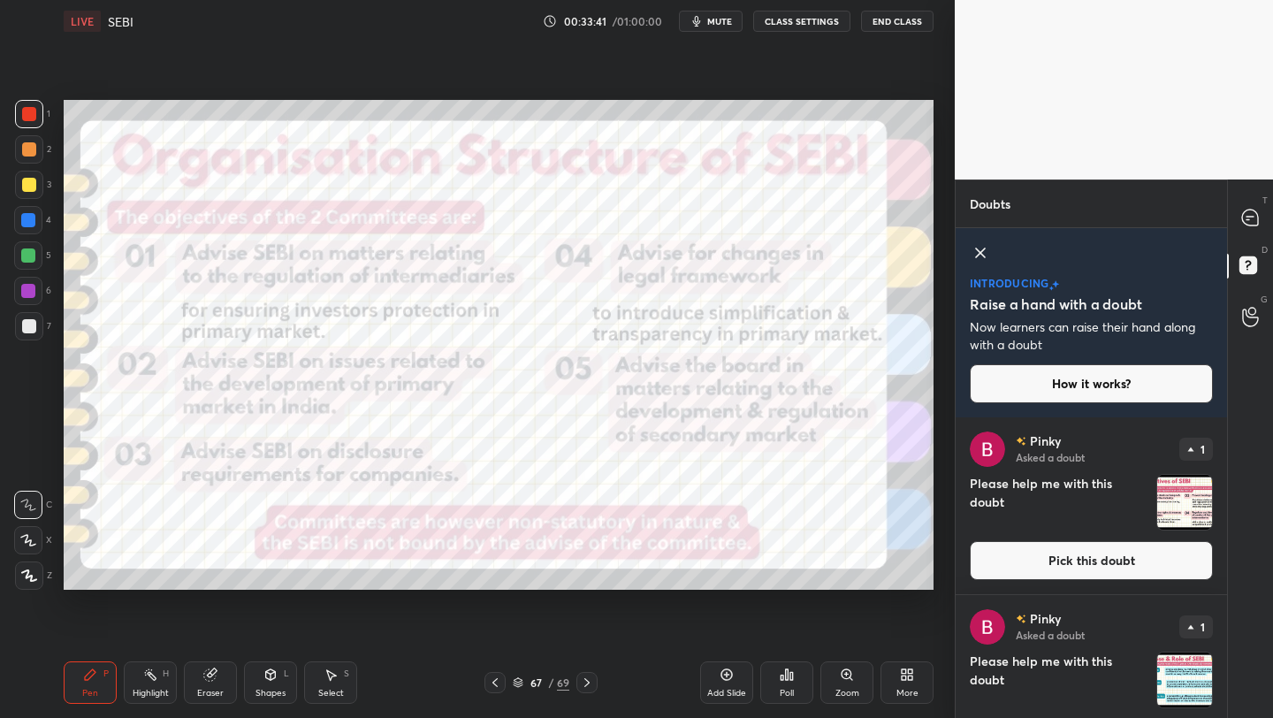
click at [1271, 222] on div "T Messages (T)" at bounding box center [1250, 219] width 45 height 50
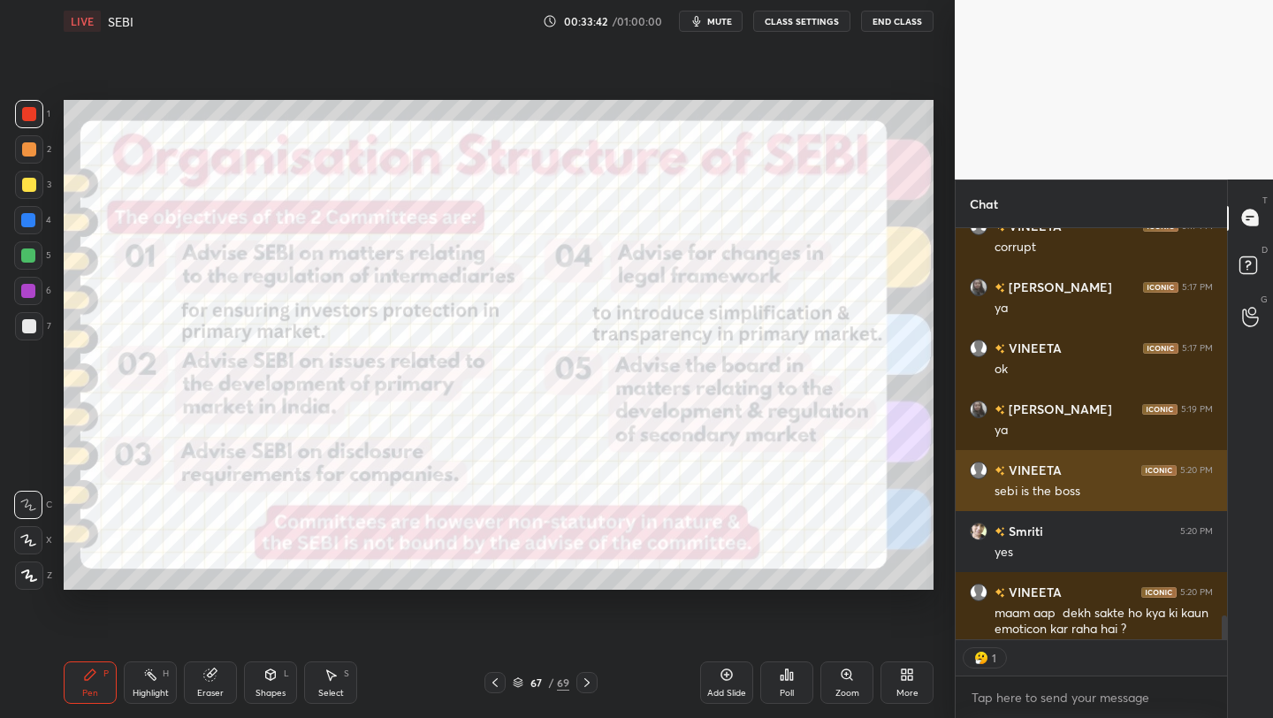
scroll to position [6691, 0]
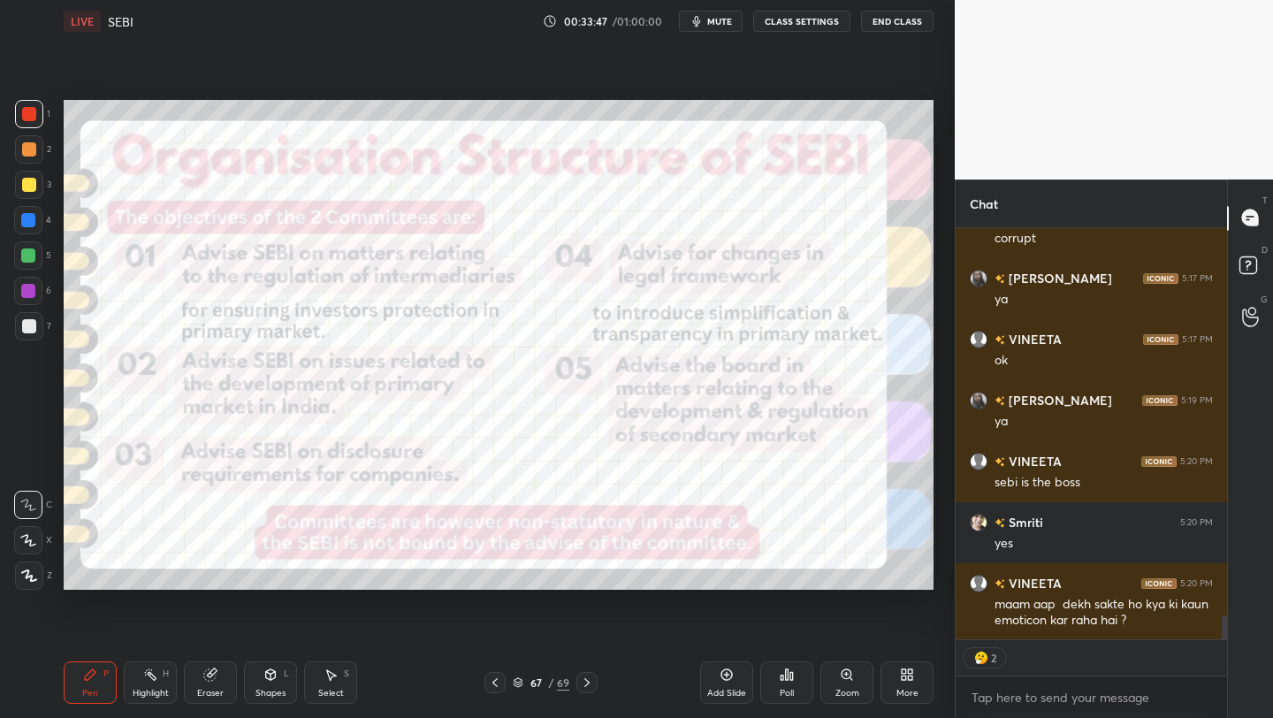
click at [982, 664] on img at bounding box center [982, 658] width 18 height 18
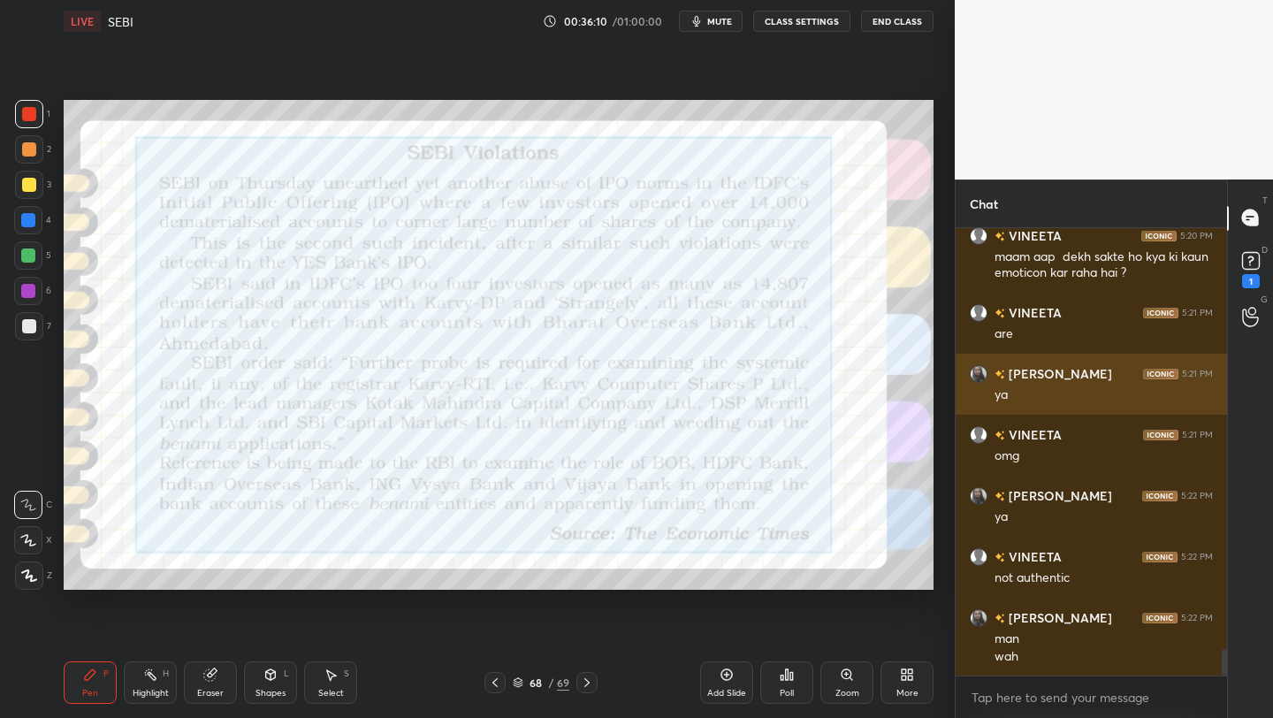
scroll to position [7115, 0]
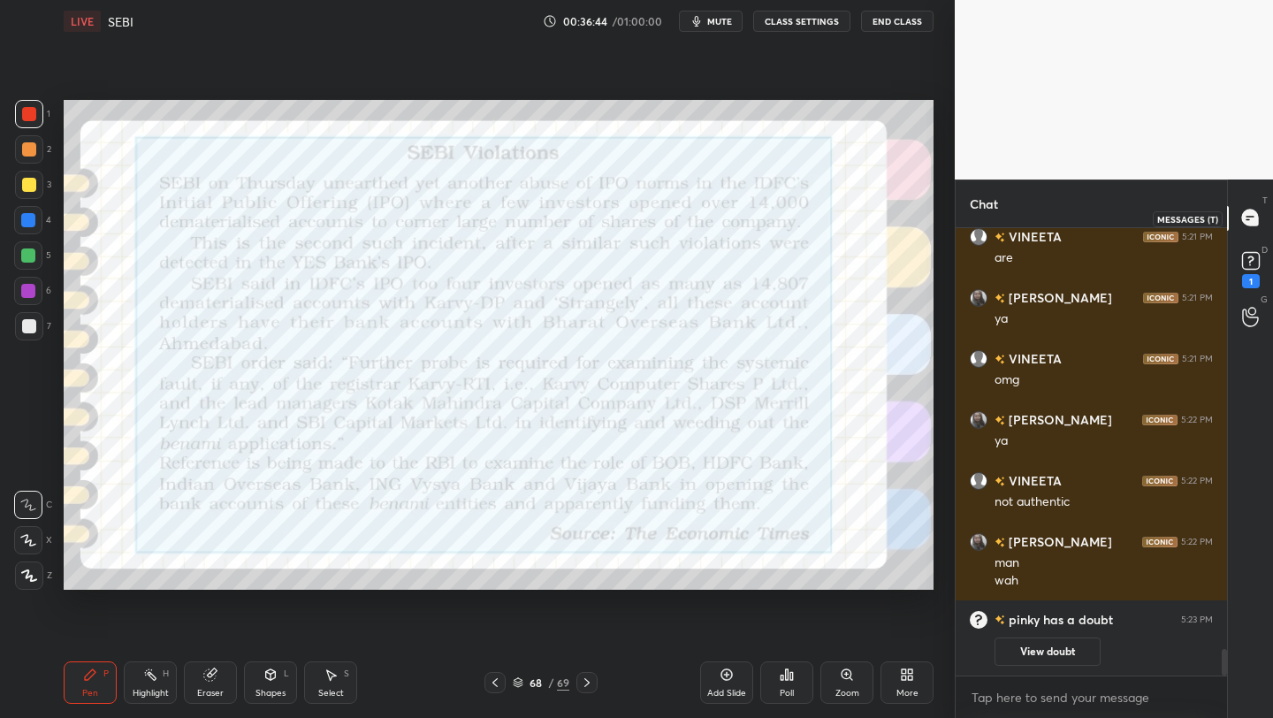
click at [1263, 228] on div at bounding box center [1250, 218] width 35 height 32
click at [1263, 248] on icon at bounding box center [1251, 261] width 27 height 27
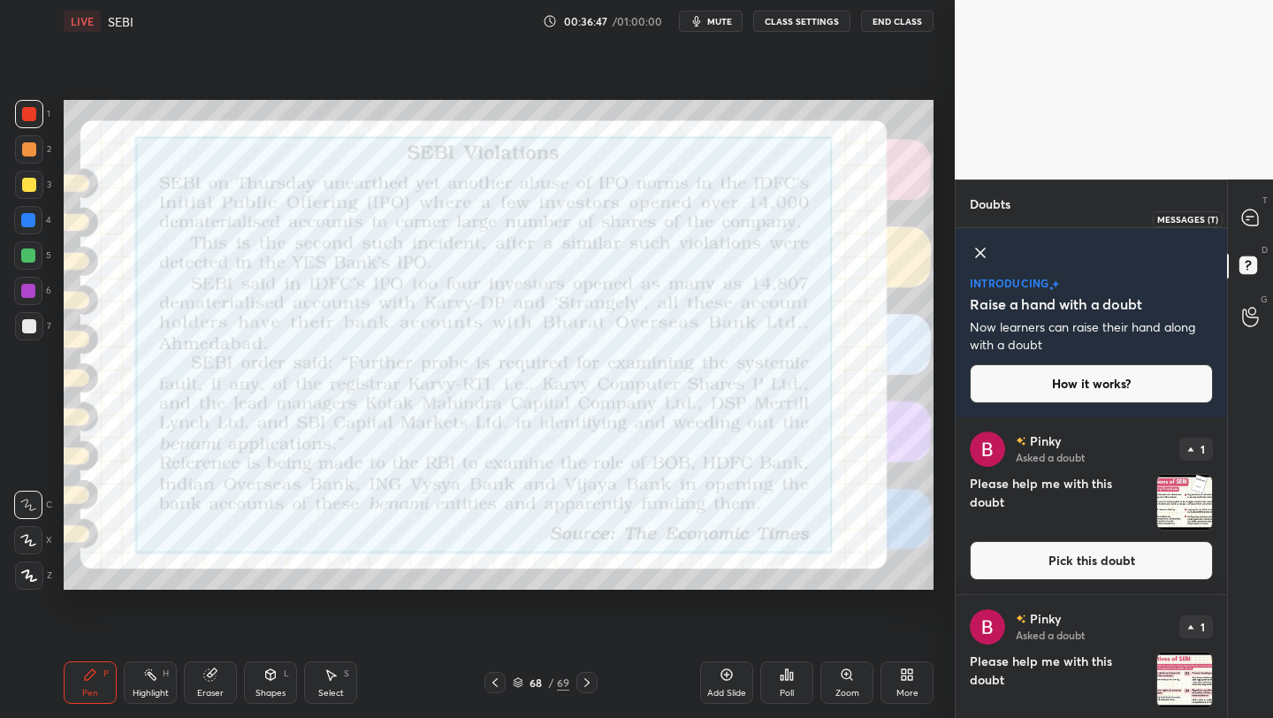
click at [1242, 210] on icon at bounding box center [1250, 218] width 19 height 19
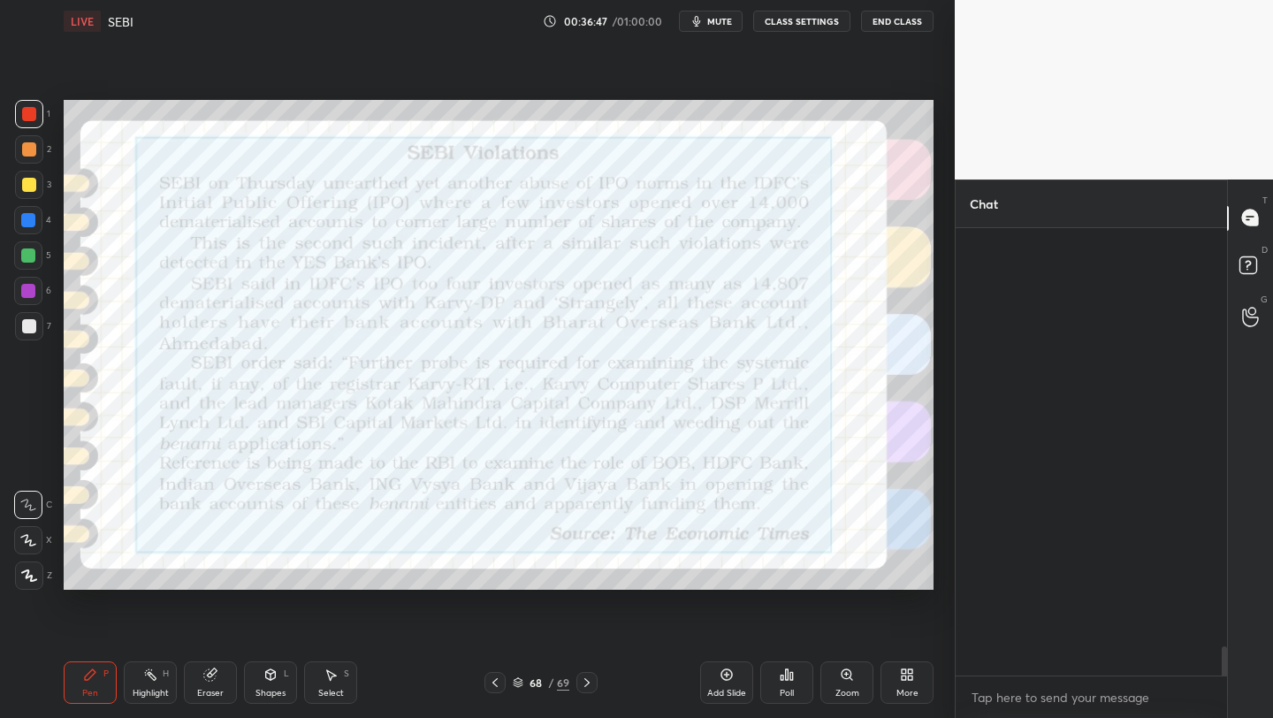
scroll to position [442, 266]
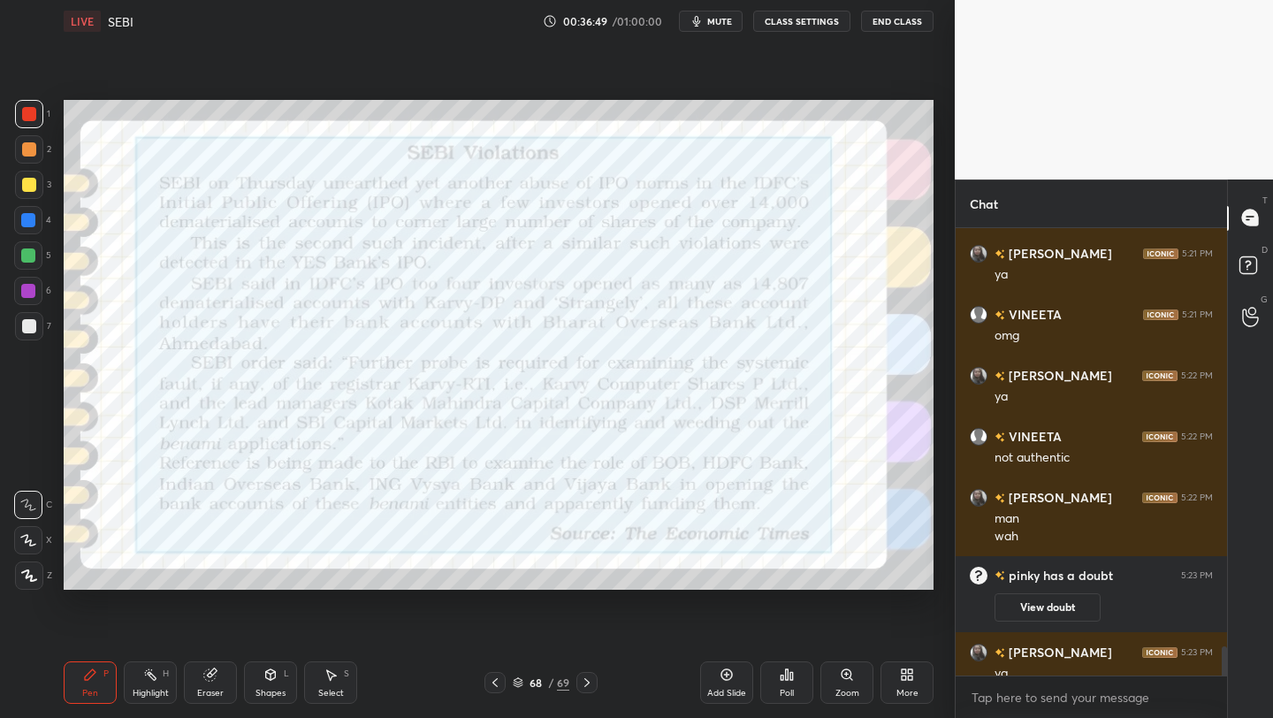
click at [522, 675] on div "68 / 69" at bounding box center [541, 683] width 57 height 16
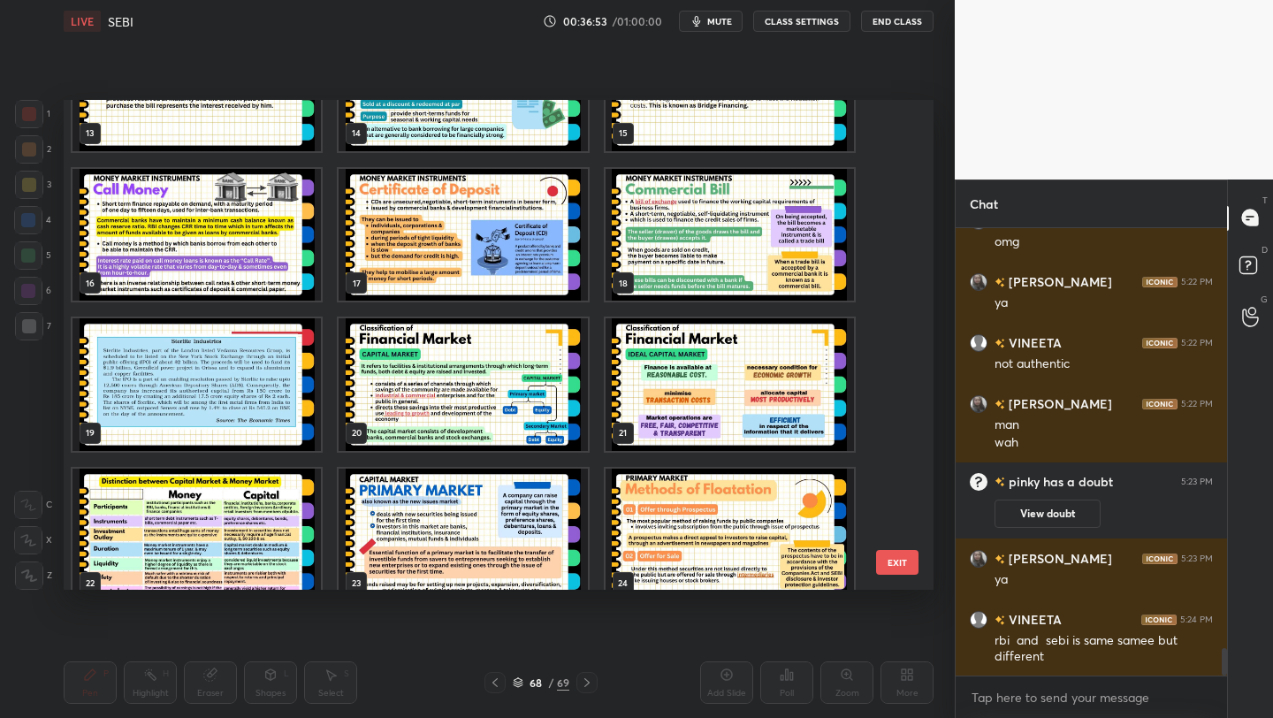
scroll to position [0, 0]
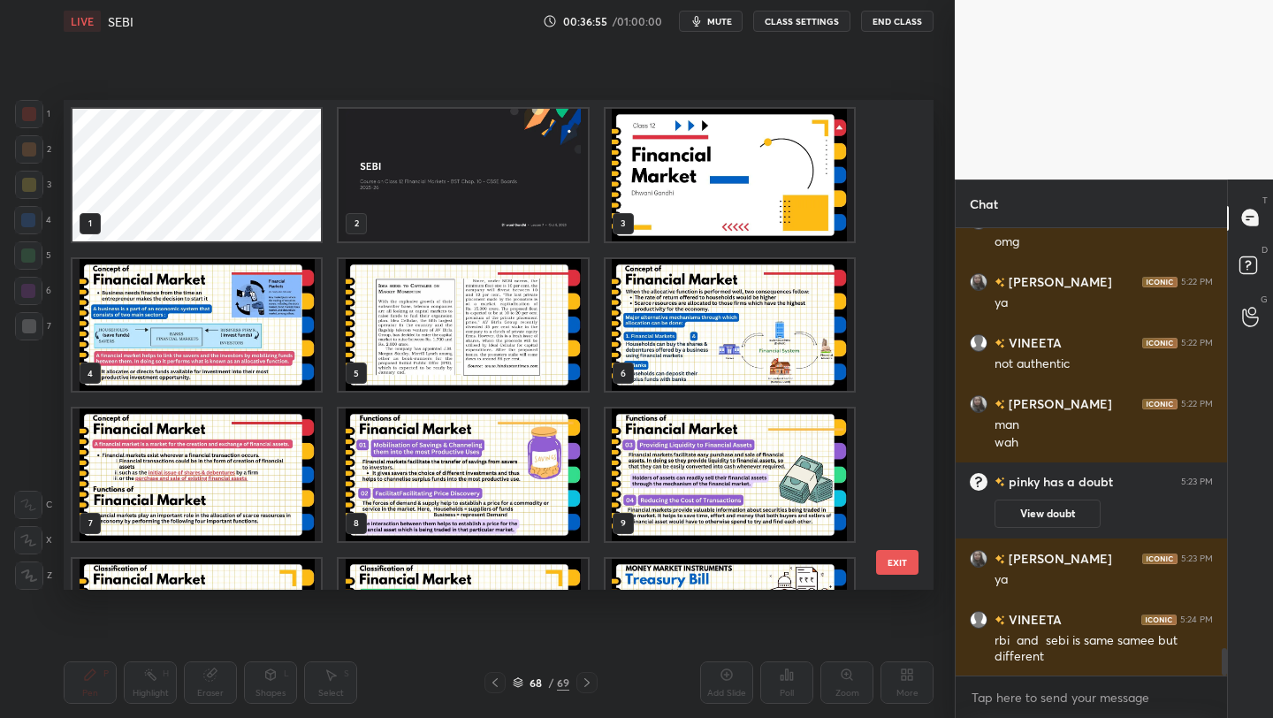
click at [496, 182] on img "grid" at bounding box center [463, 175] width 248 height 133
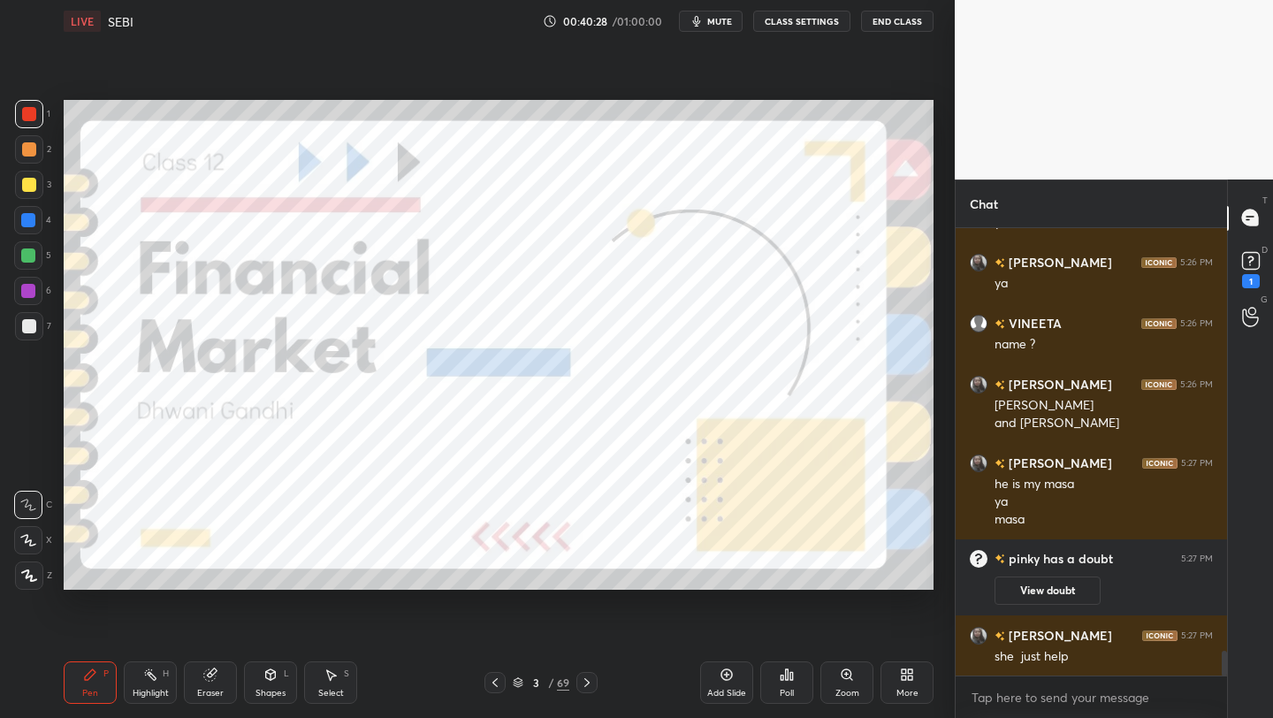
scroll to position [7573, 0]
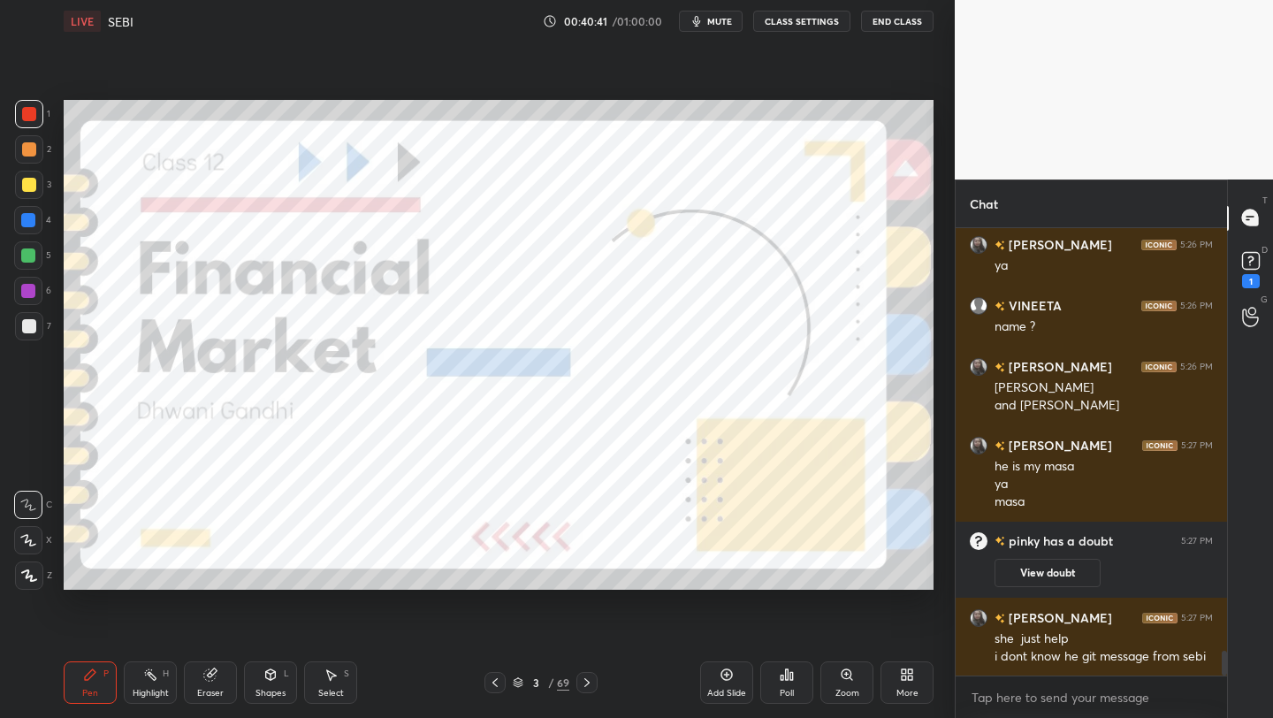
click at [1252, 263] on rect at bounding box center [1250, 260] width 17 height 17
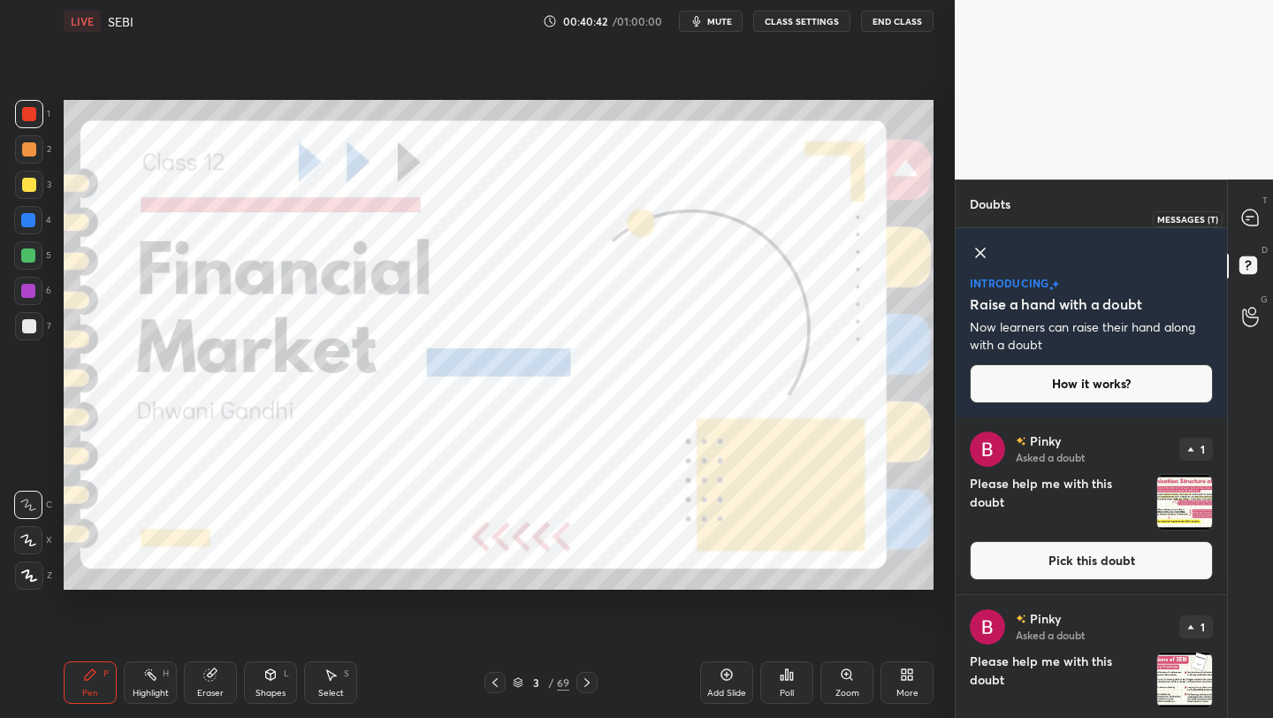
click at [1255, 210] on icon at bounding box center [1250, 218] width 19 height 19
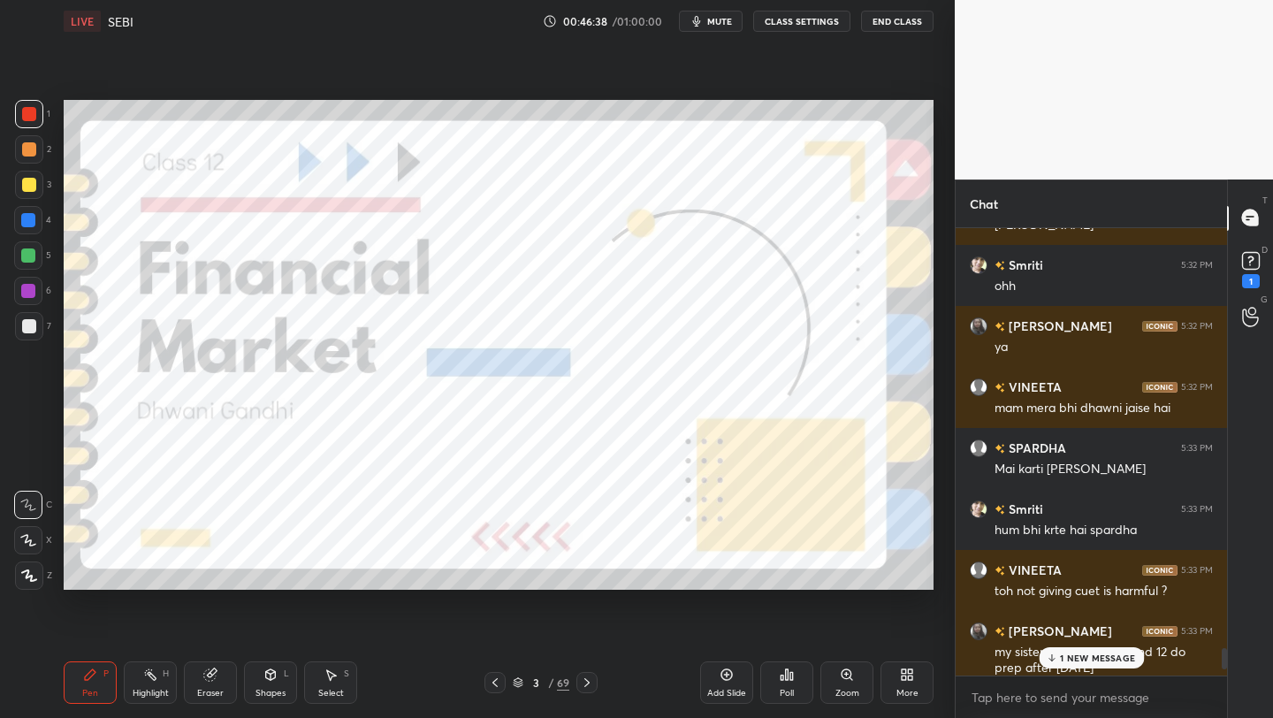
scroll to position [9356, 0]
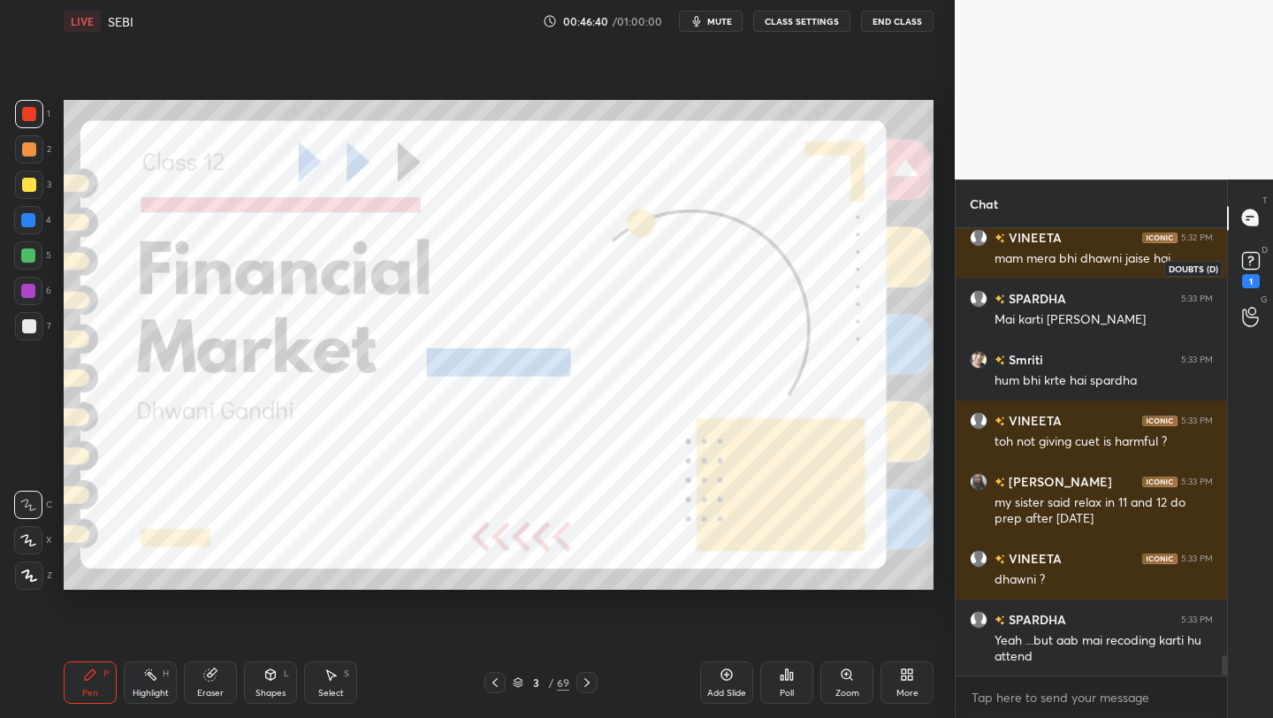
click at [1248, 265] on rect at bounding box center [1250, 260] width 17 height 17
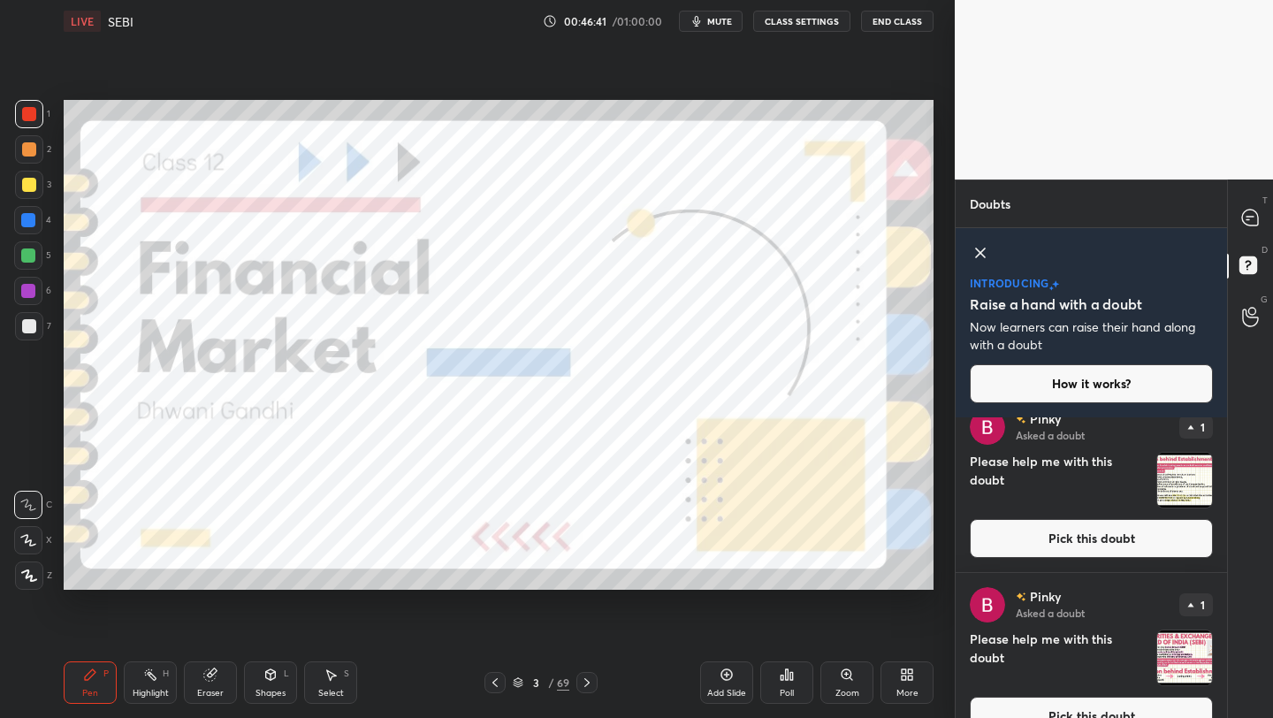
scroll to position [943, 0]
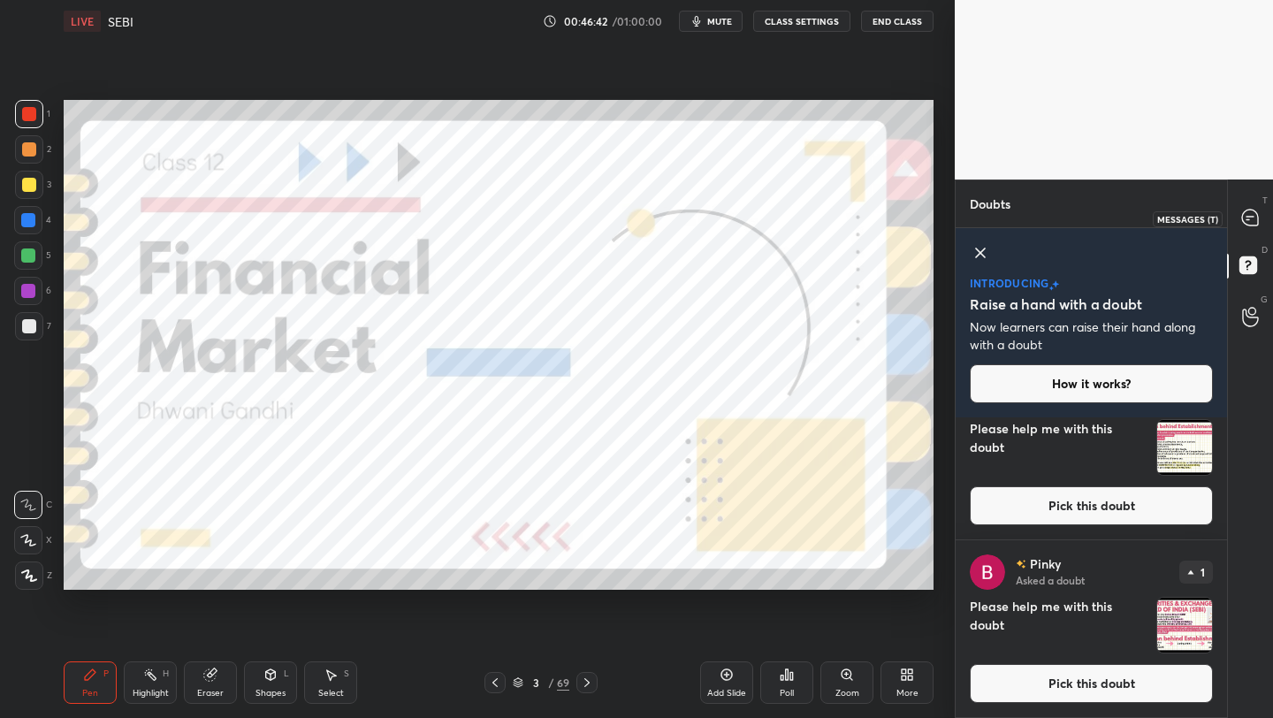
click at [1247, 233] on div "T Messages (T)" at bounding box center [1250, 219] width 45 height 50
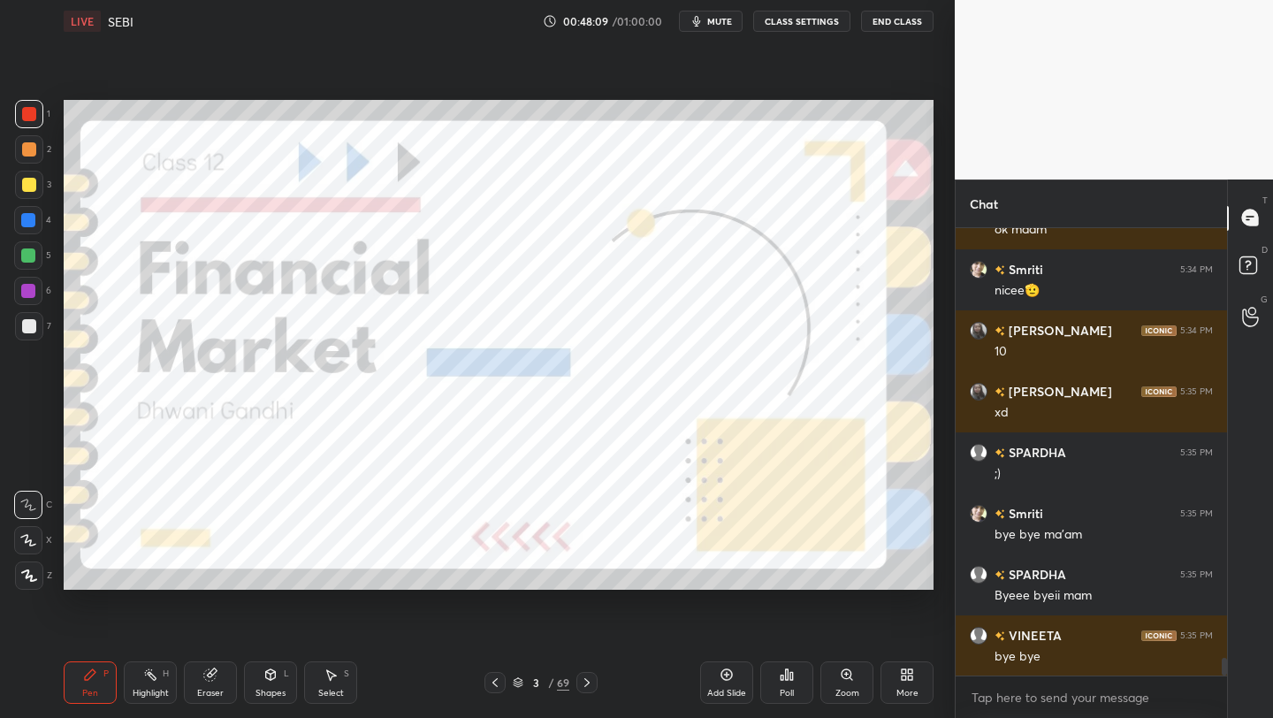
scroll to position [10783, 0]
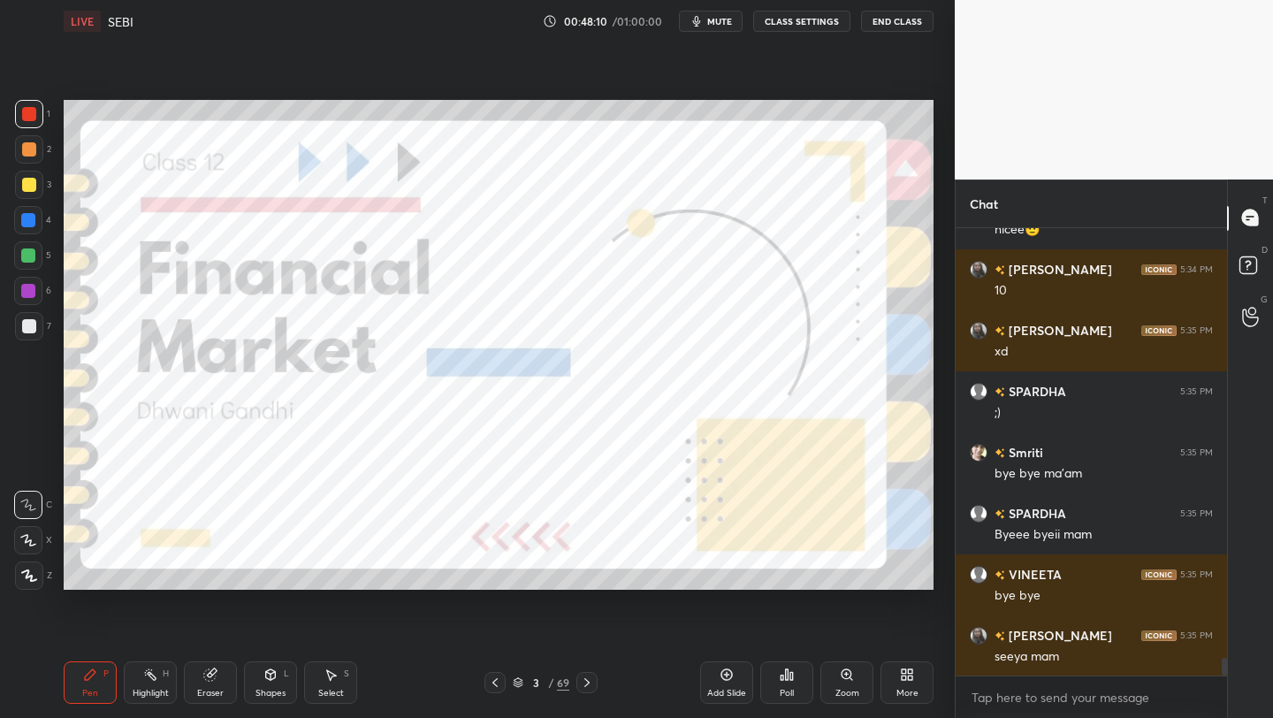
click at [911, 26] on button "End Class" at bounding box center [897, 21] width 72 height 21
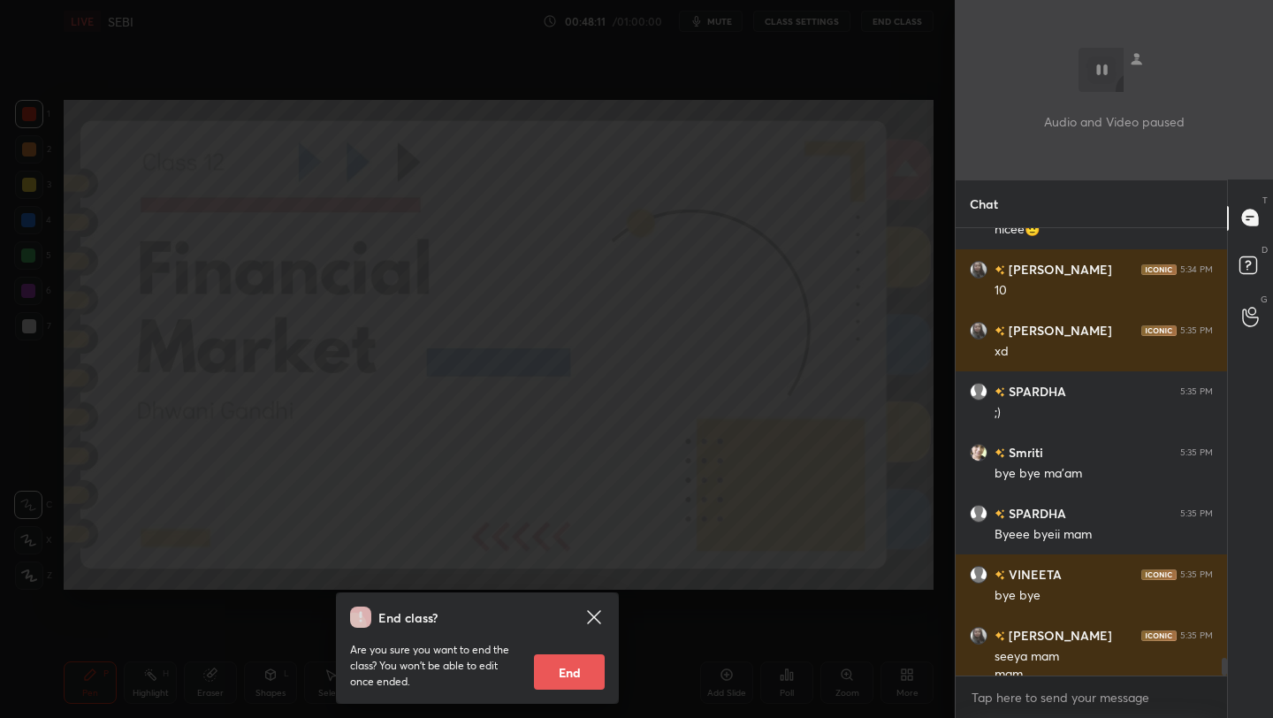
scroll to position [10800, 0]
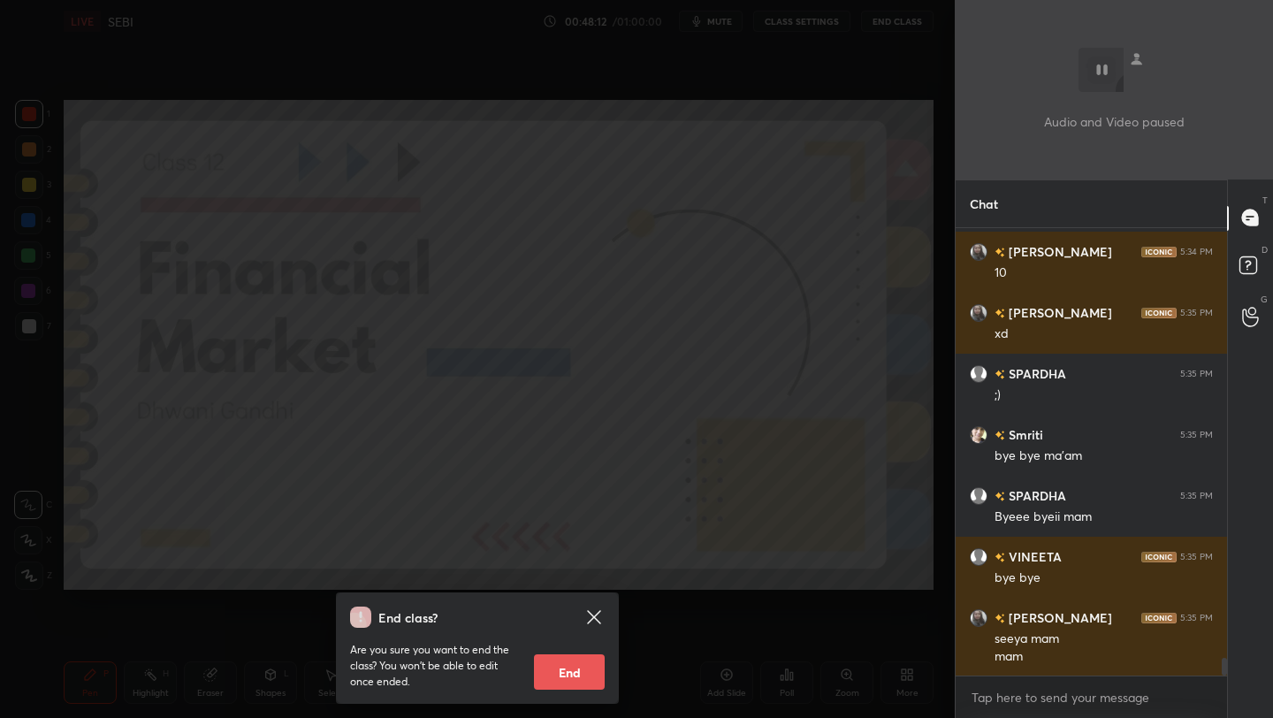
drag, startPoint x: 571, startPoint y: 684, endPoint x: 548, endPoint y: 683, distance: 23.0
click at [568, 683] on button "End" at bounding box center [569, 671] width 71 height 35
type textarea "x"
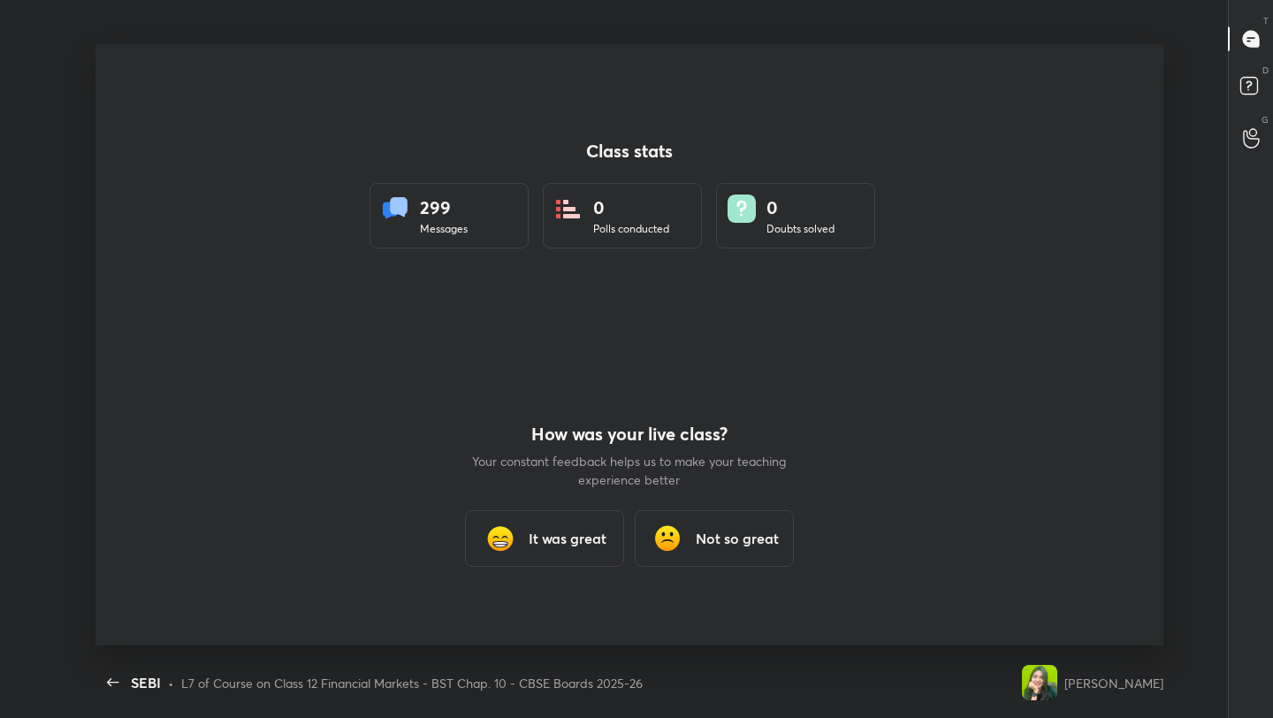
scroll to position [0, 0]
